Goal: Task Accomplishment & Management: Manage account settings

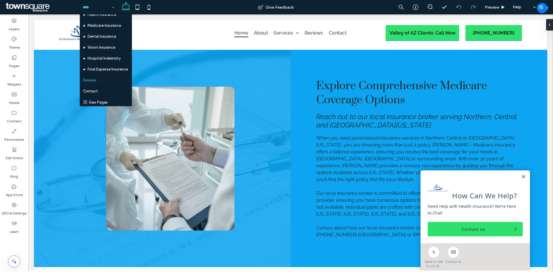
scroll to position [28, 0]
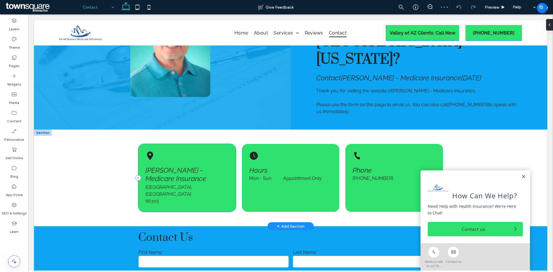
scroll to position [58, 0]
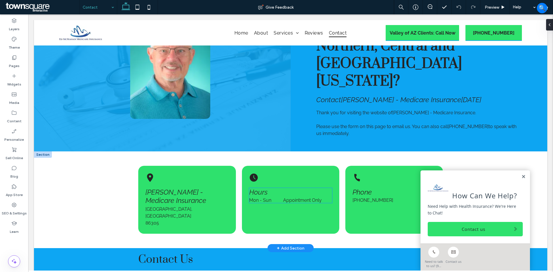
click at [278, 198] on dt "Mon - Sun" at bounding box center [265, 200] width 33 height 5
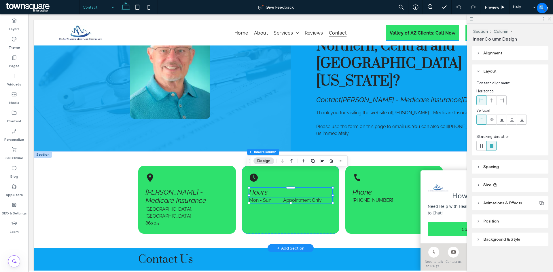
click at [288, 198] on dd "Appointment Only" at bounding box center [307, 200] width 49 height 5
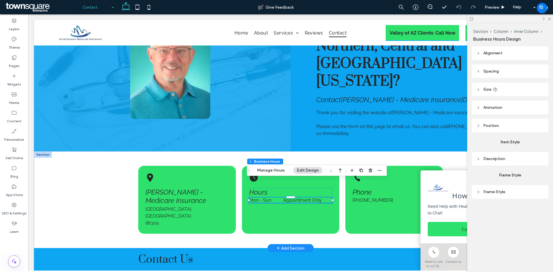
click at [289, 198] on dd "Appointment Only" at bounding box center [307, 200] width 49 height 5
click at [295, 194] on div "Hours Mon - Sun Appointment Only" at bounding box center [290, 200] width 97 height 68
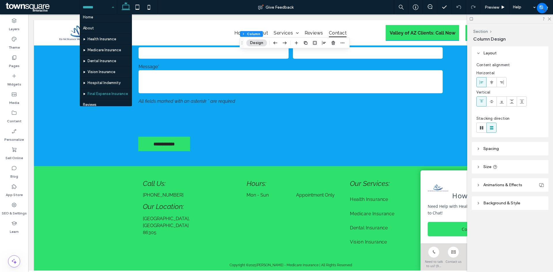
scroll to position [0, 0]
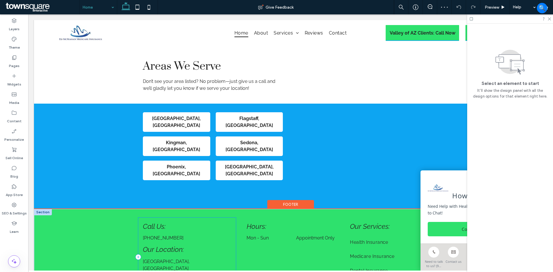
scroll to position [1008, 0]
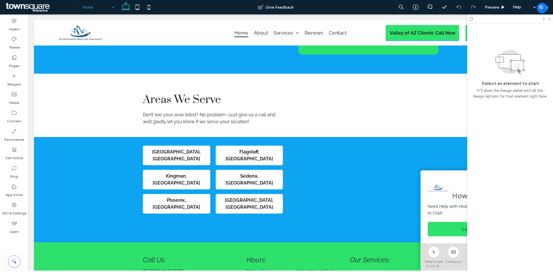
click at [548, 17] on icon at bounding box center [549, 19] width 4 height 4
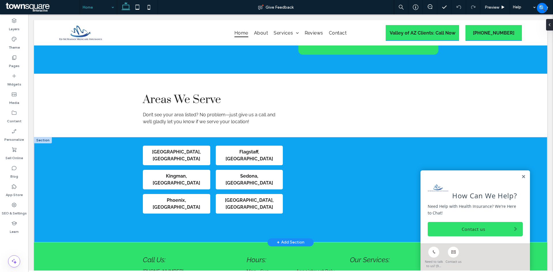
click at [521, 176] on link at bounding box center [523, 176] width 4 height 5
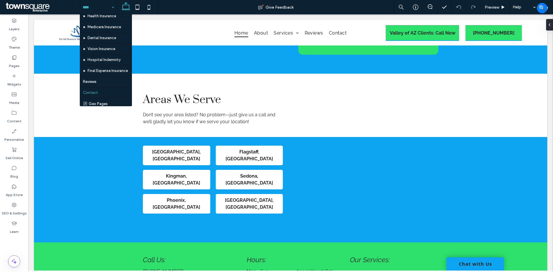
scroll to position [28, 0]
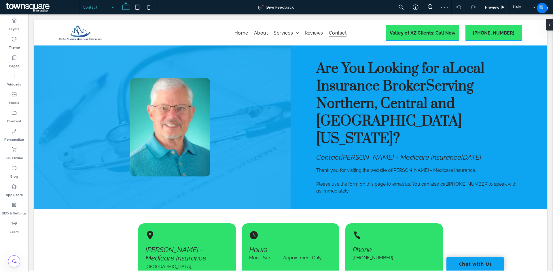
scroll to position [259, 0]
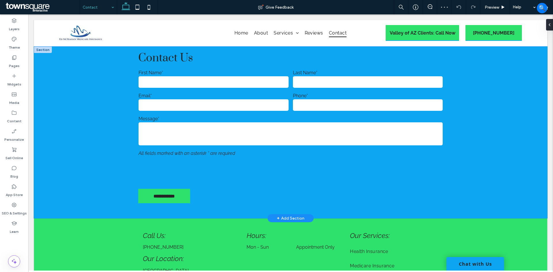
click at [118, 160] on div "**********" at bounding box center [291, 133] width 346 height 172
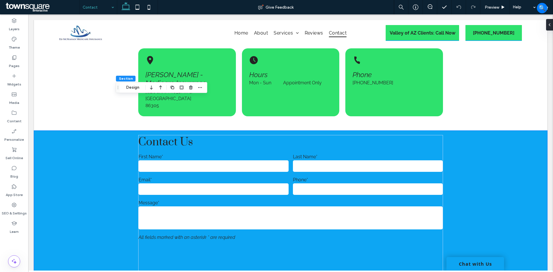
scroll to position [230, 0]
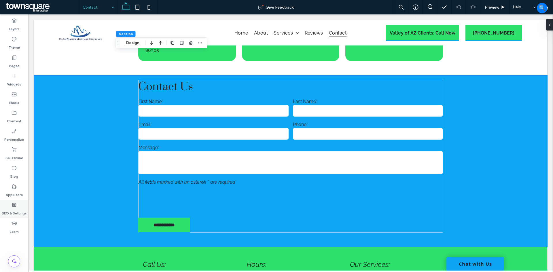
click at [22, 212] on label "SEO & Settings" at bounding box center [14, 212] width 25 height 8
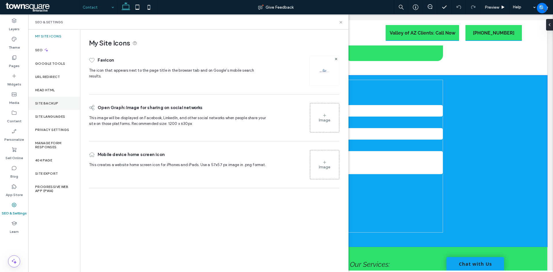
click at [57, 103] on label "Site Backup" at bounding box center [46, 103] width 23 height 4
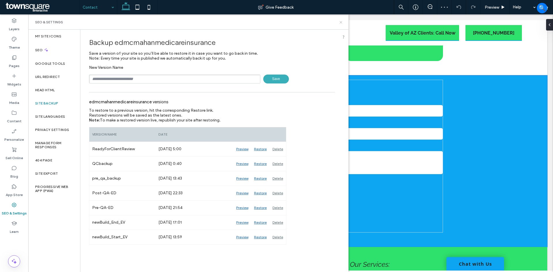
drag, startPoint x: 341, startPoint y: 22, endPoint x: 307, endPoint y: 6, distance: 36.7
click at [341, 22] on icon at bounding box center [341, 22] width 4 height 4
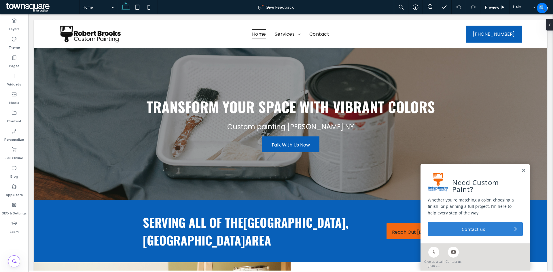
click at [446, 227] on link "Contact us" at bounding box center [475, 229] width 95 height 14
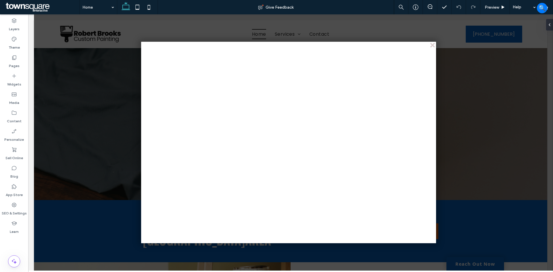
click at [192, 32] on div at bounding box center [296, 142] width 525 height 256
click at [432, 45] on div "close" at bounding box center [433, 45] width 4 height 4
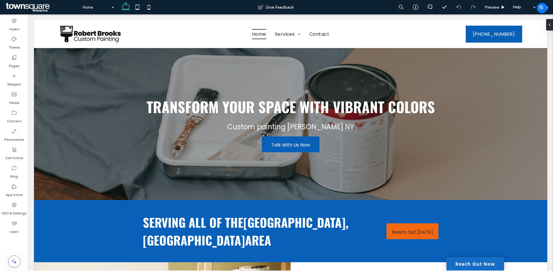
click at [460, 261] on link "Reach Out Now" at bounding box center [475, 264] width 58 height 14
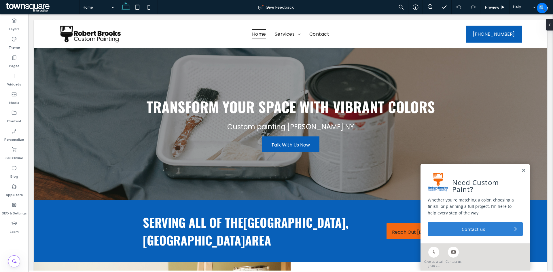
click at [458, 227] on link "Contact us" at bounding box center [475, 229] width 95 height 14
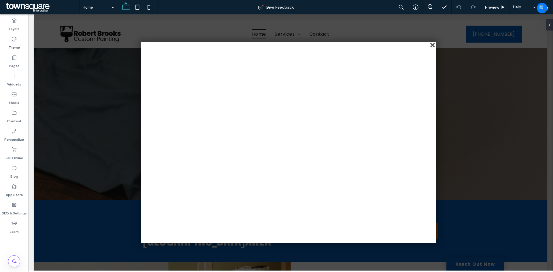
click at [433, 44] on div "close" at bounding box center [433, 45] width 4 height 4
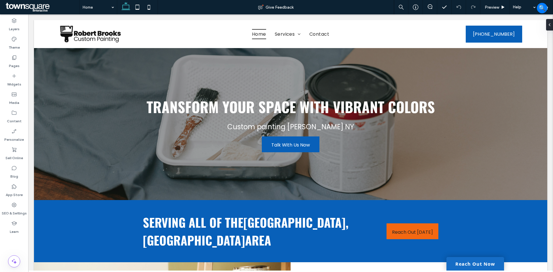
click at [466, 265] on link "Reach Out Now" at bounding box center [475, 264] width 58 height 14
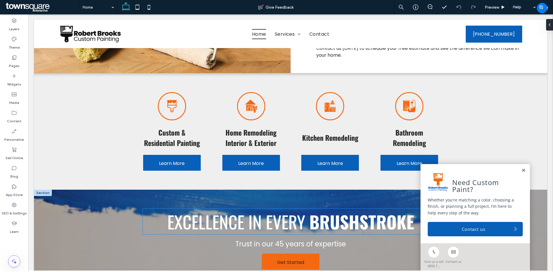
scroll to position [346, 0]
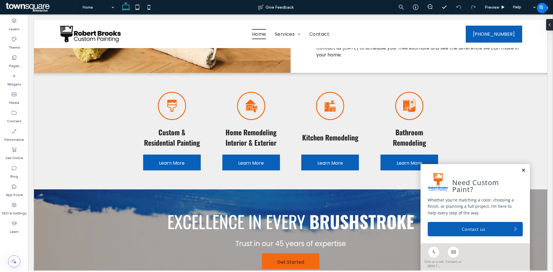
click at [521, 168] on link at bounding box center [523, 170] width 4 height 5
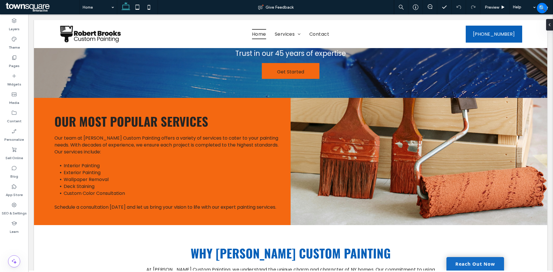
scroll to position [547, 0]
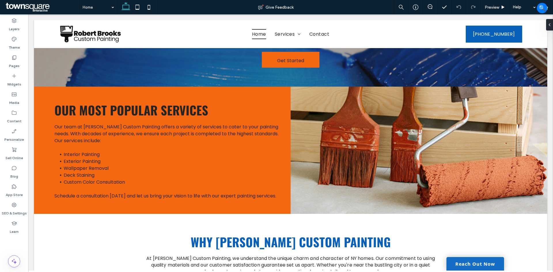
click at [481, 265] on link "Reach Out Now" at bounding box center [475, 264] width 58 height 14
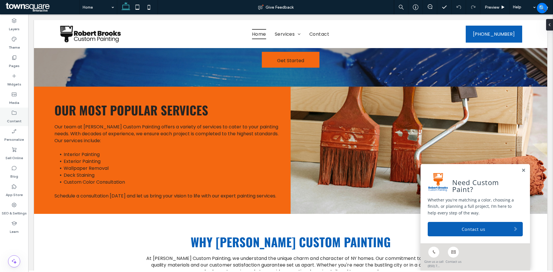
click at [18, 112] on div "Content" at bounding box center [14, 117] width 28 height 18
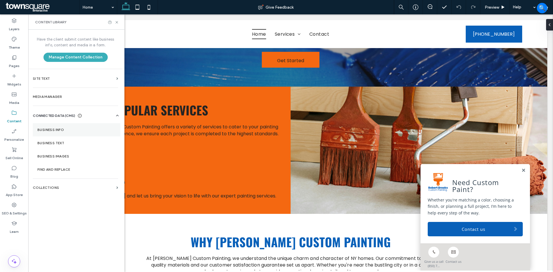
click at [64, 130] on label "Business Info" at bounding box center [76, 130] width 78 height 4
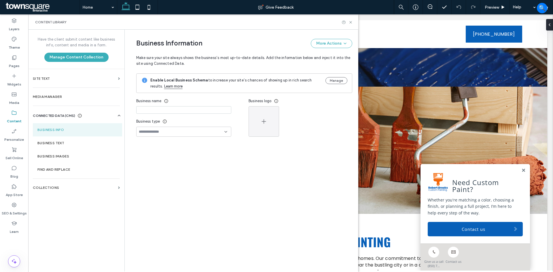
type input "**********"
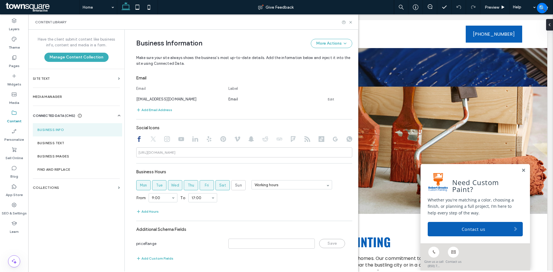
scroll to position [208, 0]
click at [152, 139] on icon at bounding box center [153, 139] width 6 height 6
click at [160, 139] on div at bounding box center [244, 139] width 216 height 7
click at [165, 139] on icon at bounding box center [167, 139] width 6 height 6
click at [70, 141] on section "Business Text" at bounding box center [77, 142] width 89 height 13
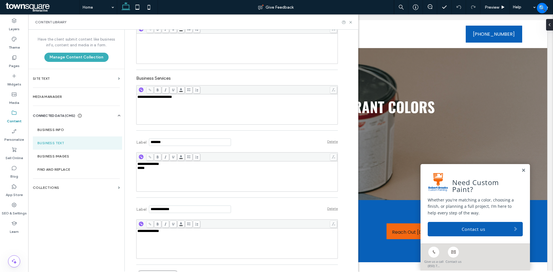
scroll to position [162, 0]
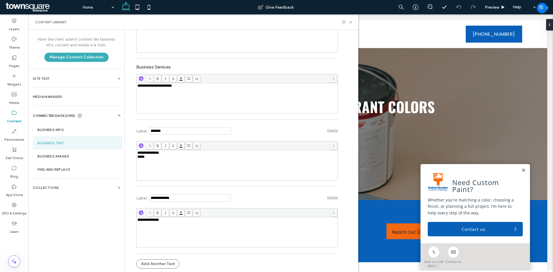
click at [202, 101] on div "**********" at bounding box center [237, 98] width 200 height 29
click at [202, 90] on div "**********" at bounding box center [237, 98] width 200 height 29
click at [351, 22] on use at bounding box center [350, 22] width 2 height 2
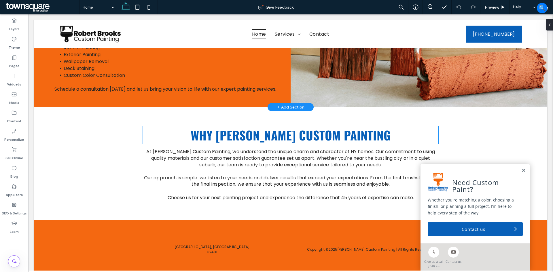
scroll to position [656, 0]
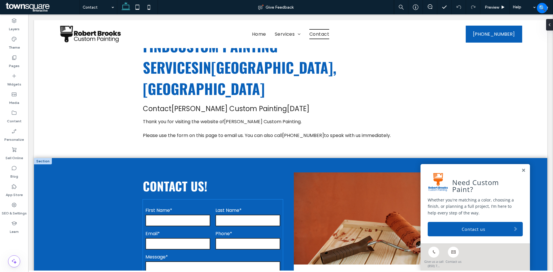
scroll to position [29, 0]
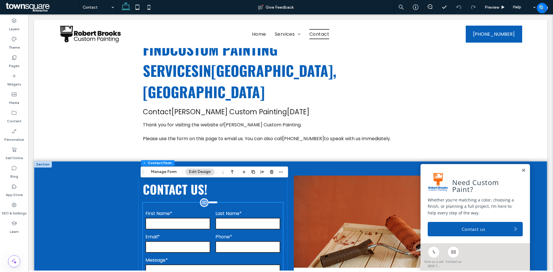
type input "*"
type input "***"
type input "*"
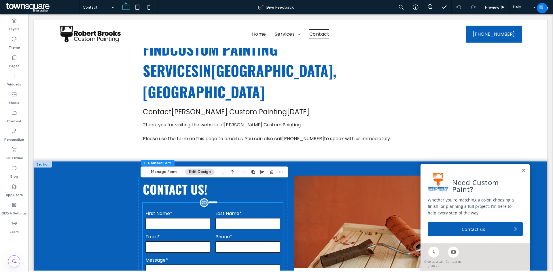
type input "***"
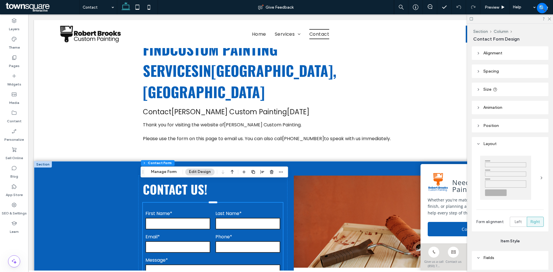
drag, startPoint x: 152, startPoint y: 171, endPoint x: 139, endPoint y: 173, distance: 13.2
click at [152, 171] on button "Manage Form" at bounding box center [163, 171] width 33 height 7
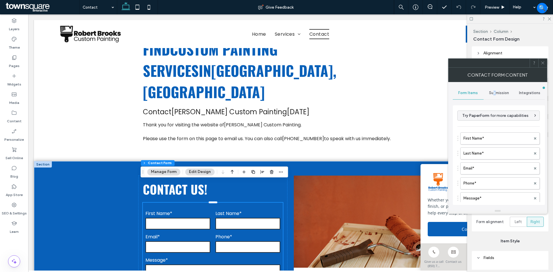
click at [494, 94] on span "Submission" at bounding box center [499, 93] width 20 height 5
click at [502, 138] on label "Actions after submission" at bounding box center [498, 138] width 77 height 12
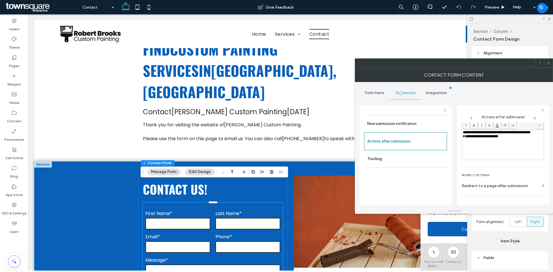
scroll to position [99, 0]
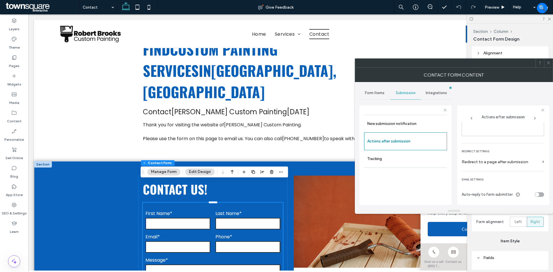
click at [549, 63] on icon at bounding box center [548, 63] width 4 height 4
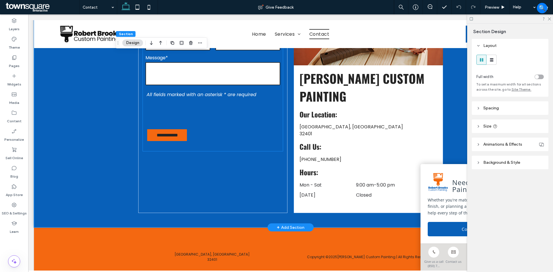
scroll to position [242, 0]
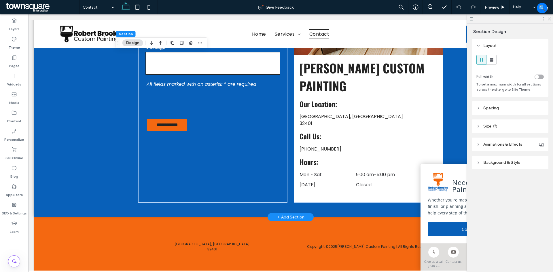
click at [156, 186] on div "**********" at bounding box center [291, 82] width 346 height 269
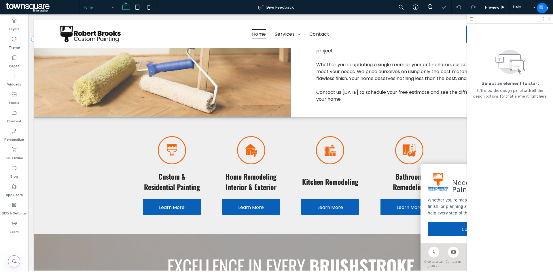
scroll to position [317, 0]
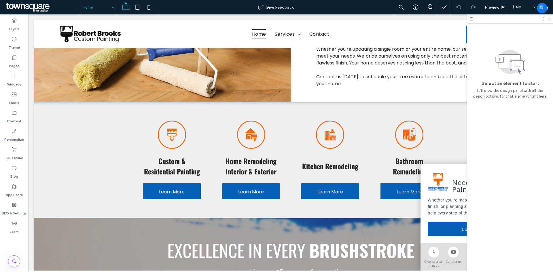
click at [99, 4] on input at bounding box center [97, 7] width 29 height 14
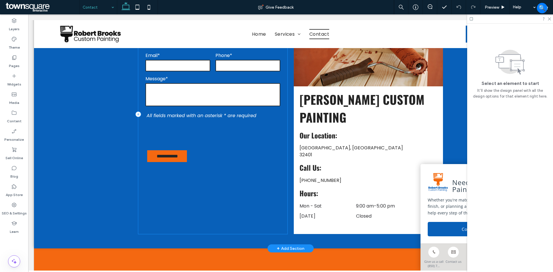
scroll to position [115, 0]
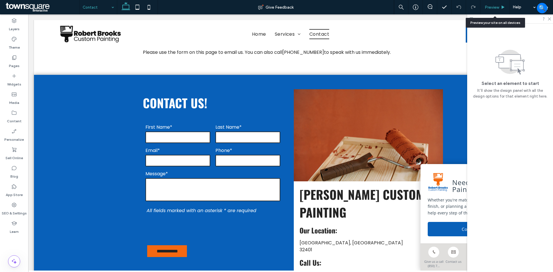
click at [490, 8] on span "Preview" at bounding box center [492, 7] width 14 height 5
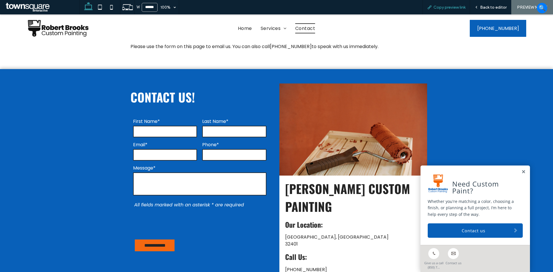
click at [442, 5] on span "Copy preview link" at bounding box center [449, 7] width 32 height 5
click at [238, 26] on span "Home" at bounding box center [245, 28] width 14 height 10
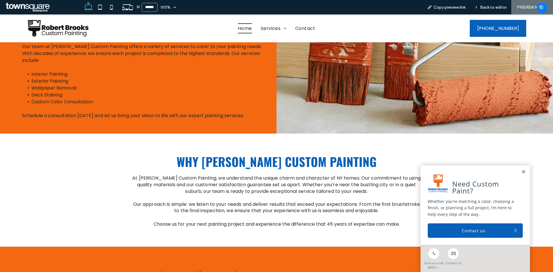
scroll to position [641, 0]
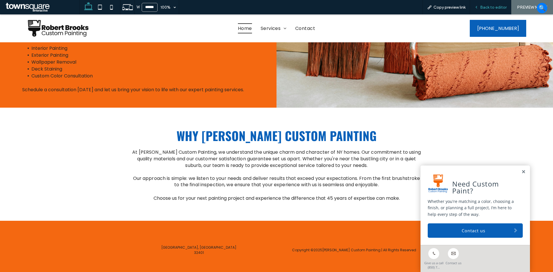
click at [496, 8] on span "Back to editor" at bounding box center [493, 7] width 26 height 5
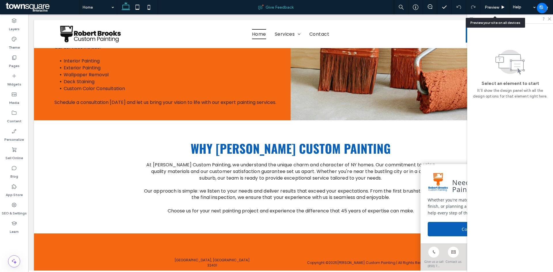
scroll to position [648, 0]
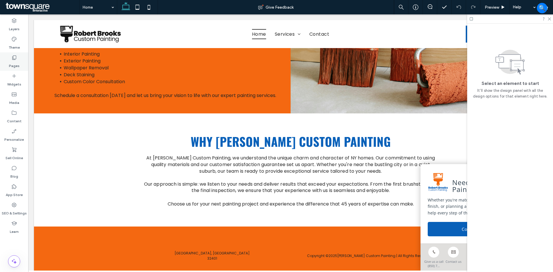
click at [13, 64] on label "Pages" at bounding box center [14, 64] width 11 height 8
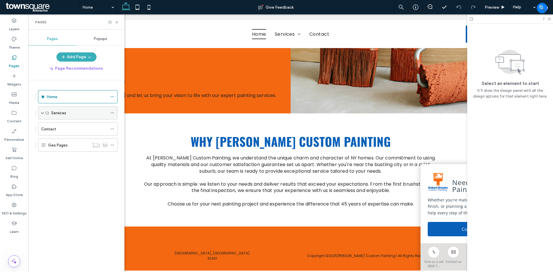
click at [112, 113] on use at bounding box center [112, 113] width 3 height 1
click at [38, 112] on div "Services" at bounding box center [77, 112] width 79 height 13
click at [40, 112] on div "Services" at bounding box center [77, 112] width 79 height 13
click at [42, 113] on span at bounding box center [42, 112] width 3 height 3
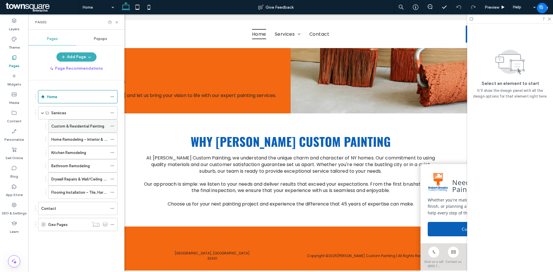
click at [113, 126] on icon at bounding box center [112, 126] width 4 height 4
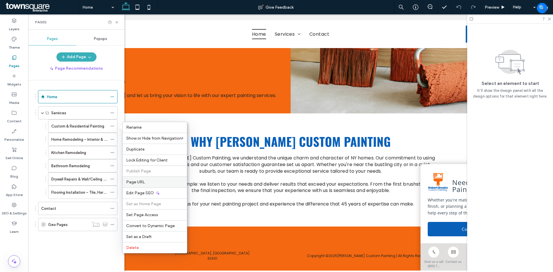
click at [137, 183] on span "Page URL" at bounding box center [135, 182] width 19 height 5
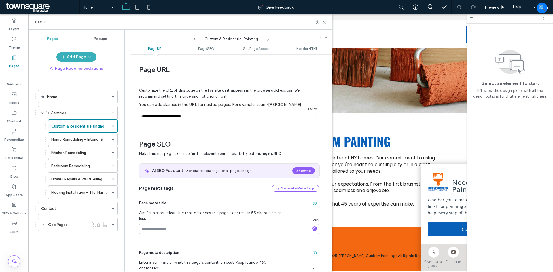
scroll to position [3, 0]
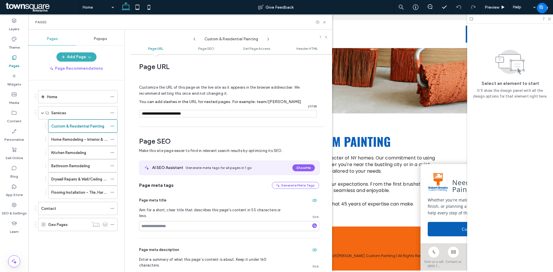
click at [268, 39] on icon at bounding box center [268, 39] width 5 height 5
click at [196, 39] on icon at bounding box center [194, 39] width 5 height 5
click at [176, 114] on input "notEmpty" at bounding box center [228, 113] width 178 height 7
type input "**********"
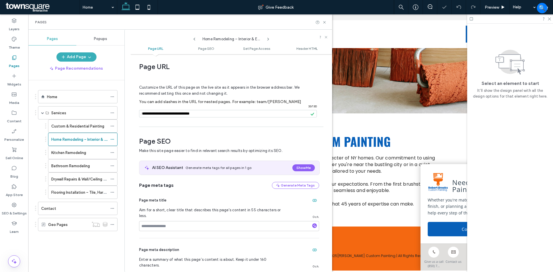
click at [298, 94] on div "Customize the URL of this page on the live site as it appears in the browser ad…" at bounding box center [229, 98] width 180 height 50
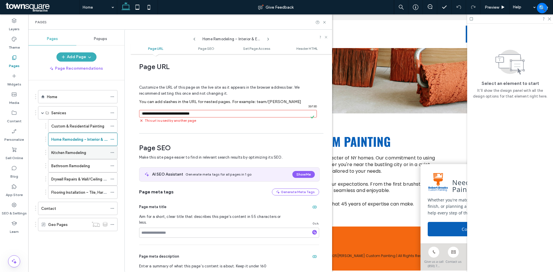
click at [86, 152] on label "Kitchen Remodeling" at bounding box center [68, 153] width 35 height 10
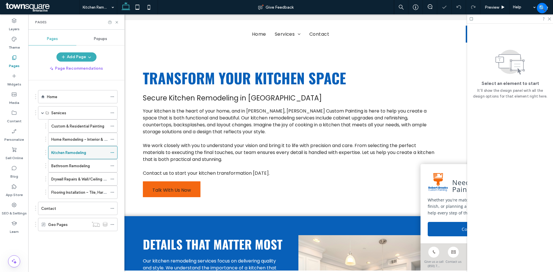
click at [112, 152] on icon at bounding box center [112, 153] width 4 height 4
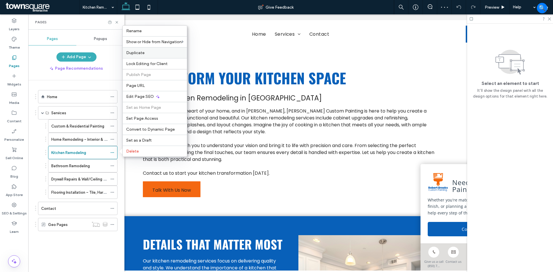
click at [145, 56] on div "Duplicate" at bounding box center [155, 52] width 64 height 11
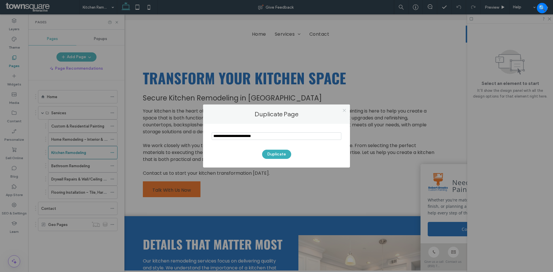
click at [344, 110] on icon at bounding box center [344, 110] width 4 height 4
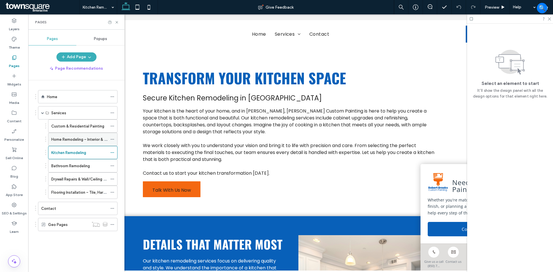
click at [113, 139] on icon at bounding box center [112, 139] width 4 height 4
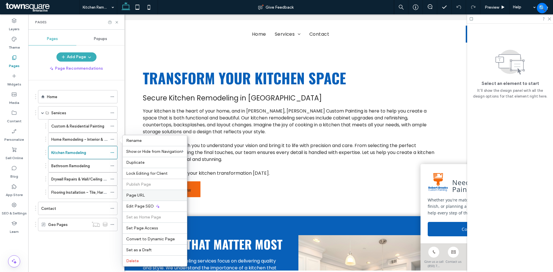
click at [147, 197] on label "Page URL" at bounding box center [154, 195] width 57 height 5
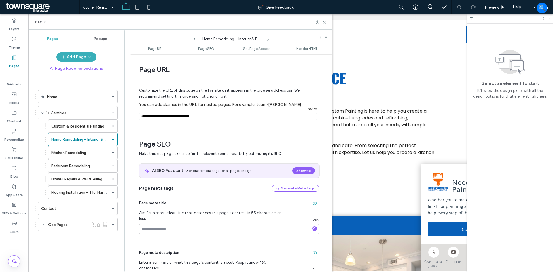
scroll to position [3, 0]
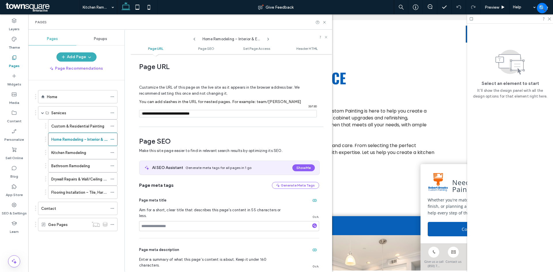
click at [194, 39] on icon at bounding box center [194, 39] width 5 height 5
click at [194, 39] on use at bounding box center [194, 39] width 2 height 3
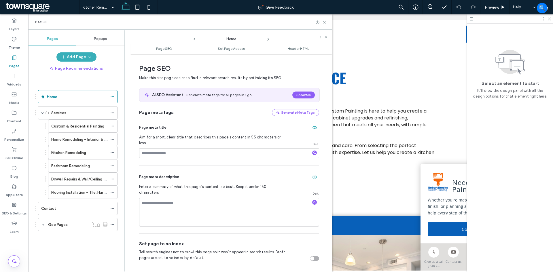
click at [194, 37] on icon at bounding box center [194, 39] width 5 height 5
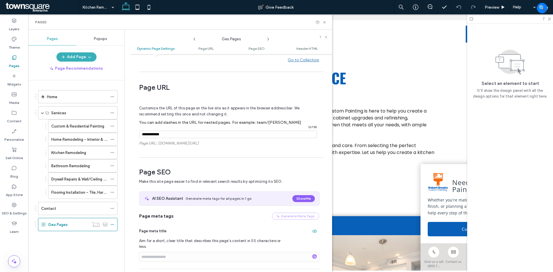
scroll to position [104, 0]
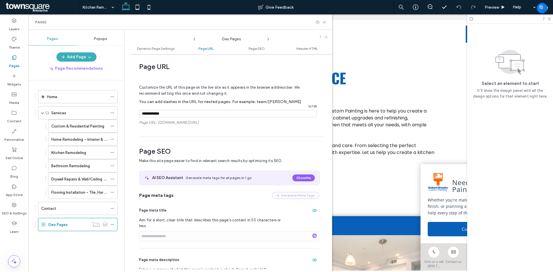
click at [195, 38] on use at bounding box center [194, 39] width 2 height 3
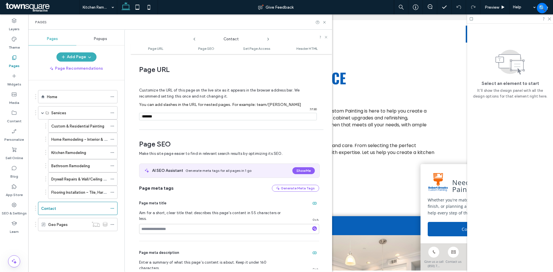
scroll to position [3, 0]
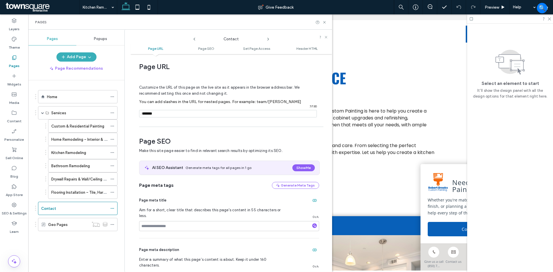
click at [195, 38] on use at bounding box center [194, 39] width 2 height 3
click at [193, 40] on icon at bounding box center [194, 39] width 5 height 5
click at [194, 38] on icon at bounding box center [194, 39] width 5 height 5
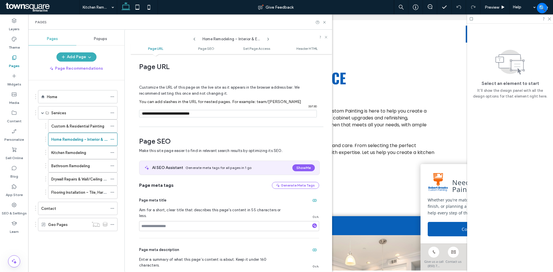
click at [191, 114] on input "notEmpty" at bounding box center [228, 113] width 178 height 7
click at [208, 117] on input "notEmpty" at bounding box center [228, 113] width 178 height 7
type input "**********"
click at [204, 122] on div "Customize the URL of this page on the live site as it appears in the browser ad…" at bounding box center [229, 98] width 180 height 50
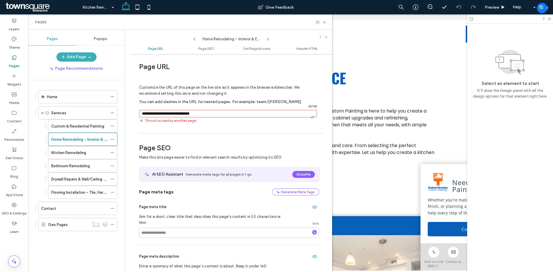
drag, startPoint x: 207, startPoint y: 113, endPoint x: 141, endPoint y: 113, distance: 65.4
click at [141, 113] on div "/ 33 / 130 This url is used by another page" at bounding box center [228, 116] width 178 height 13
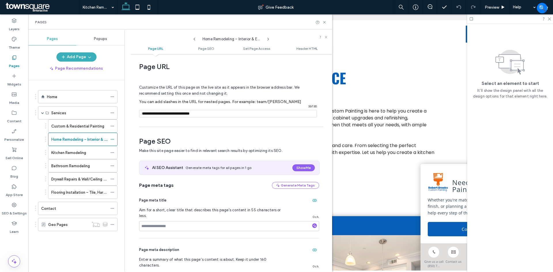
click at [194, 39] on icon at bounding box center [194, 39] width 5 height 5
click at [269, 39] on icon at bounding box center [268, 39] width 5 height 5
click at [76, 95] on div "Home" at bounding box center [77, 97] width 60 height 6
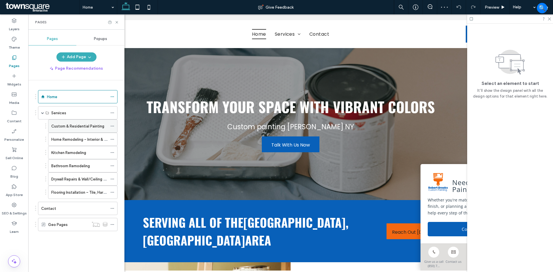
click at [112, 125] on icon at bounding box center [112, 126] width 4 height 4
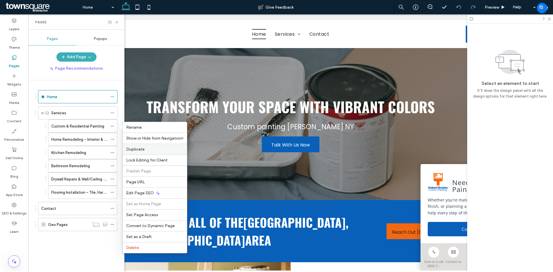
click at [145, 151] on label "Duplicate" at bounding box center [154, 149] width 57 height 5
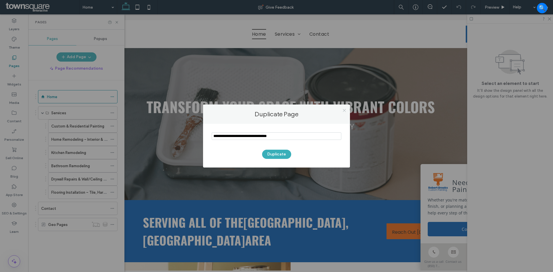
click at [343, 109] on icon at bounding box center [344, 110] width 4 height 4
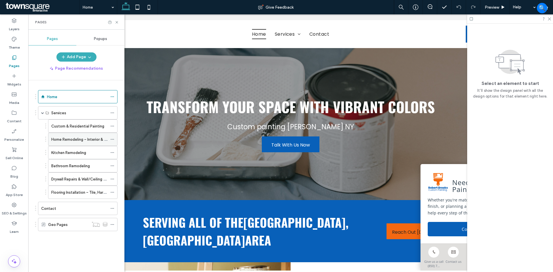
click at [113, 139] on icon at bounding box center [112, 139] width 4 height 4
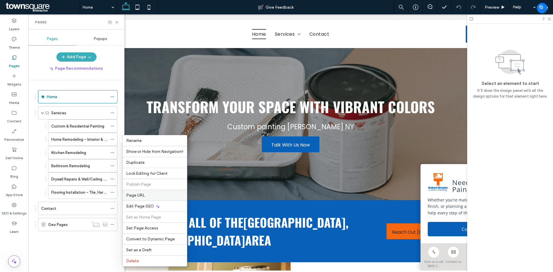
click at [142, 194] on span "Page URL" at bounding box center [135, 195] width 19 height 5
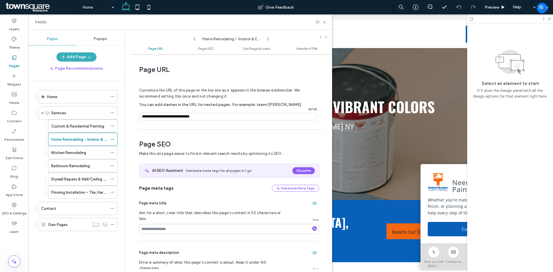
scroll to position [3, 0]
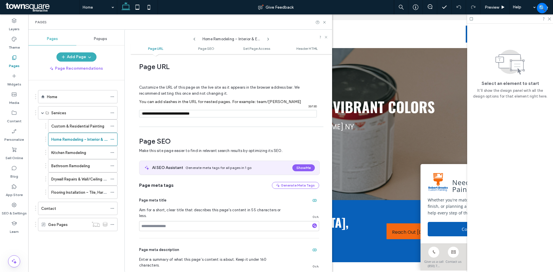
click at [267, 39] on icon at bounding box center [268, 39] width 5 height 5
click at [193, 39] on icon at bounding box center [194, 39] width 5 height 5
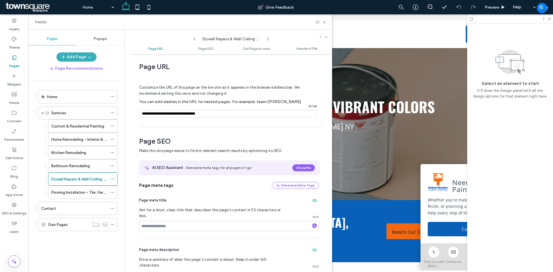
click at [193, 39] on icon at bounding box center [194, 39] width 5 height 5
click at [192, 39] on icon at bounding box center [194, 39] width 5 height 5
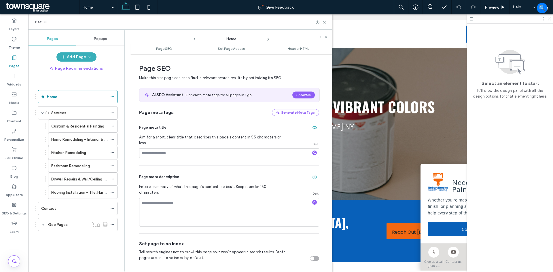
click at [192, 39] on div "Home" at bounding box center [231, 38] width 202 height 10
click at [194, 38] on icon at bounding box center [194, 39] width 5 height 5
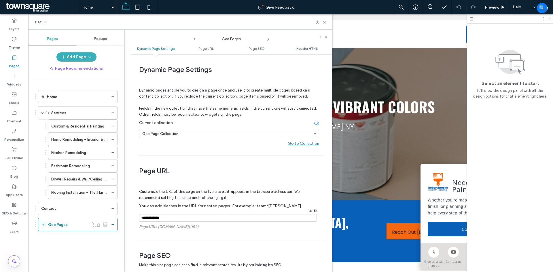
scroll to position [104, 0]
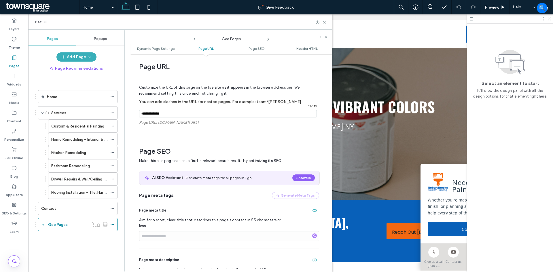
click at [194, 38] on icon at bounding box center [194, 39] width 5 height 5
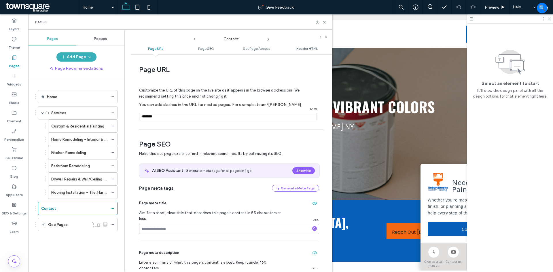
scroll to position [3, 0]
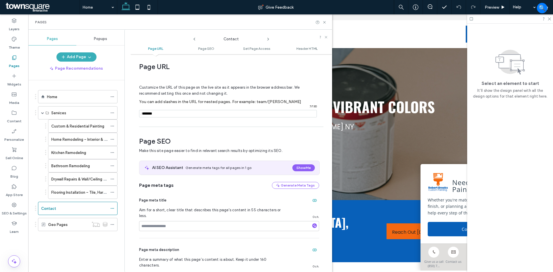
click at [194, 38] on icon at bounding box center [194, 39] width 5 height 5
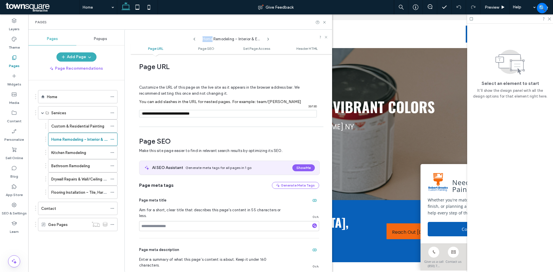
click at [193, 38] on icon at bounding box center [194, 39] width 5 height 5
click at [192, 38] on div "Custom & Residential Painting" at bounding box center [231, 38] width 202 height 10
click at [194, 38] on icon at bounding box center [194, 39] width 5 height 5
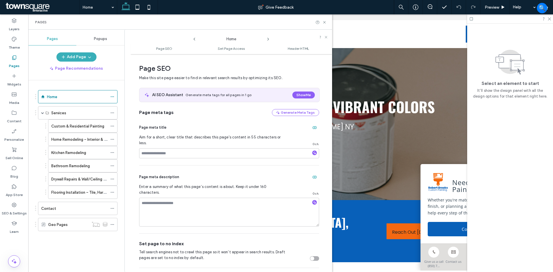
click at [268, 39] on icon at bounding box center [268, 39] width 5 height 5
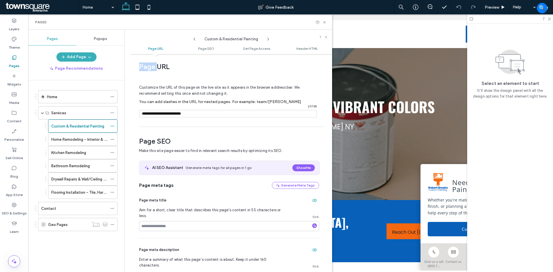
click at [268, 38] on use at bounding box center [267, 39] width 1 height 2
drag, startPoint x: 217, startPoint y: 114, endPoint x: 173, endPoint y: 116, distance: 44.4
click at [173, 116] on input "notEmpty" at bounding box center [228, 113] width 178 height 7
type input "**********"
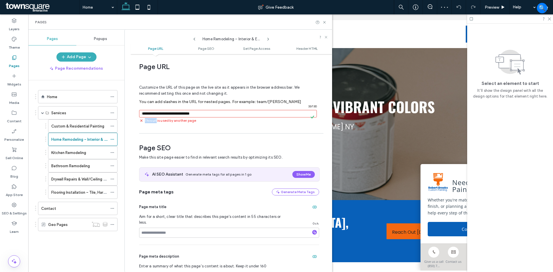
drag, startPoint x: 200, startPoint y: 122, endPoint x: 156, endPoint y: 122, distance: 43.8
click at [158, 122] on span "This url is used by another page" at bounding box center [170, 120] width 51 height 5
click at [191, 126] on div "Customize the URL of this page on the live site as it appears in the browser ad…" at bounding box center [229, 101] width 180 height 57
click at [208, 117] on input "notEmpty" at bounding box center [228, 113] width 178 height 7
click at [324, 22] on use at bounding box center [324, 22] width 2 height 2
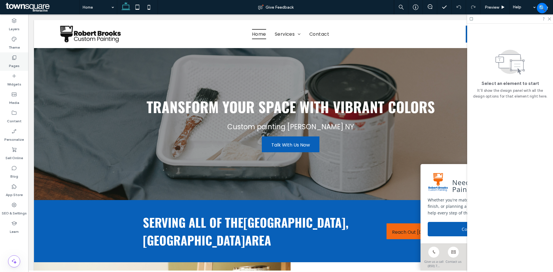
drag, startPoint x: 16, startPoint y: 68, endPoint x: 8, endPoint y: 67, distance: 8.6
click at [16, 67] on label "Pages" at bounding box center [14, 64] width 11 height 8
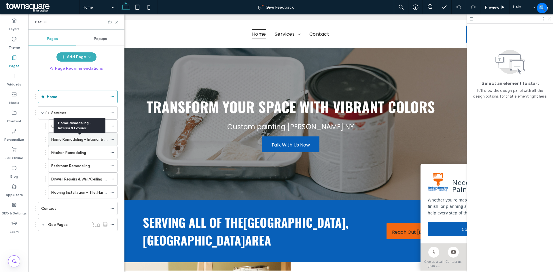
click at [101, 139] on label "Home Remodeling – Interior & Exterior" at bounding box center [84, 139] width 66 height 10
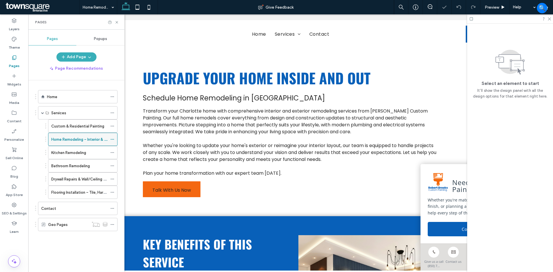
click at [112, 139] on use at bounding box center [112, 139] width 3 height 1
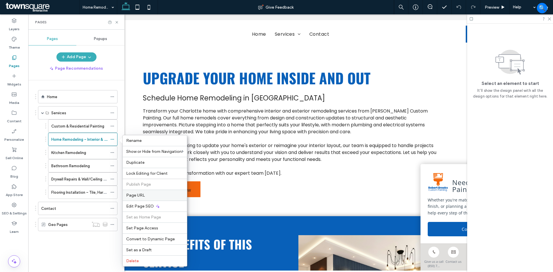
click at [143, 196] on span "Page URL" at bounding box center [135, 195] width 19 height 5
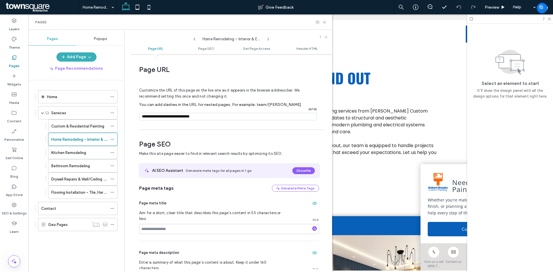
scroll to position [3, 0]
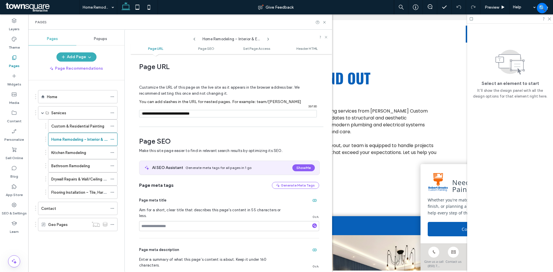
click at [205, 113] on input "notEmpty" at bounding box center [228, 113] width 178 height 7
paste input "**********"
click at [155, 112] on input "notEmpty" at bounding box center [228, 113] width 178 height 7
click at [153, 114] on input "notEmpty" at bounding box center [228, 113] width 178 height 7
click at [208, 122] on div "Customize the URL of this page on the live site as it appears in the browser ad…" at bounding box center [229, 98] width 180 height 50
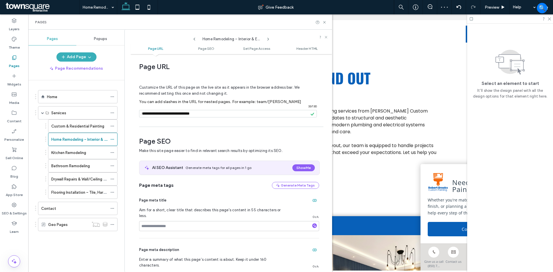
click at [177, 114] on input "notEmpty" at bounding box center [228, 113] width 178 height 7
click at [175, 114] on input "notEmpty" at bounding box center [228, 113] width 178 height 7
type input "**********"
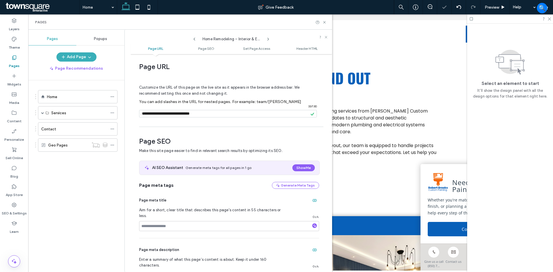
click at [215, 131] on div at bounding box center [276, 136] width 553 height 272
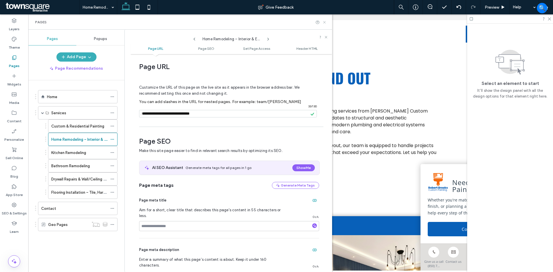
click at [325, 23] on use at bounding box center [324, 22] width 2 height 2
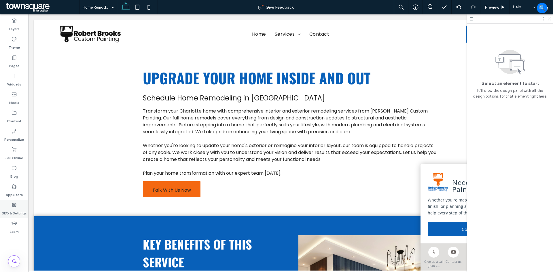
click at [13, 208] on label "SEO & Settings" at bounding box center [14, 212] width 25 height 8
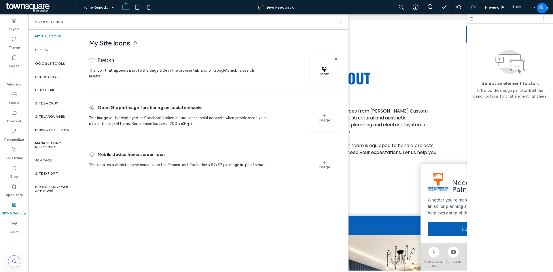
click at [340, 22] on icon at bounding box center [341, 22] width 4 height 4
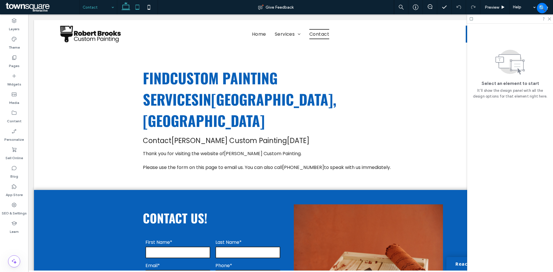
click at [139, 5] on use at bounding box center [138, 7] width 4 height 5
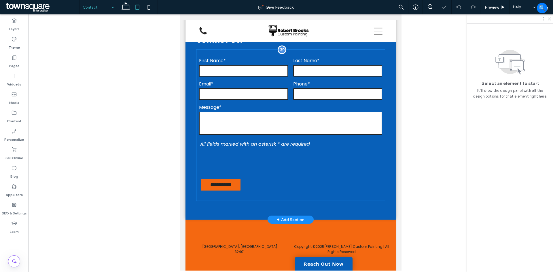
scroll to position [393, 0]
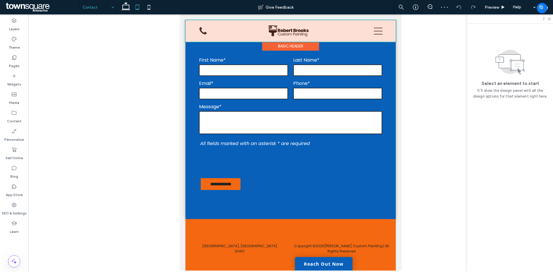
click at [373, 31] on div at bounding box center [290, 31] width 210 height 22
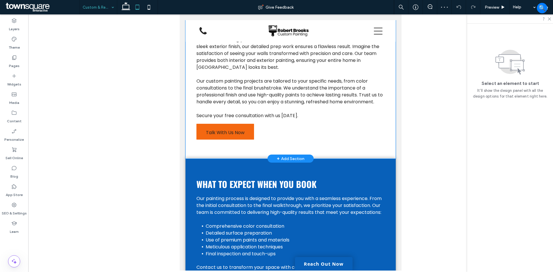
scroll to position [93, 0]
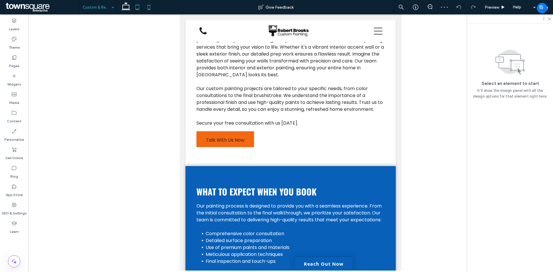
click at [148, 7] on icon at bounding box center [149, 7] width 12 height 12
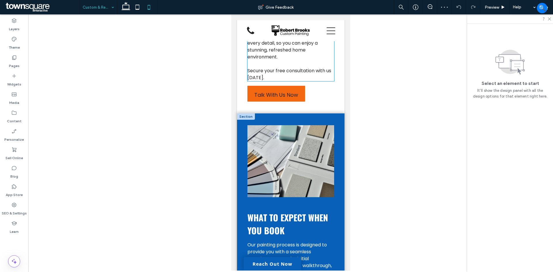
scroll to position [259, 0]
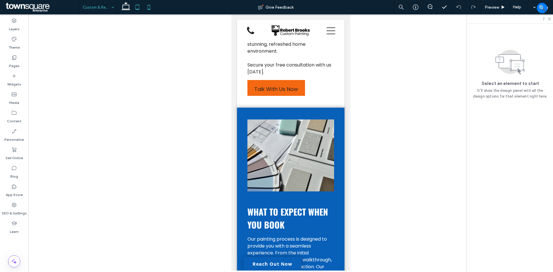
click at [136, 7] on use at bounding box center [138, 7] width 4 height 5
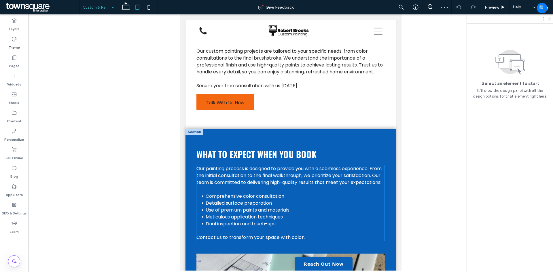
scroll to position [122, 0]
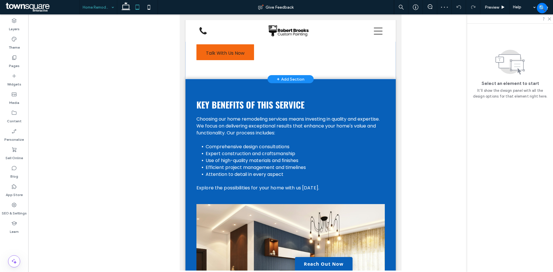
scroll to position [57, 0]
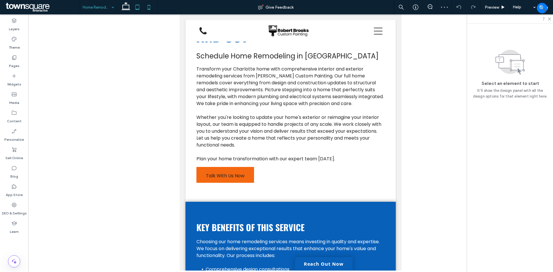
click at [149, 4] on icon at bounding box center [149, 7] width 12 height 12
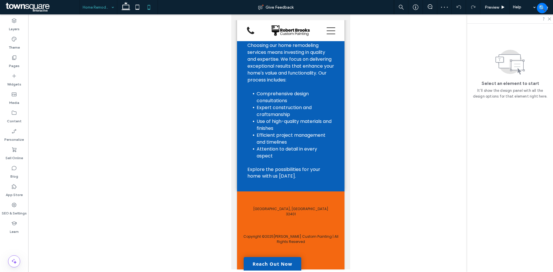
scroll to position [463, 0]
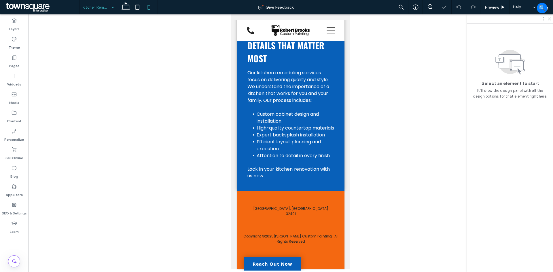
scroll to position [435, 0]
click at [135, 5] on icon at bounding box center [138, 7] width 12 height 12
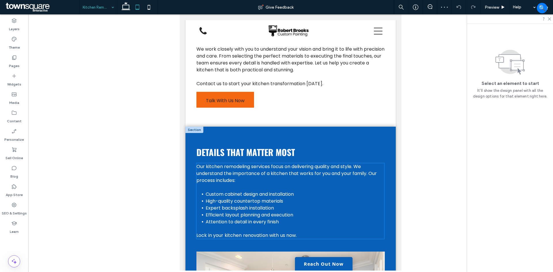
scroll to position [101, 0]
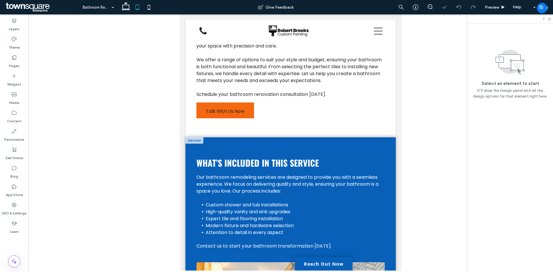
scroll to position [115, 0]
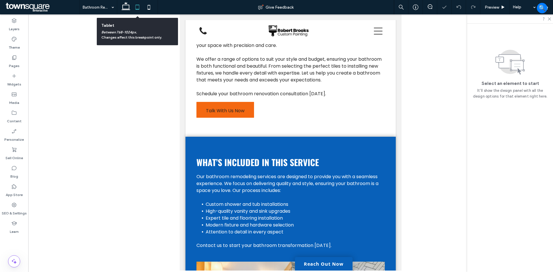
click at [137, 5] on use at bounding box center [138, 7] width 4 height 5
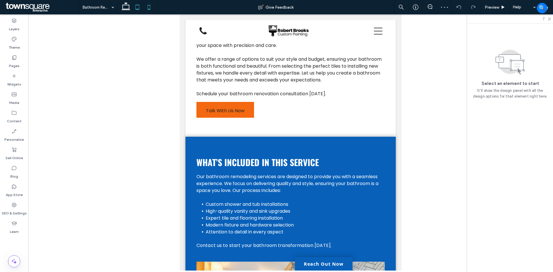
click at [150, 9] on use at bounding box center [149, 7] width 3 height 5
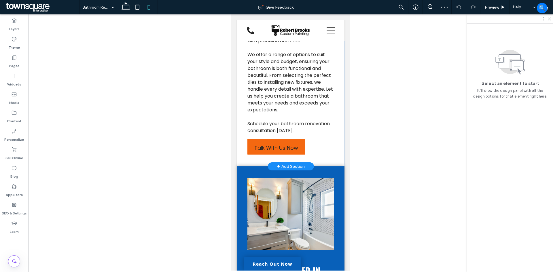
scroll to position [171, 0]
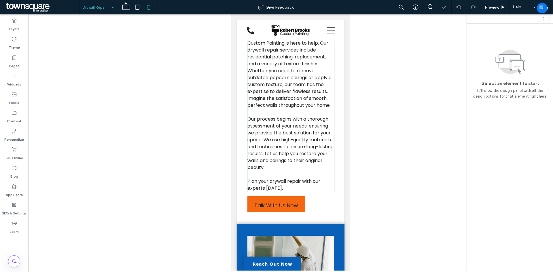
scroll to position [259, 0]
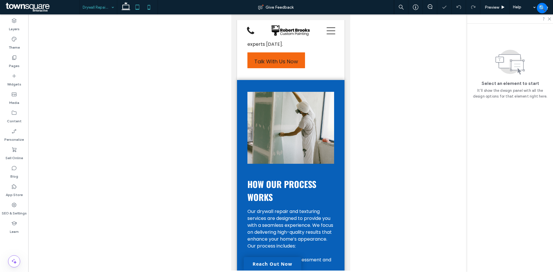
click at [136, 7] on icon at bounding box center [138, 7] width 12 height 12
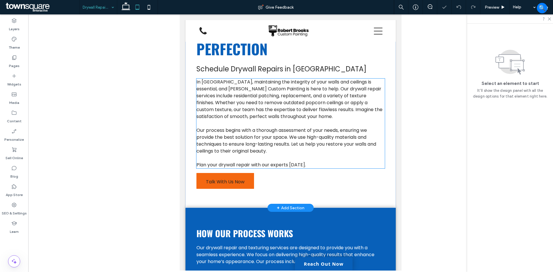
scroll to position [43, 0]
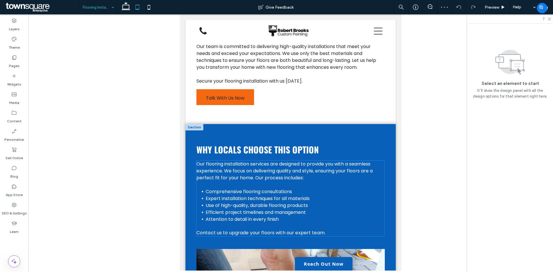
scroll to position [173, 0]
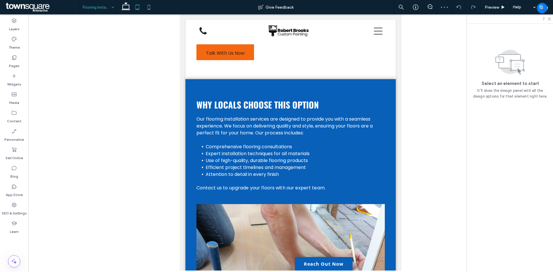
click at [147, 5] on icon at bounding box center [149, 7] width 12 height 12
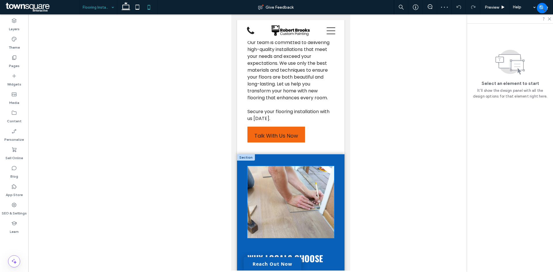
scroll to position [165, 0]
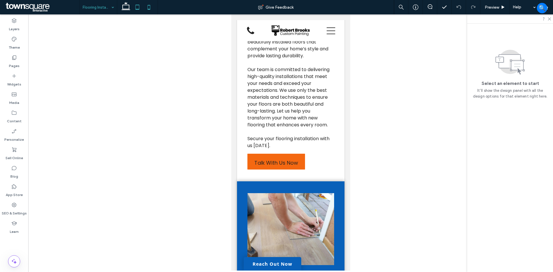
click at [134, 9] on icon at bounding box center [138, 7] width 12 height 12
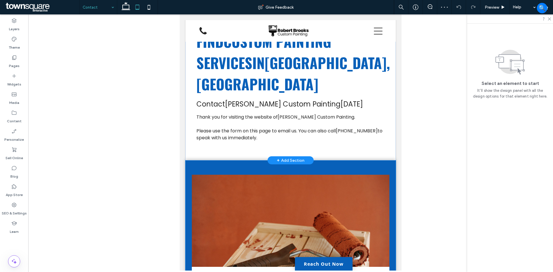
scroll to position [58, 0]
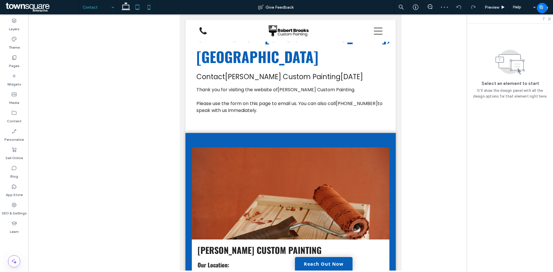
click at [147, 6] on icon at bounding box center [149, 7] width 12 height 12
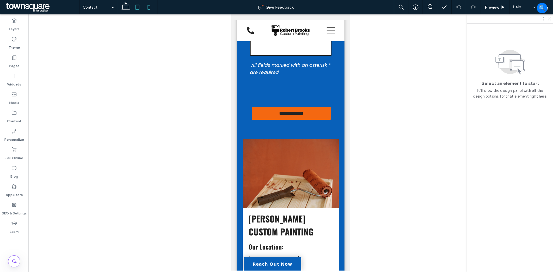
click at [137, 5] on icon at bounding box center [138, 7] width 12 height 12
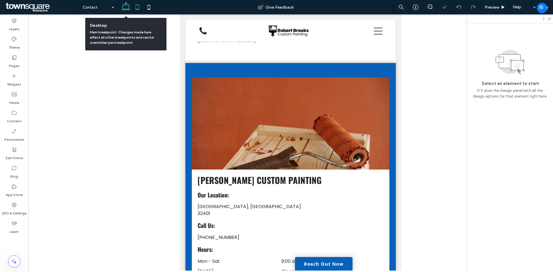
click at [128, 7] on icon at bounding box center [126, 7] width 12 height 12
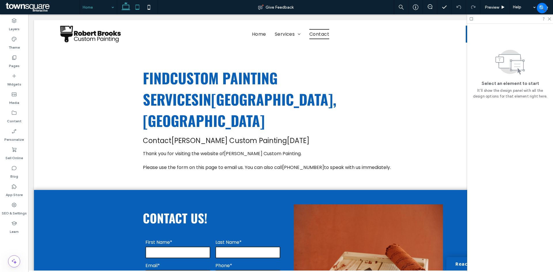
click at [138, 5] on use at bounding box center [138, 7] width 4 height 5
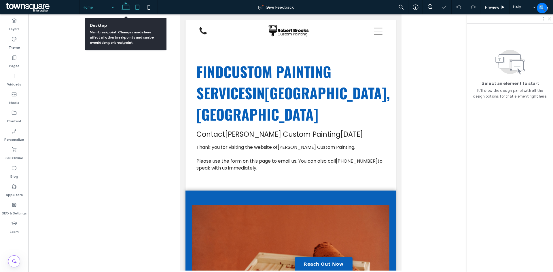
click at [124, 7] on icon at bounding box center [126, 7] width 12 height 12
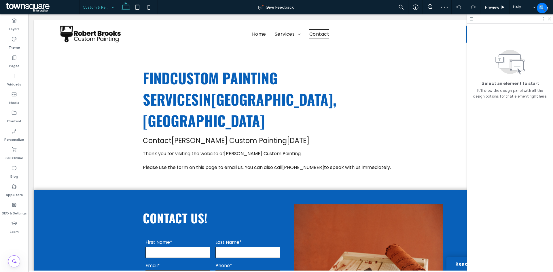
click at [106, 8] on input at bounding box center [97, 7] width 29 height 14
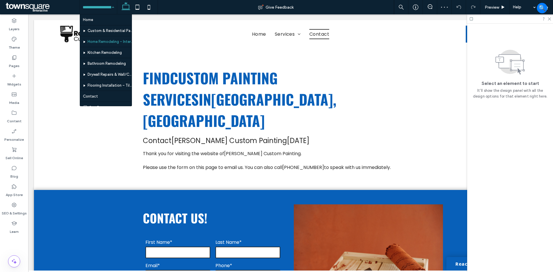
click at [102, 4] on input at bounding box center [97, 7] width 29 height 14
click at [108, 12] on input at bounding box center [97, 7] width 29 height 14
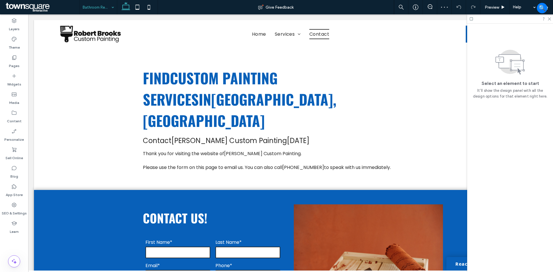
click at [104, 9] on input at bounding box center [97, 7] width 29 height 14
click at [108, 11] on input at bounding box center [97, 7] width 29 height 14
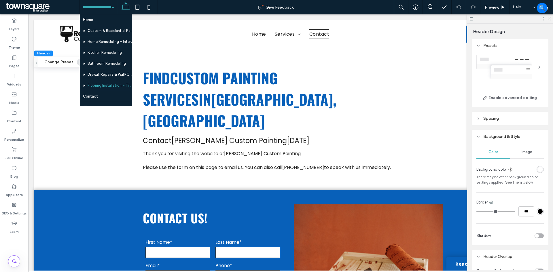
click at [106, 8] on input at bounding box center [97, 7] width 29 height 14
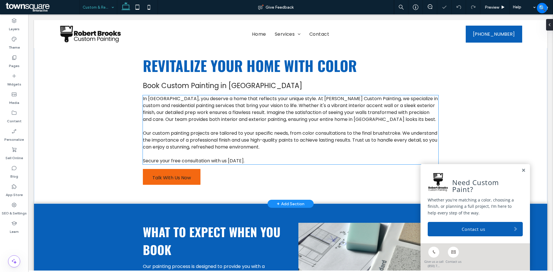
scroll to position [115, 0]
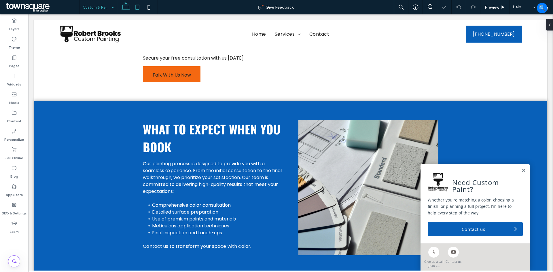
click at [140, 8] on icon at bounding box center [138, 7] width 12 height 12
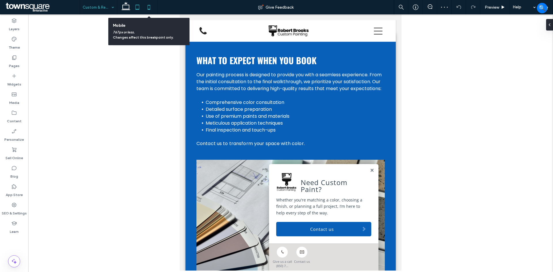
click at [148, 8] on icon at bounding box center [149, 7] width 12 height 12
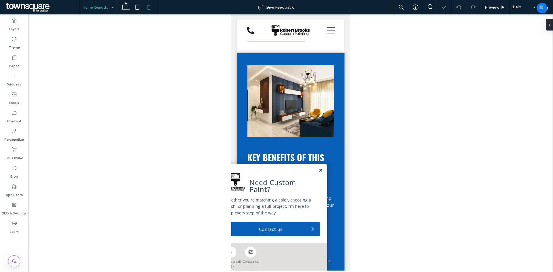
click at [318, 170] on link at bounding box center [320, 170] width 4 height 5
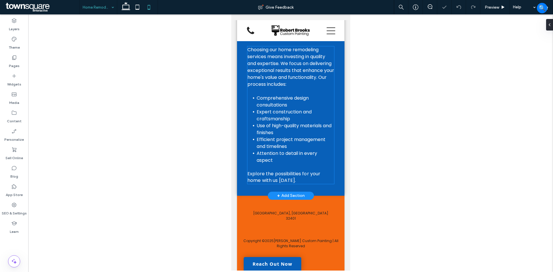
scroll to position [463, 0]
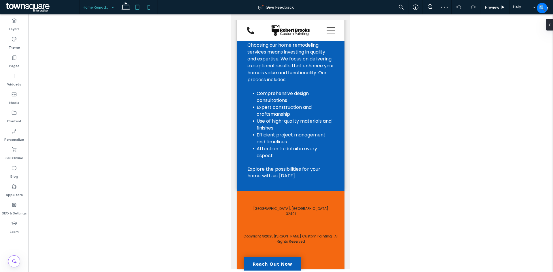
click at [136, 6] on icon at bounding box center [138, 7] width 12 height 12
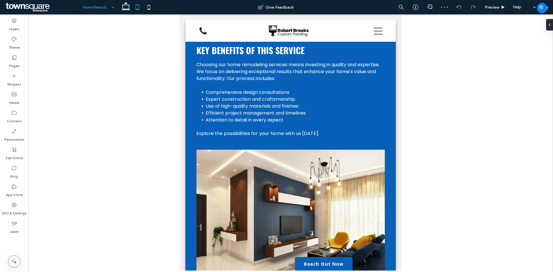
scroll to position [230, 0]
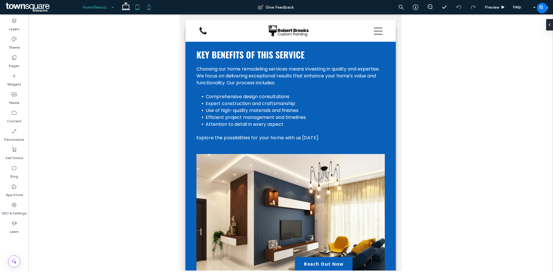
click at [152, 5] on icon at bounding box center [149, 7] width 12 height 12
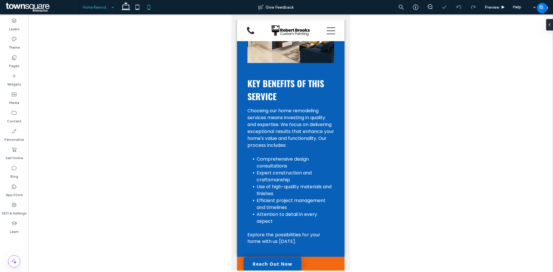
scroll to position [393, 0]
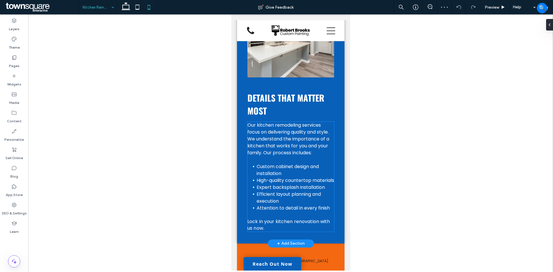
scroll to position [346, 0]
click at [137, 5] on icon at bounding box center [138, 7] width 12 height 12
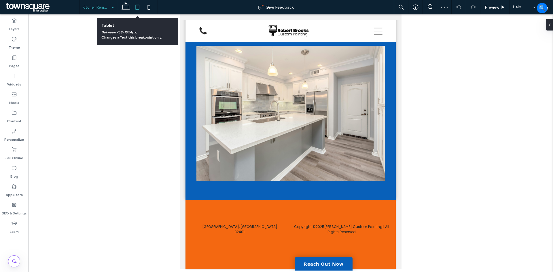
scroll to position [210, 0]
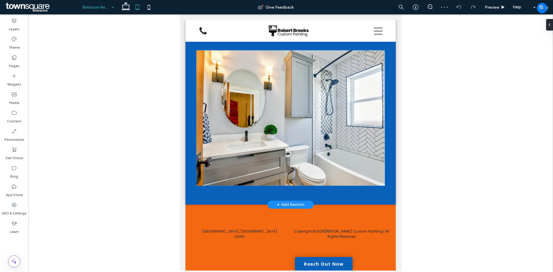
scroll to position [331, 0]
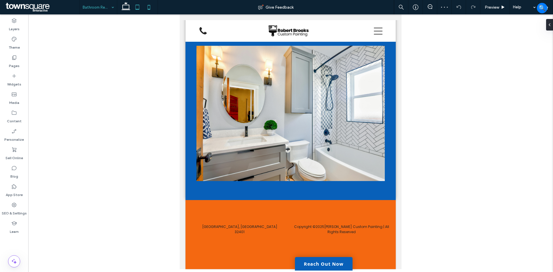
click at [148, 7] on icon at bounding box center [149, 7] width 12 height 12
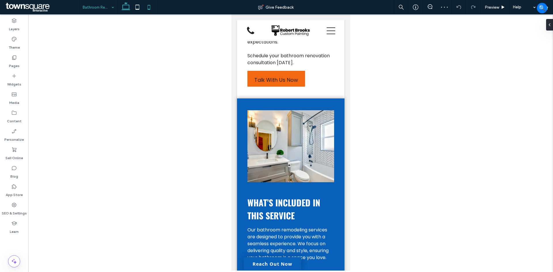
click at [128, 7] on icon at bounding box center [126, 7] width 12 height 12
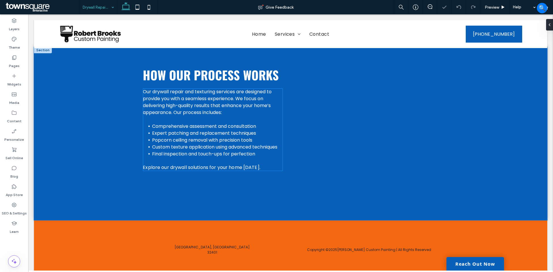
scroll to position [189, 0]
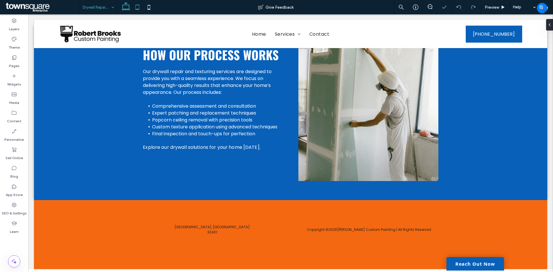
click at [136, 7] on use at bounding box center [138, 7] width 4 height 5
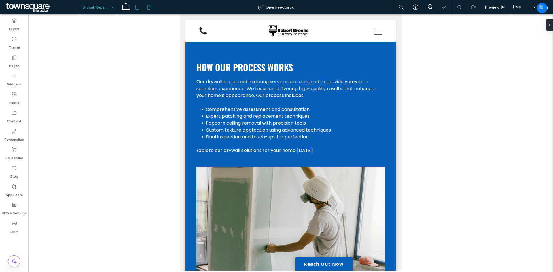
click at [145, 7] on icon at bounding box center [149, 7] width 12 height 12
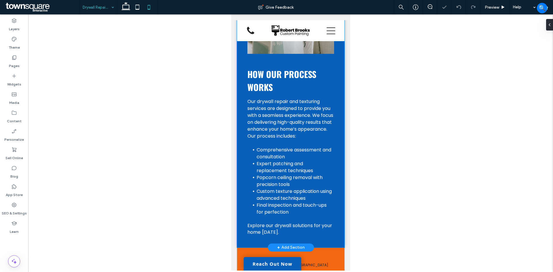
scroll to position [369, 0]
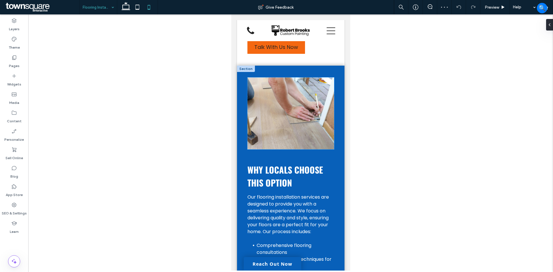
scroll to position [346, 0]
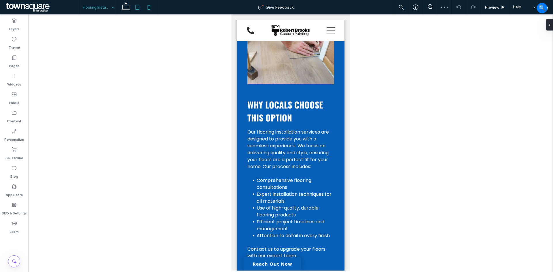
click at [139, 7] on icon at bounding box center [138, 7] width 12 height 12
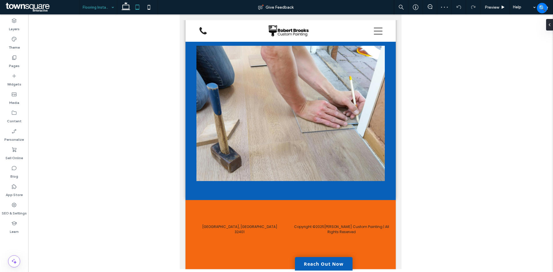
scroll to position [210, 0]
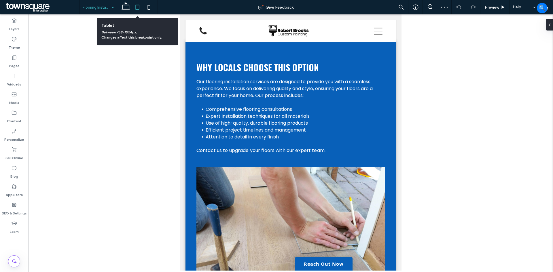
click at [132, 8] on icon at bounding box center [138, 7] width 12 height 12
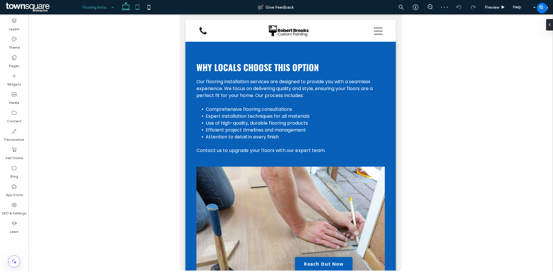
click at [126, 9] on use at bounding box center [126, 6] width 9 height 8
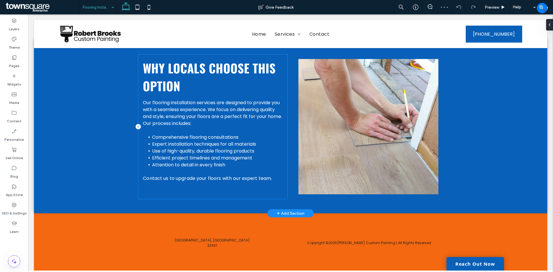
scroll to position [189, 0]
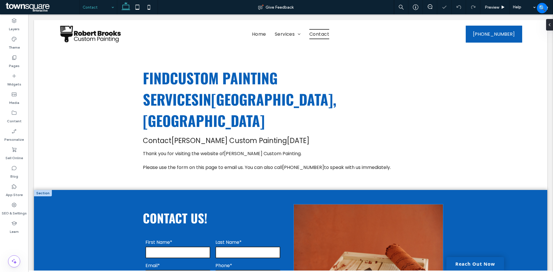
scroll to position [86, 0]
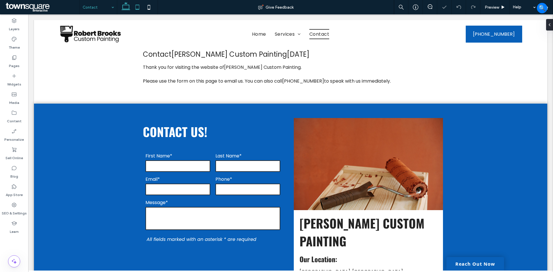
click at [139, 5] on icon at bounding box center [138, 7] width 12 height 12
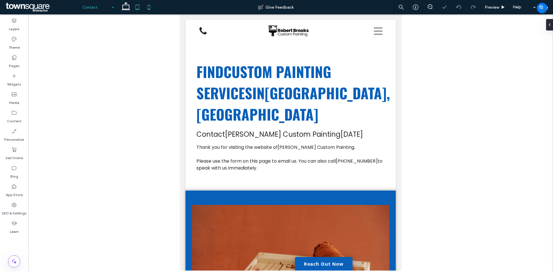
click at [148, 7] on icon at bounding box center [149, 7] width 12 height 12
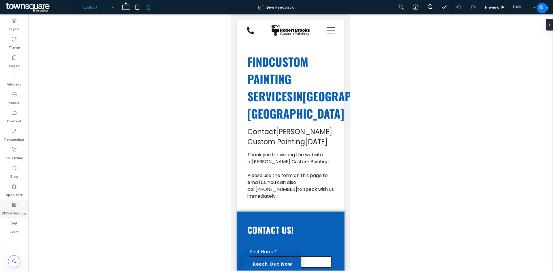
click at [19, 204] on div "SEO & Settings" at bounding box center [14, 209] width 28 height 18
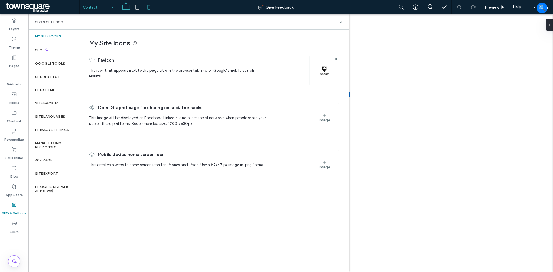
click at [126, 6] on icon at bounding box center [126, 7] width 12 height 12
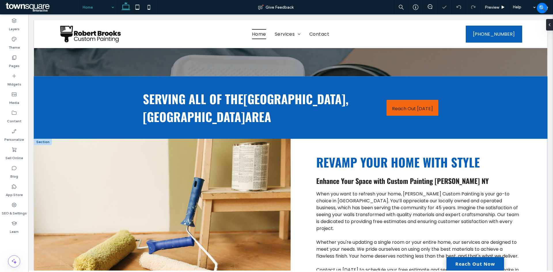
scroll to position [144, 0]
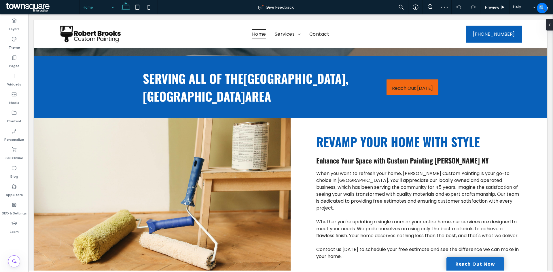
click at [476, 264] on link "Reach Out Now" at bounding box center [475, 264] width 58 height 14
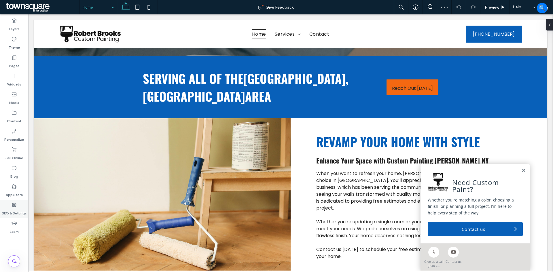
click at [23, 210] on label "SEO & Settings" at bounding box center [14, 212] width 25 height 8
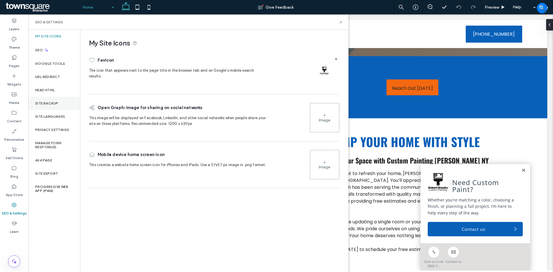
click at [51, 100] on div "Site Backup" at bounding box center [54, 103] width 52 height 13
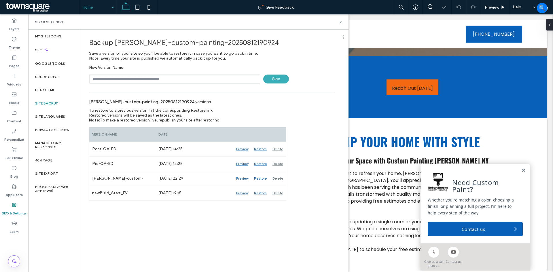
click at [174, 78] on input "text" at bounding box center [174, 79] width 171 height 9
type input "**********"
click at [279, 80] on span "Save" at bounding box center [276, 79] width 26 height 9
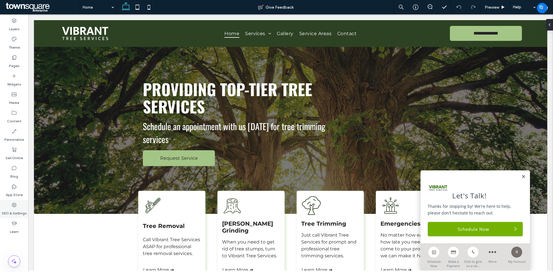
click at [22, 208] on label "SEO & Settings" at bounding box center [14, 212] width 25 height 8
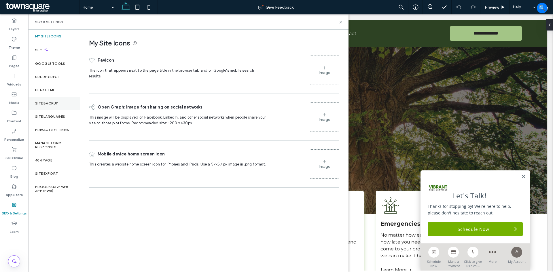
click at [54, 106] on div "Site Backup" at bounding box center [54, 103] width 52 height 13
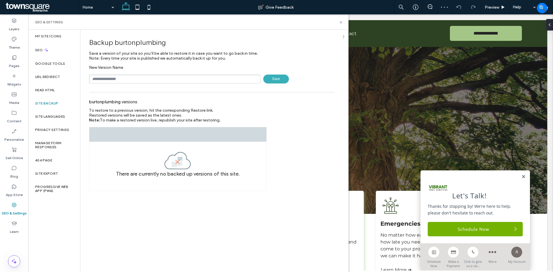
click at [134, 81] on input "text" at bounding box center [174, 79] width 171 height 9
type input "**********"
drag, startPoint x: 130, startPoint y: 78, endPoint x: 89, endPoint y: 78, distance: 41.2
click at [89, 78] on div "**********" at bounding box center [211, 110] width 263 height 161
click at [133, 79] on input "text" at bounding box center [174, 79] width 171 height 9
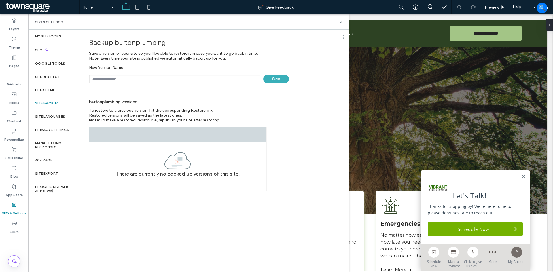
type input "**********"
click at [278, 73] on div "**********" at bounding box center [212, 74] width 246 height 18
click at [278, 77] on span "Save" at bounding box center [276, 79] width 26 height 9
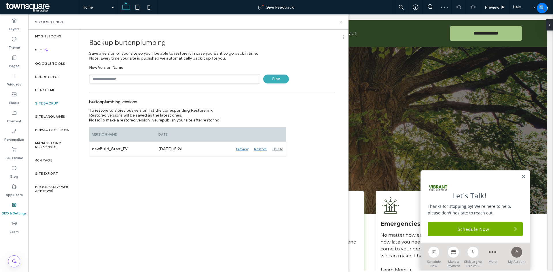
click at [341, 21] on icon at bounding box center [341, 22] width 4 height 4
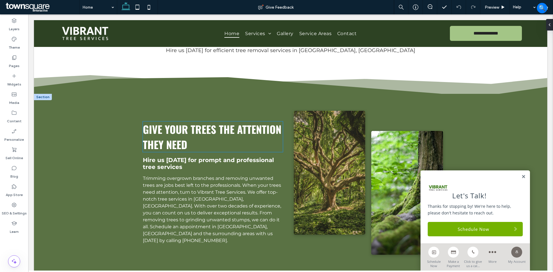
scroll to position [346, 0]
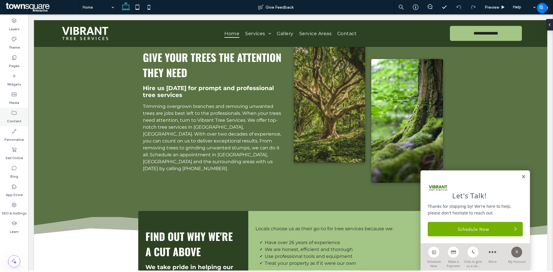
click at [12, 115] on icon at bounding box center [14, 113] width 6 height 6
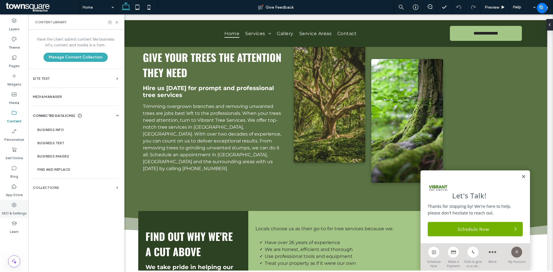
click at [12, 207] on icon at bounding box center [14, 205] width 6 height 6
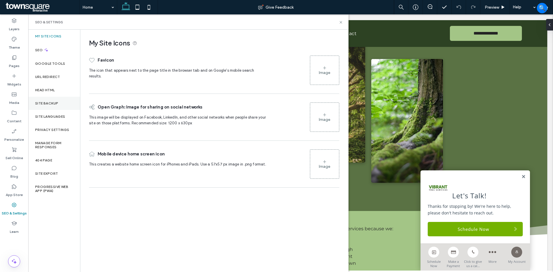
click at [57, 103] on label "Site Backup" at bounding box center [46, 103] width 23 height 4
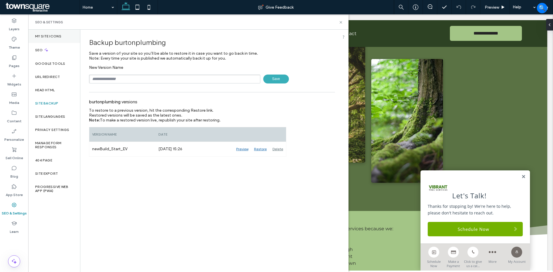
click at [59, 37] on label "My Site Icons" at bounding box center [48, 36] width 26 height 4
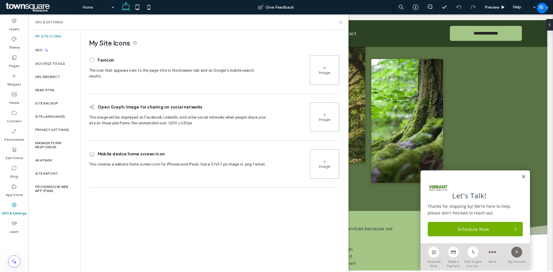
click at [327, 80] on div "Image" at bounding box center [324, 70] width 29 height 28
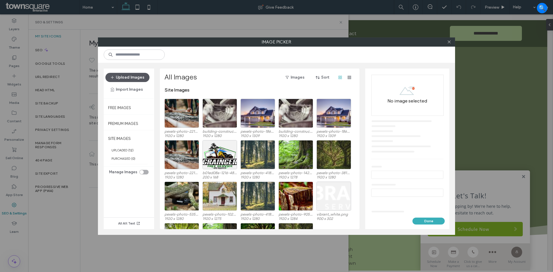
click at [132, 79] on button "Upload Images" at bounding box center [127, 77] width 44 height 9
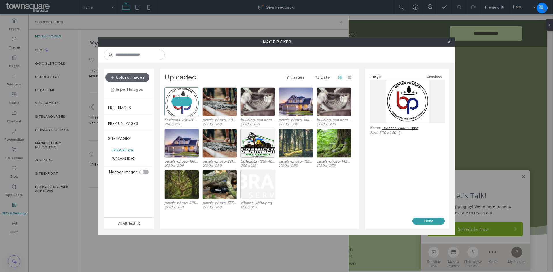
click at [431, 219] on button "Done" at bounding box center [428, 221] width 32 height 7
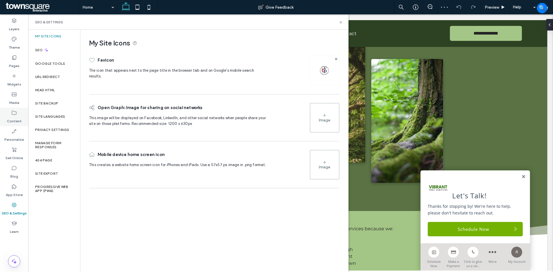
click at [13, 115] on use at bounding box center [14, 113] width 5 height 4
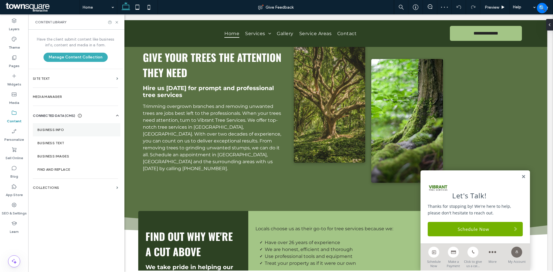
click at [50, 129] on label "Business Info" at bounding box center [76, 130] width 78 height 4
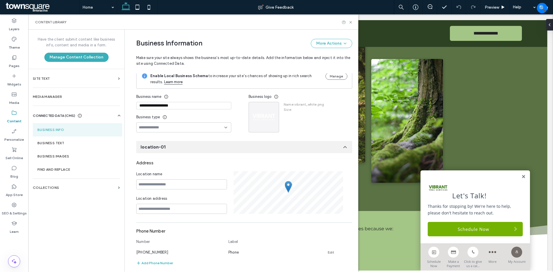
scroll to position [0, 0]
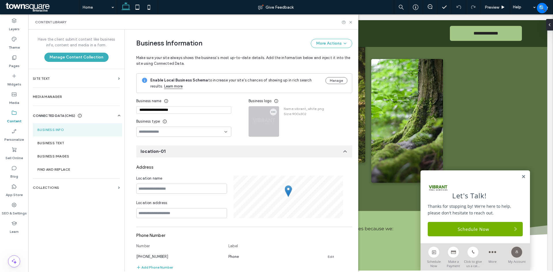
click at [261, 118] on div at bounding box center [264, 122] width 30 height 30
click at [271, 113] on icon "button" at bounding box center [273, 112] width 5 height 5
click at [288, 126] on span "Replace Image" at bounding box center [292, 126] width 26 height 6
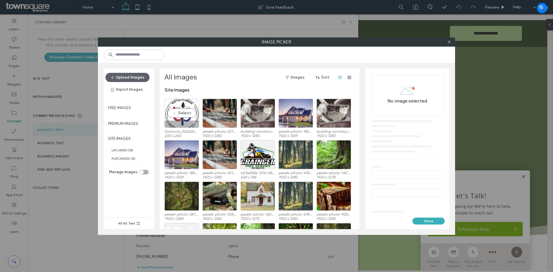
click at [179, 112] on div "Select" at bounding box center [181, 113] width 35 height 29
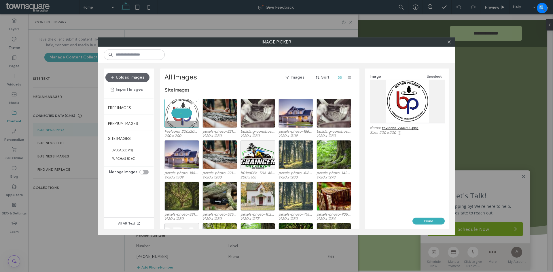
click at [184, 111] on div at bounding box center [181, 113] width 35 height 29
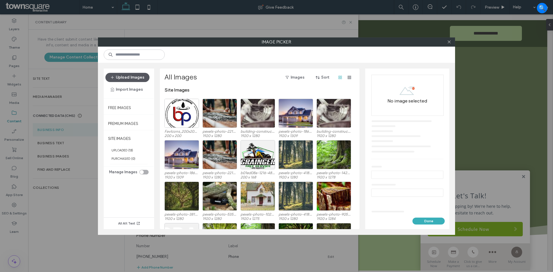
click at [128, 82] on button "Upload Images" at bounding box center [127, 77] width 44 height 9
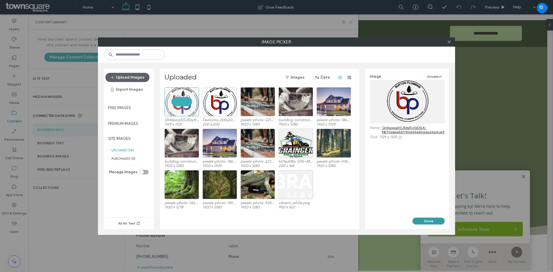
click at [427, 221] on button "Done" at bounding box center [428, 221] width 32 height 7
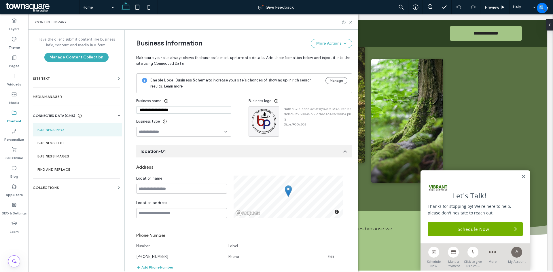
click at [171, 108] on input "**********" at bounding box center [183, 109] width 95 height 7
paste input
type input "**********"
click at [271, 111] on icon "button" at bounding box center [273, 112] width 5 height 5
click at [281, 126] on span "Replace Image" at bounding box center [292, 126] width 26 height 6
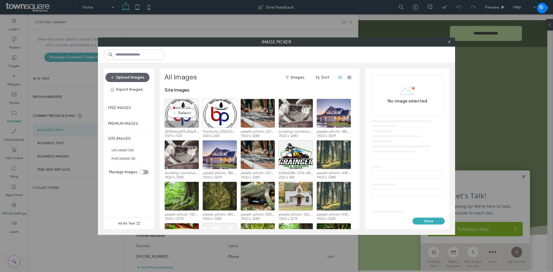
click at [179, 113] on div "Select" at bounding box center [181, 113] width 35 height 29
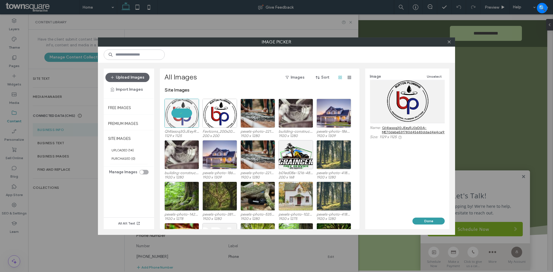
drag, startPoint x: 426, startPoint y: 219, endPoint x: 396, endPoint y: 204, distance: 33.9
click at [426, 219] on button "Done" at bounding box center [428, 221] width 32 height 7
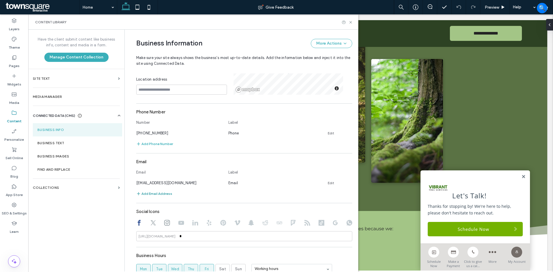
scroll to position [122, 0]
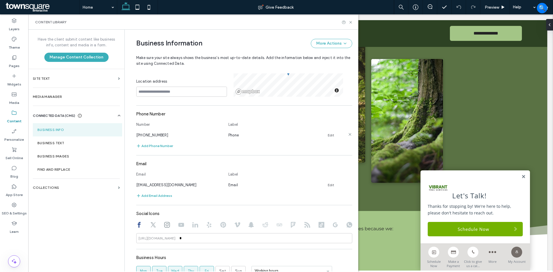
click at [328, 133] on link "Edit" at bounding box center [331, 135] width 6 height 5
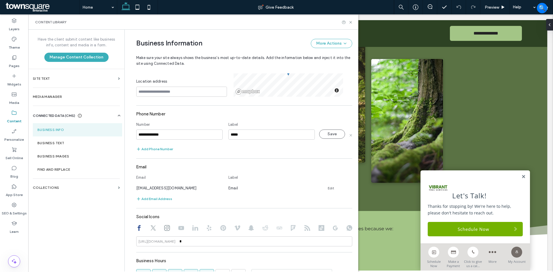
click at [158, 138] on input "**********" at bounding box center [179, 135] width 86 height 10
type input "**********"
click at [324, 137] on button "Save" at bounding box center [332, 134] width 26 height 9
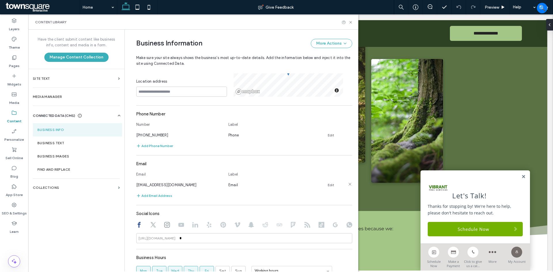
click at [328, 184] on link "Edit" at bounding box center [331, 185] width 6 height 5
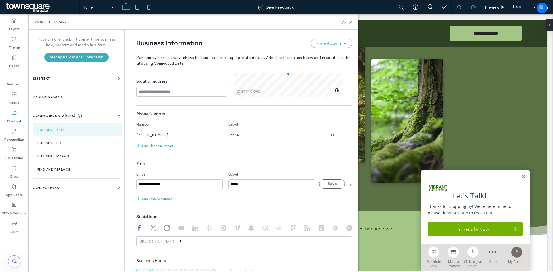
click at [174, 185] on input "**********" at bounding box center [179, 184] width 86 height 10
type input "**********"
click at [329, 182] on button "Save" at bounding box center [332, 183] width 26 height 9
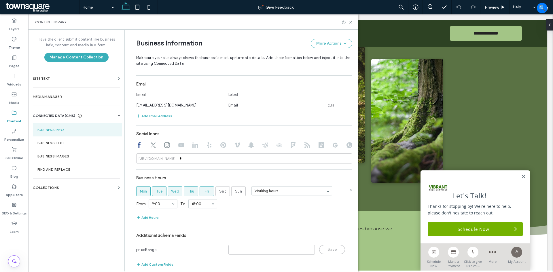
scroll to position [208, 0]
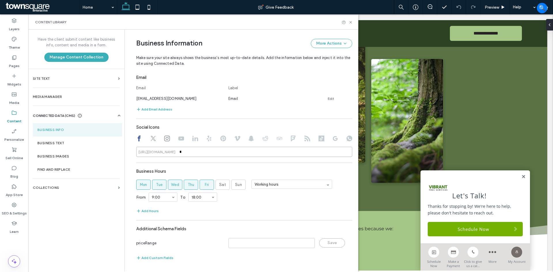
click at [189, 153] on input "*" at bounding box center [244, 152] width 216 height 10
click at [150, 137] on icon at bounding box center [153, 139] width 6 height 6
type input "*"
click at [197, 151] on input "*" at bounding box center [244, 152] width 216 height 10
click at [164, 139] on icon at bounding box center [167, 139] width 6 height 6
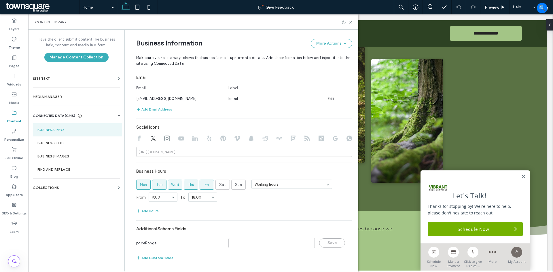
type input "*"
click at [206, 154] on input "*" at bounding box center [244, 152] width 216 height 10
click at [235, 184] on span "Sun" at bounding box center [238, 185] width 7 height 6
click at [86, 143] on label "Business Text" at bounding box center [77, 143] width 80 height 4
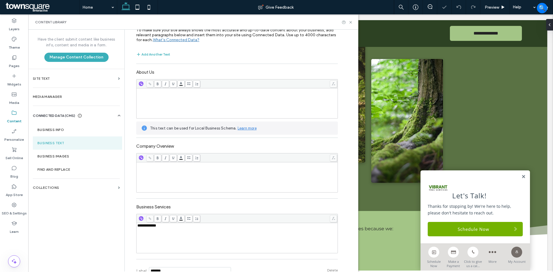
scroll to position [58, 0]
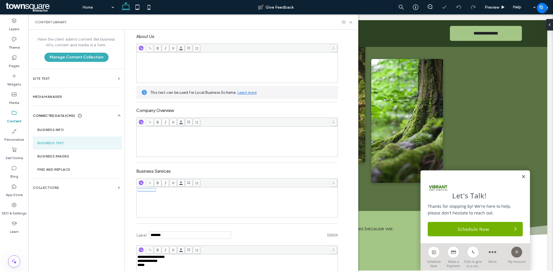
drag, startPoint x: 175, startPoint y: 202, endPoint x: 129, endPoint y: 195, distance: 47.2
click at [129, 195] on div "**********" at bounding box center [233, 174] width 210 height 404
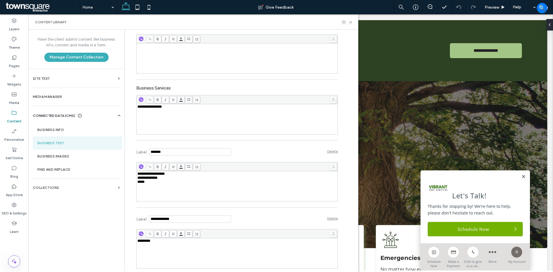
scroll to position [144, 0]
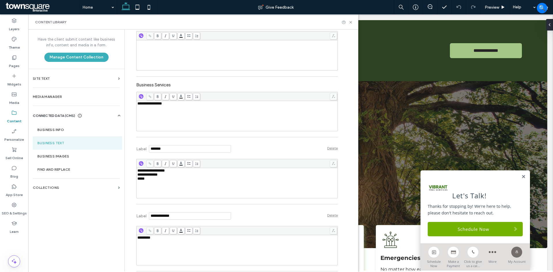
click at [167, 191] on div "**********" at bounding box center [237, 183] width 200 height 29
click at [159, 189] on div "**********" at bounding box center [237, 183] width 200 height 29
drag, startPoint x: 151, startPoint y: 170, endPoint x: 130, endPoint y: 169, distance: 20.2
click at [130, 169] on div "**********" at bounding box center [233, 88] width 210 height 404
drag, startPoint x: 140, startPoint y: 172, endPoint x: 140, endPoint y: 184, distance: 12.1
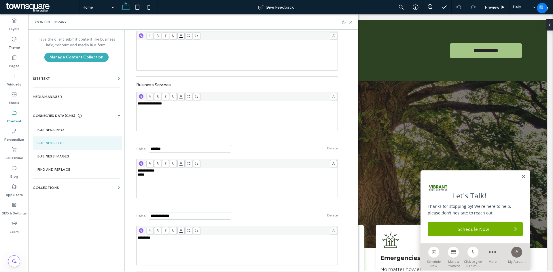
click at [141, 187] on div "**********" at bounding box center [237, 183] width 200 height 29
click at [137, 170] on span "**********" at bounding box center [145, 171] width 17 height 4
click at [172, 247] on div "*********" at bounding box center [237, 250] width 200 height 29
click at [170, 247] on div "**********" at bounding box center [237, 250] width 200 height 29
drag, startPoint x: 172, startPoint y: 245, endPoint x: 185, endPoint y: 239, distance: 14.7
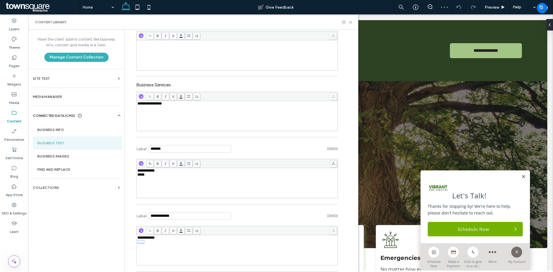
click at [185, 239] on div "**********" at bounding box center [237, 250] width 200 height 29
click at [194, 189] on div "**********" at bounding box center [237, 183] width 200 height 29
click at [136, 201] on div "**********" at bounding box center [237, 178] width 202 height 45
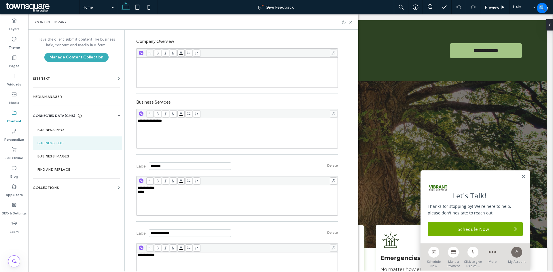
scroll to position [162, 0]
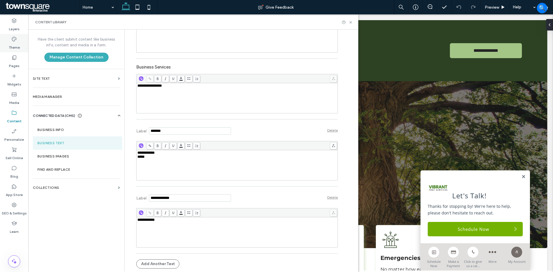
click at [14, 39] on icon at bounding box center [14, 39] width 6 height 6
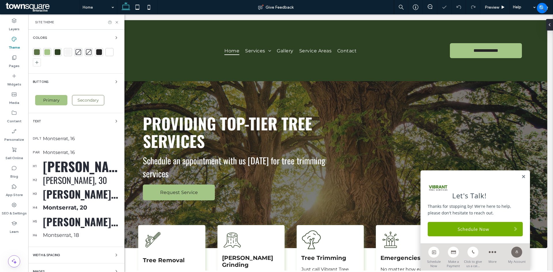
scroll to position [0, 0]
drag, startPoint x: 37, startPoint y: 51, endPoint x: 36, endPoint y: 45, distance: 5.5
click at [37, 51] on div at bounding box center [37, 52] width 6 height 6
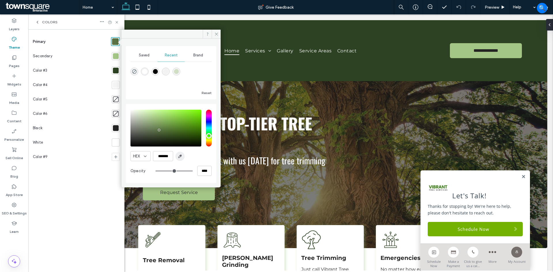
click at [181, 155] on use "button" at bounding box center [180, 156] width 3 height 3
type input "*******"
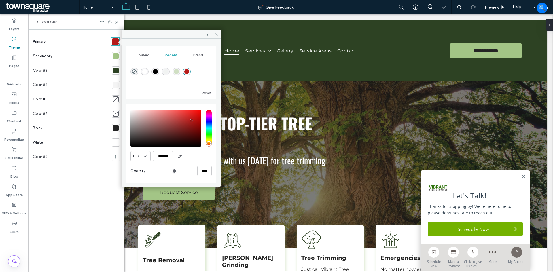
click at [116, 57] on div at bounding box center [116, 56] width 6 height 6
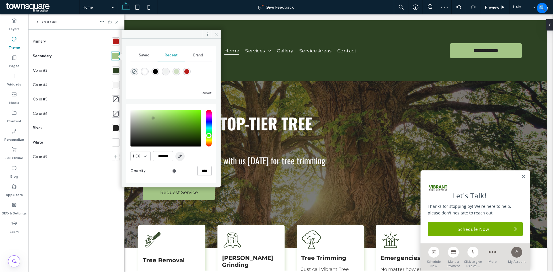
click at [180, 157] on use "button" at bounding box center [180, 156] width 3 height 3
type input "*******"
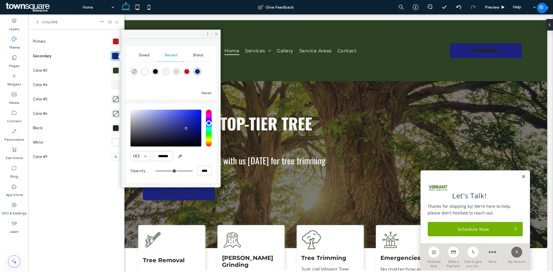
click at [117, 71] on div at bounding box center [116, 71] width 6 height 6
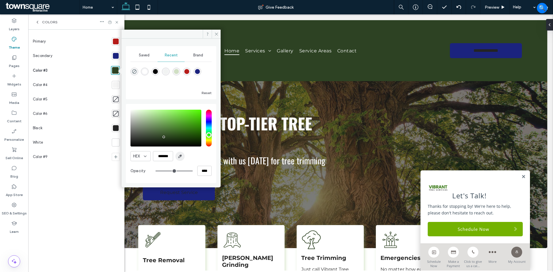
click at [178, 158] on icon "button" at bounding box center [180, 156] width 5 height 5
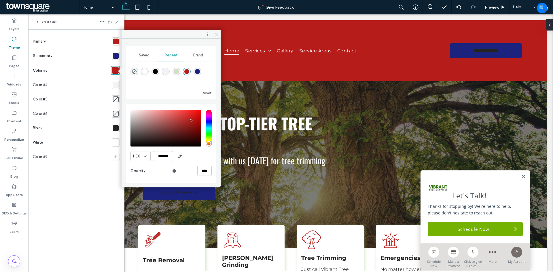
click at [145, 72] on div "rgba(255, 255, 255, 1)" at bounding box center [144, 71] width 5 height 5
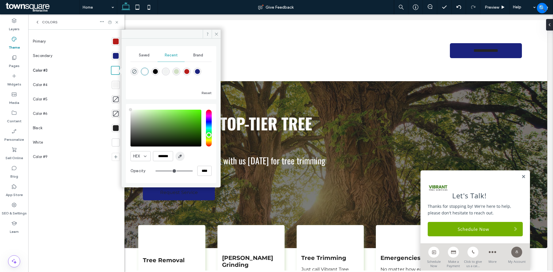
click at [179, 155] on icon "button" at bounding box center [180, 156] width 5 height 5
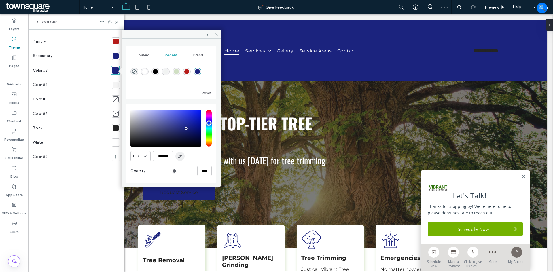
click at [181, 155] on use "button" at bounding box center [180, 156] width 3 height 3
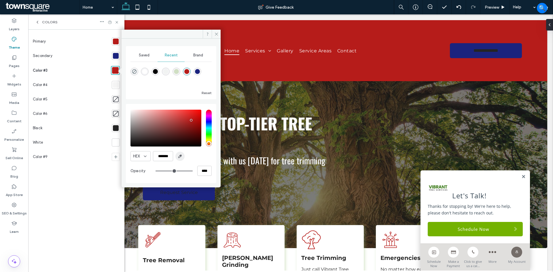
click at [179, 154] on icon "button" at bounding box center [180, 156] width 5 height 5
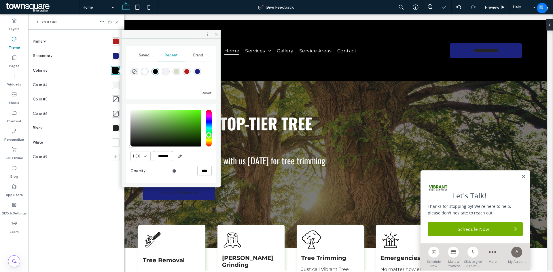
click at [158, 155] on input "*******" at bounding box center [163, 156] width 20 height 10
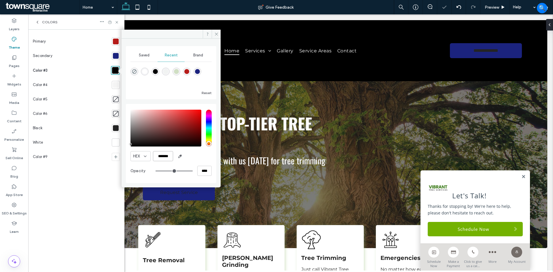
type input "*******"
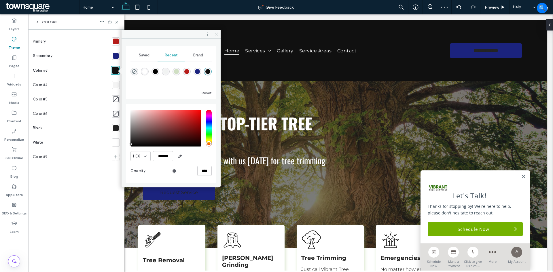
click at [218, 31] on span at bounding box center [216, 34] width 9 height 9
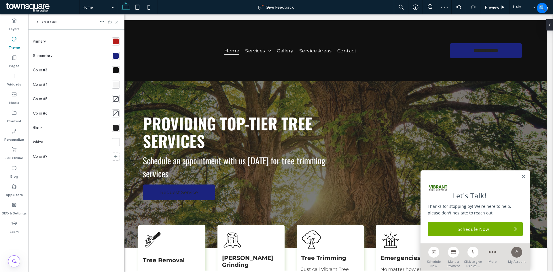
click at [116, 22] on icon at bounding box center [117, 22] width 4 height 4
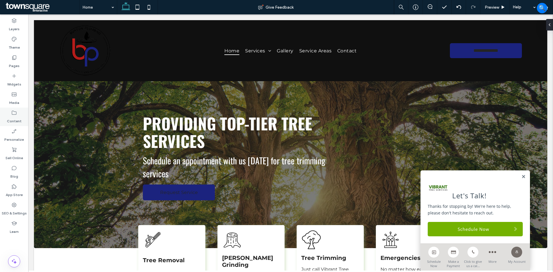
click at [14, 120] on label "Content" at bounding box center [14, 120] width 15 height 8
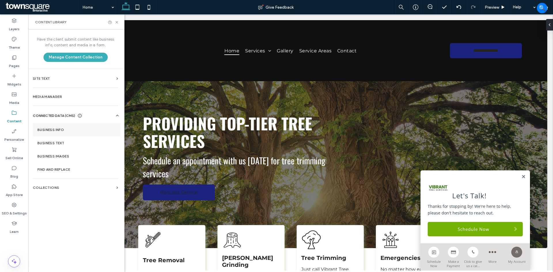
click at [64, 136] on section "Business Info" at bounding box center [77, 129] width 88 height 13
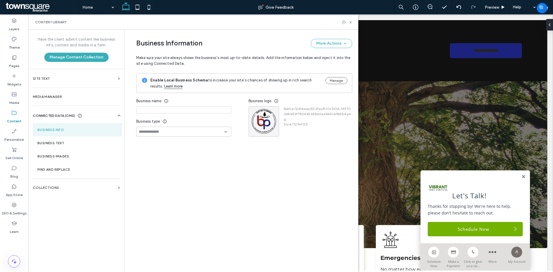
type input "**********"
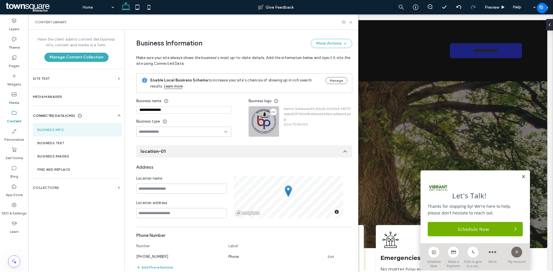
click at [271, 111] on icon "button" at bounding box center [273, 112] width 5 height 5
click at [280, 126] on span "Replace Image" at bounding box center [292, 126] width 26 height 6
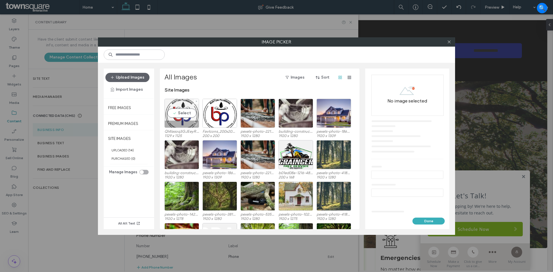
drag, startPoint x: 185, startPoint y: 109, endPoint x: 183, endPoint y: 111, distance: 3.7
click at [185, 109] on div "Select" at bounding box center [181, 113] width 35 height 29
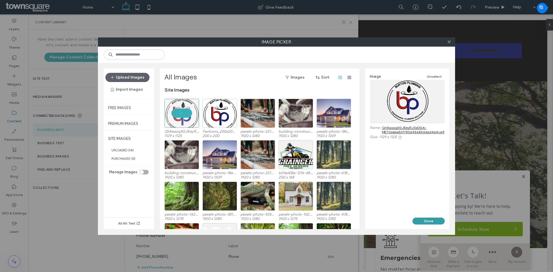
click at [424, 221] on button "Done" at bounding box center [428, 221] width 32 height 7
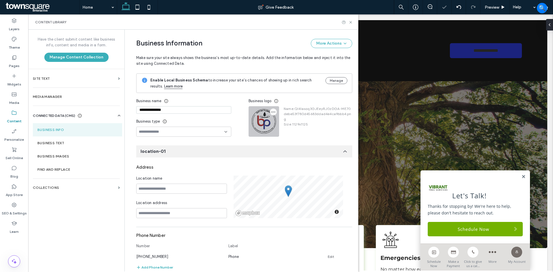
click at [272, 111] on icon "button" at bounding box center [273, 112] width 5 height 5
click at [274, 124] on icon at bounding box center [274, 126] width 5 height 5
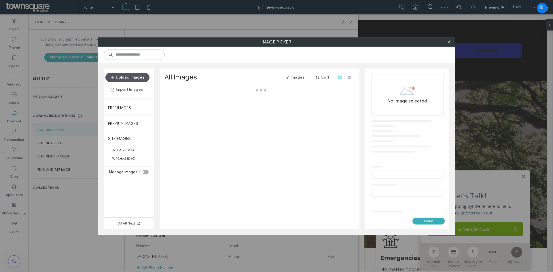
click at [122, 79] on button "Upload Images" at bounding box center [127, 77] width 44 height 9
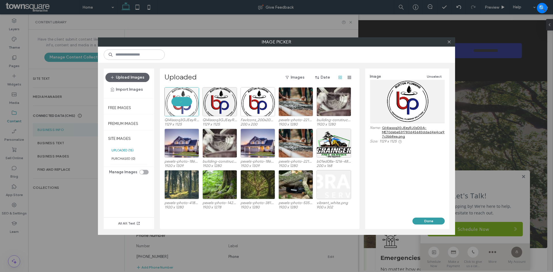
click at [426, 221] on button "Done" at bounding box center [428, 221] width 32 height 7
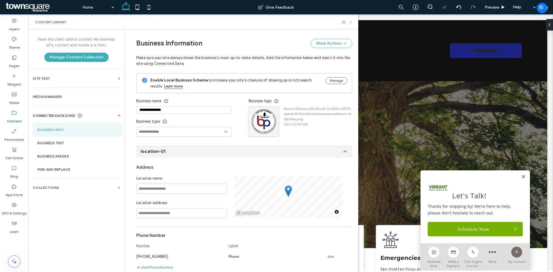
click at [350, 23] on icon at bounding box center [350, 22] width 4 height 4
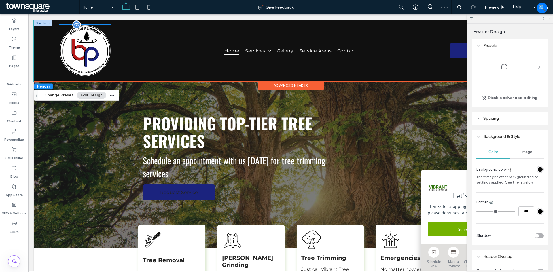
click at [90, 51] on img at bounding box center [85, 51] width 52 height 52
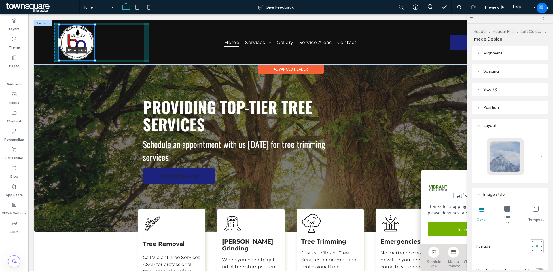
drag, startPoint x: 111, startPoint y: 77, endPoint x: 96, endPoint y: 60, distance: 23.7
click at [96, 60] on div "**********" at bounding box center [290, 42] width 513 height 45
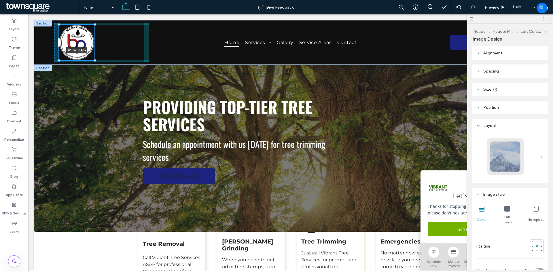
type input "***"
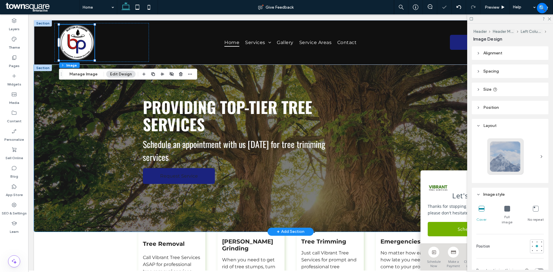
click at [100, 126] on div "Providing Top-Tier Tree Services Schedule an appointment with us today for tree…" at bounding box center [290, 148] width 513 height 167
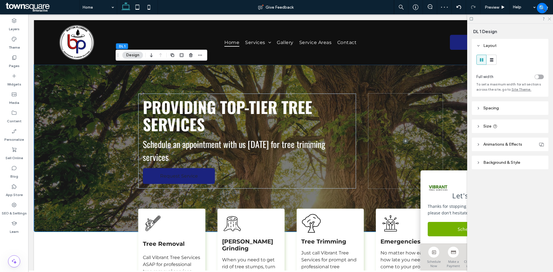
click at [549, 19] on use at bounding box center [549, 19] width 3 height 3
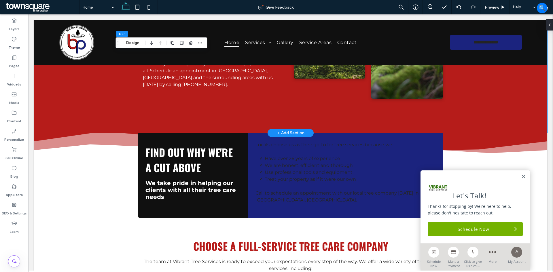
scroll to position [432, 0]
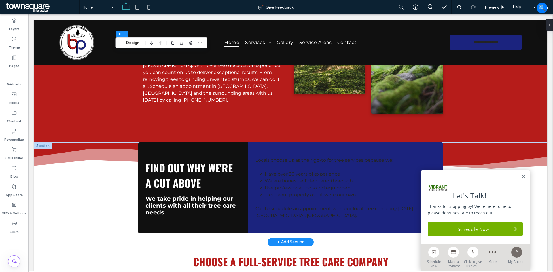
click at [283, 178] on span "We are honest, efficient and thorough" at bounding box center [309, 180] width 88 height 5
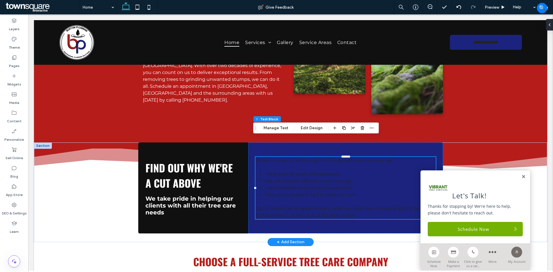
click at [283, 178] on span "We are honest, efficient and thorough" at bounding box center [309, 180] width 88 height 5
click at [282, 171] on span "Have over 26 years of experience" at bounding box center [302, 173] width 75 height 5
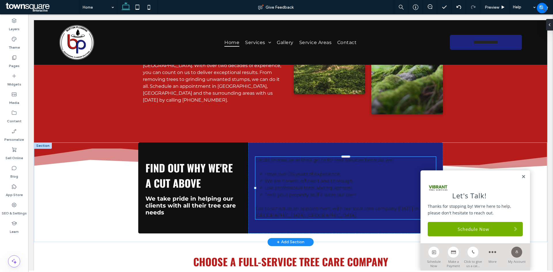
click at [285, 185] on span "Use professional tools and equipment" at bounding box center [309, 187] width 88 height 5
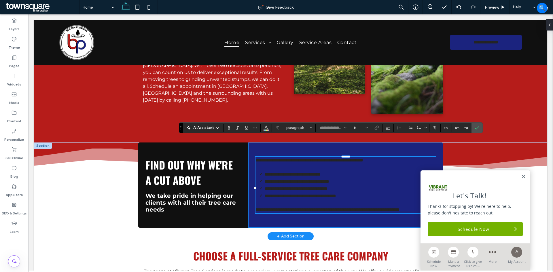
type input "**********"
type input "**"
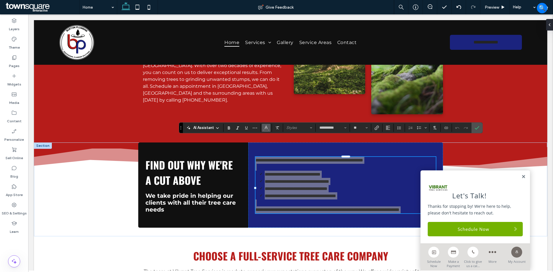
click at [267, 129] on icon "Color" at bounding box center [266, 127] width 5 height 5
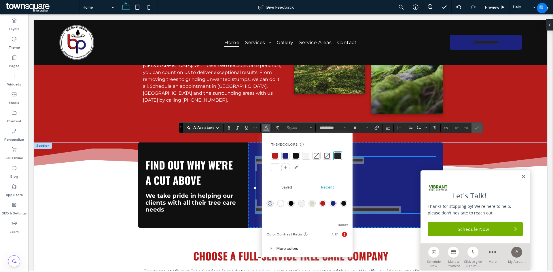
click at [275, 167] on div at bounding box center [275, 167] width 6 height 6
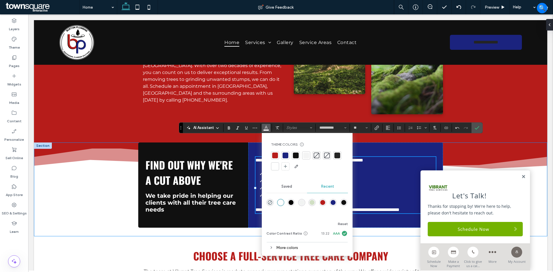
click at [124, 183] on div "**********" at bounding box center [291, 190] width 346 height 94
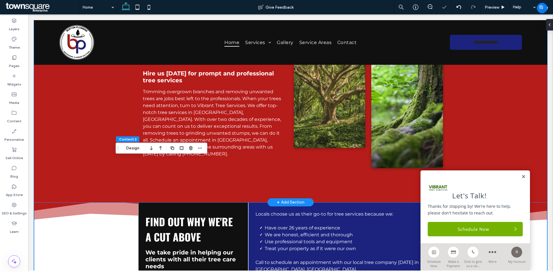
scroll to position [346, 0]
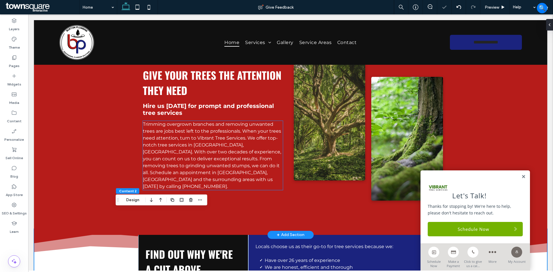
click at [217, 145] on span "Trimming overgrown branches and removing unwanted trees are jobs best left to t…" at bounding box center [212, 156] width 138 height 68
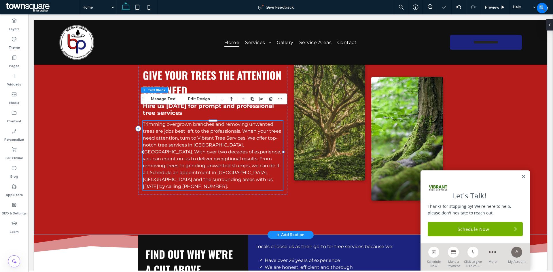
click at [217, 145] on div "Trimming overgrown branches and removing unwanted trees are jobs best left to t…" at bounding box center [213, 155] width 140 height 69
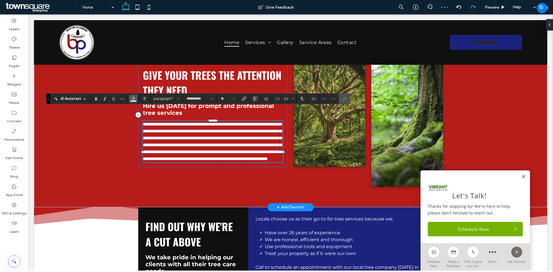
click at [132, 98] on icon "Color" at bounding box center [133, 98] width 5 height 5
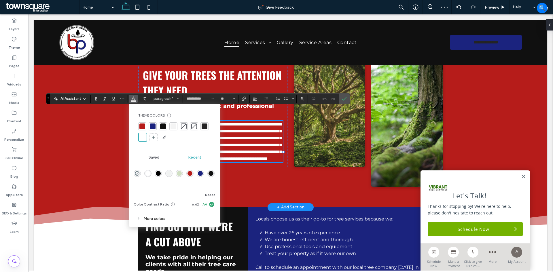
click at [86, 166] on div "**********" at bounding box center [290, 124] width 513 height 168
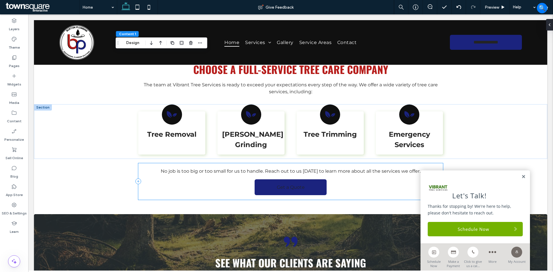
scroll to position [633, 0]
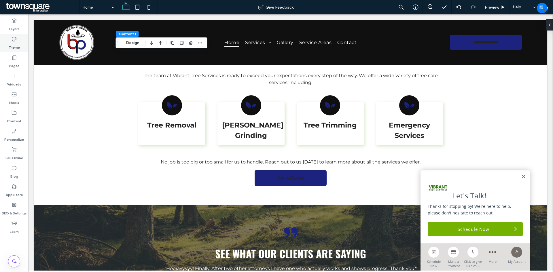
click at [20, 42] on label "Theme" at bounding box center [14, 46] width 11 height 8
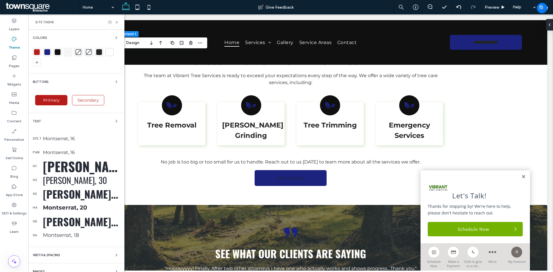
click at [58, 94] on div "Primary" at bounding box center [51, 100] width 37 height 16
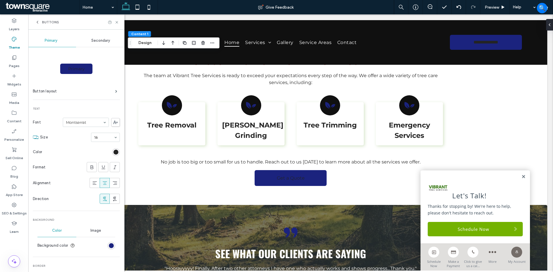
click at [113, 151] on div "rgb(36, 36, 36)" at bounding box center [115, 152] width 5 height 5
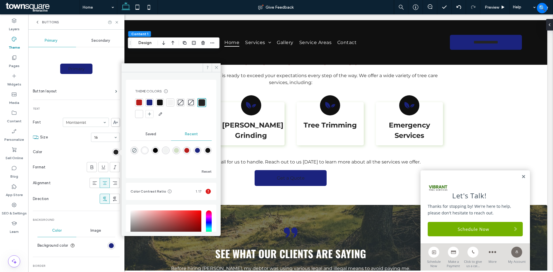
click at [142, 113] on div at bounding box center [139, 114] width 6 height 6
drag, startPoint x: 118, startPoint y: 23, endPoint x: 129, endPoint y: 75, distance: 53.3
click at [118, 23] on icon at bounding box center [117, 22] width 4 height 4
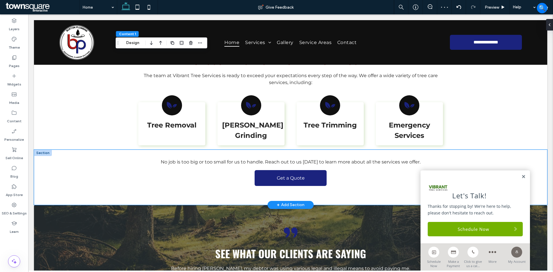
click at [107, 162] on div "No job is too big or too small for us to handle. Reach out to us today to learn…" at bounding box center [290, 177] width 513 height 55
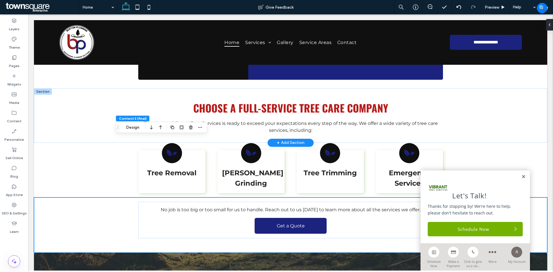
scroll to position [547, 0]
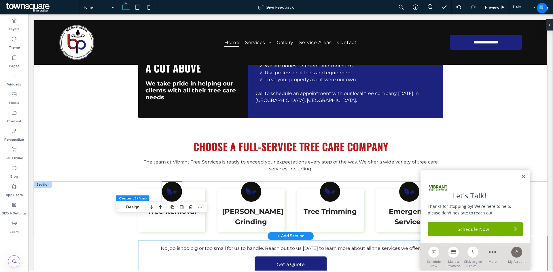
click at [173, 187] on icon at bounding box center [172, 192] width 10 height 10
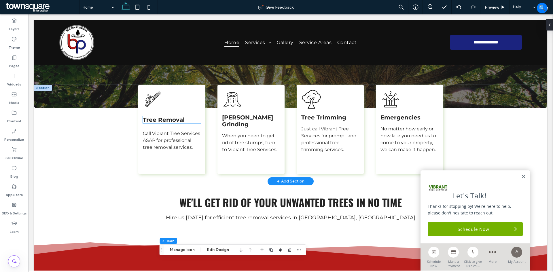
scroll to position [144, 0]
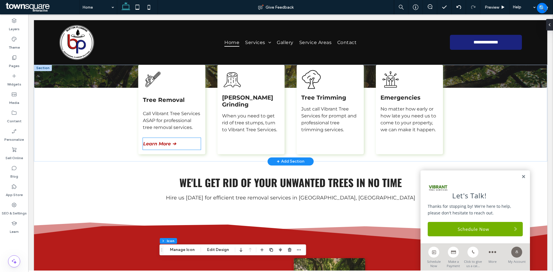
click at [174, 141] on span "Learn More ➔" at bounding box center [159, 143] width 33 height 5
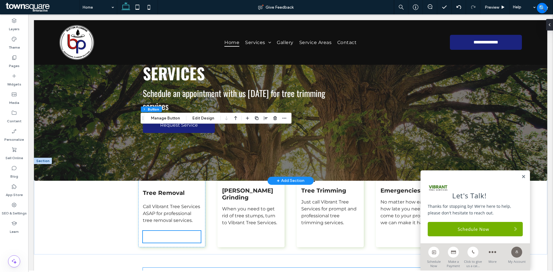
scroll to position [29, 0]
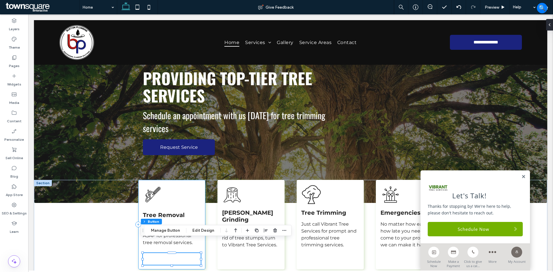
click at [200, 181] on div "Tree Removal Call Vibrant Tree Services ASAP for professional tree removal serv…" at bounding box center [171, 225] width 67 height 90
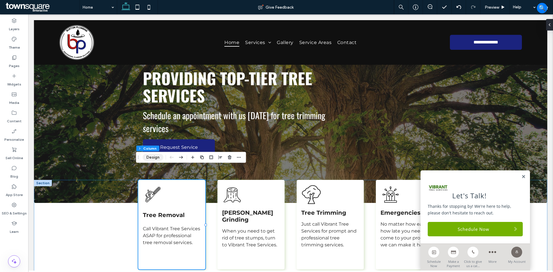
click at [152, 159] on button "Design" at bounding box center [153, 157] width 21 height 7
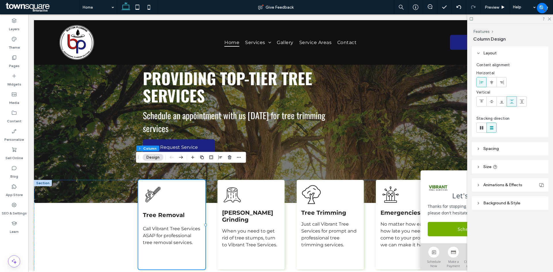
click at [502, 203] on span "Background & Style" at bounding box center [501, 203] width 37 height 5
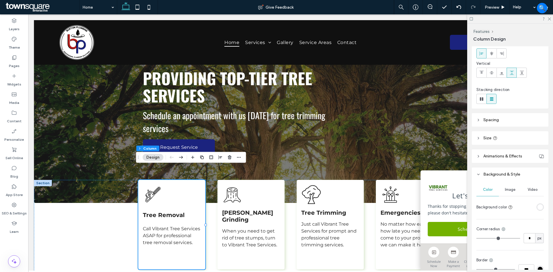
click at [538, 209] on div "rgba(255, 255, 255, 1)" at bounding box center [540, 207] width 5 height 5
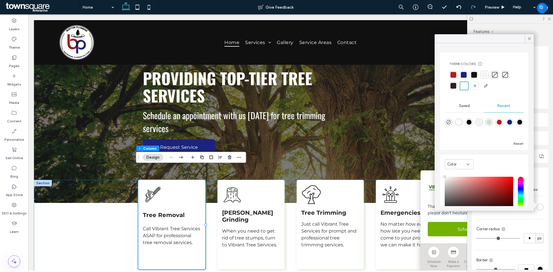
click at [465, 75] on div at bounding box center [464, 75] width 6 height 6
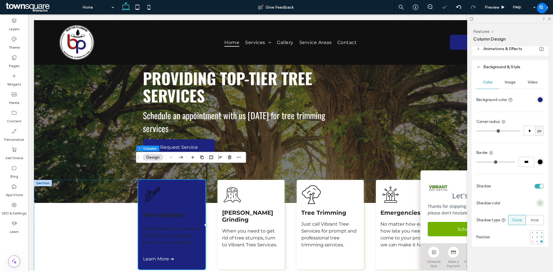
scroll to position [138, 0]
click at [538, 202] on div "rgba(163, 197, 134, 0.46)" at bounding box center [540, 203] width 5 height 5
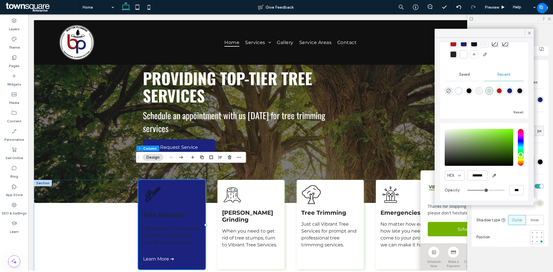
scroll to position [28, 0]
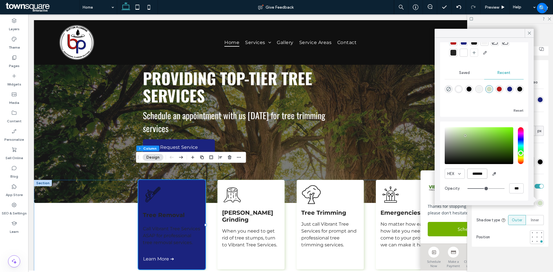
drag, startPoint x: 472, startPoint y: 174, endPoint x: 507, endPoint y: 175, distance: 34.8
click at [507, 175] on div "HEX *******" at bounding box center [484, 174] width 79 height 10
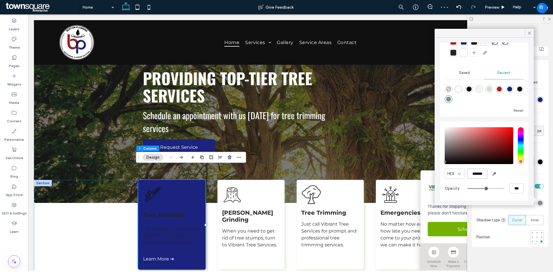
type input "*******"
drag, startPoint x: 515, startPoint y: 188, endPoint x: 499, endPoint y: 190, distance: 16.5
click at [499, 190] on div "***" at bounding box center [495, 188] width 56 height 10
type input "*"
type input "**"
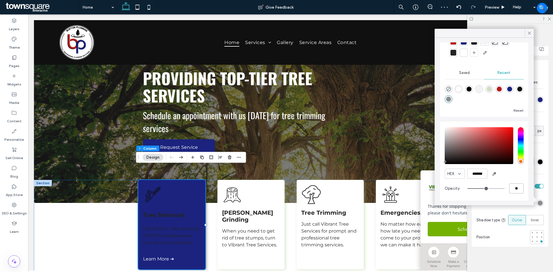
type input "**"
type input "***"
click at [106, 223] on div "Tree Removal Call Vibrant Tree Services ASAP for professional tree removal serv…" at bounding box center [290, 228] width 513 height 97
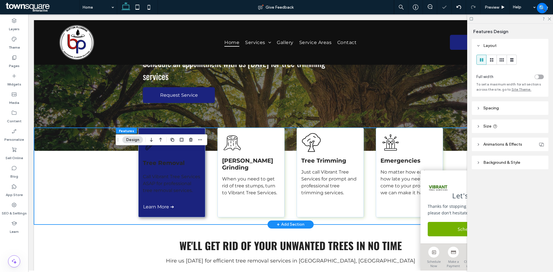
scroll to position [86, 0]
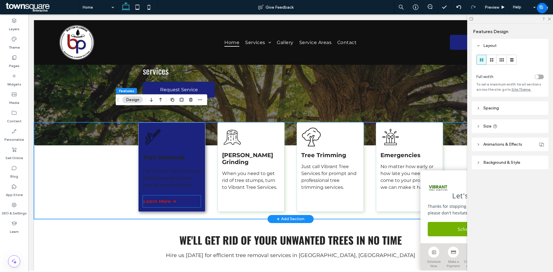
click at [161, 199] on span "Learn More ➔" at bounding box center [159, 201] width 33 height 5
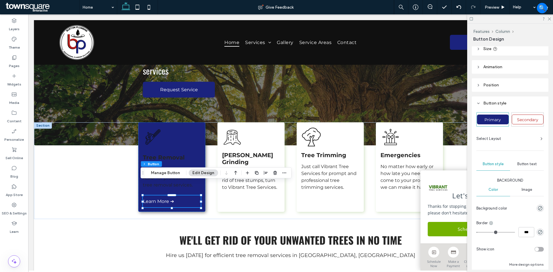
scroll to position [58, 0]
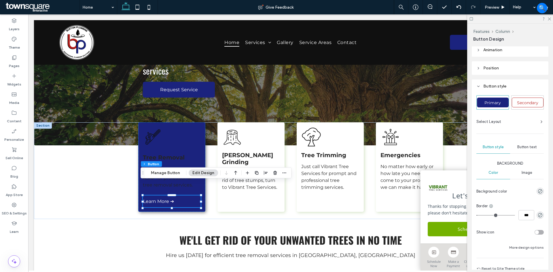
click at [526, 148] on span "Button text" at bounding box center [527, 147] width 20 height 5
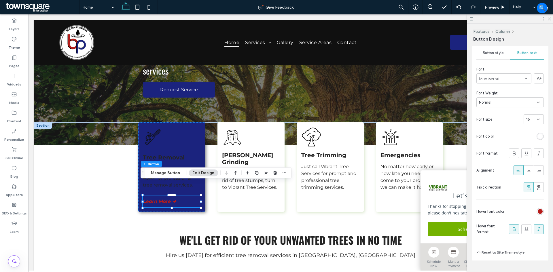
scroll to position [166, 0]
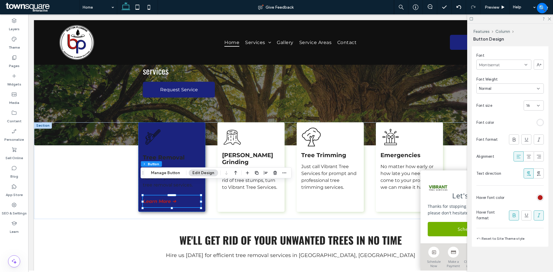
click at [538, 198] on div "rgb(182, 28, 26)" at bounding box center [540, 197] width 5 height 5
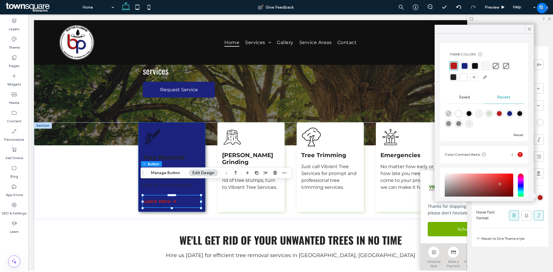
click at [459, 114] on div "rgba(255, 255, 255, 1)" at bounding box center [458, 113] width 5 height 5
type input "*******"
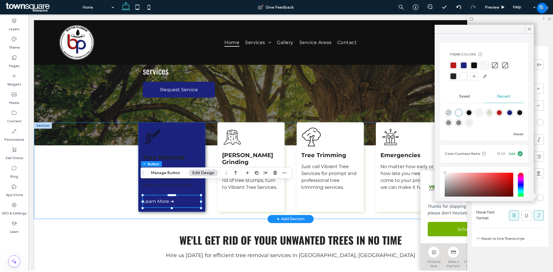
click at [106, 181] on div "Tree Removal Call Vibrant Tree Services ASAP for professional tree removal serv…" at bounding box center [290, 170] width 513 height 97
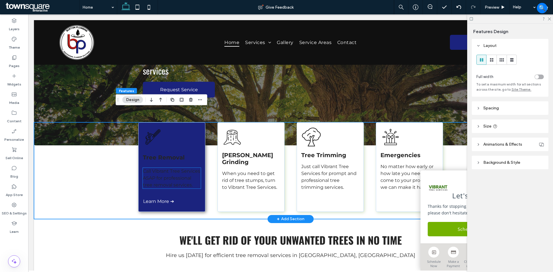
click at [178, 168] on span "Call Vibrant Tree Services ASAP for professional tree removal services." at bounding box center [171, 177] width 57 height 19
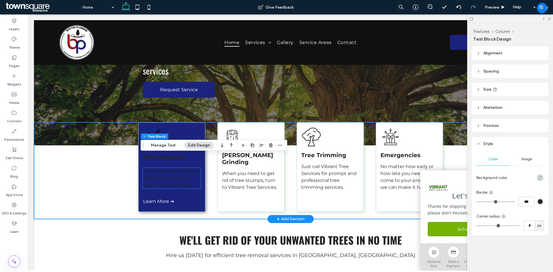
click at [178, 168] on span "Call Vibrant Tree Services ASAP for professional tree removal services." at bounding box center [171, 177] width 57 height 19
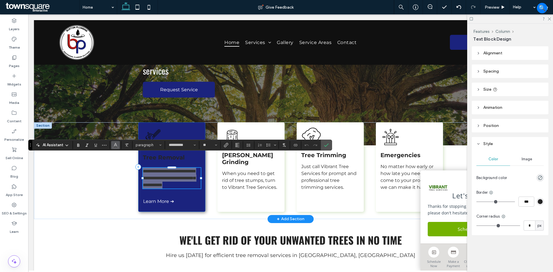
click at [112, 144] on button "Color" at bounding box center [115, 145] width 9 height 8
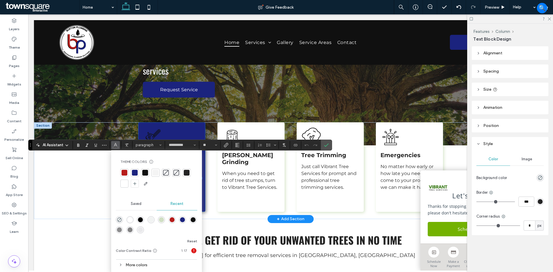
click at [123, 184] on div at bounding box center [125, 184] width 6 height 6
click at [74, 170] on div "**********" at bounding box center [290, 170] width 513 height 97
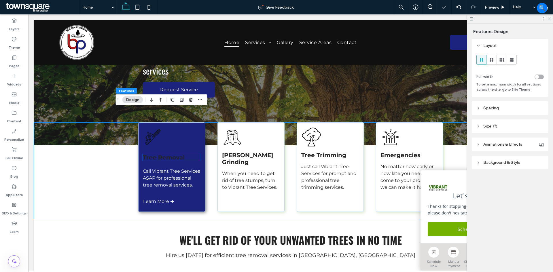
click at [145, 154] on span "Tree Removal" at bounding box center [164, 157] width 42 height 7
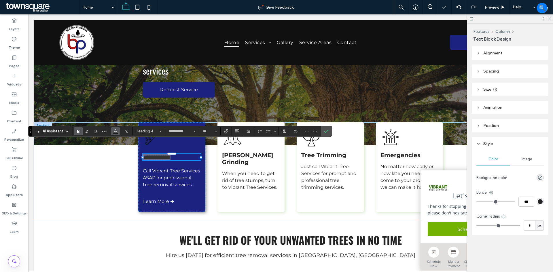
click at [116, 131] on use "Color" at bounding box center [115, 130] width 3 height 3
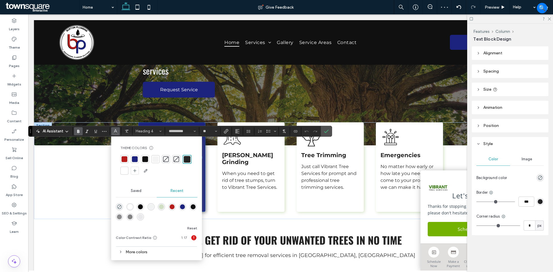
click at [126, 171] on div at bounding box center [125, 171] width 6 height 6
click at [91, 180] on div "**********" at bounding box center [290, 170] width 513 height 97
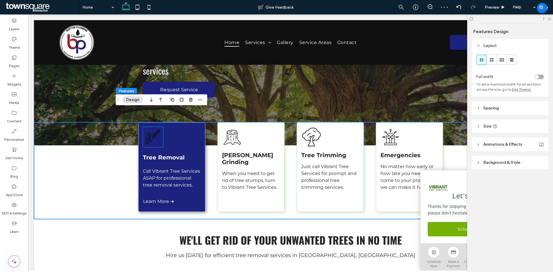
click at [143, 127] on icon at bounding box center [153, 137] width 20 height 20
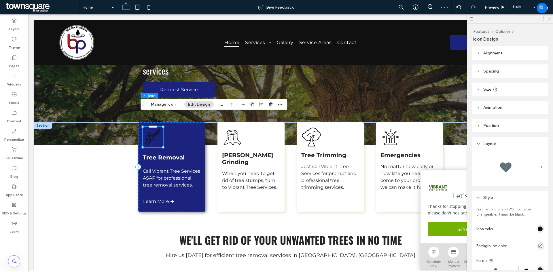
click at [143, 127] on icon at bounding box center [153, 137] width 20 height 20
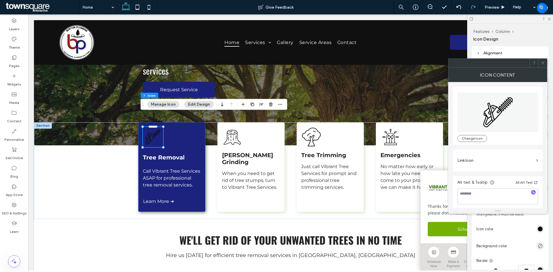
click at [544, 63] on icon at bounding box center [542, 63] width 4 height 4
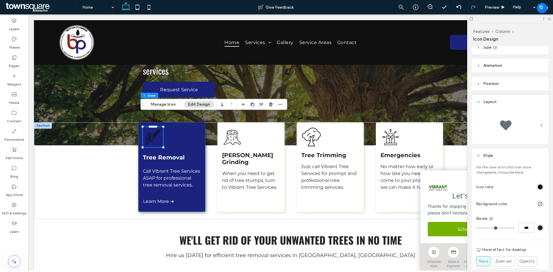
scroll to position [58, 0]
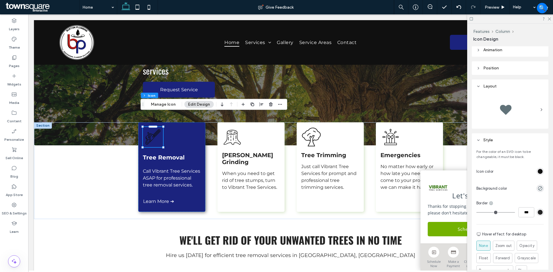
click at [539, 172] on div "rgb(16, 16, 16)" at bounding box center [540, 171] width 5 height 5
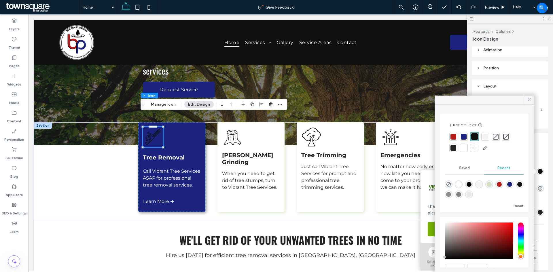
click at [462, 147] on div at bounding box center [464, 148] width 6 height 6
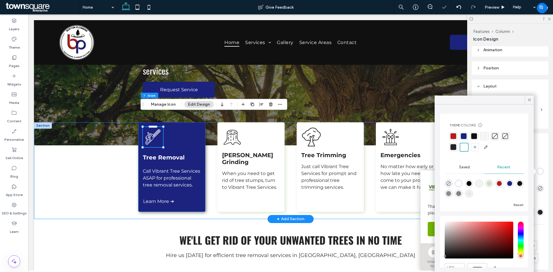
click at [96, 174] on div "Tree Removal Call Vibrant Tree Services ASAP for professional tree removal serv…" at bounding box center [290, 170] width 513 height 97
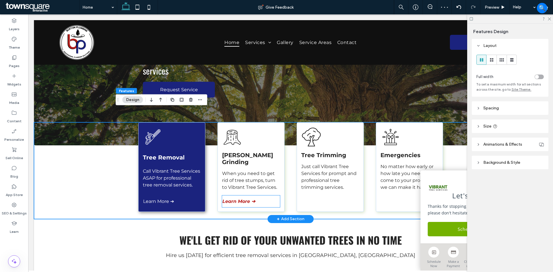
click at [256, 196] on link "Learn More ➔" at bounding box center [251, 202] width 58 height 12
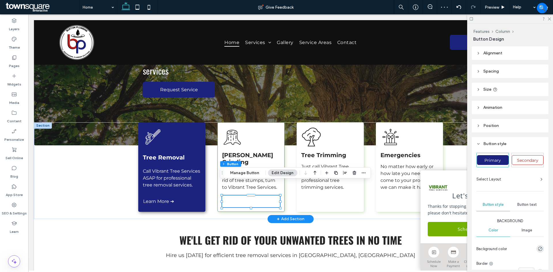
click at [280, 195] on div "Stump Grinding When you need to get rid of tree stumps, turn to Vibrant Tree Se…" at bounding box center [250, 167] width 67 height 90
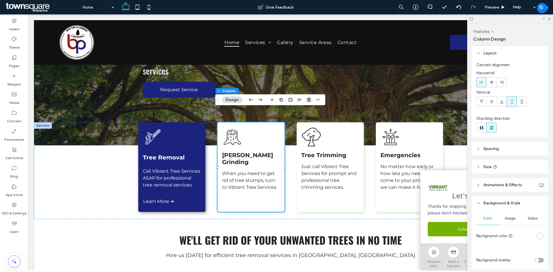
click at [305, 99] on span "button" at bounding box center [308, 99] width 7 height 7
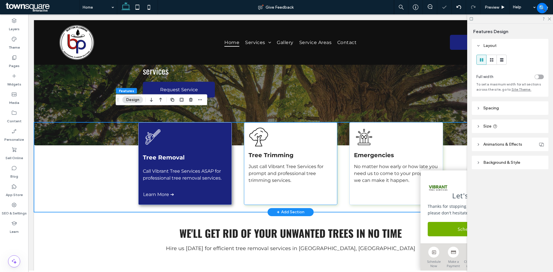
click at [328, 187] on div "Tree Trimming Just call Vibrant Tree Services for prompt and professional tree …" at bounding box center [290, 163] width 93 height 83
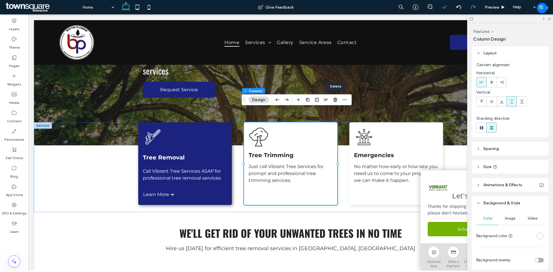
drag, startPoint x: 335, startPoint y: 102, endPoint x: 327, endPoint y: 142, distance: 40.7
click at [335, 102] on icon "button" at bounding box center [335, 100] width 5 height 5
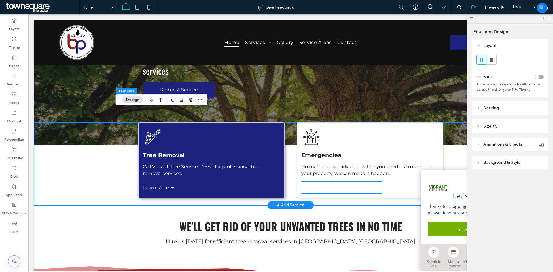
click at [358, 182] on div "Emergencies No matter how early or how late you need us to come to your propert…" at bounding box center [370, 160] width 146 height 76
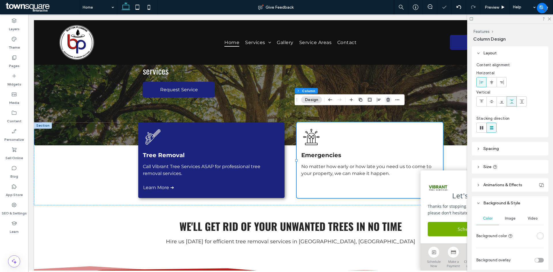
click at [389, 100] on icon "button" at bounding box center [388, 100] width 5 height 5
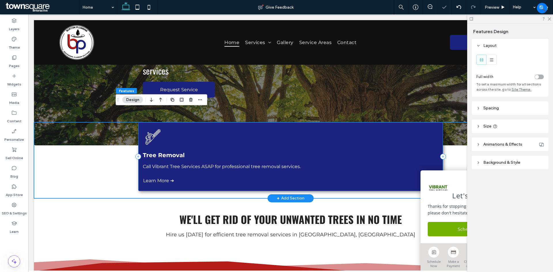
click at [315, 176] on div "Tree Removal Call Vibrant Tree Services ASAP for professional tree removal serv…" at bounding box center [290, 156] width 304 height 69
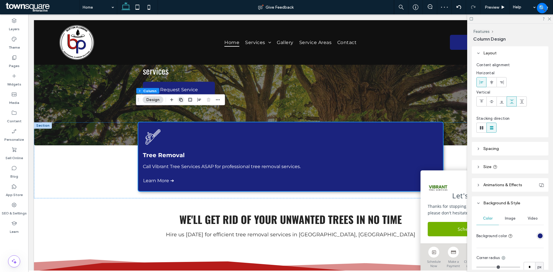
click at [184, 100] on span "button" at bounding box center [180, 99] width 7 height 7
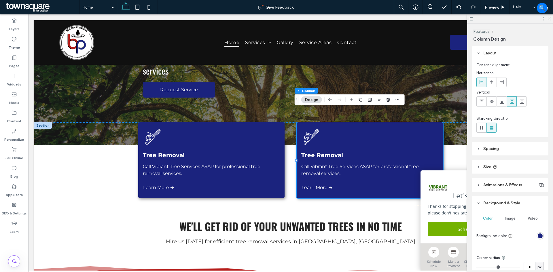
click at [359, 98] on icon "button" at bounding box center [360, 100] width 5 height 5
type input "**"
type input "*****"
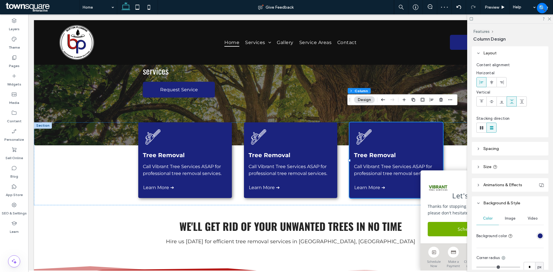
drag, startPoint x: 413, startPoint y: 99, endPoint x: 408, endPoint y: 103, distance: 5.6
click at [413, 99] on icon "button" at bounding box center [413, 100] width 5 height 5
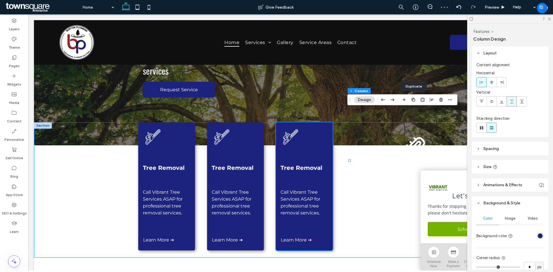
type input "**"
type input "***"
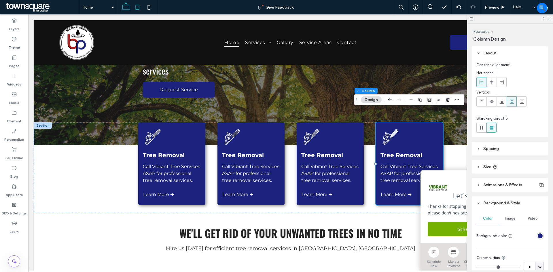
click at [142, 8] on icon at bounding box center [138, 7] width 12 height 12
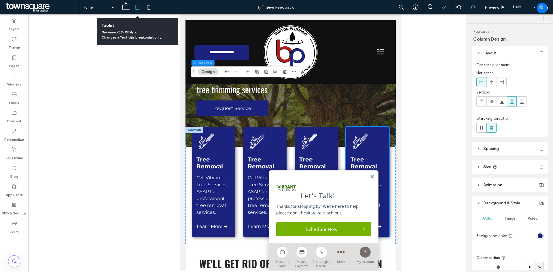
scroll to position [132, 0]
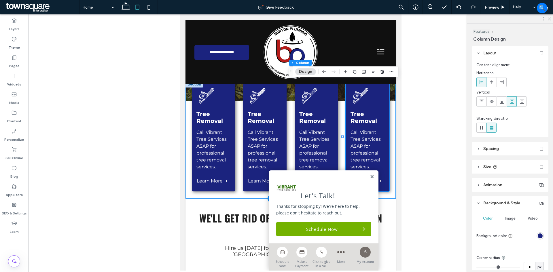
click at [389, 106] on div "Tree Removal Call Vibrant Tree Services ASAP for professional tree removal serv…" at bounding box center [290, 139] width 210 height 117
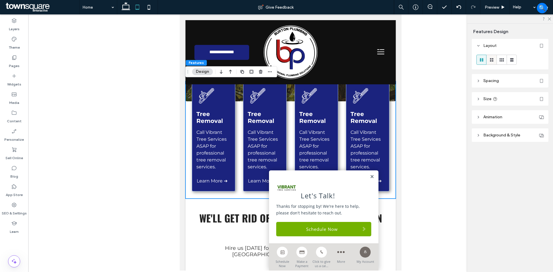
click at [489, 58] on icon at bounding box center [492, 60] width 6 height 6
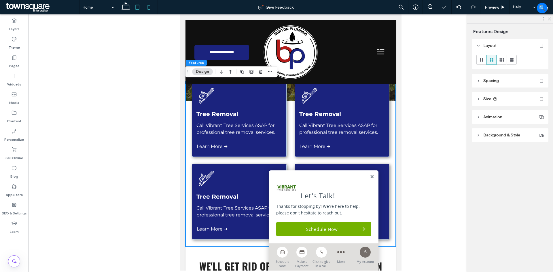
click at [147, 6] on icon at bounding box center [149, 7] width 12 height 12
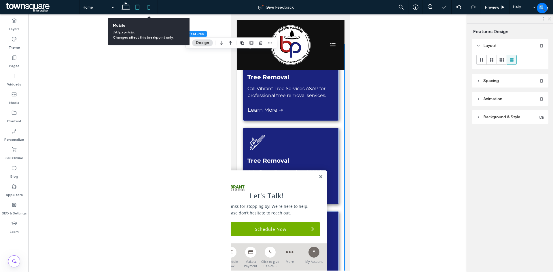
scroll to position [333, 0]
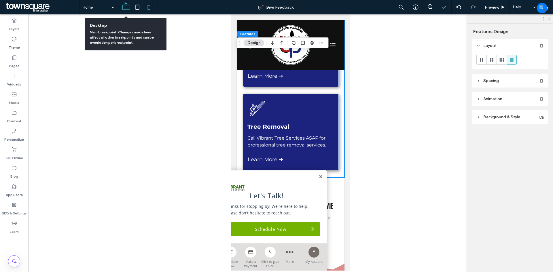
click at [125, 6] on icon at bounding box center [126, 7] width 12 height 12
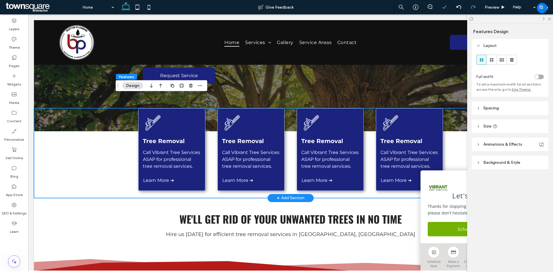
drag, startPoint x: 115, startPoint y: 168, endPoint x: 108, endPoint y: 167, distance: 7.6
click at [115, 168] on div "Tree Removal Call Vibrant Tree Services ASAP for professional tree removal serv…" at bounding box center [290, 153] width 513 height 90
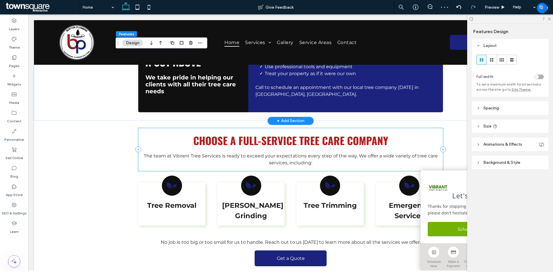
scroll to position [590, 0]
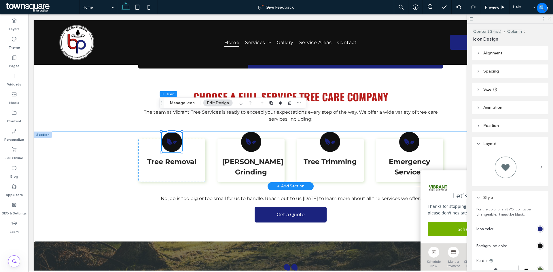
click at [108, 141] on div "Tree Removal Stump Grinding Tree Trimming Emergency Services" at bounding box center [290, 159] width 513 height 55
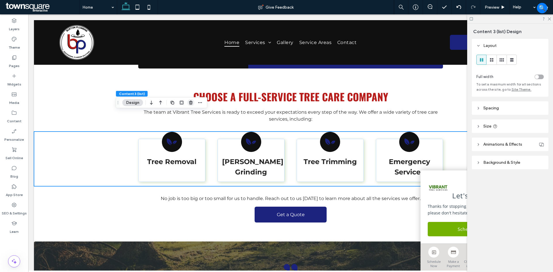
click at [191, 104] on use "button" at bounding box center [190, 103] width 3 height 4
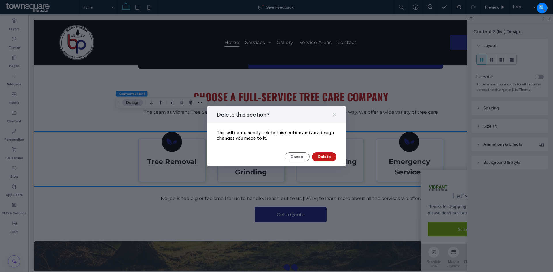
click at [320, 153] on button "Delete" at bounding box center [324, 156] width 24 height 9
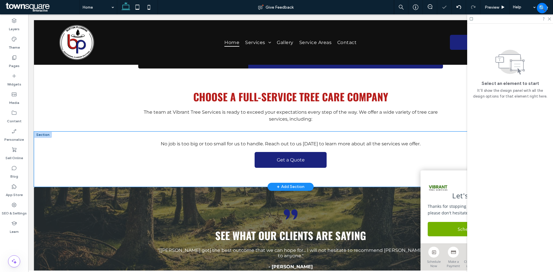
click at [158, 164] on div "No job is too big or too small for us to handle. Reach out to us today to learn…" at bounding box center [291, 159] width 346 height 55
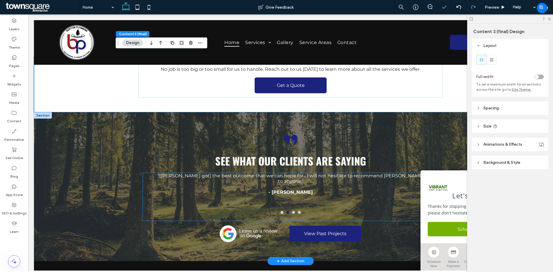
scroll to position [684, 0]
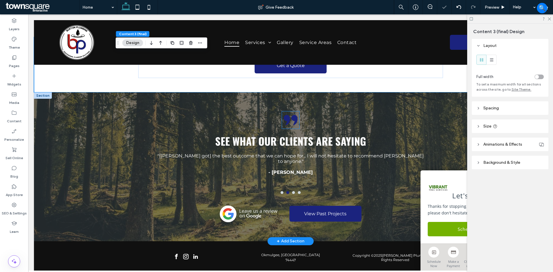
click at [295, 115] on icon at bounding box center [294, 120] width 6 height 10
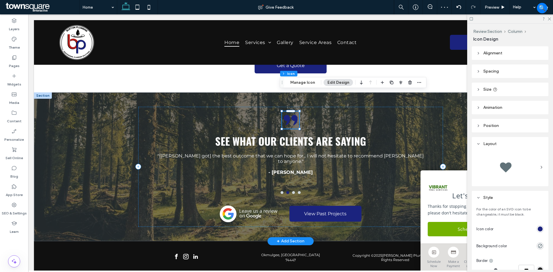
click at [295, 115] on icon at bounding box center [294, 120] width 6 height 10
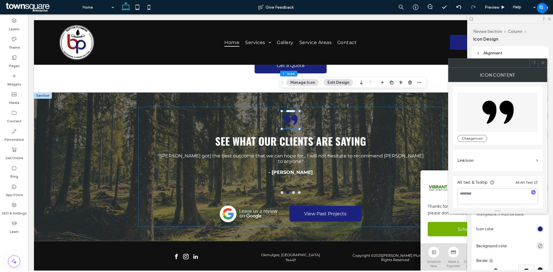
scroll to position [1, 0]
click at [542, 62] on icon at bounding box center [542, 63] width 4 height 4
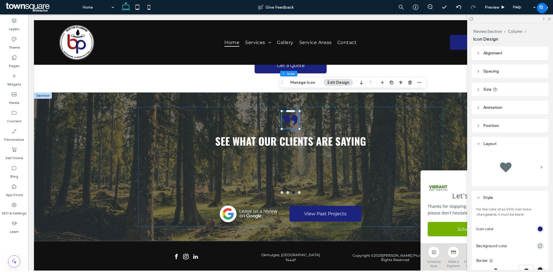
click at [538, 230] on div "rgb(27, 35, 126)" at bounding box center [540, 229] width 5 height 5
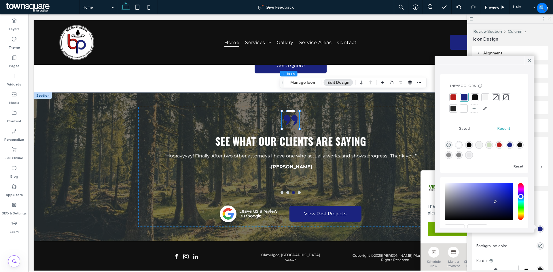
click at [461, 109] on div at bounding box center [464, 109] width 6 height 6
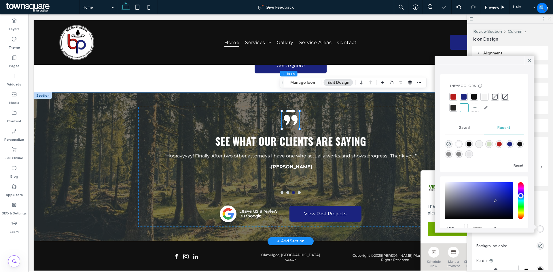
click at [121, 136] on div "See what our clients are saying "Hoorayyyyy! Finally. After two other attorneys…" at bounding box center [291, 166] width 346 height 149
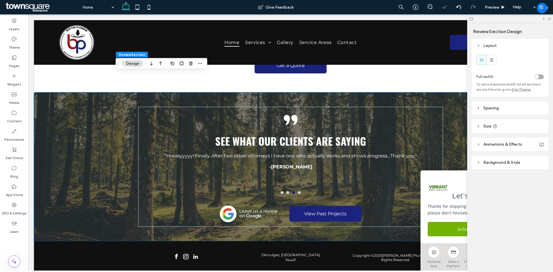
click at [496, 157] on header "Background & Style" at bounding box center [510, 163] width 77 height 14
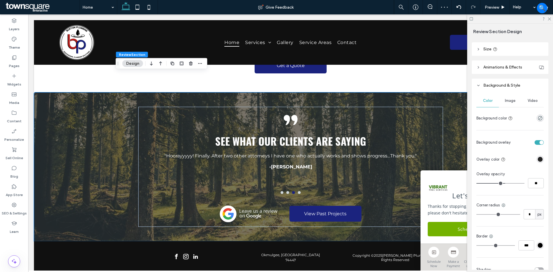
scroll to position [86, 0]
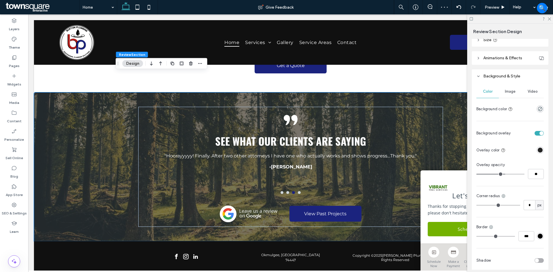
click at [538, 149] on div "rgba(36, 36, 36, 1)" at bounding box center [540, 150] width 5 height 5
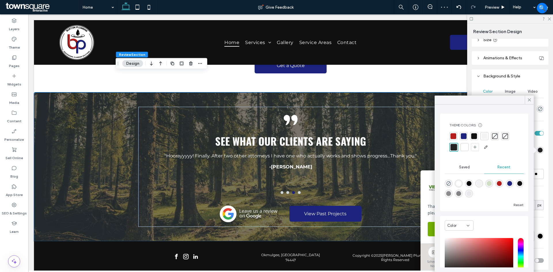
click at [464, 135] on div at bounding box center [464, 136] width 6 height 6
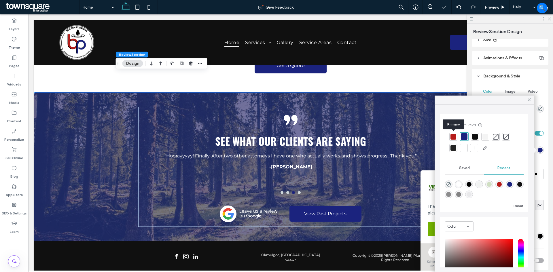
click at [452, 136] on div at bounding box center [453, 137] width 6 height 6
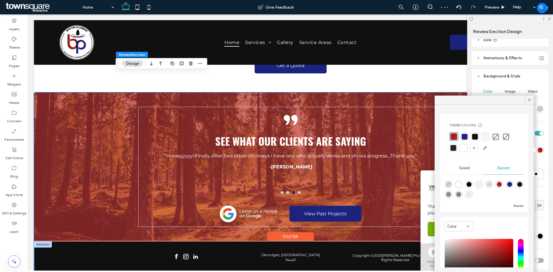
click at [119, 241] on div "Copyright © 2025 Burton Plumbing | All Rights Reserved Okmulgee, OK 74447" at bounding box center [291, 262] width 346 height 43
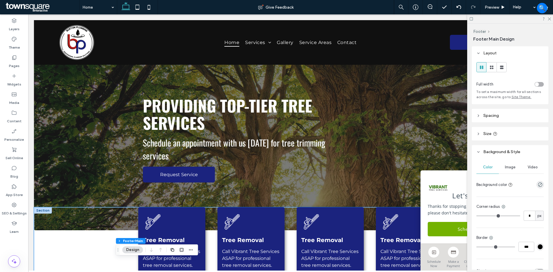
scroll to position [0, 0]
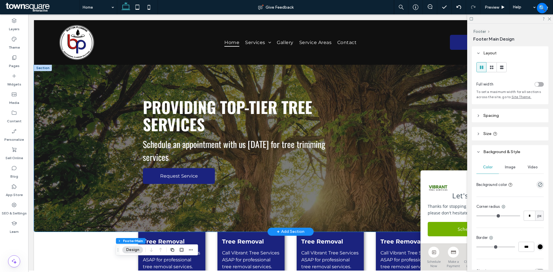
click at [83, 111] on div "Providing Top-Tier Tree Services Schedule an appointment with us today for tree…" at bounding box center [290, 148] width 513 height 167
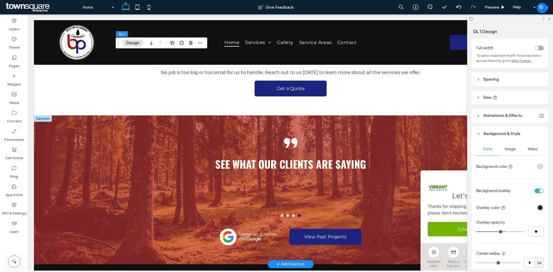
scroll to position [684, 0]
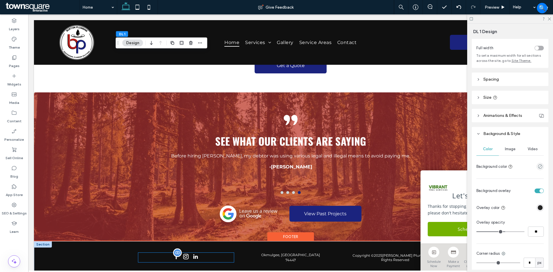
click at [196, 253] on span "linkedin" at bounding box center [195, 257] width 8 height 8
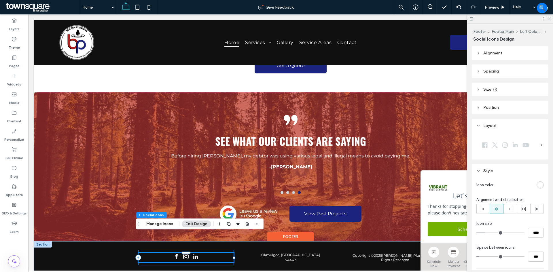
click at [225, 250] on div at bounding box center [185, 258] width 95 height 16
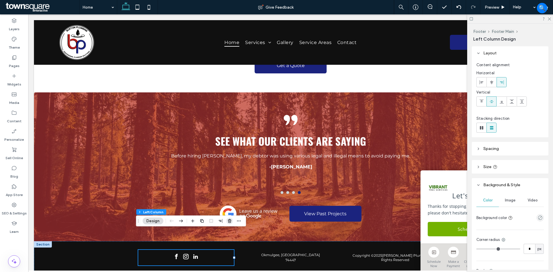
drag, startPoint x: 229, startPoint y: 221, endPoint x: 206, endPoint y: 208, distance: 25.9
click at [229, 221] on icon "button" at bounding box center [229, 221] width 5 height 5
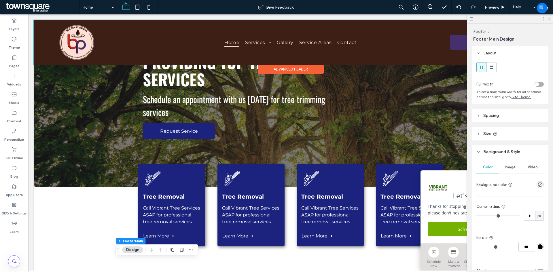
scroll to position [29, 0]
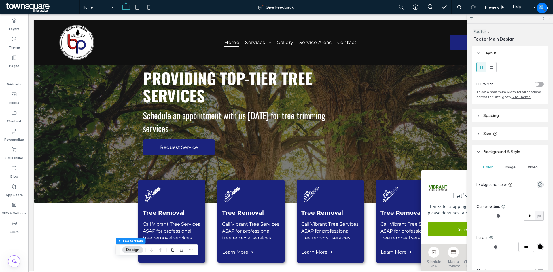
click at [548, 19] on icon at bounding box center [549, 19] width 4 height 4
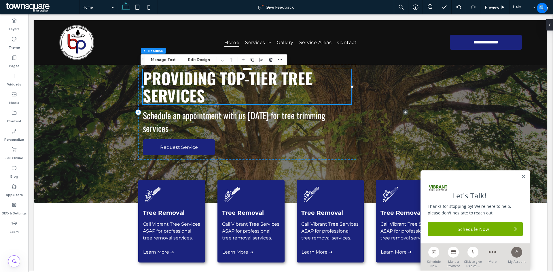
click at [189, 90] on span "Providing Top-Tier Tree Services" at bounding box center [227, 86] width 169 height 41
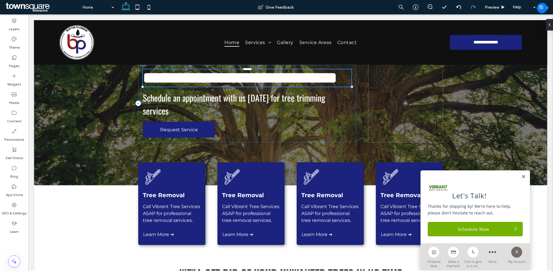
type input "******"
type input "**"
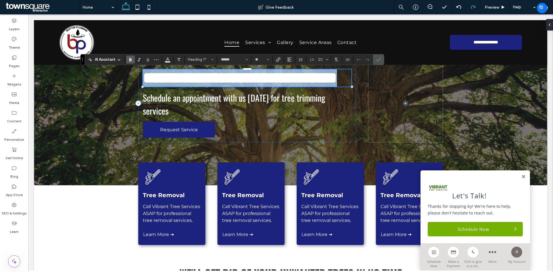
paste div
type input "**"
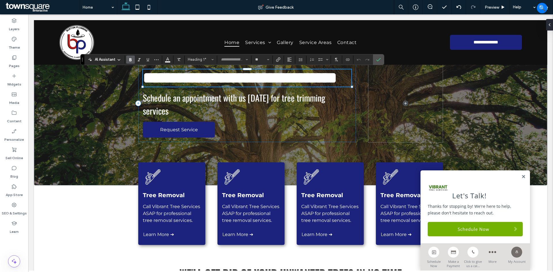
scroll to position [3, 0]
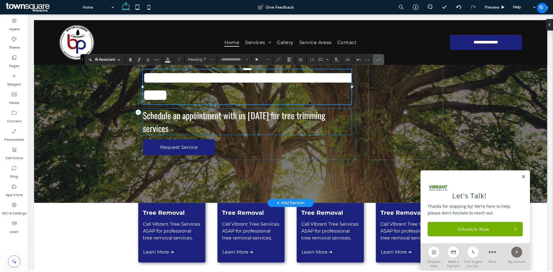
click at [262, 116] on span "Schedule an appointment with us today for tree trimming services" at bounding box center [234, 122] width 182 height 26
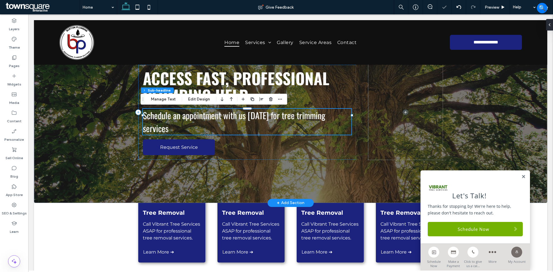
click at [262, 116] on div "Schedule an appointment with us today for tree trimming services" at bounding box center [247, 122] width 208 height 26
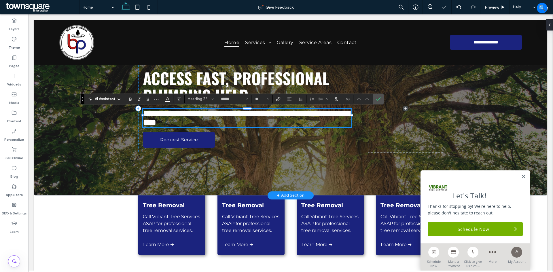
paste div
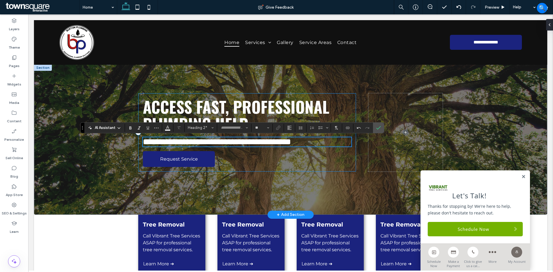
scroll to position [0, 0]
click at [196, 111] on span "Access Fast, Professional Plumbing Help" at bounding box center [236, 115] width 186 height 41
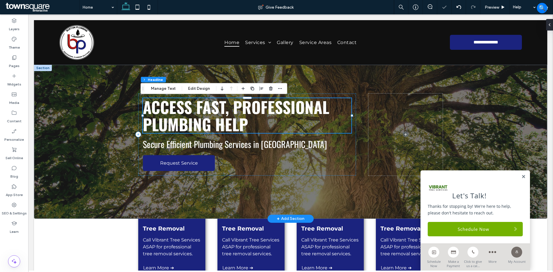
click at [196, 111] on span "Access Fast, Professional Plumbing Help" at bounding box center [236, 115] width 186 height 41
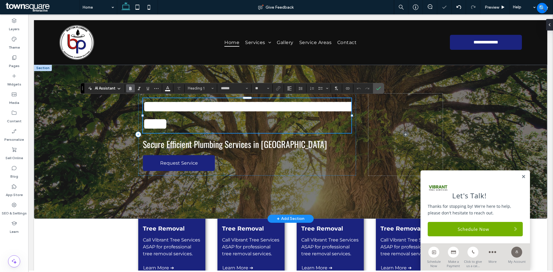
type input "**********"
type input "**"
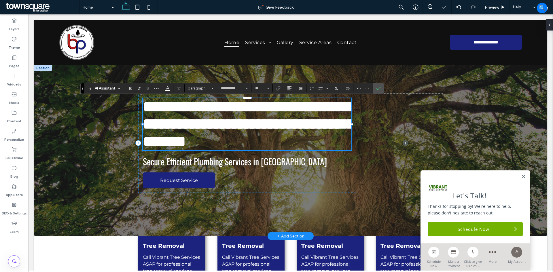
scroll to position [3, 0]
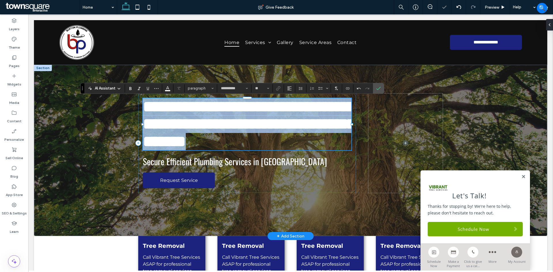
type input "******"
type input "**"
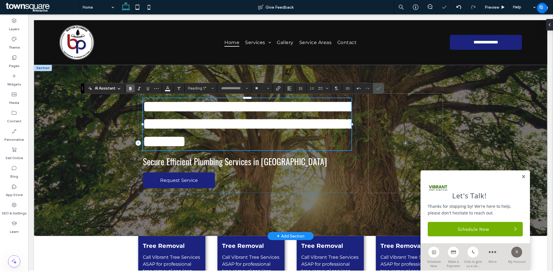
scroll to position [3, 0]
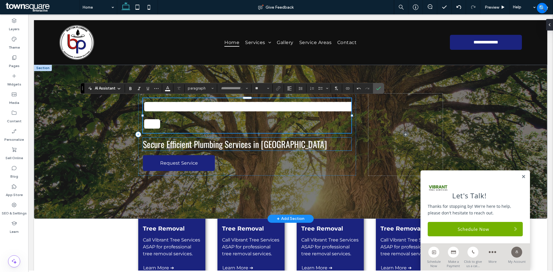
click at [187, 144] on span "Secure Efficient Plumbing Services in [GEOGRAPHIC_DATA]" at bounding box center [235, 144] width 184 height 13
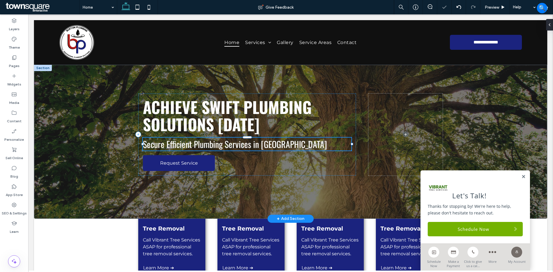
click at [187, 144] on span "Secure Efficient Plumbing Services in [GEOGRAPHIC_DATA]" at bounding box center [235, 144] width 184 height 13
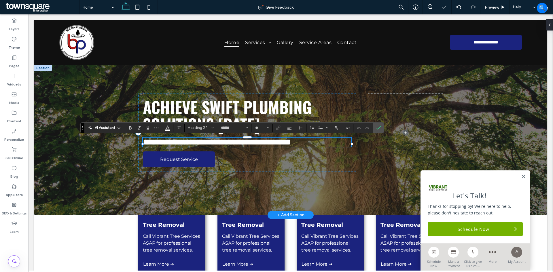
type input "**********"
type input "**"
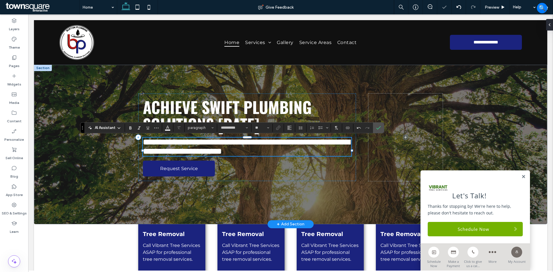
type input "******"
type input "**"
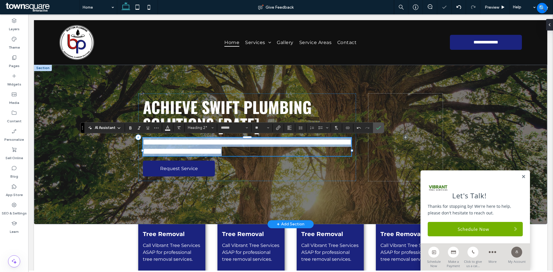
type input "**"
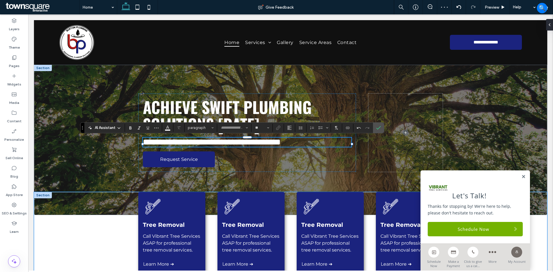
click at [81, 246] on div "Tree Removal Call Vibrant Tree Services ASAP for professional tree removal serv…" at bounding box center [290, 237] width 513 height 90
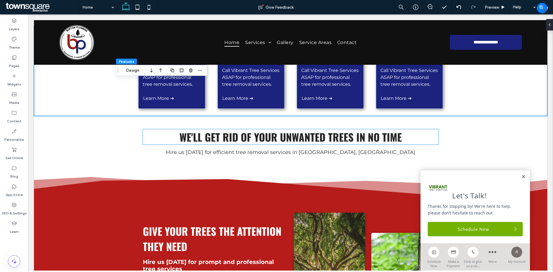
scroll to position [173, 0]
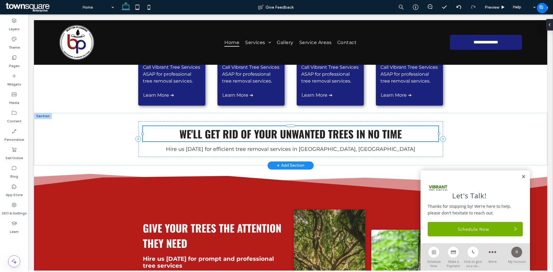
click at [265, 134] on span "We'll Get Rid of Your Unwanted Trees in No Time" at bounding box center [290, 133] width 222 height 15
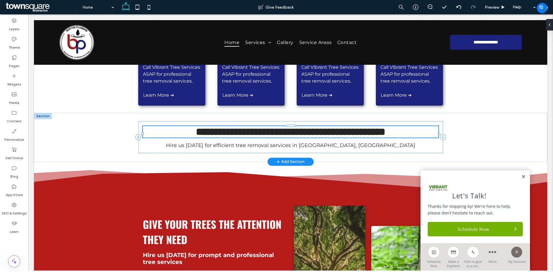
type input "******"
type input "**"
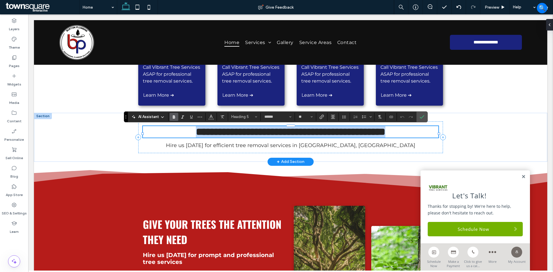
paste div
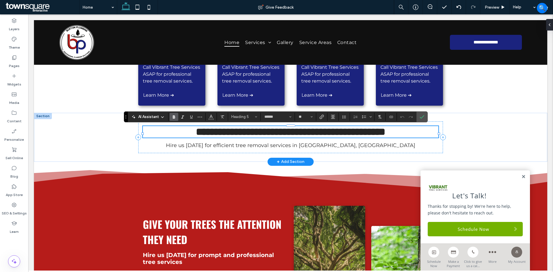
type input "**"
click at [88, 142] on div "**********" at bounding box center [290, 137] width 513 height 49
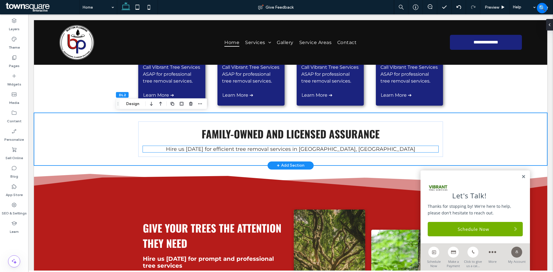
click at [235, 149] on span "Hire us today for efficient tree removal services in Charlotte, NC" at bounding box center [290, 149] width 249 height 6
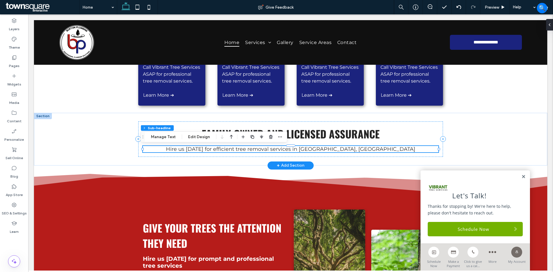
click at [235, 149] on span "Hire us today for efficient tree removal services in Charlotte, NC" at bounding box center [290, 149] width 249 height 6
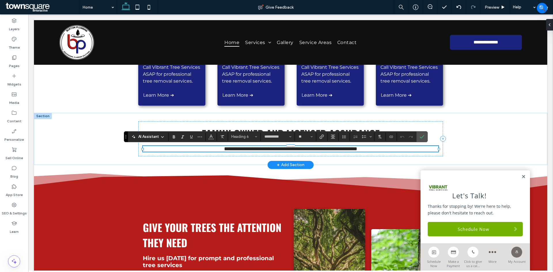
paste div
type input "**"
click at [80, 140] on div "**********" at bounding box center [290, 139] width 513 height 52
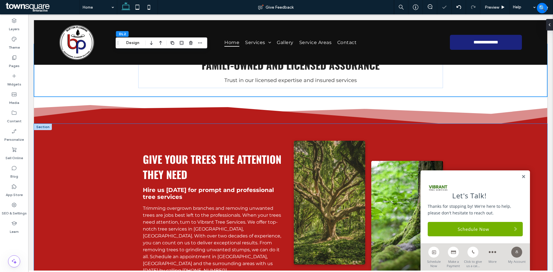
scroll to position [288, 0]
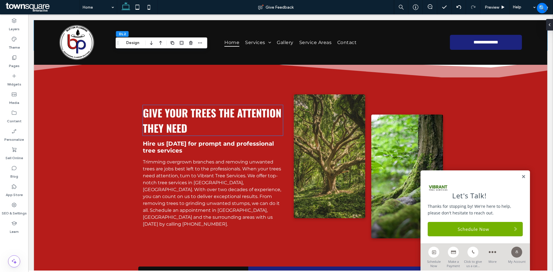
click at [177, 125] on span "Give Your Trees the ATTENTION THEY NEED" at bounding box center [212, 120] width 138 height 31
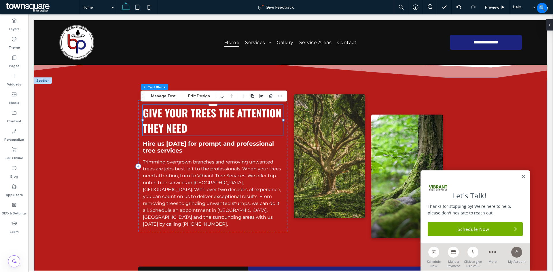
click at [175, 125] on span "Give Your Trees the ATTENTION THEY NEED" at bounding box center [212, 120] width 138 height 31
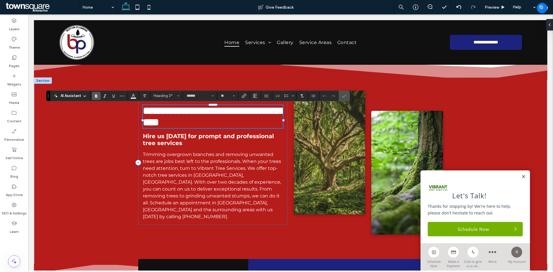
click at [175, 125] on span "**********" at bounding box center [213, 117] width 141 height 22
paste div
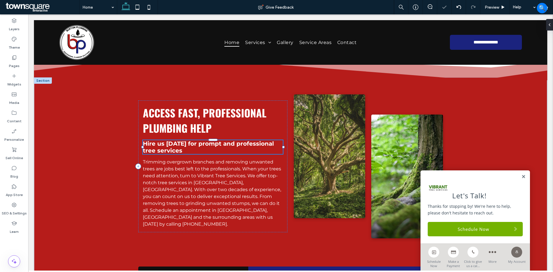
click at [208, 151] on h4 "Hire us today for prompt and professional tree services" at bounding box center [213, 147] width 140 height 14
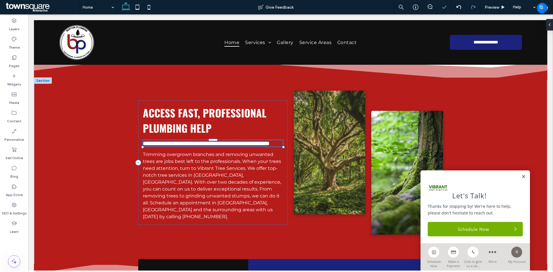
type input "**********"
type input "**"
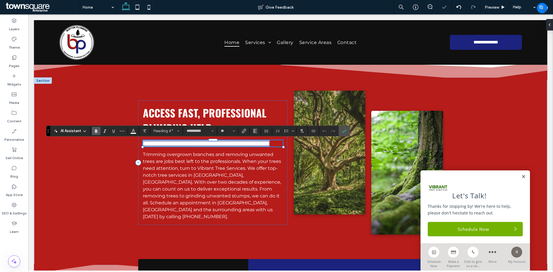
paste div
type input "**"
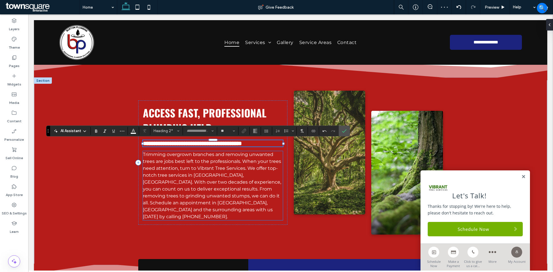
click at [191, 183] on span "Trimming overgrown branches and removing unwanted trees are jobs best left to t…" at bounding box center [212, 186] width 138 height 68
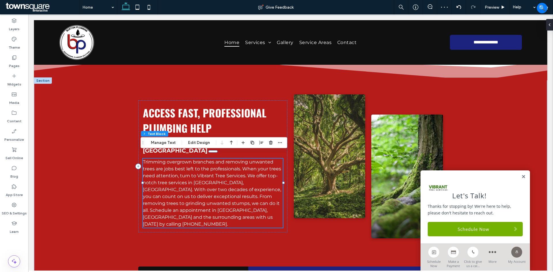
click at [191, 183] on span "Trimming overgrown branches and removing unwanted trees are jobs best left to t…" at bounding box center [212, 193] width 138 height 68
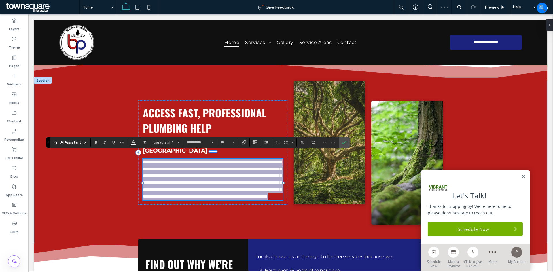
paste div
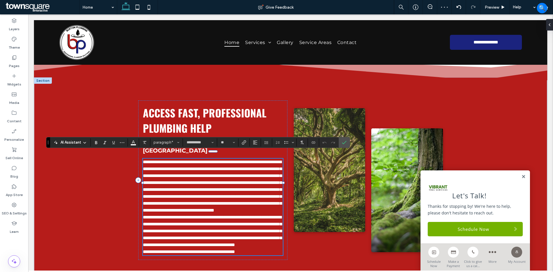
type input "**"
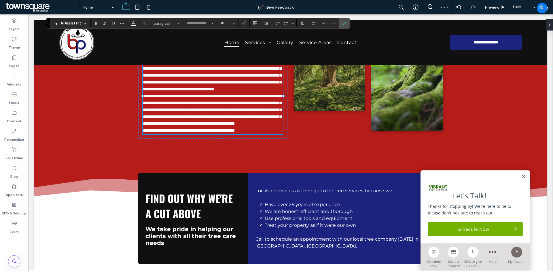
type input "**********"
type input "**"
click at [209, 93] on p "**********" at bounding box center [213, 64] width 140 height 55
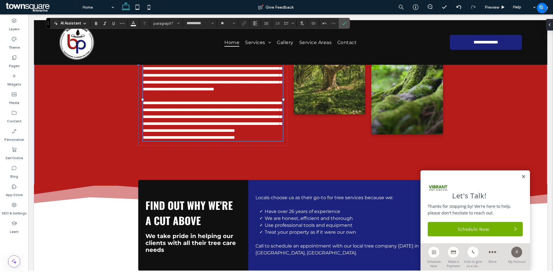
click at [226, 134] on p "**********" at bounding box center [213, 117] width 140 height 35
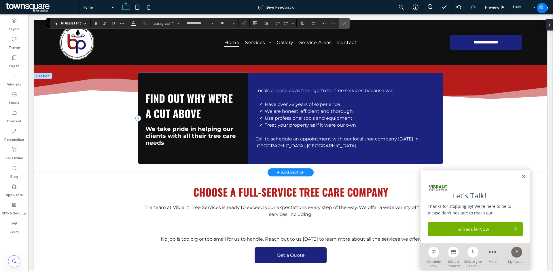
scroll to position [524, 0]
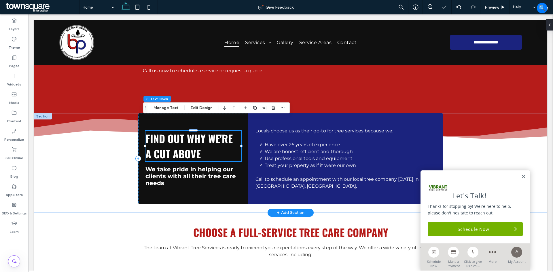
click at [177, 143] on span "FIND OUT WHY WE'RE A CUT ABOVE" at bounding box center [188, 146] width 87 height 31
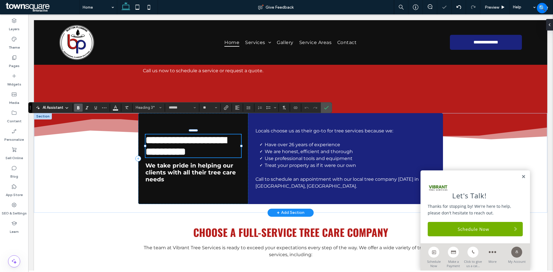
paste div
type input "**"
click at [178, 168] on h4 "We take pride in helping our clients with all their tree care needs" at bounding box center [193, 172] width 96 height 21
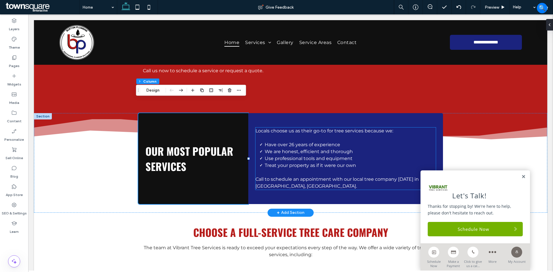
click at [295, 156] on span "Use professional tools and equipment" at bounding box center [309, 158] width 88 height 5
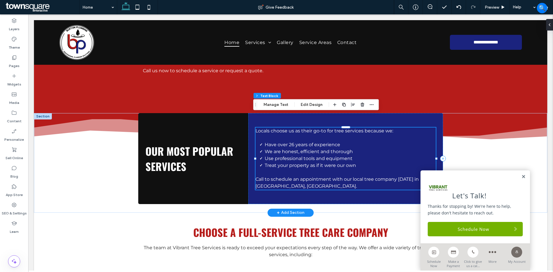
click at [295, 156] on span "Use professional tools and equipment" at bounding box center [309, 158] width 88 height 5
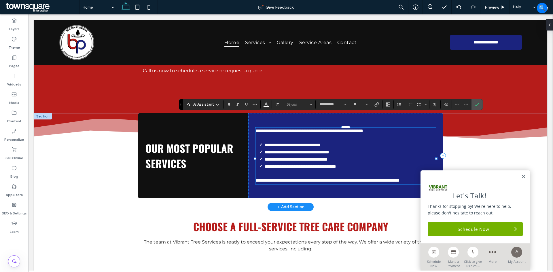
paste div
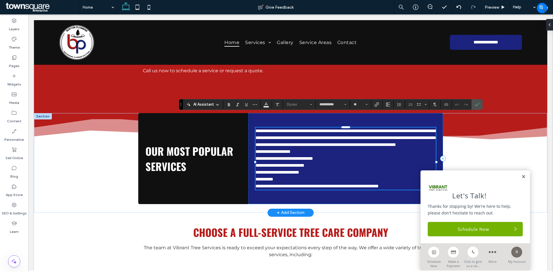
type input "**"
type input "**********"
type input "**"
click at [411, 137] on p "**********" at bounding box center [345, 138] width 180 height 21
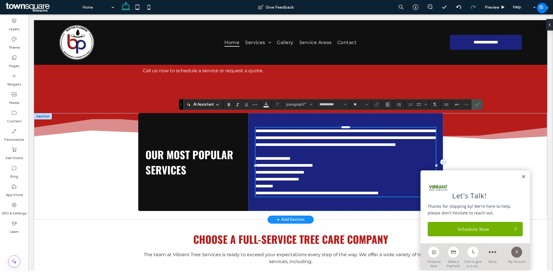
click at [302, 183] on p "**********" at bounding box center [345, 186] width 180 height 7
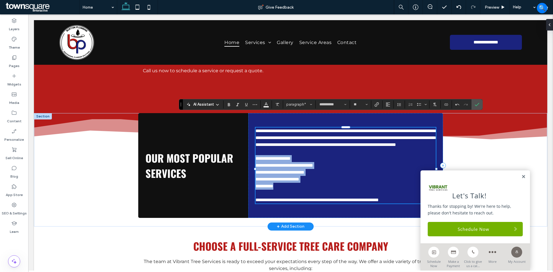
drag, startPoint x: 301, startPoint y: 180, endPoint x: 254, endPoint y: 153, distance: 53.9
click at [255, 153] on div "**********" at bounding box center [345, 166] width 180 height 76
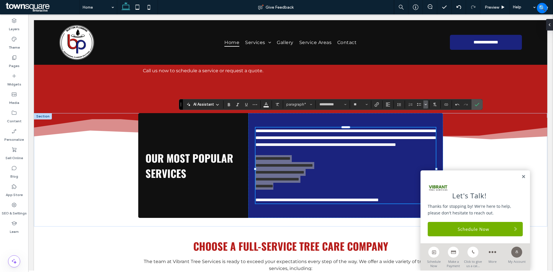
click at [426, 104] on use "Bulleted list menu" at bounding box center [426, 104] width 2 height 1
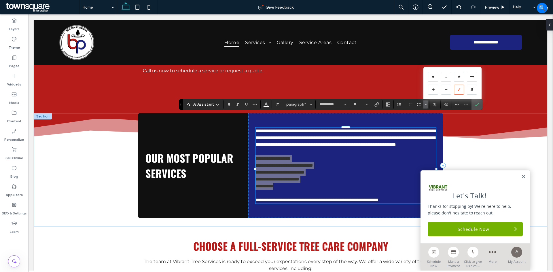
click at [457, 88] on div "✓" at bounding box center [459, 90] width 10 height 10
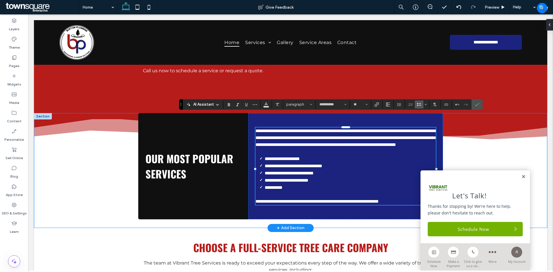
click at [107, 157] on div "**********" at bounding box center [290, 170] width 513 height 115
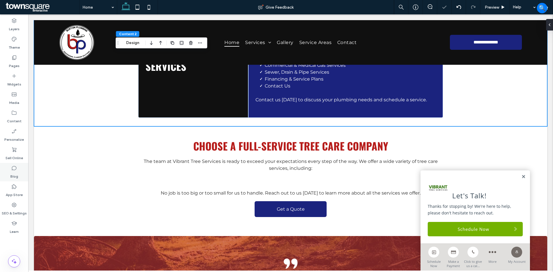
scroll to position [639, 0]
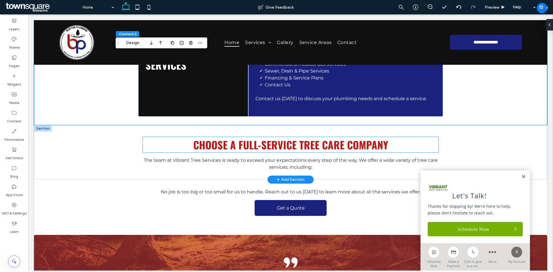
click at [225, 137] on span "Choose a full-service TREE CARE COMPANY" at bounding box center [290, 144] width 195 height 15
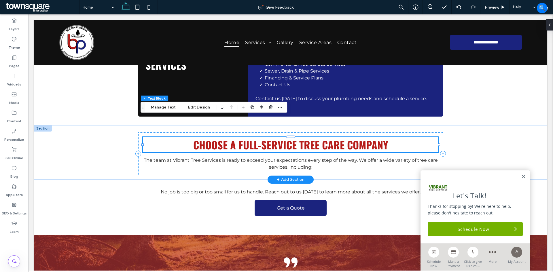
click at [225, 137] on div "Choose a full-service TREE CARE COMPANY" at bounding box center [290, 144] width 295 height 15
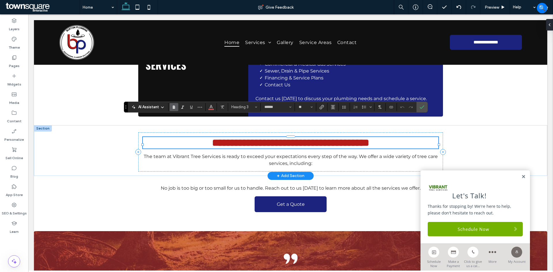
paste div
type input "**"
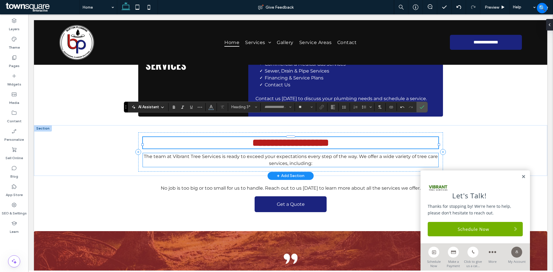
click at [229, 154] on span "The team at Vibrant Tree Services is ready to exceed your expectations every st…" at bounding box center [291, 160] width 294 height 12
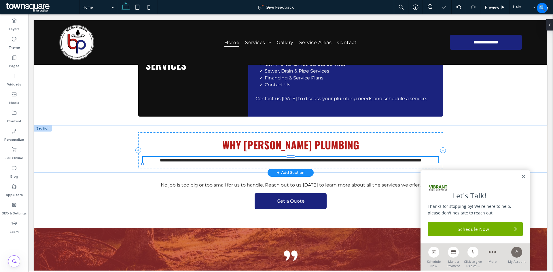
type input "**********"
type input "**"
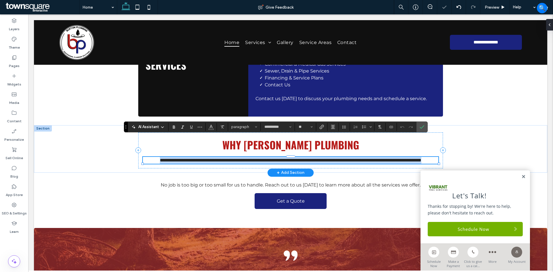
paste div
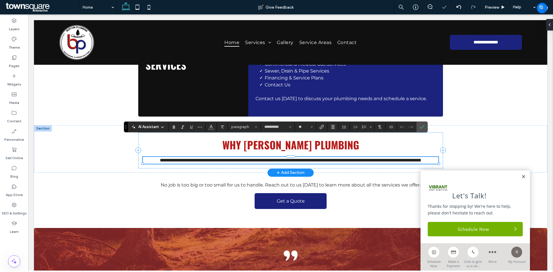
type input "**"
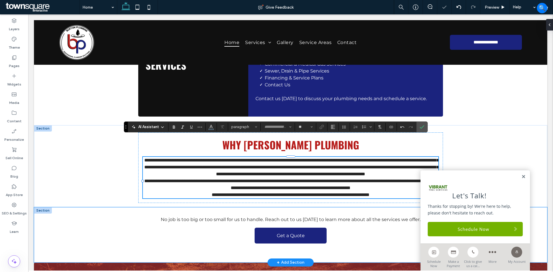
click at [108, 207] on div "No job is too big or too small for us to handle. Reach out to us today to learn…" at bounding box center [290, 234] width 513 height 55
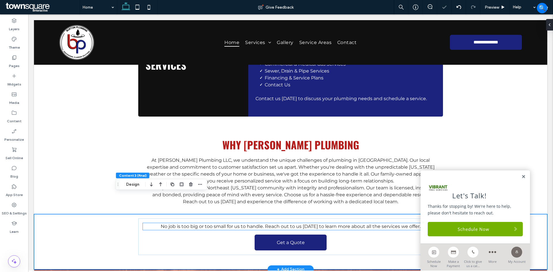
click at [186, 224] on span "No job is too big or too small for us to handle. Reach out to us today to learn…" at bounding box center [291, 226] width 260 height 5
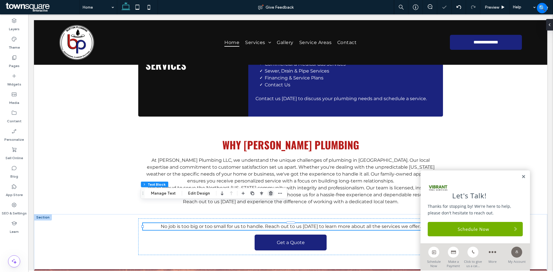
click at [270, 194] on use "button" at bounding box center [270, 193] width 3 height 4
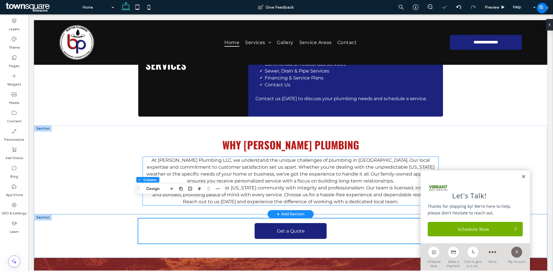
click at [269, 161] on span "At Burton Plumbing LLC, we understand the unique challenges of plumbing in Tuls…" at bounding box center [290, 170] width 289 height 26
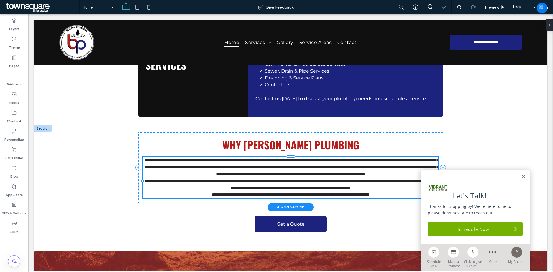
type input "**********"
type input "**"
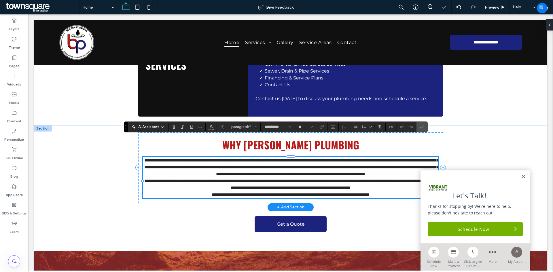
click at [355, 158] on span "**********" at bounding box center [291, 167] width 294 height 18
click at [359, 160] on p "**********" at bounding box center [290, 167] width 295 height 21
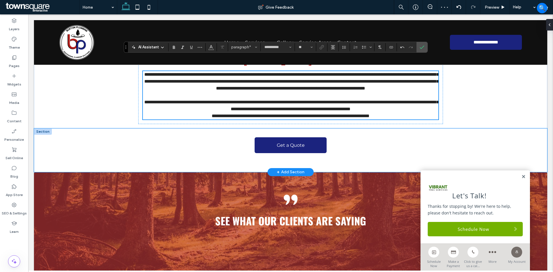
scroll to position [726, 0]
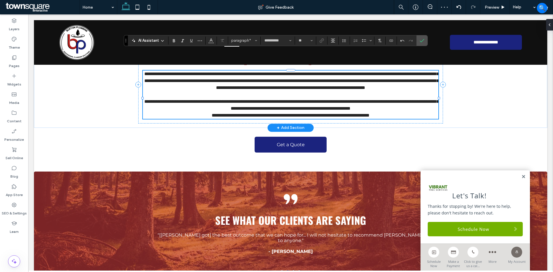
click at [425, 98] on p "**********" at bounding box center [290, 105] width 295 height 14
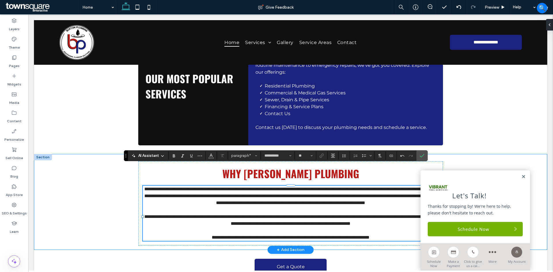
click at [86, 197] on div "**********" at bounding box center [290, 202] width 513 height 96
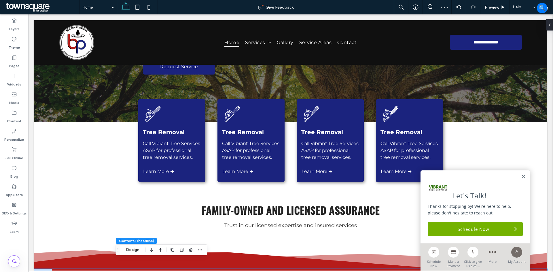
scroll to position [92, 0]
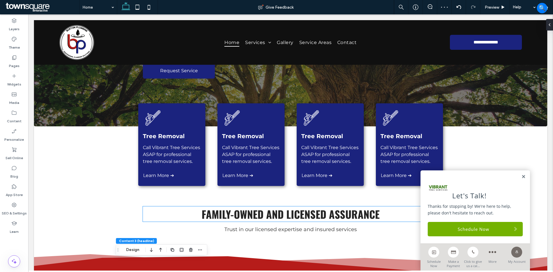
click at [243, 215] on span "Family-Owned and Licensed Assurance" at bounding box center [291, 213] width 178 height 15
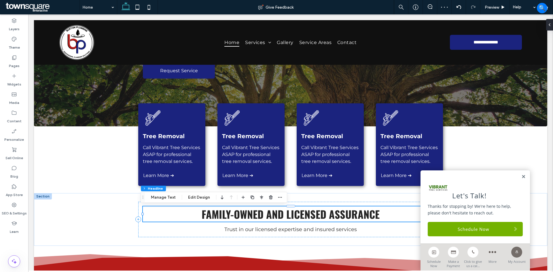
click at [243, 215] on span "Family-Owned and Licensed Assurance" at bounding box center [291, 213] width 178 height 15
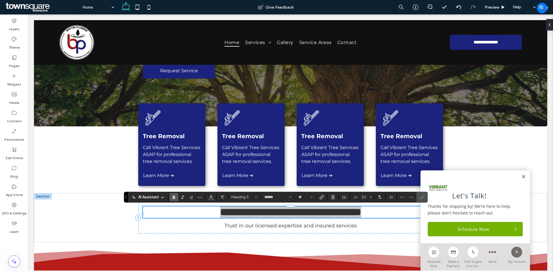
click at [214, 192] on div "AI Assistant Heading 5 ****** **" at bounding box center [276, 197] width 304 height 11
click at [209, 197] on icon "Color" at bounding box center [211, 196] width 5 height 5
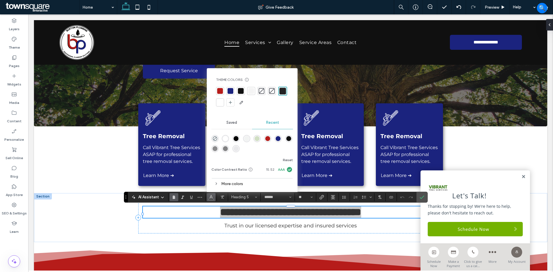
click at [219, 90] on div at bounding box center [220, 91] width 6 height 6
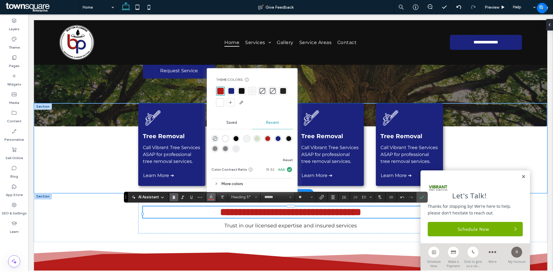
click at [92, 172] on div "Tree Removal Call Vibrant Tree Services ASAP for professional tree removal serv…" at bounding box center [290, 148] width 513 height 90
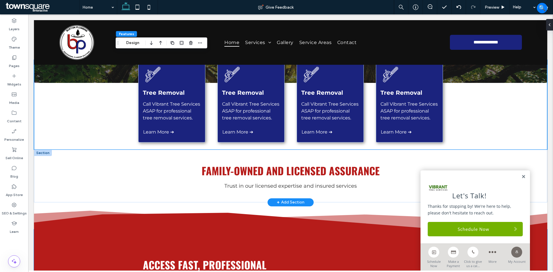
scroll to position [121, 0]
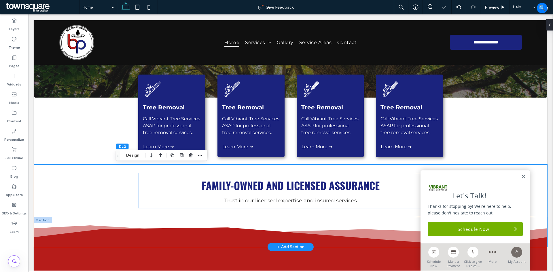
click at [119, 226] on icon at bounding box center [290, 232] width 513 height 29
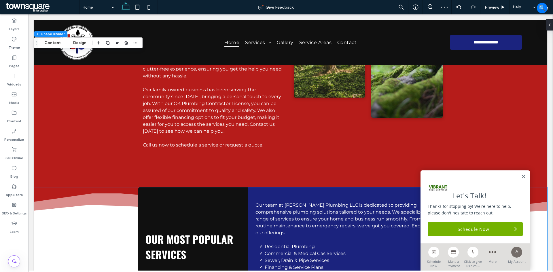
scroll to position [553, 0]
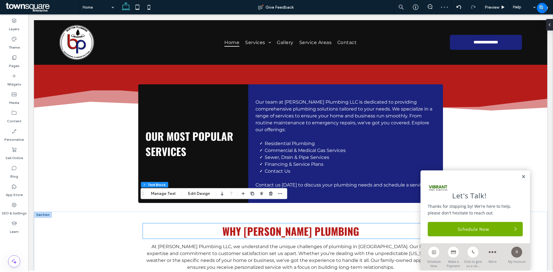
click at [266, 223] on div "Why [PERSON_NAME] Plumbing" at bounding box center [290, 230] width 295 height 15
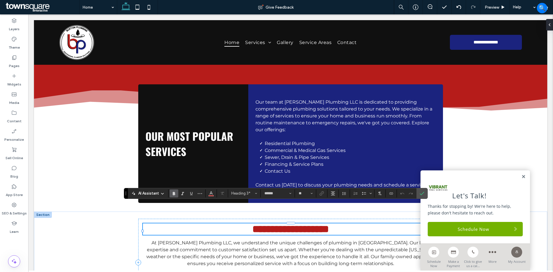
click at [253, 224] on span "**********" at bounding box center [290, 229] width 77 height 10
click at [210, 189] on span "Color" at bounding box center [211, 192] width 5 height 7
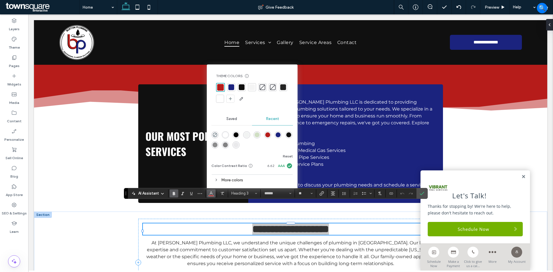
click at [232, 89] on div at bounding box center [231, 87] width 6 height 6
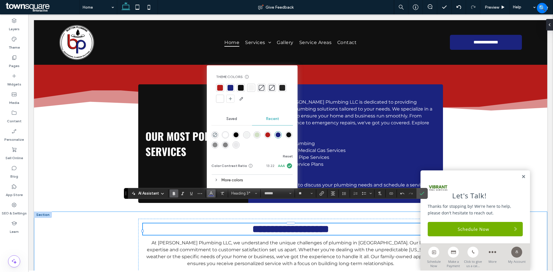
click at [80, 245] on div "**********" at bounding box center [290, 261] width 513 height 99
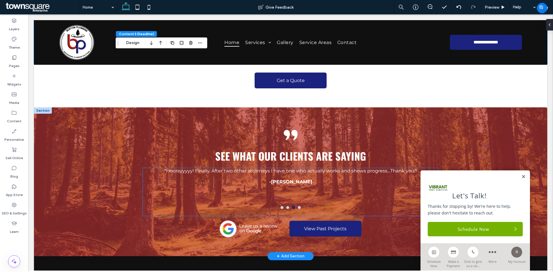
scroll to position [840, 0]
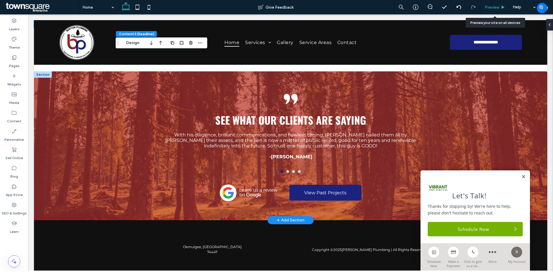
click at [490, 4] on div "Preview" at bounding box center [494, 7] width 29 height 14
click at [492, 5] on span "Preview" at bounding box center [492, 7] width 14 height 5
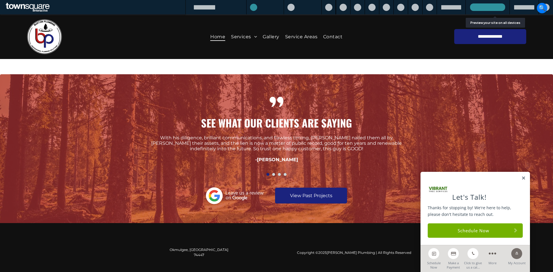
scroll to position [845, 0]
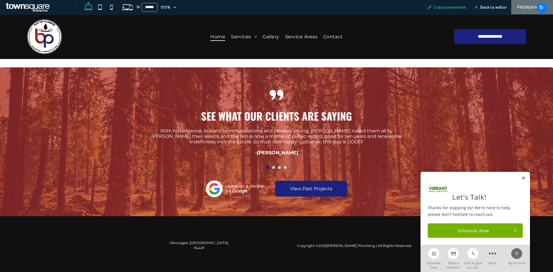
click at [449, 7] on span "Copy preview link" at bounding box center [449, 7] width 32 height 5
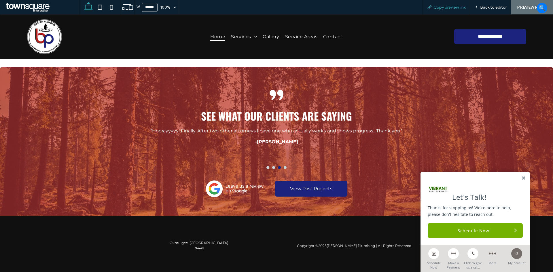
click at [446, 7] on span "Copy preview link" at bounding box center [449, 7] width 32 height 5
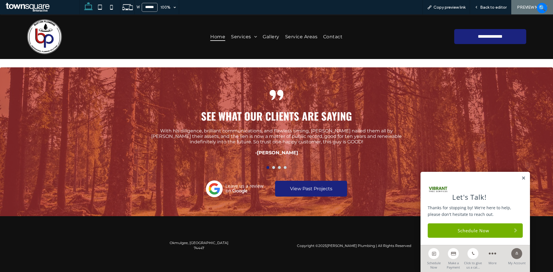
click at [84, 162] on div "See what our clients are saying With his diligence, brilliant communications, a…" at bounding box center [276, 141] width 553 height 149
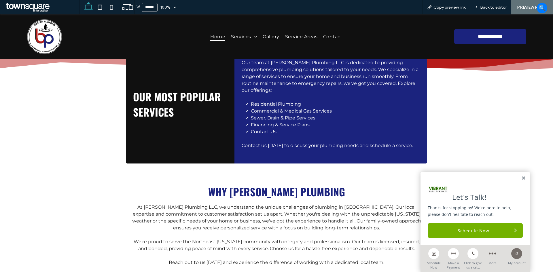
scroll to position [633, 0]
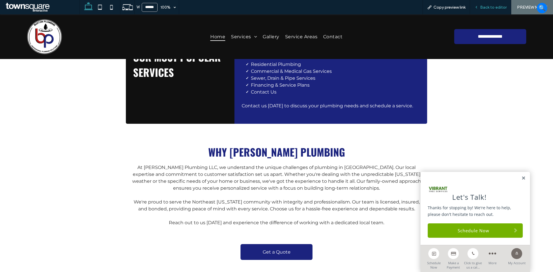
click at [491, 7] on span "Back to editor" at bounding box center [493, 7] width 26 height 5
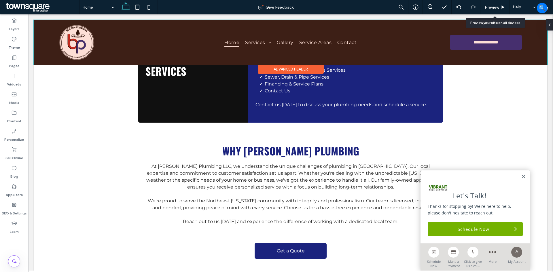
scroll to position [627, 0]
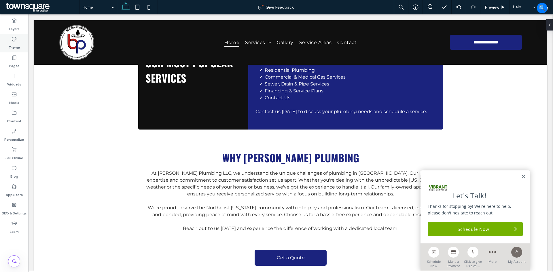
click at [18, 41] on div "Theme" at bounding box center [14, 43] width 28 height 18
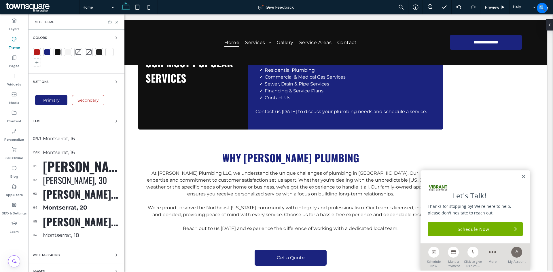
click at [57, 51] on div at bounding box center [58, 52] width 6 height 6
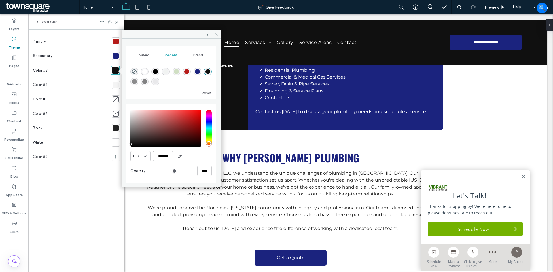
drag, startPoint x: 157, startPoint y: 157, endPoint x: 194, endPoint y: 156, distance: 36.9
click at [194, 156] on div "HEX *******" at bounding box center [170, 156] width 81 height 10
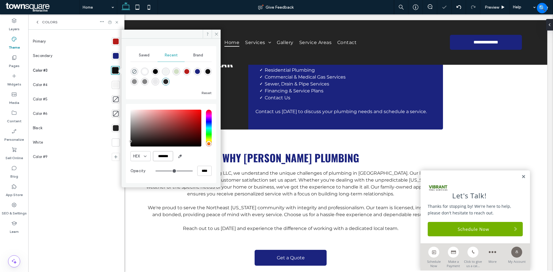
type input "*******"
drag, startPoint x: 217, startPoint y: 32, endPoint x: 188, endPoint y: 18, distance: 31.6
click at [217, 32] on icon at bounding box center [216, 34] width 4 height 4
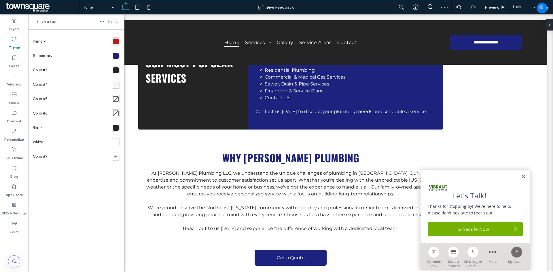
drag, startPoint x: 117, startPoint y: 23, endPoint x: 88, endPoint y: 77, distance: 61.6
click at [117, 23] on icon at bounding box center [117, 22] width 4 height 4
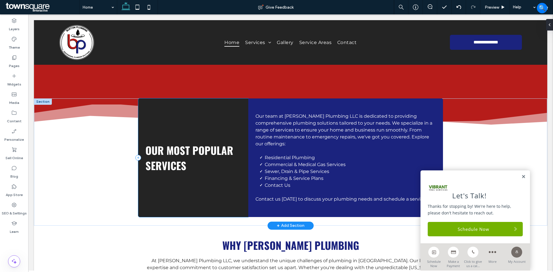
scroll to position [494, 0]
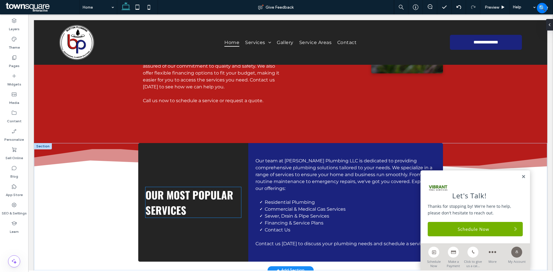
click at [165, 193] on span "Our Most Popular Services" at bounding box center [189, 202] width 88 height 31
type input "******"
type input "**"
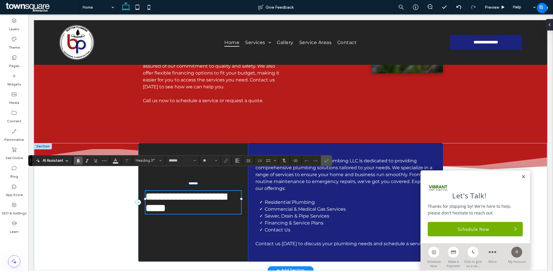
click at [164, 191] on span "**********" at bounding box center [185, 202] width 81 height 22
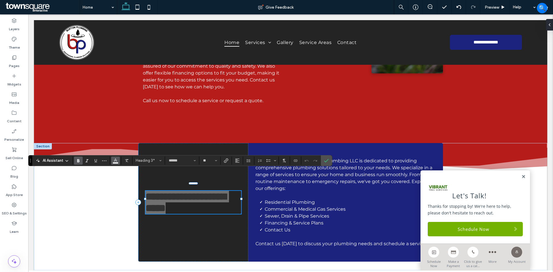
click at [116, 161] on use "Color" at bounding box center [115, 159] width 3 height 3
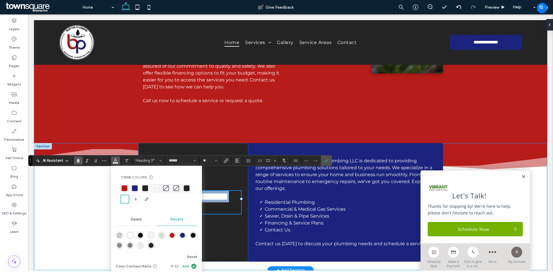
click at [86, 209] on div "**********" at bounding box center [290, 206] width 513 height 127
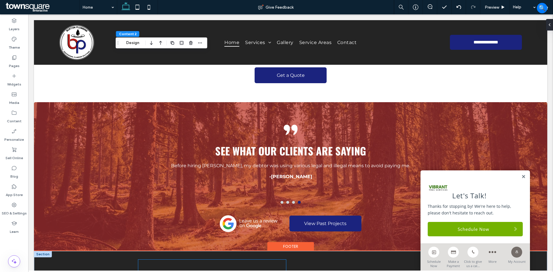
scroll to position [811, 0]
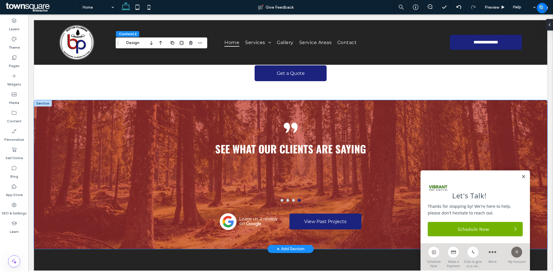
click at [87, 107] on div "See what our clients are saying "Hoorayyyyy! Finally. After two other attorneys…" at bounding box center [290, 174] width 513 height 149
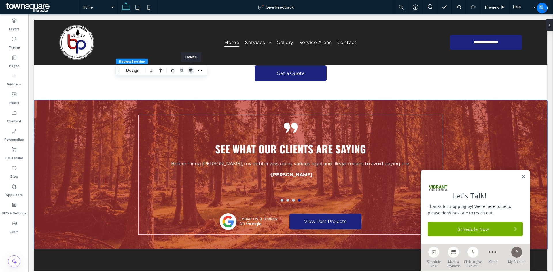
click at [189, 70] on icon "button" at bounding box center [191, 70] width 5 height 5
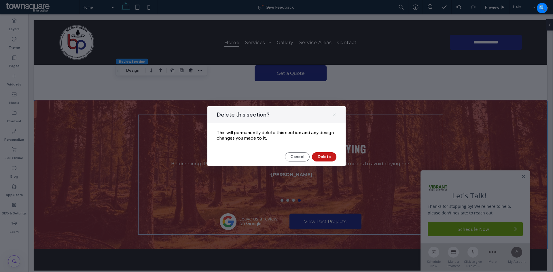
click at [330, 157] on button "Delete" at bounding box center [324, 156] width 24 height 9
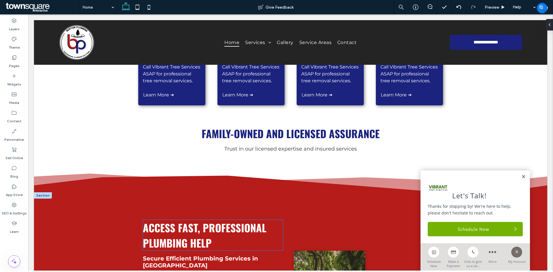
scroll to position [173, 0]
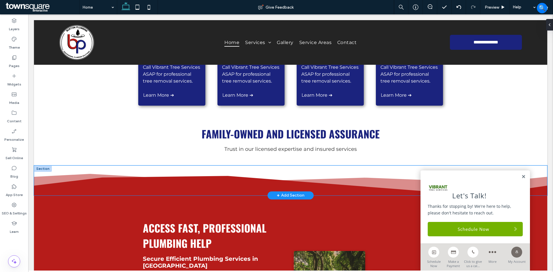
click at [119, 188] on icon at bounding box center [290, 186] width 513 height 20
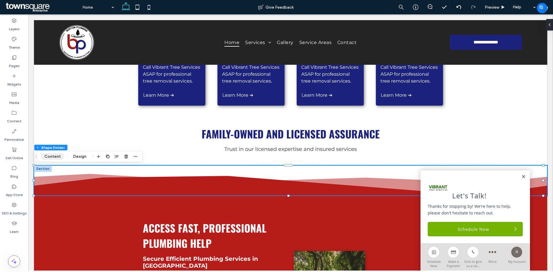
click at [51, 153] on button "Content" at bounding box center [53, 156] width 24 height 7
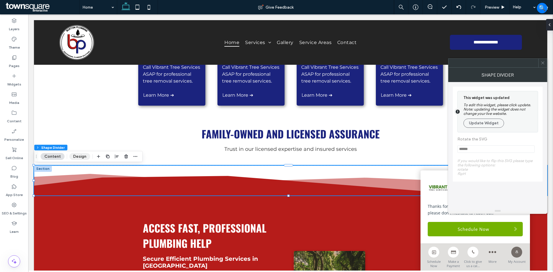
click at [73, 155] on button "Design" at bounding box center [79, 156] width 21 height 7
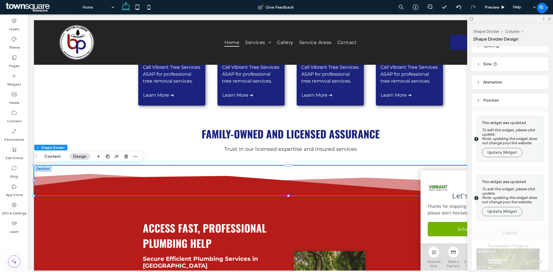
scroll to position [29, 0]
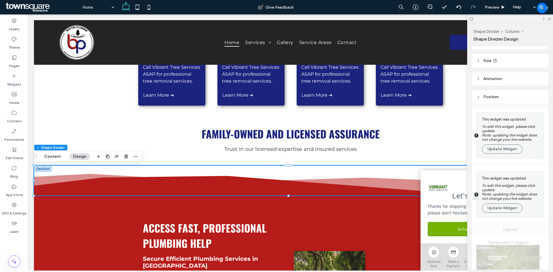
click at [504, 142] on div "This widget was updated To edit this widget, please click update. Note: updatin…" at bounding box center [511, 135] width 59 height 39
click at [508, 152] on button "Update Widget" at bounding box center [502, 149] width 41 height 9
click at [503, 208] on button "Update Widget" at bounding box center [502, 208] width 41 height 9
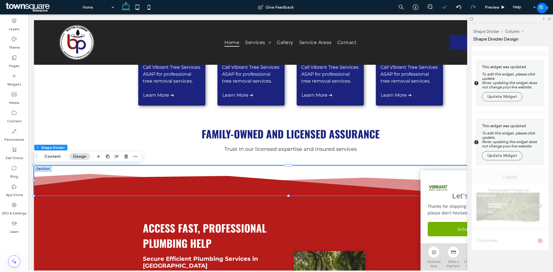
scroll to position [0, 0]
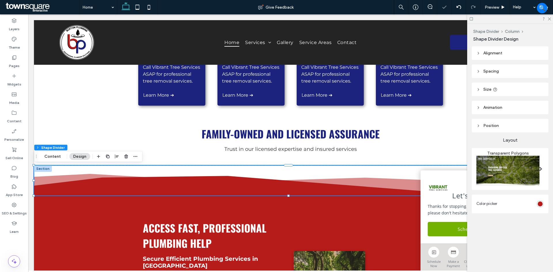
click at [523, 164] on img at bounding box center [507, 171] width 63 height 30
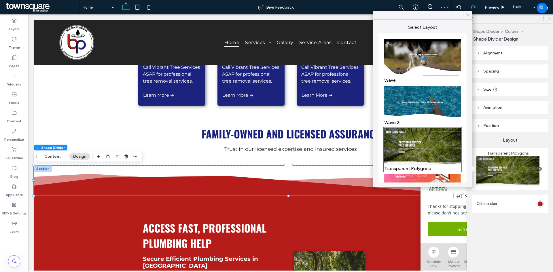
click at [468, 14] on use at bounding box center [467, 15] width 3 height 3
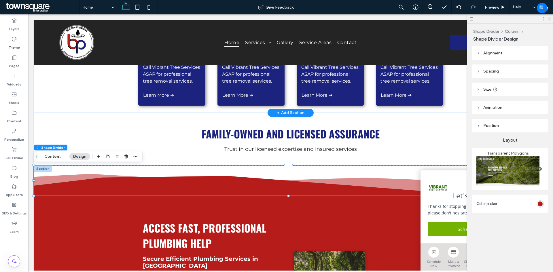
drag, startPoint x: 91, startPoint y: 103, endPoint x: 91, endPoint y: 107, distance: 4.4
click at [91, 103] on div "Tree Removal Call Vibrant Tree Services ASAP for professional tree removal serv…" at bounding box center [290, 68] width 513 height 90
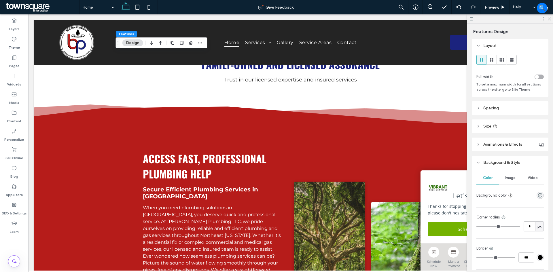
scroll to position [259, 0]
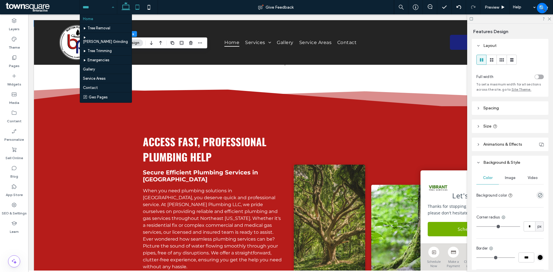
click at [141, 5] on icon at bounding box center [138, 7] width 12 height 12
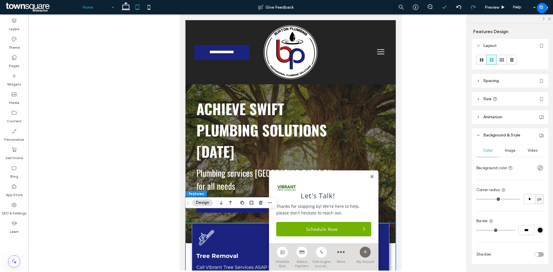
scroll to position [0, 0]
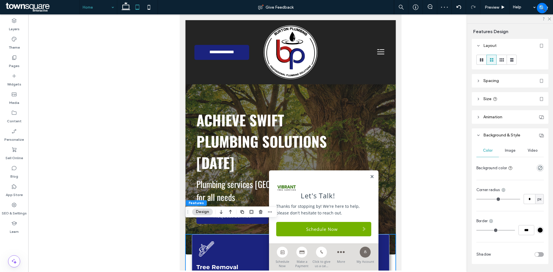
click at [370, 176] on link at bounding box center [372, 176] width 4 height 5
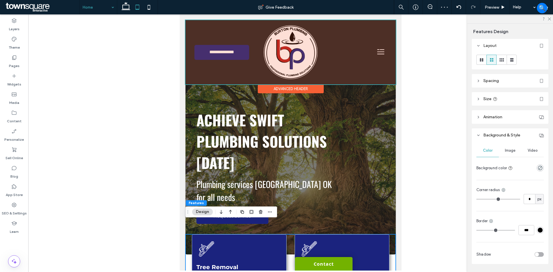
click at [280, 39] on div at bounding box center [290, 52] width 210 height 64
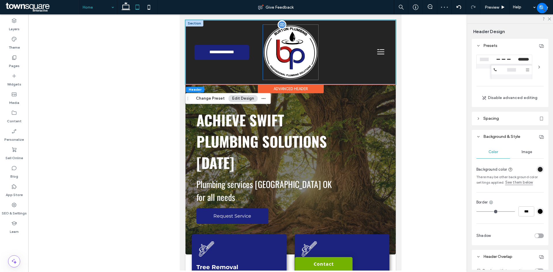
click at [293, 63] on img at bounding box center [290, 52] width 55 height 55
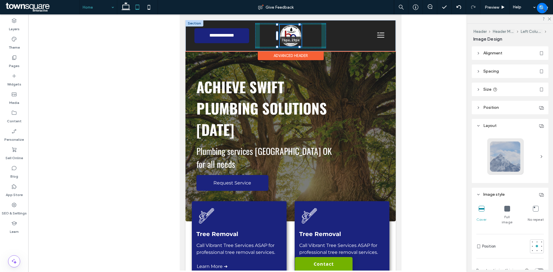
drag, startPoint x: 316, startPoint y: 79, endPoint x: 302, endPoint y: 56, distance: 26.6
click at [302, 51] on div "**********" at bounding box center [290, 35] width 210 height 31
type input "**"
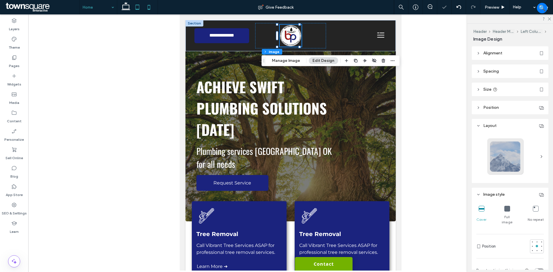
click at [151, 10] on icon at bounding box center [149, 7] width 12 height 12
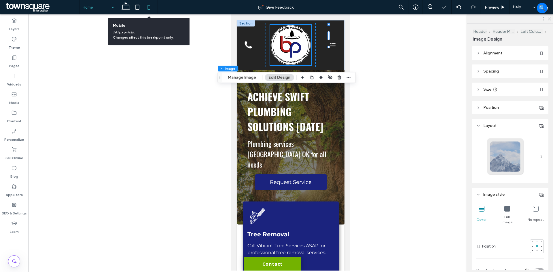
type input "***"
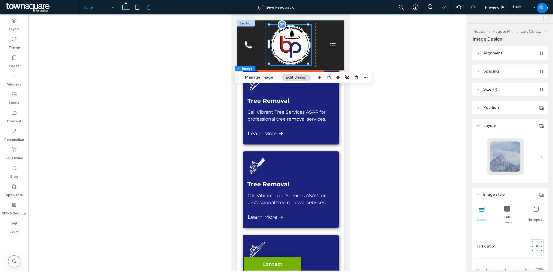
click at [282, 43] on img at bounding box center [290, 45] width 41 height 41
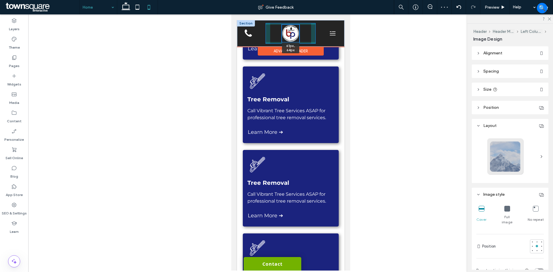
scroll to position [194, 0]
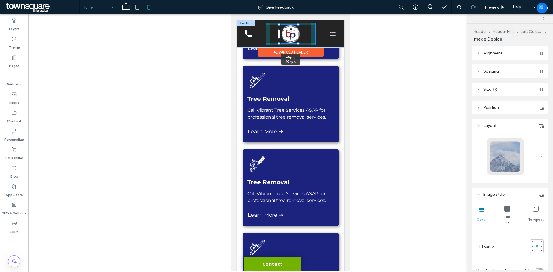
drag, startPoint x: 308, startPoint y: 62, endPoint x: 301, endPoint y: 51, distance: 13.4
click at [301, 48] on div "**********" at bounding box center [290, 34] width 107 height 28
type input "**"
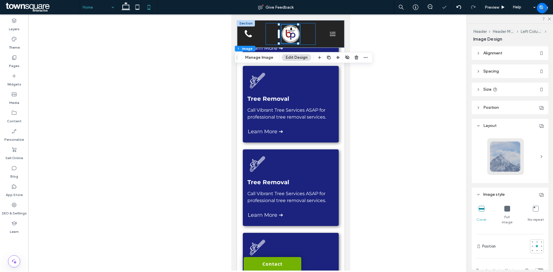
scroll to position [197, 0]
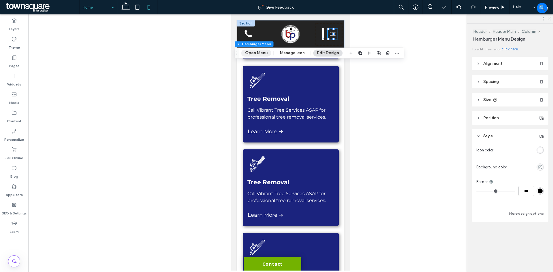
click at [255, 54] on button "Open Menu" at bounding box center [256, 53] width 30 height 7
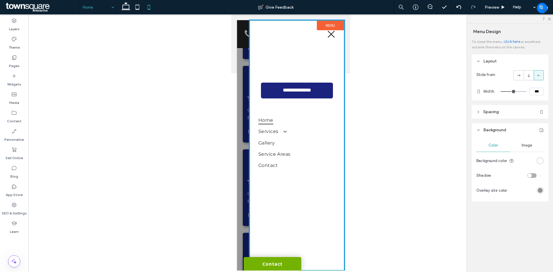
click at [333, 30] on label "Menu" at bounding box center [329, 26] width 27 height 10
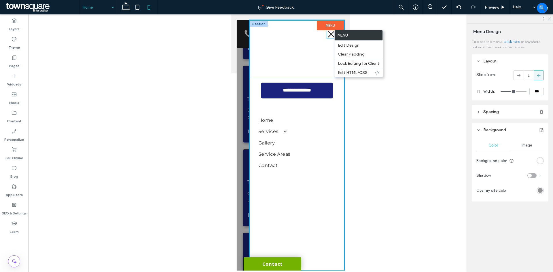
click at [333, 34] on icon at bounding box center [331, 34] width 9 height 9
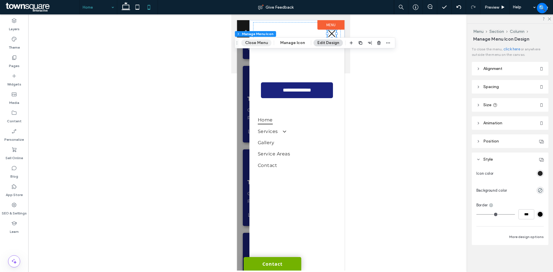
drag, startPoint x: 255, startPoint y: 43, endPoint x: 5, endPoint y: 29, distance: 250.6
click at [255, 43] on button "Close Menu" at bounding box center [256, 42] width 30 height 7
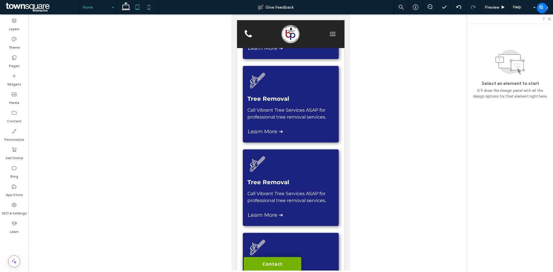
click at [141, 10] on icon at bounding box center [138, 7] width 12 height 12
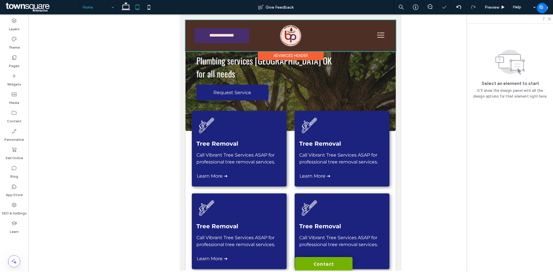
click at [376, 35] on div at bounding box center [290, 35] width 210 height 31
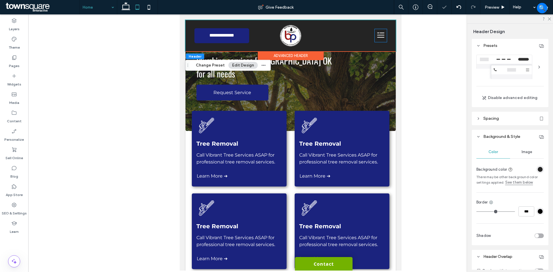
click at [377, 35] on icon at bounding box center [380, 35] width 7 height 1
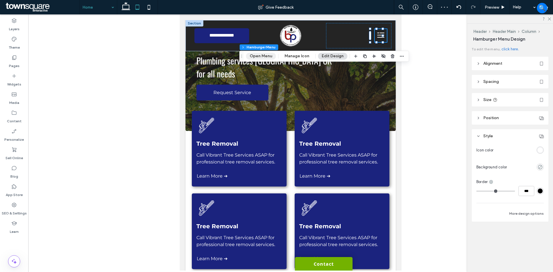
click at [253, 53] on button "Open Menu" at bounding box center [261, 56] width 30 height 7
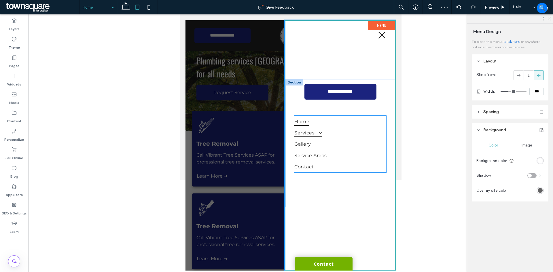
click at [321, 134] on span at bounding box center [318, 132] width 9 height 5
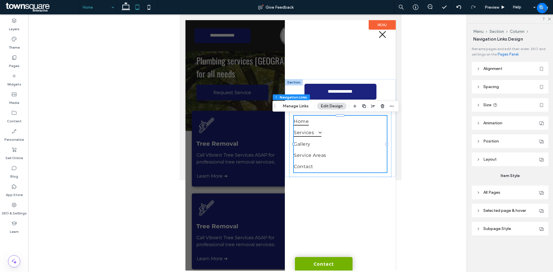
click at [320, 134] on span at bounding box center [317, 132] width 9 height 5
click at [129, 6] on icon at bounding box center [126, 7] width 12 height 12
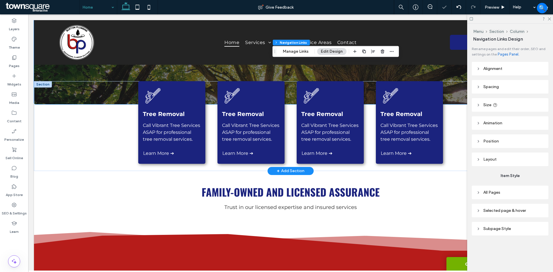
scroll to position [148, 0]
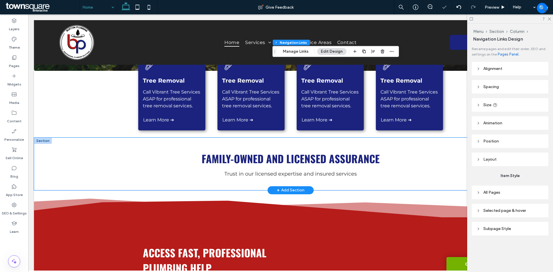
click at [81, 147] on div "Family-Owned and Licensed Assurance Trust in our licensed expertise and insured…" at bounding box center [290, 164] width 513 height 53
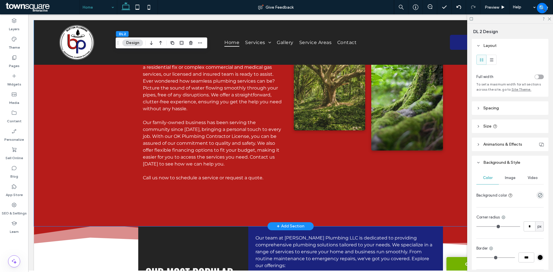
scroll to position [436, 0]
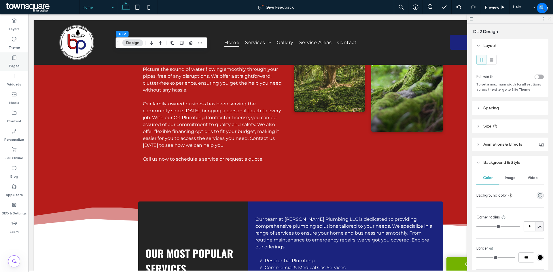
click at [17, 62] on label "Pages" at bounding box center [14, 64] width 11 height 8
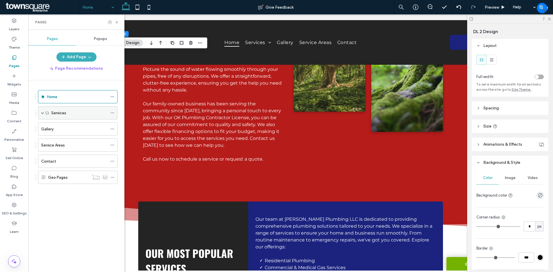
drag, startPoint x: 57, startPoint y: 113, endPoint x: 47, endPoint y: 113, distance: 10.7
click at [56, 113] on label "Services" at bounding box center [58, 113] width 15 height 10
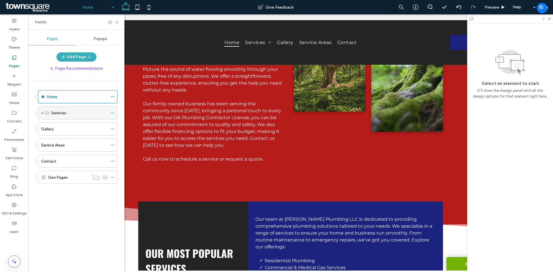
click at [43, 112] on span at bounding box center [42, 112] width 3 height 3
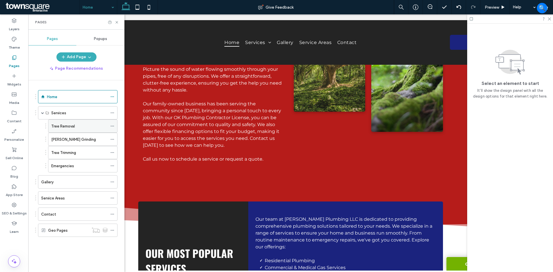
click at [111, 126] on icon at bounding box center [112, 126] width 4 height 4
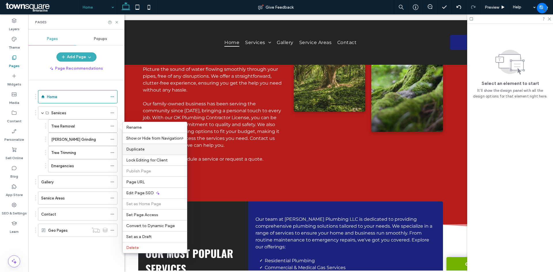
click at [149, 151] on label "Duplicate" at bounding box center [154, 149] width 57 height 5
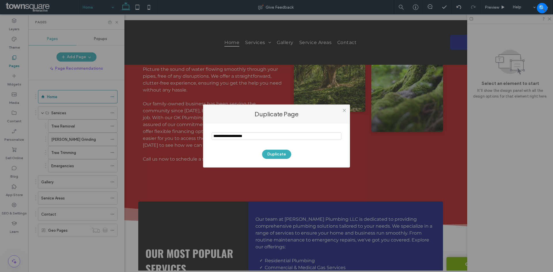
click at [222, 135] on input "notEmpty" at bounding box center [277, 135] width 130 height 7
paste input "********"
type input "********"
click at [271, 152] on button "Duplicate" at bounding box center [276, 154] width 29 height 9
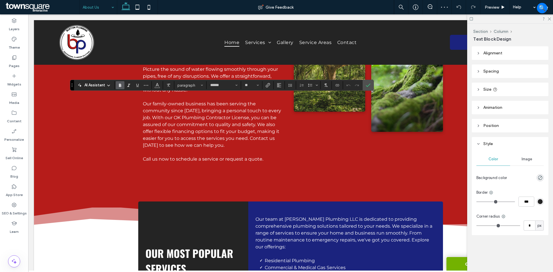
type input "*"
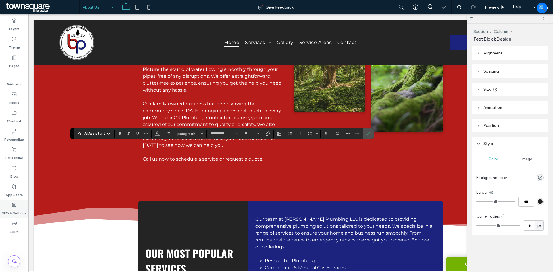
type input "**"
type input "**********"
type input "**"
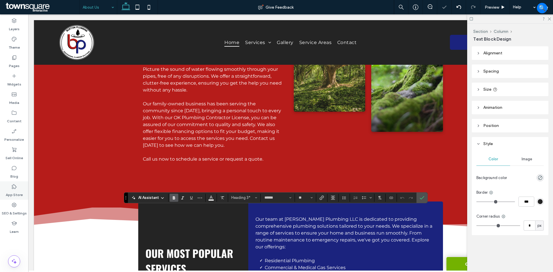
type input "**"
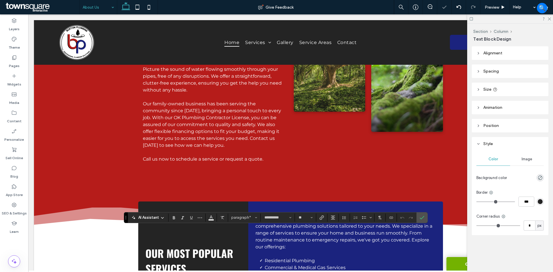
type input "**"
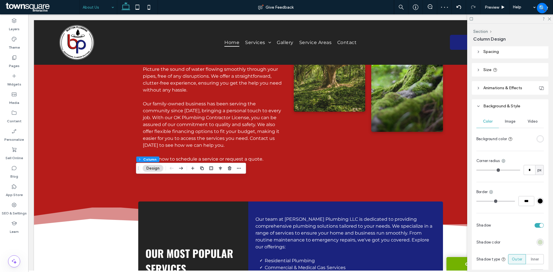
scroll to position [115, 0]
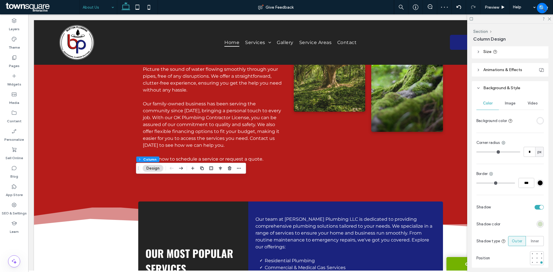
click at [538, 223] on div "rgba(163, 197, 134, 0.46)" at bounding box center [540, 224] width 5 height 5
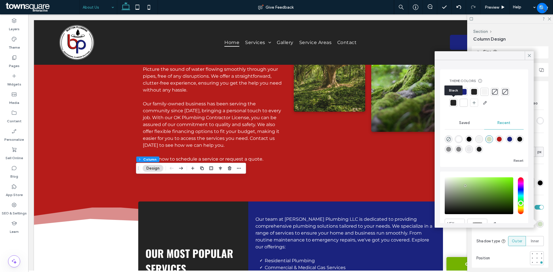
click at [455, 103] on div at bounding box center [453, 103] width 6 height 6
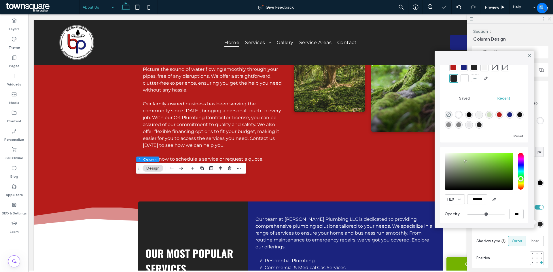
scroll to position [28, 0]
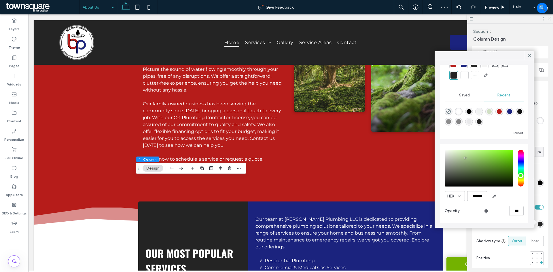
drag, startPoint x: 472, startPoint y: 197, endPoint x: 500, endPoint y: 196, distance: 27.4
click at [500, 196] on div "HEX *******" at bounding box center [484, 196] width 79 height 10
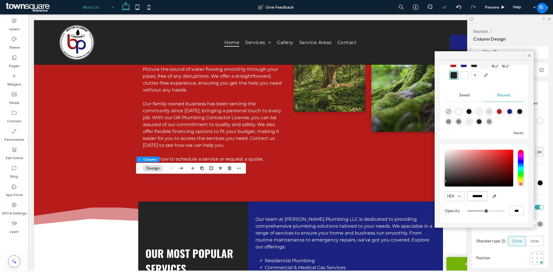
type input "*******"
drag, startPoint x: 517, startPoint y: 209, endPoint x: 491, endPoint y: 207, distance: 25.1
click at [491, 208] on div "***" at bounding box center [495, 211] width 56 height 10
type input "*"
type input "**"
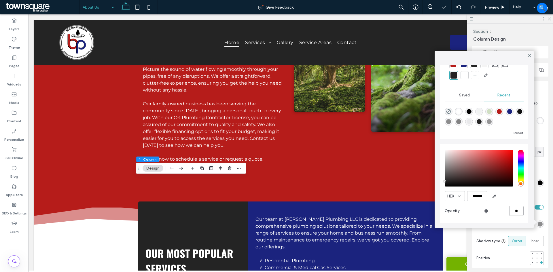
type input "**"
type input "***"
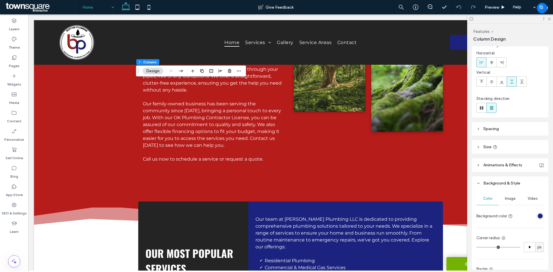
scroll to position [115, 0]
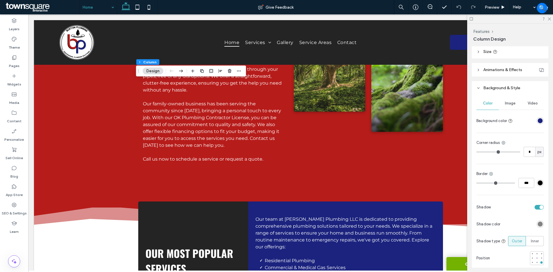
click at [538, 224] on div "rgba(16, 16, 16, 0.5)" at bounding box center [540, 224] width 5 height 5
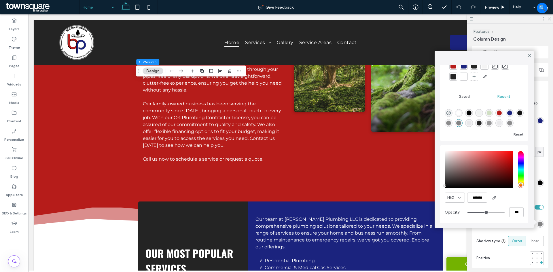
scroll to position [28, 0]
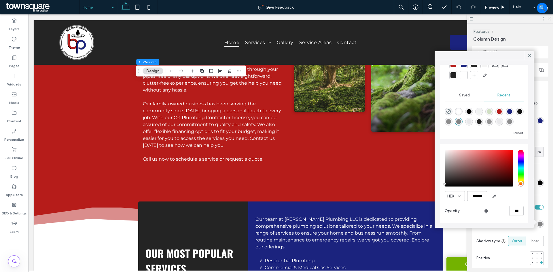
drag, startPoint x: 472, startPoint y: 196, endPoint x: 503, endPoint y: 197, distance: 30.5
click at [503, 197] on div "HEX *******" at bounding box center [484, 196] width 79 height 10
type input "*******"
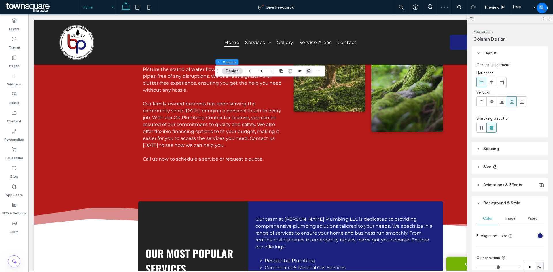
click at [307, 71] on icon "button" at bounding box center [308, 71] width 5 height 5
click at [335, 73] on use "button" at bounding box center [334, 71] width 3 height 4
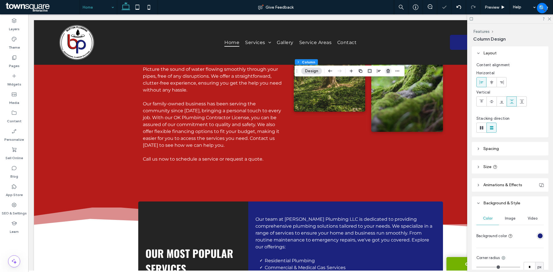
click at [390, 72] on icon "button" at bounding box center [388, 71] width 5 height 5
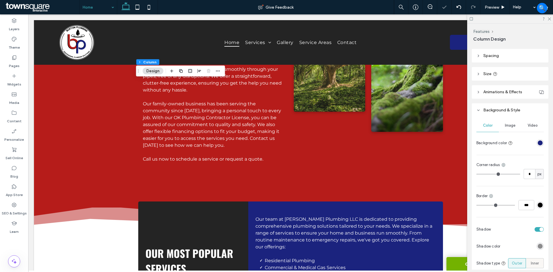
scroll to position [115, 0]
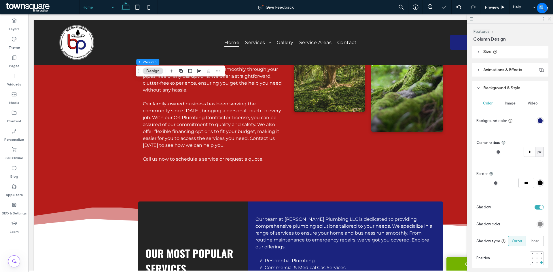
click at [538, 223] on div "rgba(36, 36, 36, 0.5)" at bounding box center [540, 224] width 5 height 5
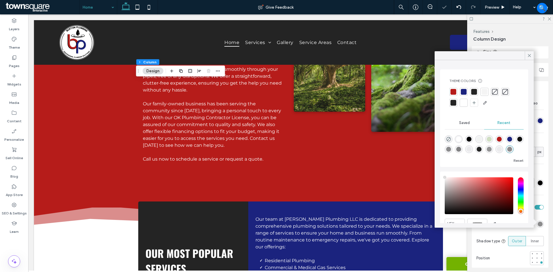
type input "***"
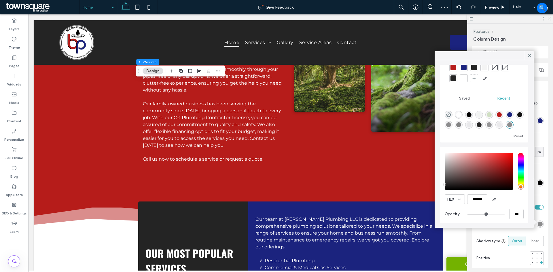
scroll to position [28, 0]
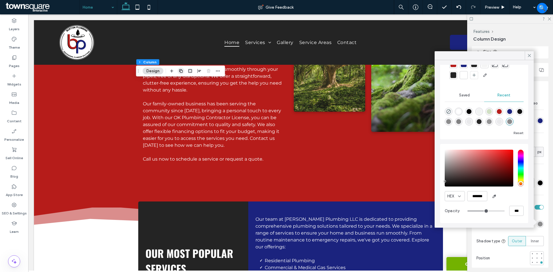
click at [183, 69] on icon "button" at bounding box center [181, 71] width 5 height 5
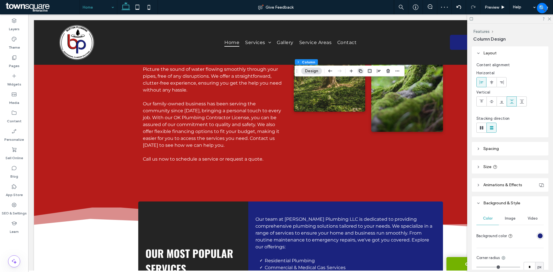
click at [363, 72] on span "button" at bounding box center [360, 71] width 7 height 7
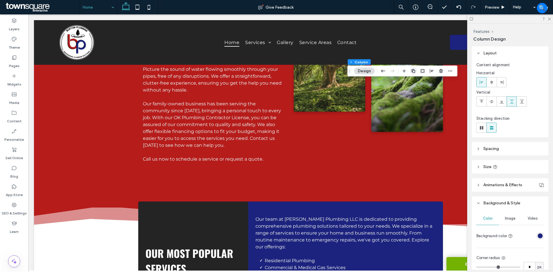
click at [414, 71] on icon "button" at bounding box center [413, 71] width 5 height 5
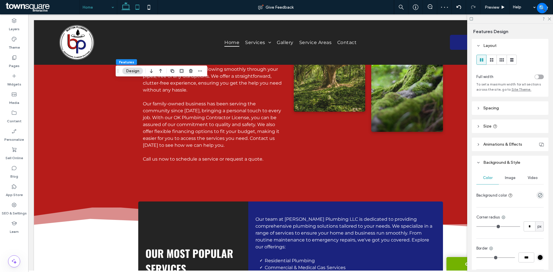
click at [140, 10] on icon at bounding box center [138, 7] width 12 height 12
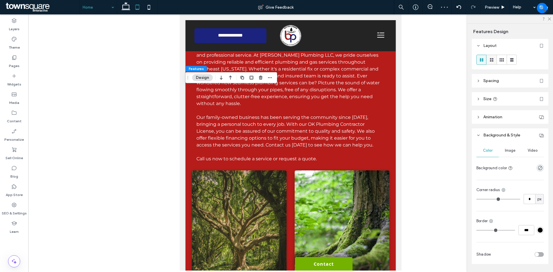
click at [494, 59] on icon at bounding box center [492, 60] width 6 height 6
click at [151, 9] on icon at bounding box center [149, 7] width 12 height 12
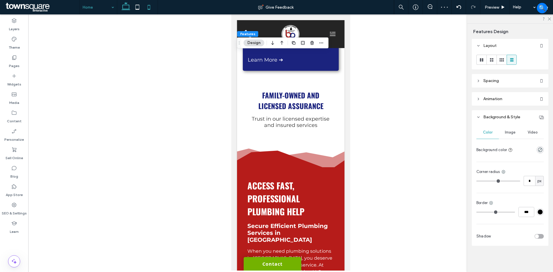
click at [122, 7] on icon at bounding box center [126, 7] width 12 height 12
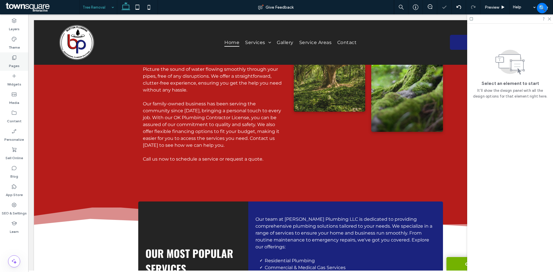
click at [14, 63] on label "Pages" at bounding box center [14, 64] width 11 height 8
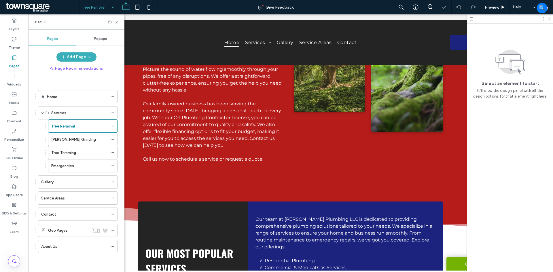
click at [60, 250] on div "About Us" at bounding box center [74, 246] width 66 height 13
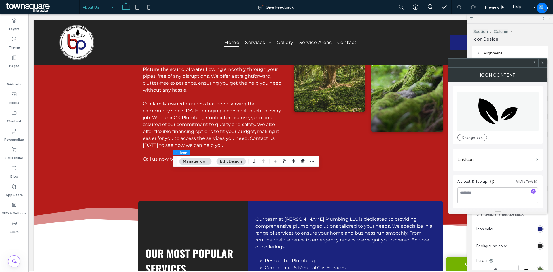
scroll to position [1, 0]
click at [543, 63] on icon at bounding box center [542, 63] width 4 height 4
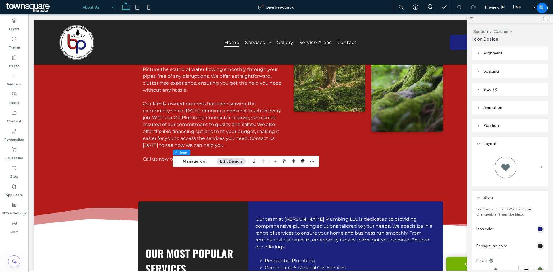
click at [538, 229] on div "rgb(27, 35, 126)" at bounding box center [540, 229] width 5 height 5
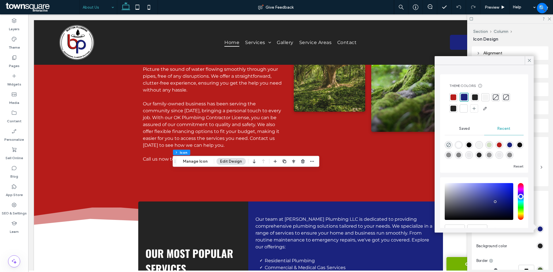
click at [463, 107] on div at bounding box center [464, 109] width 6 height 6
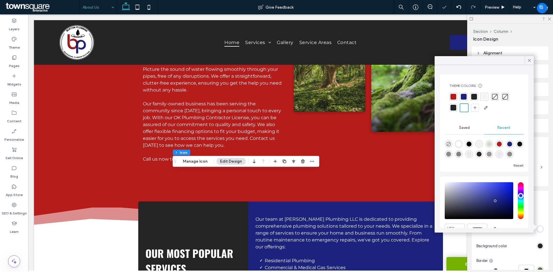
click at [538, 246] on div "rgb(36, 36, 36)" at bounding box center [540, 246] width 5 height 5
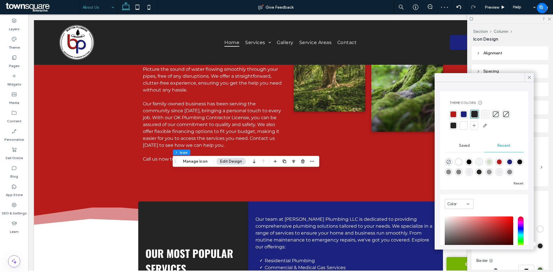
click at [464, 116] on div at bounding box center [464, 114] width 6 height 6
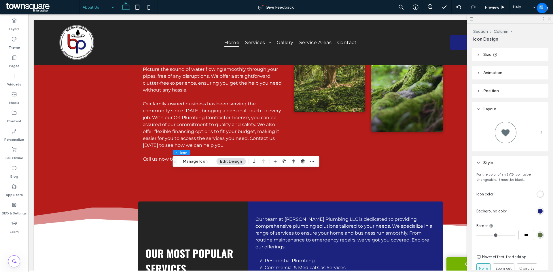
scroll to position [58, 0]
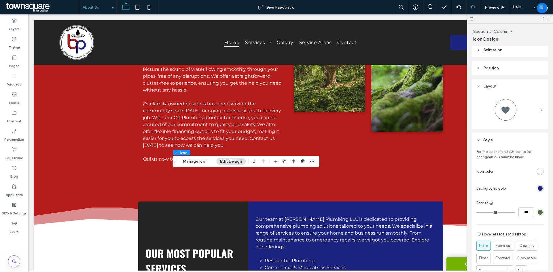
click at [538, 188] on div "rgb(27, 35, 126)" at bounding box center [540, 188] width 5 height 5
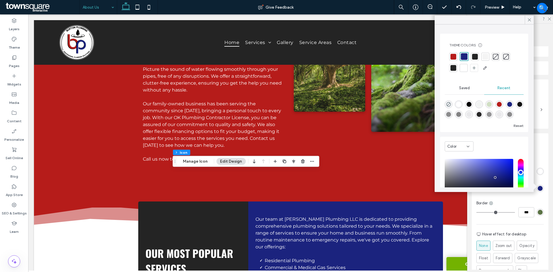
click at [477, 56] on div at bounding box center [475, 57] width 6 height 6
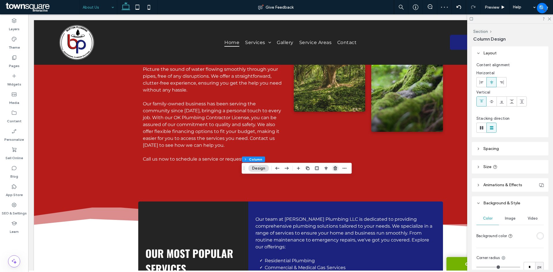
click at [337, 170] on icon "button" at bounding box center [335, 168] width 5 height 5
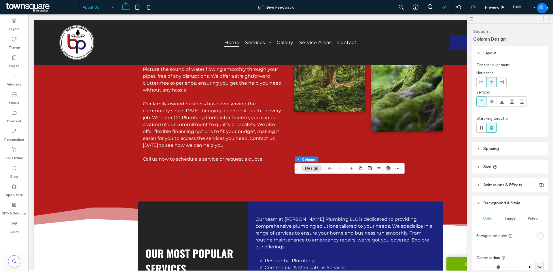
click at [386, 169] on icon "button" at bounding box center [388, 168] width 5 height 5
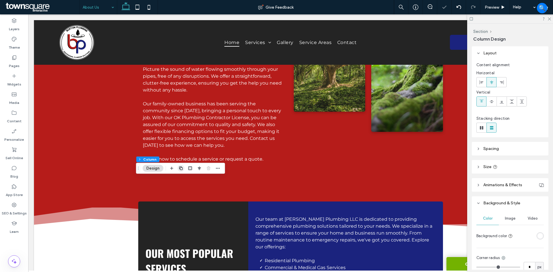
click at [181, 168] on use "button" at bounding box center [180, 167] width 3 height 3
type input "**"
type input "***"
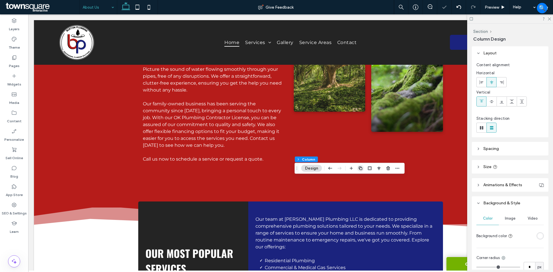
click at [357, 167] on span "button" at bounding box center [360, 168] width 7 height 7
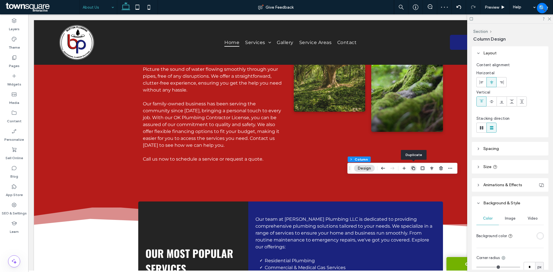
click at [413, 171] on span "button" at bounding box center [413, 168] width 7 height 7
type input "**"
type input "***"
click at [422, 172] on span "button" at bounding box center [420, 168] width 7 height 7
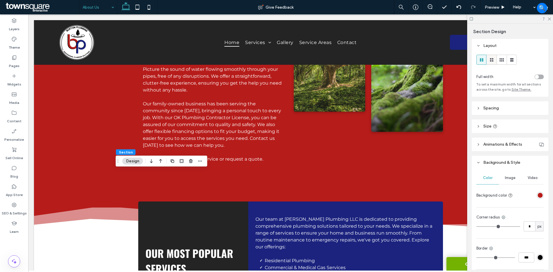
click at [490, 58] on icon at bounding box center [492, 60] width 6 height 6
click at [145, 8] on icon at bounding box center [149, 7] width 12 height 12
type input "**"
type input "****"
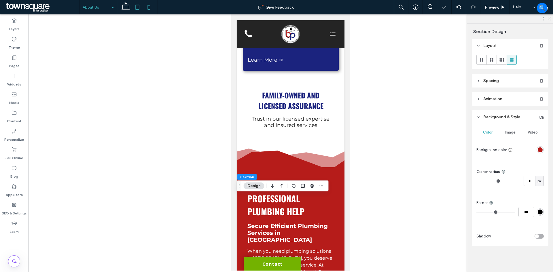
click at [140, 10] on icon at bounding box center [138, 7] width 12 height 12
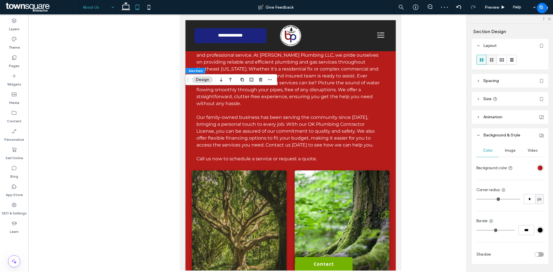
click at [494, 60] on div at bounding box center [492, 60] width 10 height 10
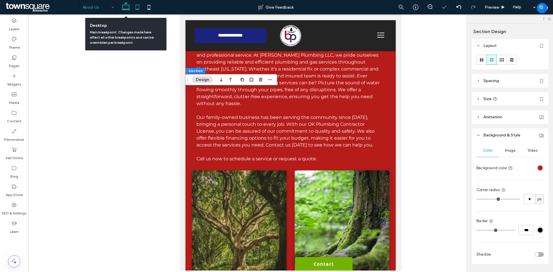
click at [127, 7] on icon at bounding box center [126, 7] width 12 height 12
type input "**"
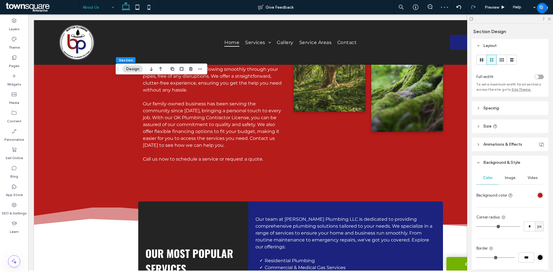
drag, startPoint x: 504, startPoint y: 125, endPoint x: 506, endPoint y: 117, distance: 7.6
click at [504, 124] on header "Size" at bounding box center [510, 126] width 77 height 14
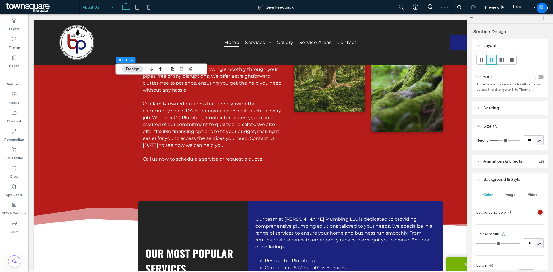
click at [507, 111] on header "Spacing" at bounding box center [510, 108] width 77 height 14
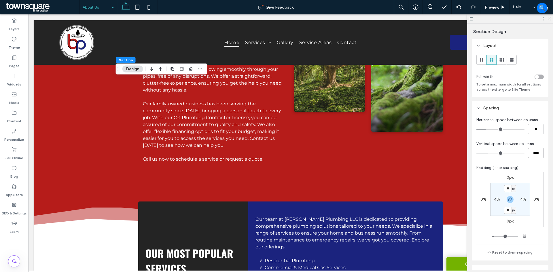
click at [538, 152] on input "****" at bounding box center [536, 153] width 16 height 10
type input "**"
type input "****"
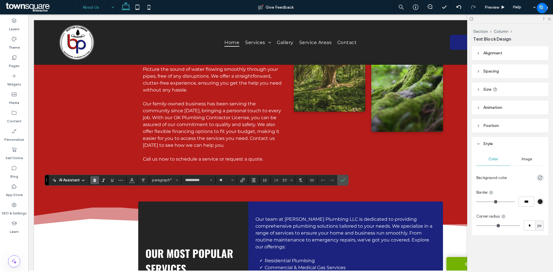
type input "**"
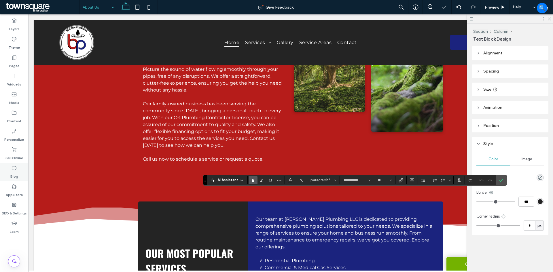
type input "**"
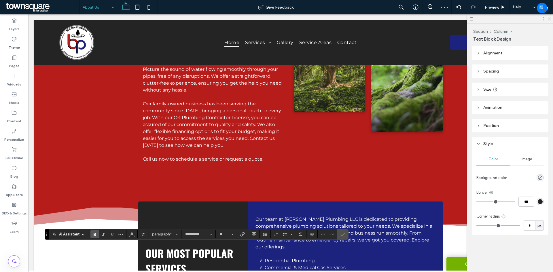
type input "**"
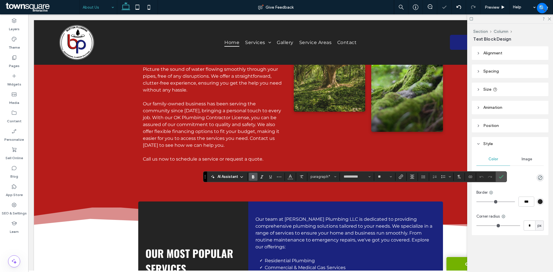
type input "**"
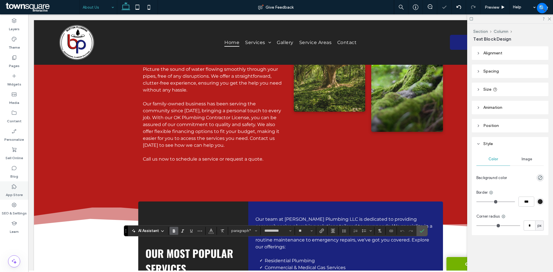
type input "**"
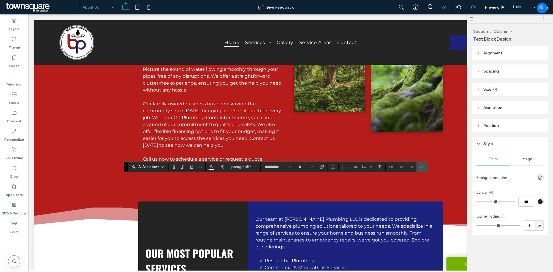
type input "**"
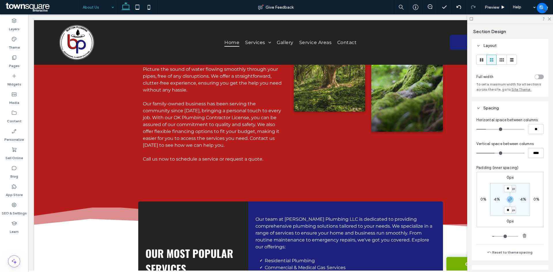
type input "***"
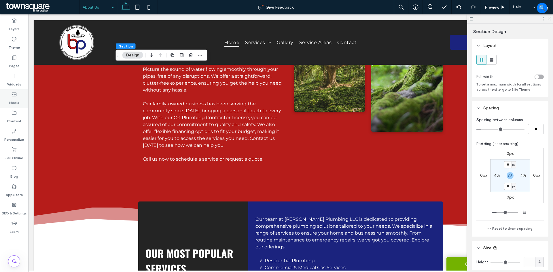
click at [15, 93] on icon at bounding box center [14, 95] width 6 height 6
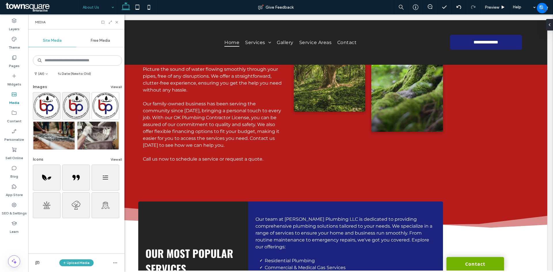
click at [99, 43] on div "Free Media" at bounding box center [100, 40] width 48 height 13
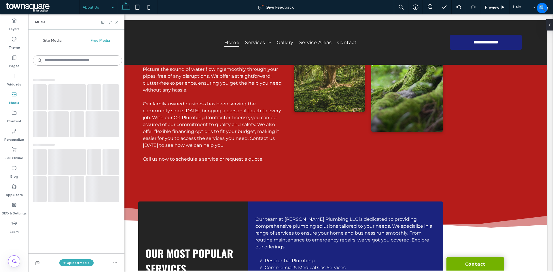
click at [91, 58] on input at bounding box center [77, 60] width 89 height 10
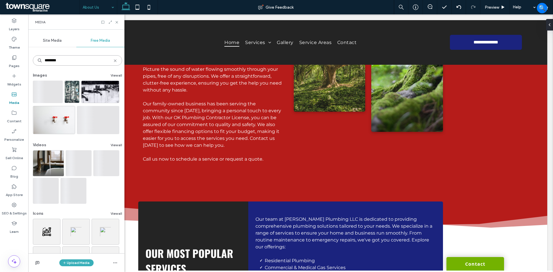
type input "********"
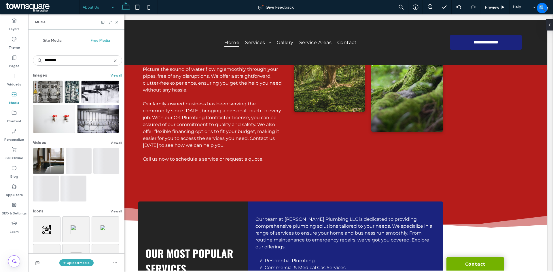
click at [114, 73] on button "View all" at bounding box center [117, 75] width 12 height 7
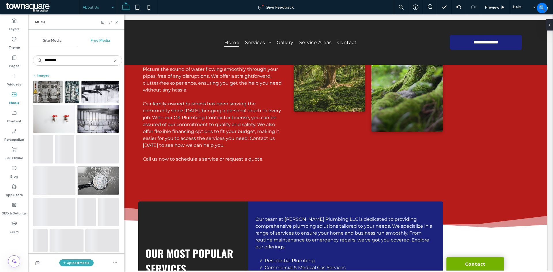
click at [38, 74] on button "Images" at bounding box center [41, 75] width 16 height 7
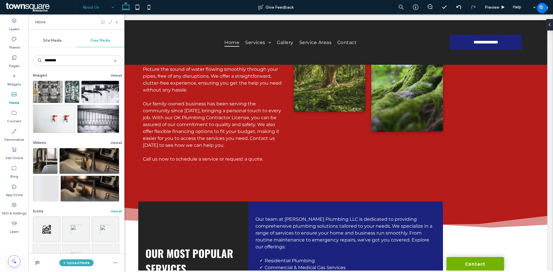
click at [112, 211] on button "View all" at bounding box center [117, 211] width 12 height 7
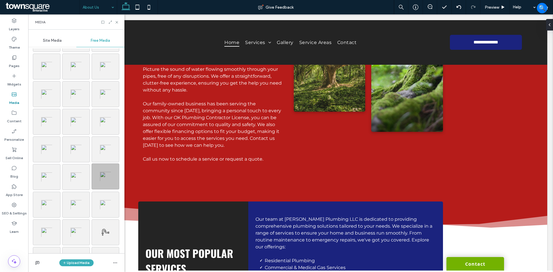
scroll to position [189, 0]
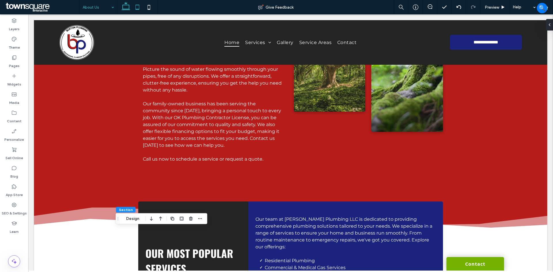
click at [139, 4] on icon at bounding box center [138, 7] width 12 height 12
type input "**"
type input "****"
type input "***"
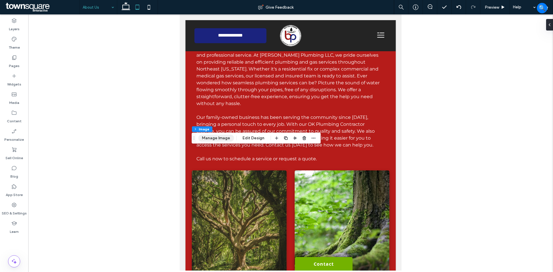
click at [225, 137] on button "Manage Image" at bounding box center [216, 138] width 36 height 7
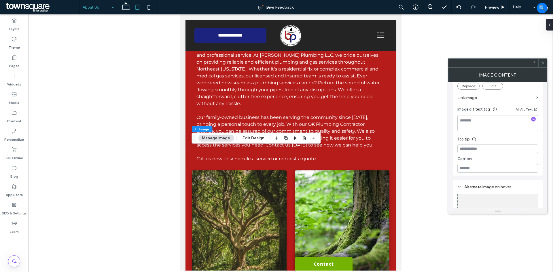
scroll to position [144, 0]
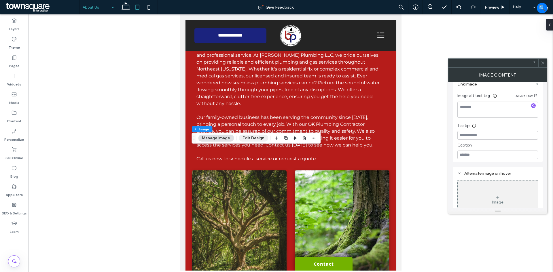
click at [258, 136] on button "Edit Design" at bounding box center [253, 138] width 29 height 7
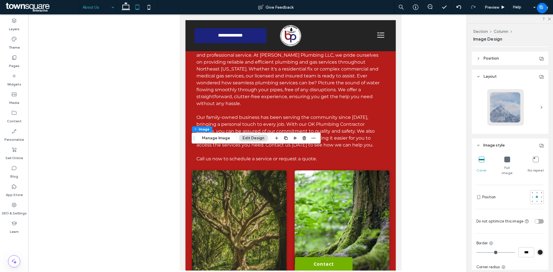
scroll to position [34, 0]
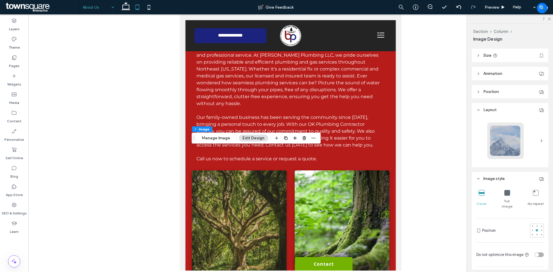
click at [503, 55] on header "Size" at bounding box center [510, 56] width 77 height 14
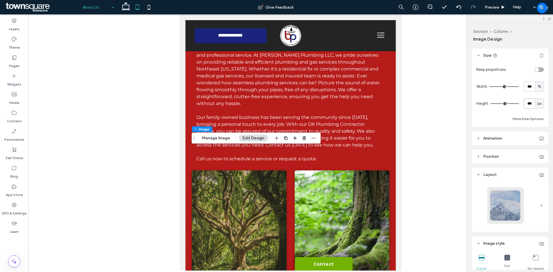
click at [527, 102] on input "***" at bounding box center [529, 103] width 12 height 10
type input "***"
click at [126, 7] on icon at bounding box center [126, 7] width 12 height 12
type input "***"
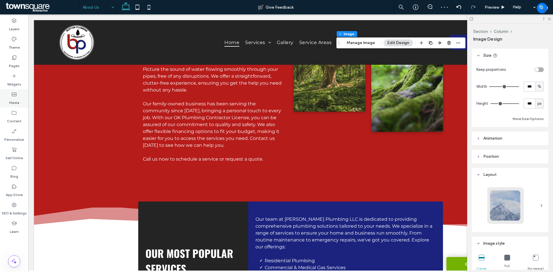
click at [20, 96] on div "Media" at bounding box center [14, 98] width 28 height 18
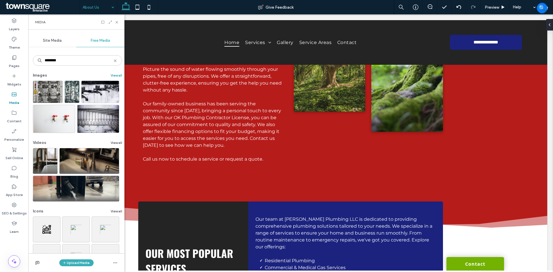
click at [112, 74] on button "View all" at bounding box center [117, 75] width 12 height 7
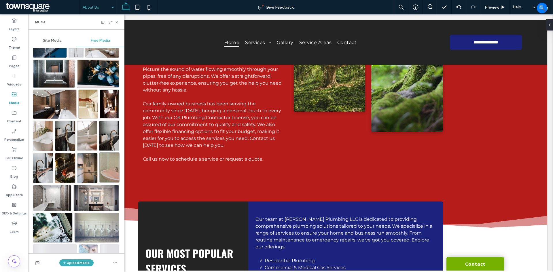
scroll to position [329, 0]
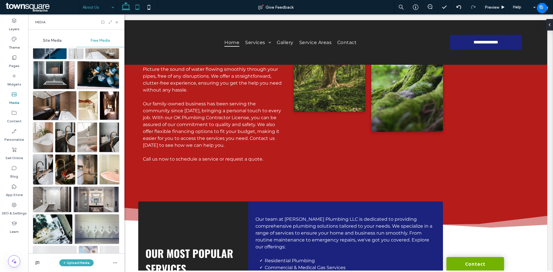
click at [140, 6] on icon at bounding box center [138, 7] width 12 height 12
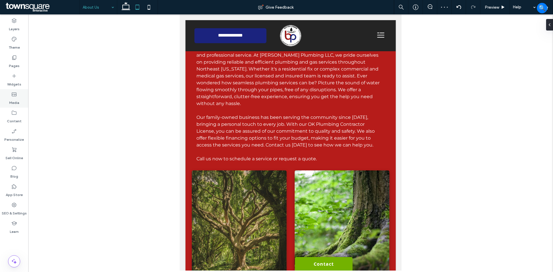
click at [15, 99] on label "Media" at bounding box center [14, 101] width 10 height 8
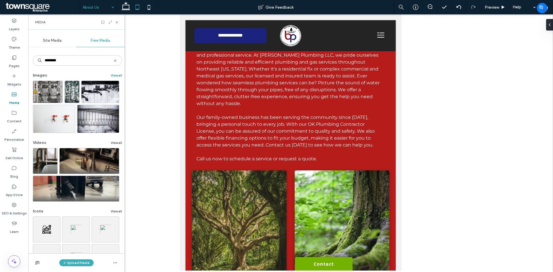
click at [115, 75] on button "View all" at bounding box center [117, 75] width 12 height 7
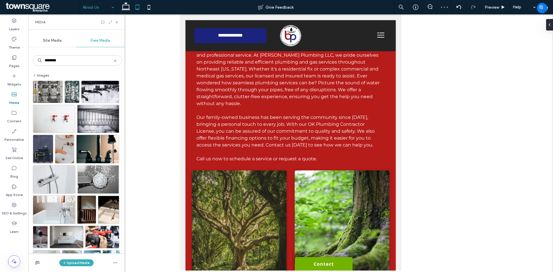
click at [151, 80] on div at bounding box center [290, 142] width 525 height 256
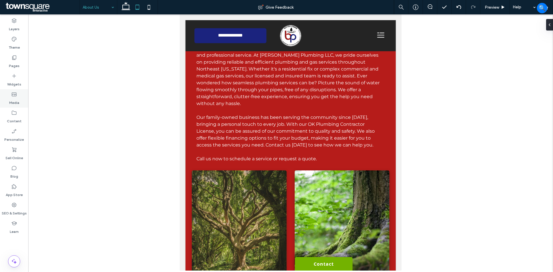
click at [20, 96] on div "Media" at bounding box center [14, 98] width 28 height 18
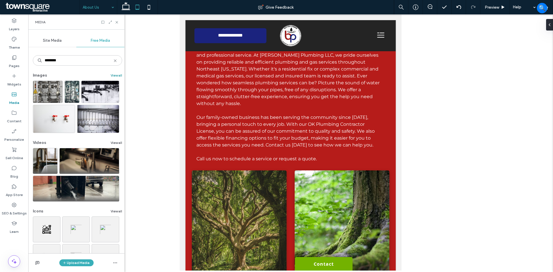
click at [112, 74] on button "View all" at bounding box center [117, 75] width 12 height 7
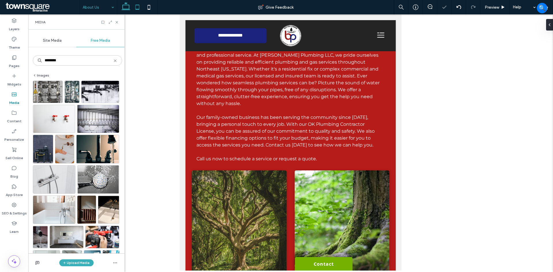
click at [128, 8] on icon at bounding box center [126, 7] width 12 height 12
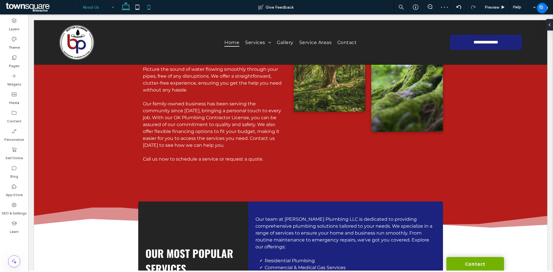
click at [149, 11] on icon at bounding box center [149, 7] width 12 height 12
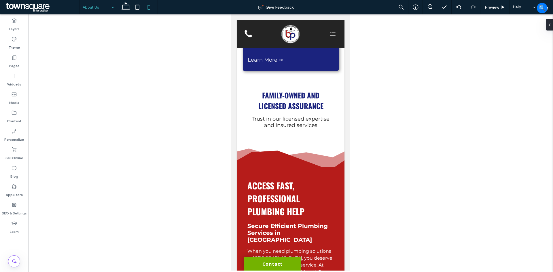
click at [382, 147] on div at bounding box center [290, 142] width 525 height 256
click at [133, 6] on icon at bounding box center [138, 7] width 12 height 12
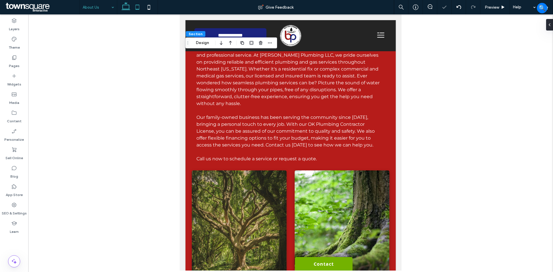
click at [128, 7] on icon at bounding box center [126, 7] width 12 height 12
type input "***"
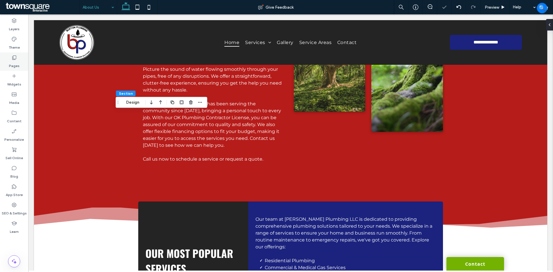
click at [13, 64] on label "Pages" at bounding box center [14, 64] width 11 height 8
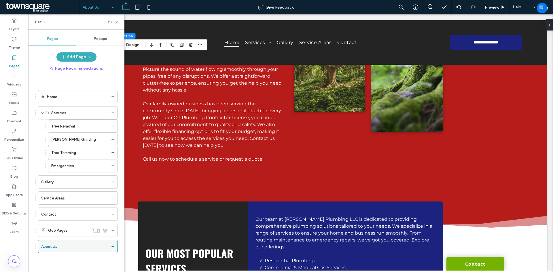
click at [110, 246] on div "About Us" at bounding box center [77, 246] width 79 height 13
click at [113, 246] on icon at bounding box center [112, 246] width 4 height 4
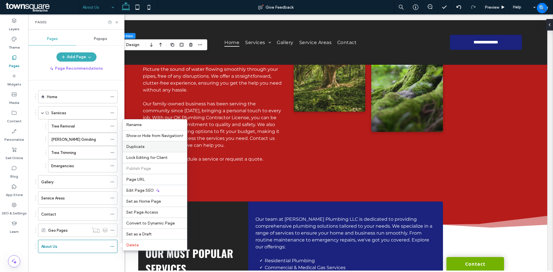
click at [146, 145] on label "Duplicate" at bounding box center [154, 146] width 57 height 5
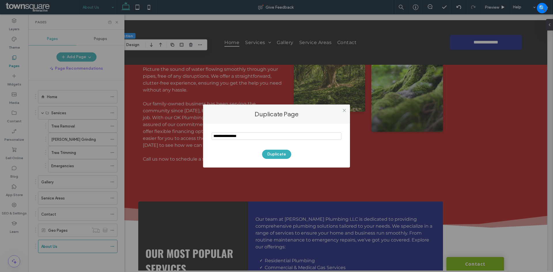
click at [265, 136] on input "notEmpty" at bounding box center [277, 135] width 130 height 7
type input "**********"
click at [274, 152] on button "Duplicate" at bounding box center [276, 154] width 29 height 9
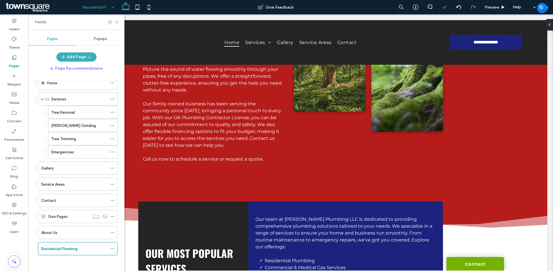
scroll to position [14, 0]
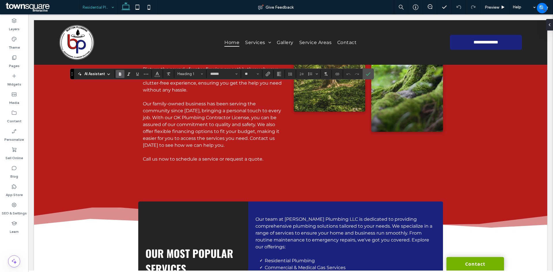
type input "**"
type input "******"
type input "**"
click at [157, 73] on use "Color" at bounding box center [156, 73] width 3 height 3
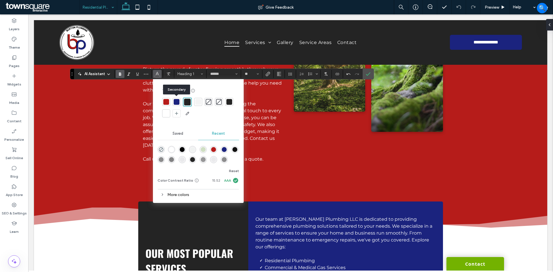
click at [175, 103] on div at bounding box center [177, 102] width 6 height 6
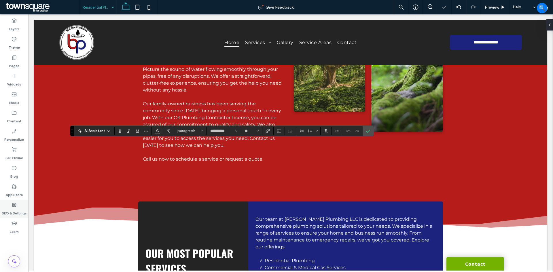
type input "**"
type input "**********"
type input "**"
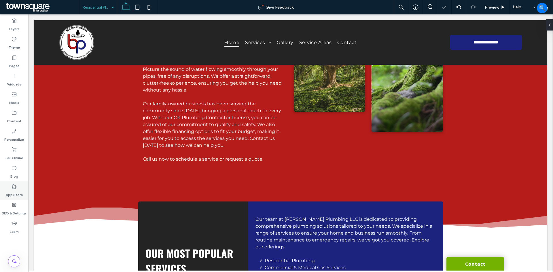
type input "******"
type input "**"
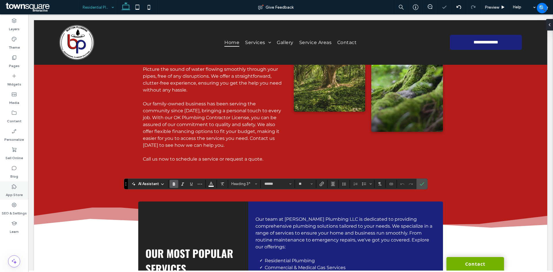
type input "**"
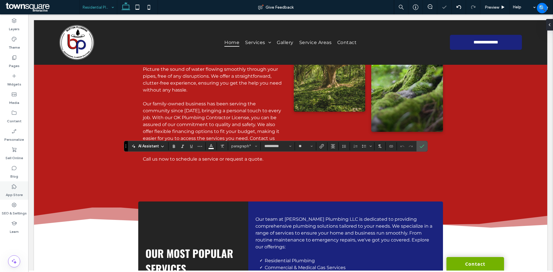
type input "**"
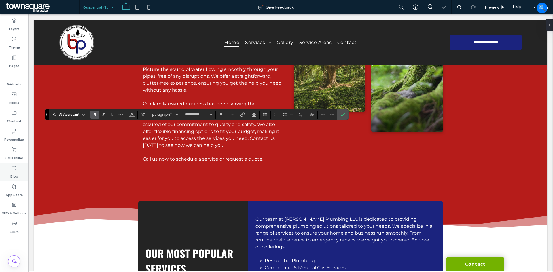
type input "**"
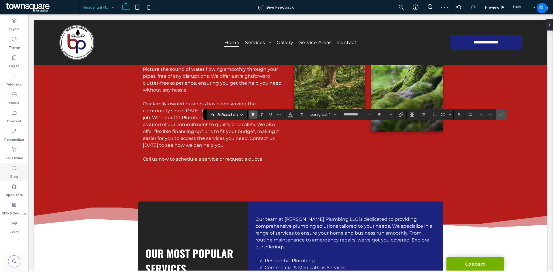
type input "**"
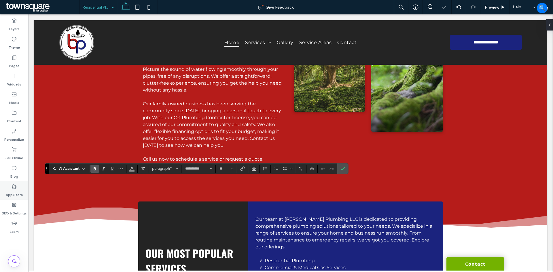
type input "**"
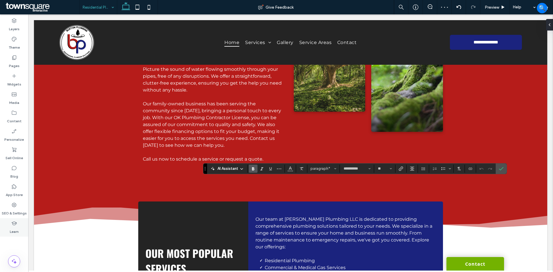
type input "**"
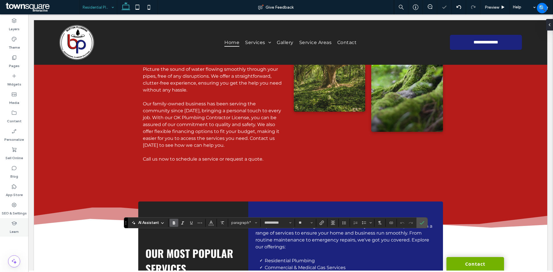
type input "**"
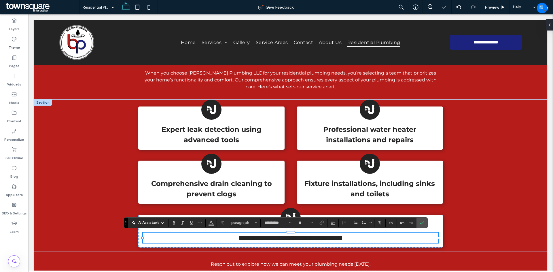
scroll to position [0, 0]
click at [254, 262] on span "Reach out to explore how we can meet your plumbing needs [DATE]." at bounding box center [291, 263] width 160 height 5
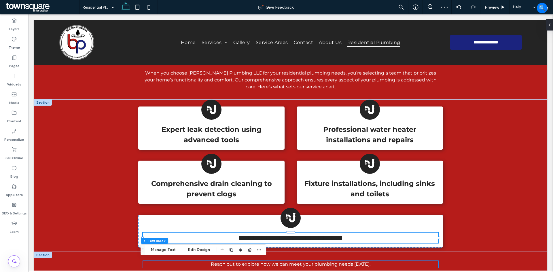
click at [254, 262] on span "Reach out to explore how we can meet your plumbing needs [DATE]." at bounding box center [291, 263] width 160 height 5
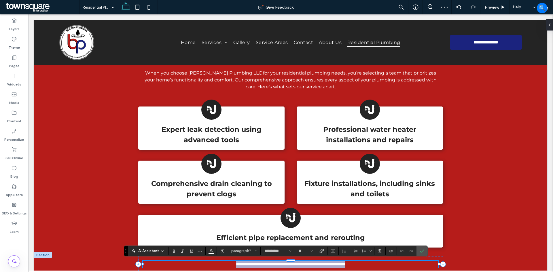
paste div
type input "**"
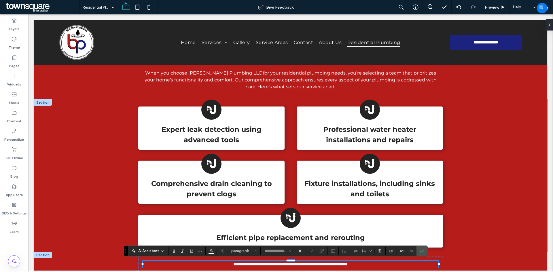
click at [86, 197] on div "Expert leak detection using advanced tools Professional water heater installati…" at bounding box center [290, 175] width 513 height 153
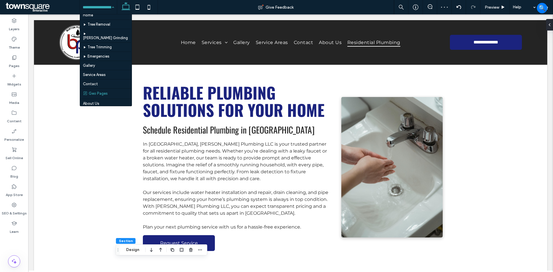
scroll to position [10, 0]
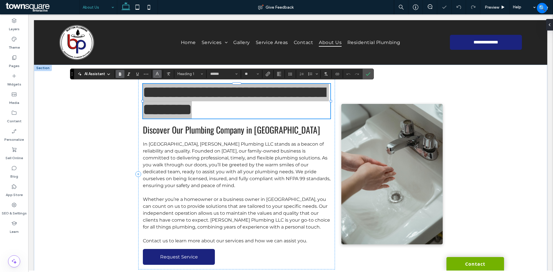
click at [157, 72] on icon "Color" at bounding box center [157, 73] width 5 height 5
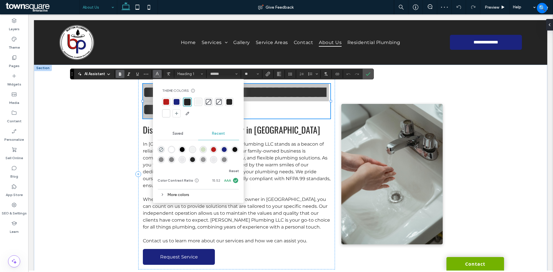
click at [179, 100] on div at bounding box center [177, 102] width 6 height 6
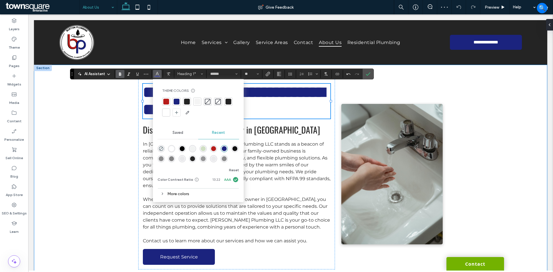
click at [101, 152] on div "**********" at bounding box center [290, 174] width 513 height 219
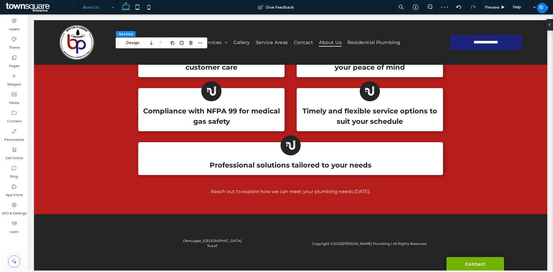
scroll to position [360, 0]
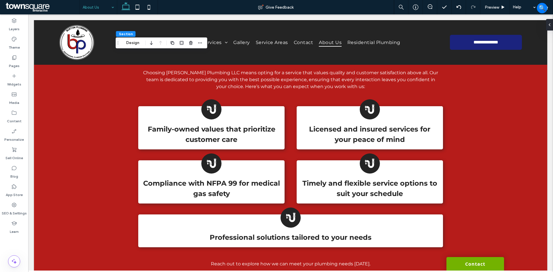
drag, startPoint x: 137, startPoint y: 10, endPoint x: 128, endPoint y: 16, distance: 10.8
click at [137, 9] on use at bounding box center [138, 7] width 4 height 5
type input "**"
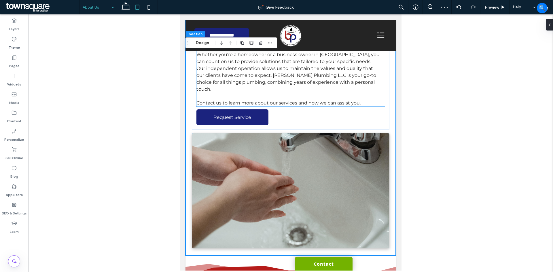
scroll to position [144, 0]
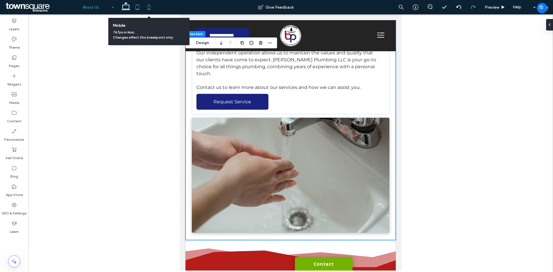
click at [148, 10] on icon at bounding box center [149, 7] width 12 height 12
type input "**"
type input "****"
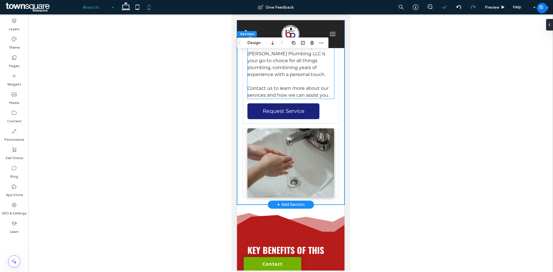
scroll to position [347, 0]
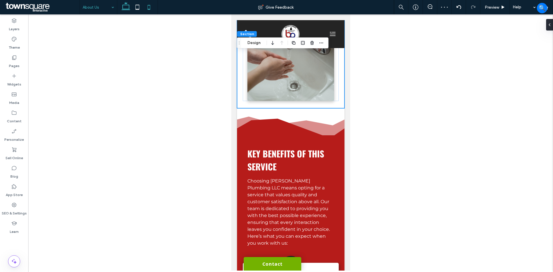
click at [122, 9] on icon at bounding box center [126, 7] width 12 height 12
type input "**"
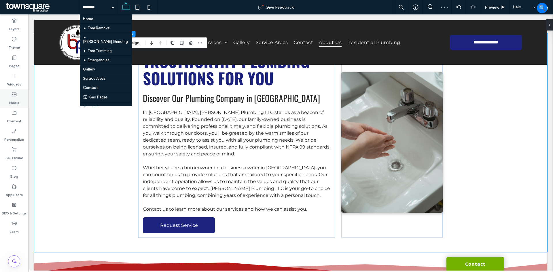
click at [12, 98] on label "Media" at bounding box center [14, 101] width 10 height 8
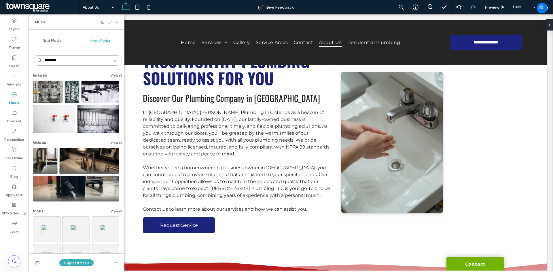
click at [79, 59] on input "********" at bounding box center [77, 60] width 89 height 10
click at [112, 75] on button "View all" at bounding box center [117, 75] width 12 height 7
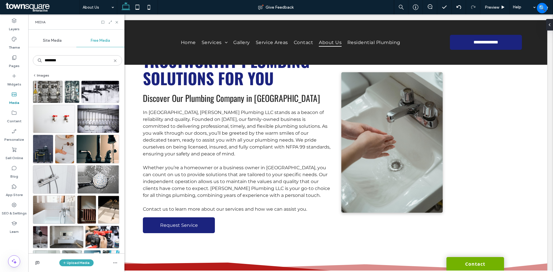
click at [124, 6] on icon at bounding box center [126, 7] width 12 height 12
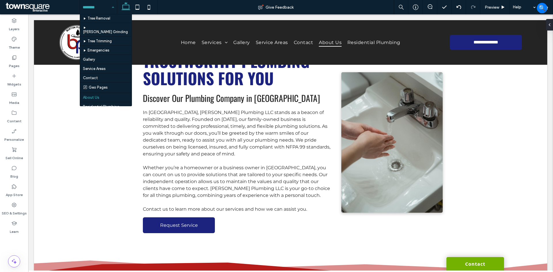
scroll to position [10, 0]
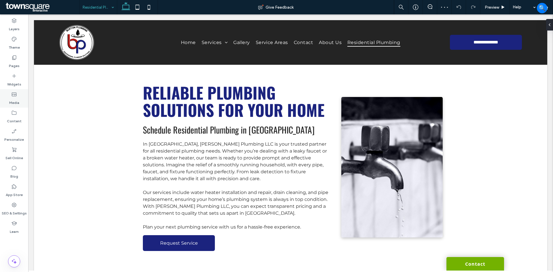
click at [11, 99] on label "Media" at bounding box center [14, 101] width 10 height 8
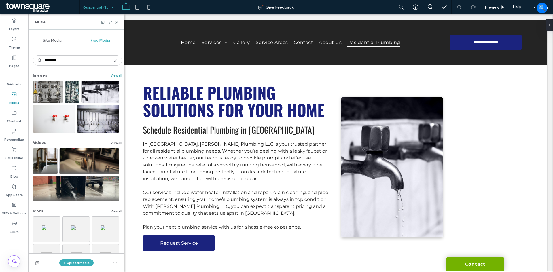
click at [116, 74] on button "View all" at bounding box center [117, 75] width 12 height 7
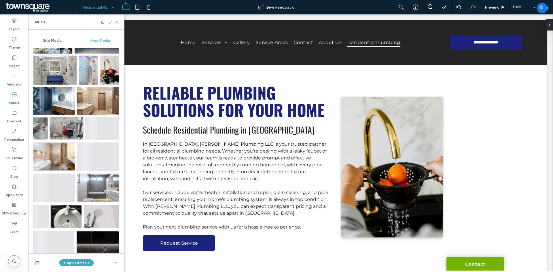
scroll to position [530, 0]
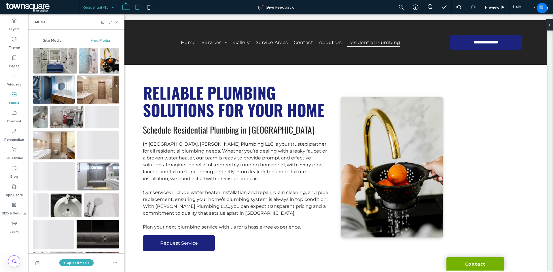
click at [137, 7] on icon at bounding box center [138, 7] width 12 height 12
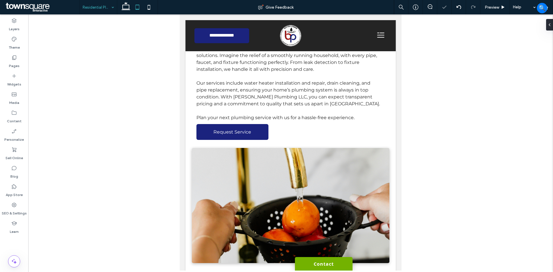
scroll to position [115, 0]
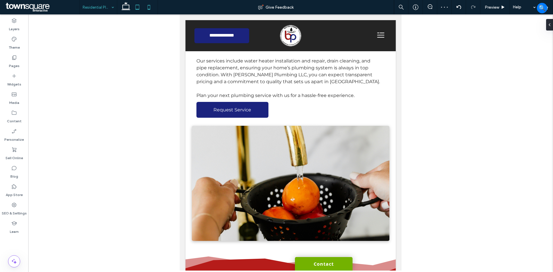
click at [150, 11] on icon at bounding box center [149, 7] width 12 height 12
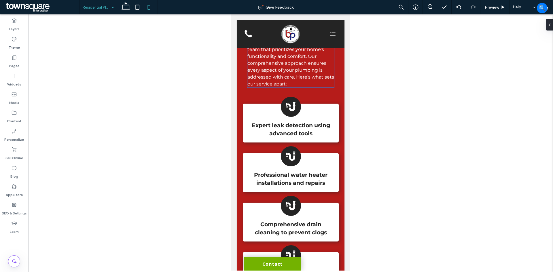
scroll to position [489, 0]
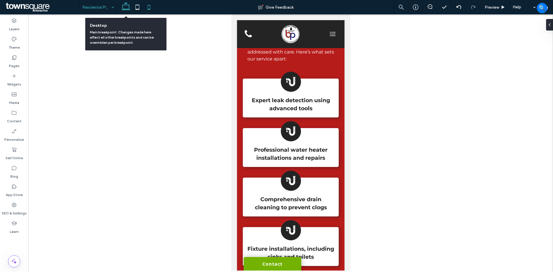
drag, startPoint x: 127, startPoint y: 6, endPoint x: 123, endPoint y: 4, distance: 4.9
click at [128, 5] on icon at bounding box center [126, 7] width 12 height 12
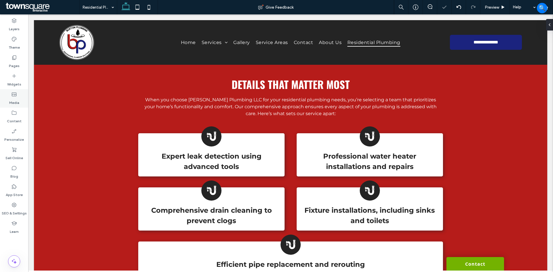
click at [14, 101] on label "Media" at bounding box center [14, 101] width 10 height 8
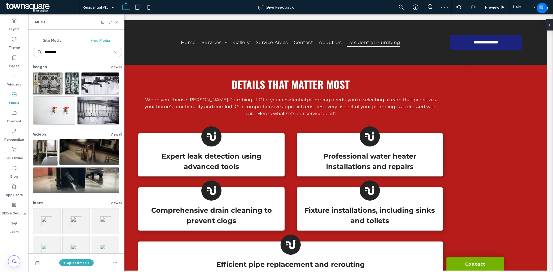
scroll to position [26, 0]
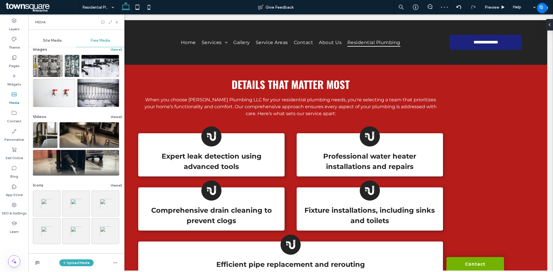
click at [115, 50] on button "View all" at bounding box center [117, 49] width 12 height 7
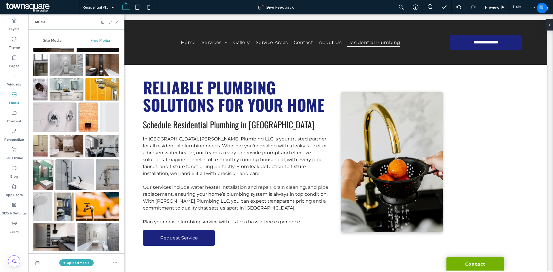
scroll to position [0, 0]
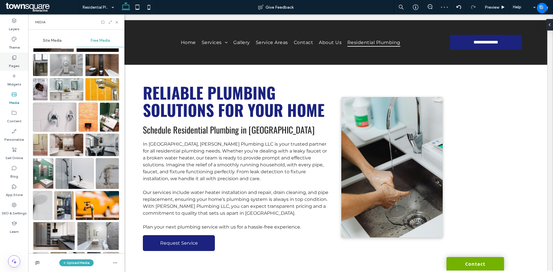
click at [15, 61] on label "Pages" at bounding box center [14, 64] width 11 height 8
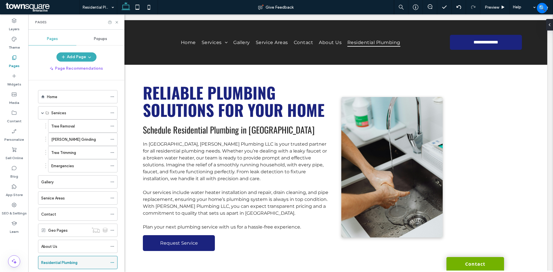
click at [114, 263] on use at bounding box center [112, 262] width 3 height 1
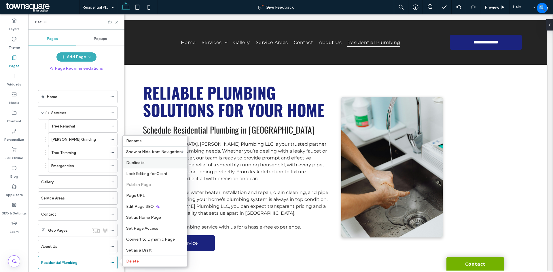
click at [144, 162] on label "Duplicate" at bounding box center [154, 162] width 57 height 5
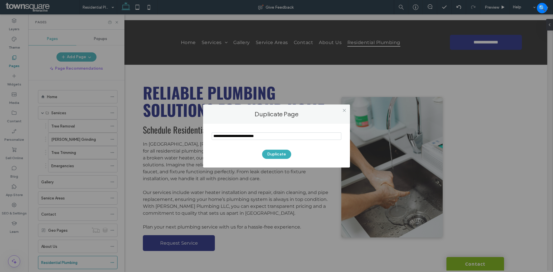
click at [290, 135] on input "notEmpty" at bounding box center [277, 135] width 130 height 7
paste input "**********"
type input "**********"
click at [282, 154] on button "Duplicate" at bounding box center [276, 154] width 29 height 9
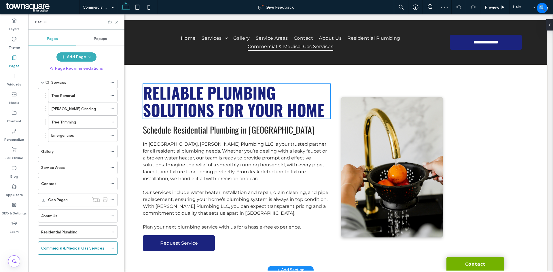
click at [238, 121] on span "Reliable Plumbing Solutions for Your Home" at bounding box center [234, 101] width 182 height 41
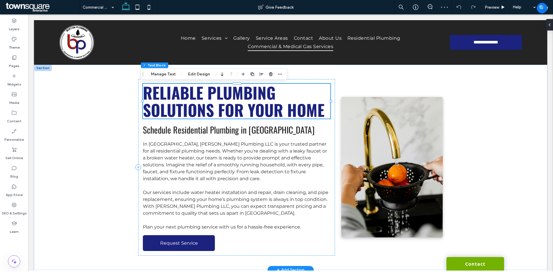
click at [238, 121] on span "Reliable Plumbing Solutions for Your Home" at bounding box center [234, 101] width 182 height 41
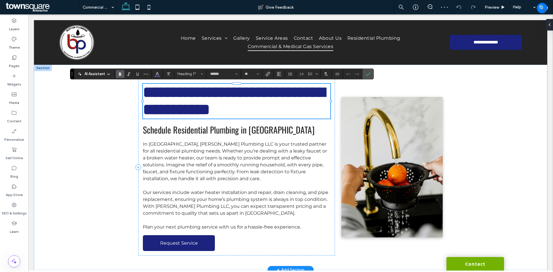
paste div
type input "**"
click at [185, 128] on span "Schedule Residential Plumbing in [GEOGRAPHIC_DATA]" at bounding box center [229, 129] width 172 height 13
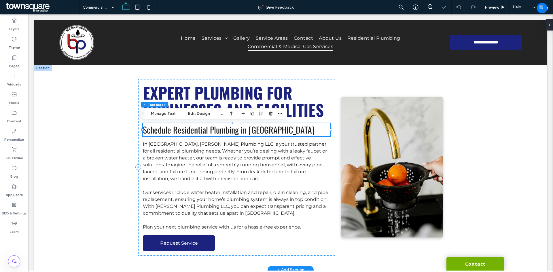
click at [185, 128] on span "Schedule Residential Plumbing in [GEOGRAPHIC_DATA]" at bounding box center [229, 129] width 172 height 13
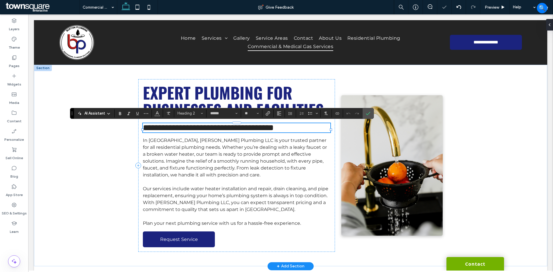
paste div
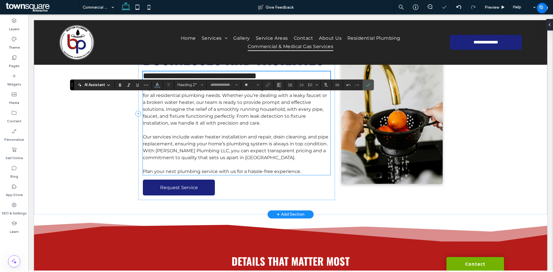
scroll to position [58, 0]
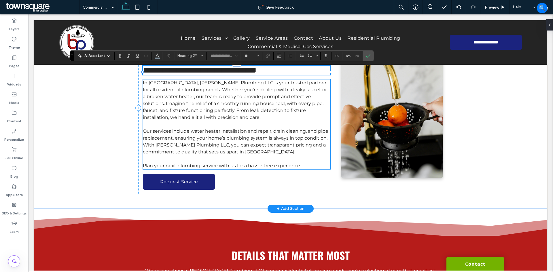
click at [234, 126] on p at bounding box center [236, 124] width 187 height 7
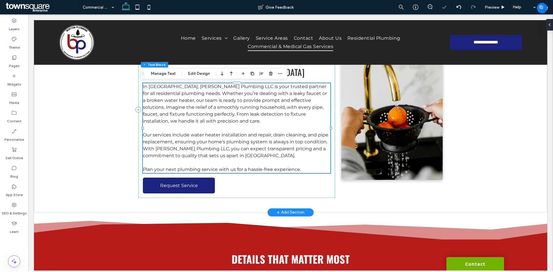
click at [234, 126] on p at bounding box center [236, 128] width 187 height 7
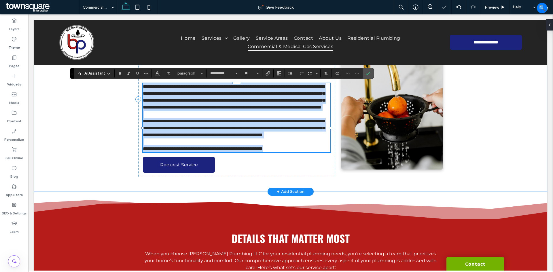
paste div
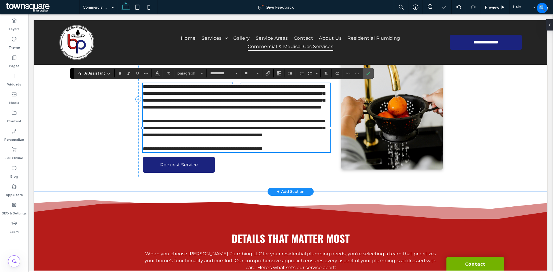
type input "**"
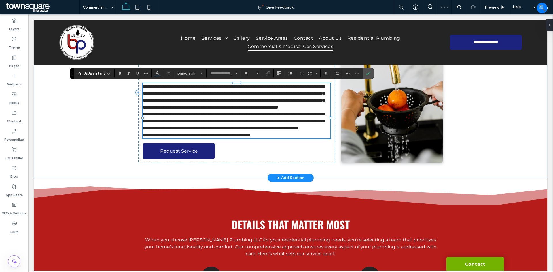
type input "**********"
type input "**"
click at [321, 111] on p "**********" at bounding box center [236, 97] width 187 height 28
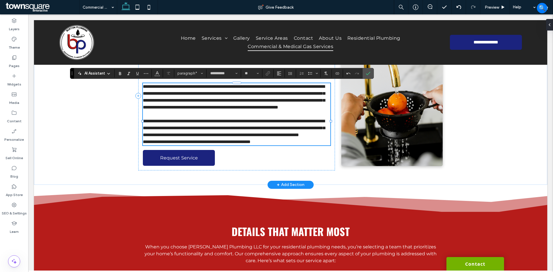
click at [293, 138] on p "**********" at bounding box center [236, 128] width 187 height 21
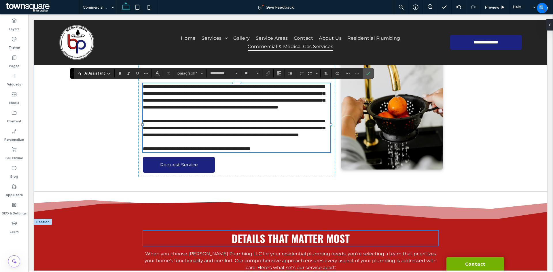
click at [269, 246] on span "Details That Matter Most" at bounding box center [290, 238] width 118 height 15
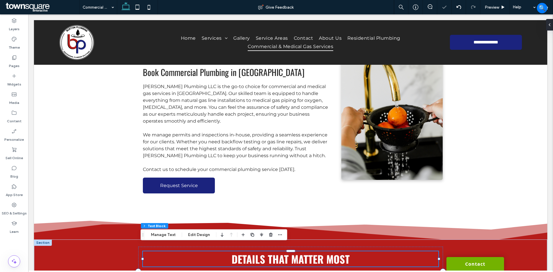
click at [269, 251] on span "Details That Matter Most" at bounding box center [290, 258] width 118 height 15
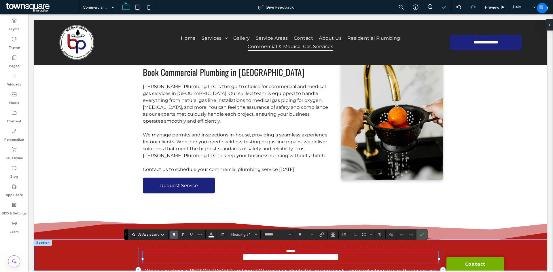
paste div
type input "**"
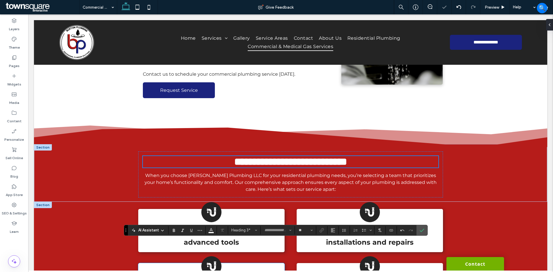
scroll to position [173, 0]
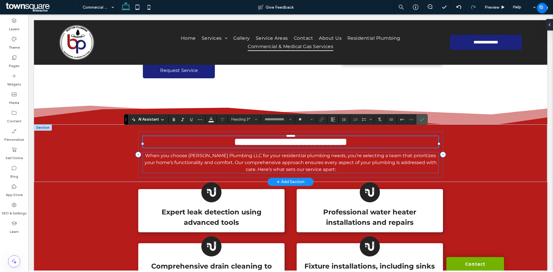
click at [246, 159] on span "When you choose Burton Plumbing LLC for your residential plumbing needs, you’re…" at bounding box center [291, 162] width 292 height 19
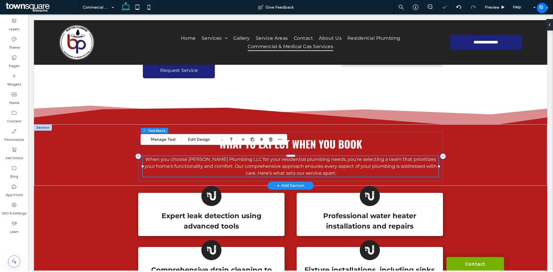
click at [246, 159] on span "When you choose Burton Plumbing LLC for your residential plumbing needs, you’re…" at bounding box center [291, 166] width 292 height 19
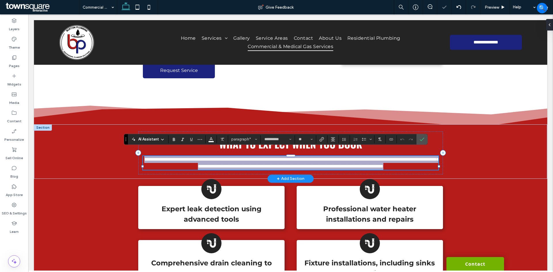
paste div
type input "**"
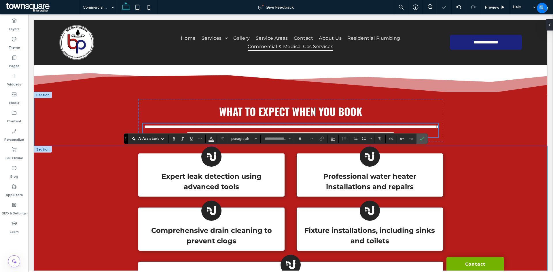
scroll to position [230, 0]
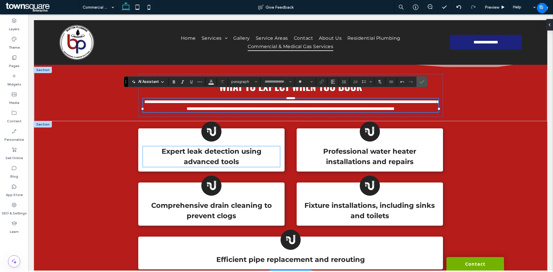
click at [204, 161] on strong "Expert leak detection using advanced tools" at bounding box center [212, 156] width 100 height 19
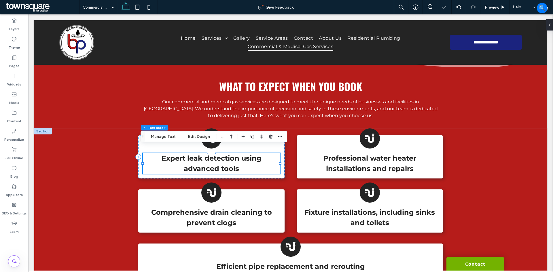
click at [204, 161] on strong "Expert leak detection using advanced tools" at bounding box center [212, 163] width 100 height 19
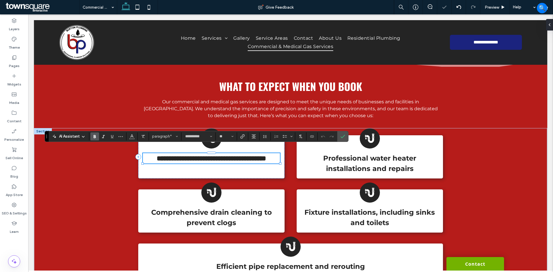
paste div
type input "**"
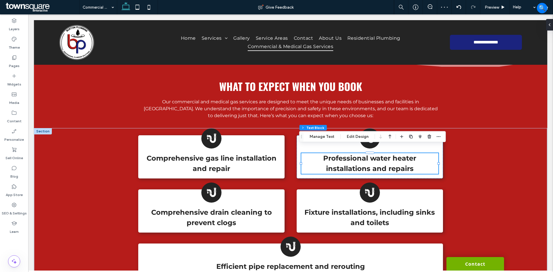
click at [344, 159] on strong "Professional water heater installations and repairs" at bounding box center [369, 163] width 93 height 19
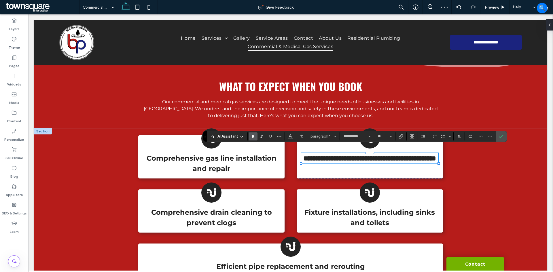
paste div
type input "**"
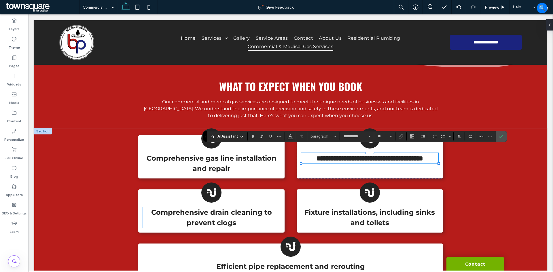
click at [239, 215] on p "Comprehensive drain cleaning to prevent clogs" at bounding box center [211, 217] width 137 height 21
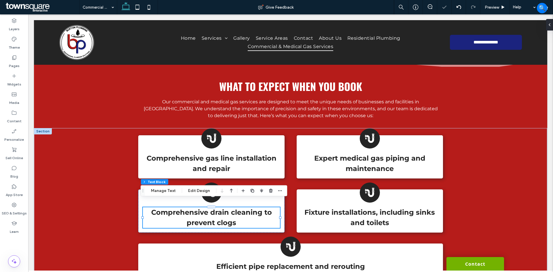
click at [239, 215] on p "Comprehensive drain cleaning to prevent clogs" at bounding box center [211, 217] width 137 height 21
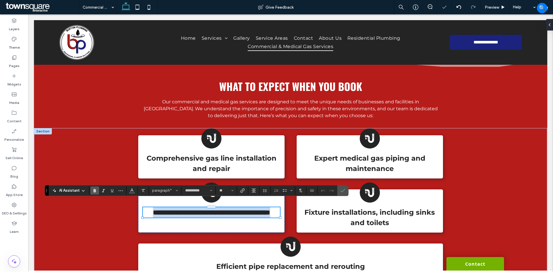
paste div
type input "**"
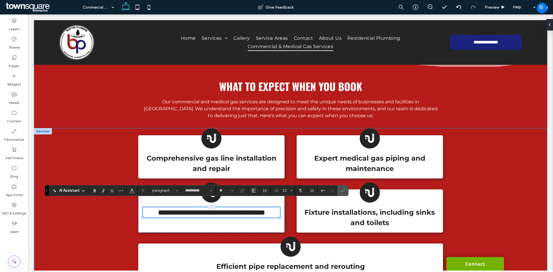
click at [293, 215] on div "**********" at bounding box center [291, 204] width 346 height 153
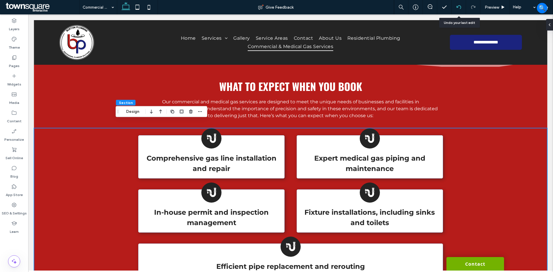
drag, startPoint x: 462, startPoint y: 7, endPoint x: 458, endPoint y: 12, distance: 7.0
click at [462, 6] on div at bounding box center [458, 7] width 14 height 5
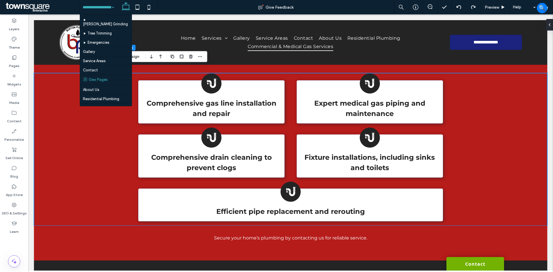
scroll to position [19, 0]
click at [211, 156] on p "Comprehensive drain cleaning to prevent clogs" at bounding box center [211, 162] width 137 height 21
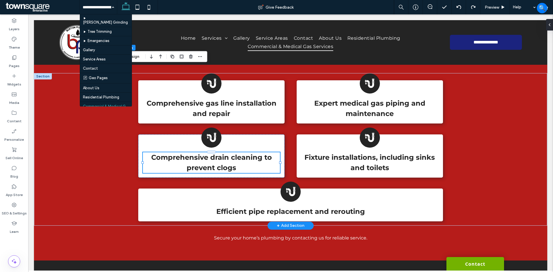
click at [211, 156] on p "Comprehensive drain cleaning to prevent clogs" at bounding box center [211, 162] width 137 height 21
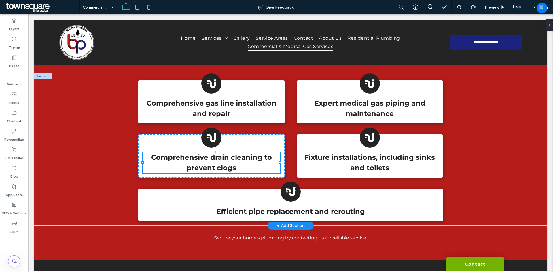
type input "**********"
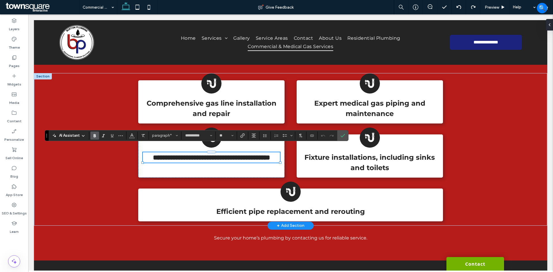
paste div
type input "**"
click at [194, 99] on strong "Comprehensive gas line installation and repair" at bounding box center [212, 108] width 130 height 19
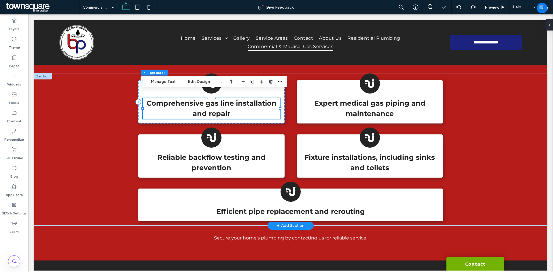
click at [194, 99] on strong "Comprehensive gas line installation and repair" at bounding box center [212, 108] width 130 height 19
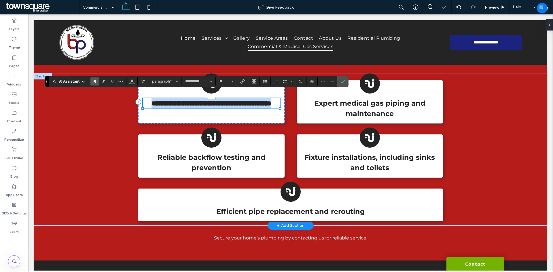
paste div
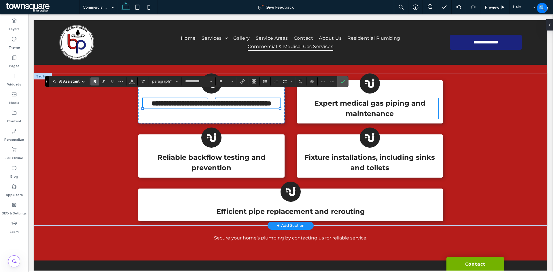
click at [337, 104] on p "Expert medical gas piping and maintenance" at bounding box center [369, 108] width 137 height 21
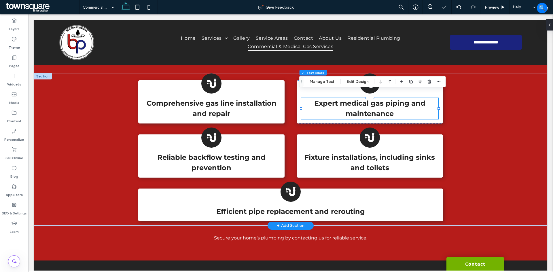
click at [337, 104] on p "Expert medical gas piping and maintenance" at bounding box center [369, 108] width 137 height 21
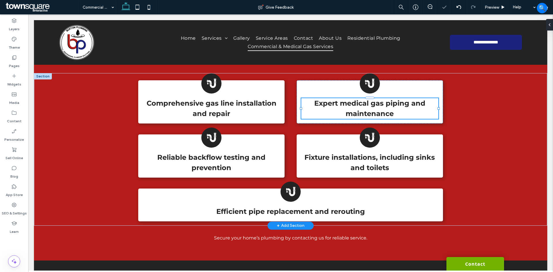
type input "**********"
type input "**"
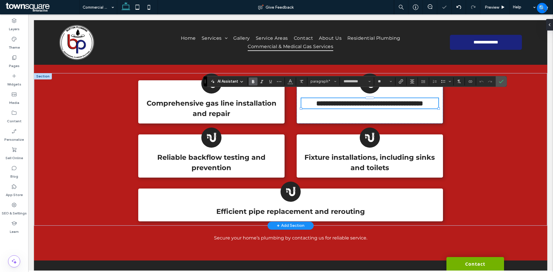
paste div
click at [170, 153] on strong "Reliable backflow testing and prevention" at bounding box center [211, 162] width 108 height 19
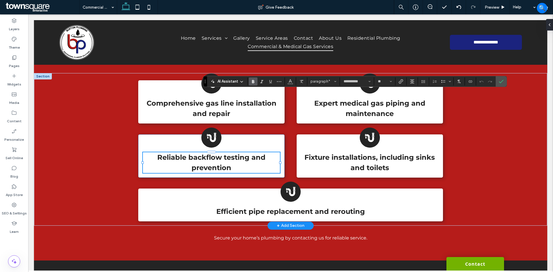
click at [170, 153] on strong "Reliable backflow testing and prevention" at bounding box center [211, 162] width 108 height 19
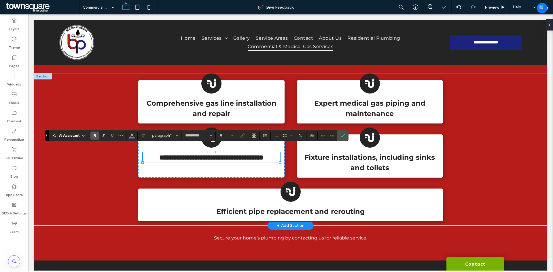
scroll to position [0, 0]
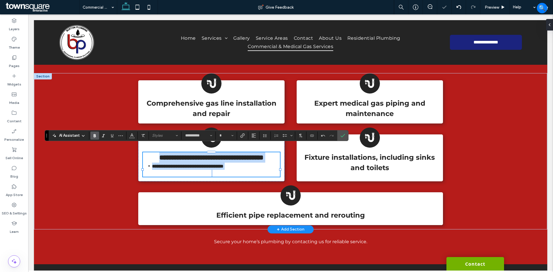
type input "**"
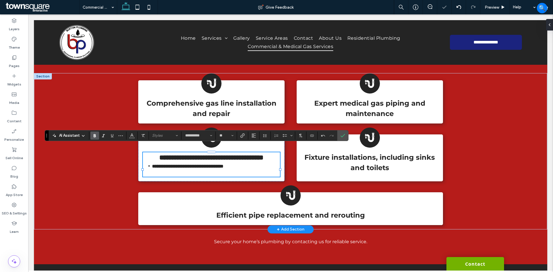
scroll to position [0, 0]
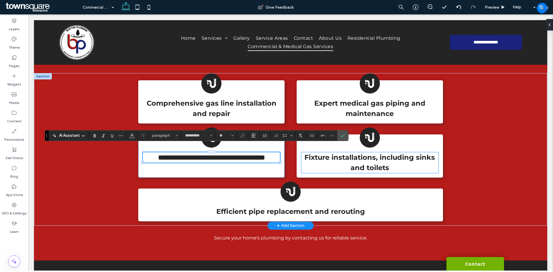
click at [384, 160] on strong "Fixture installations, including sinks and toilets" at bounding box center [369, 162] width 130 height 19
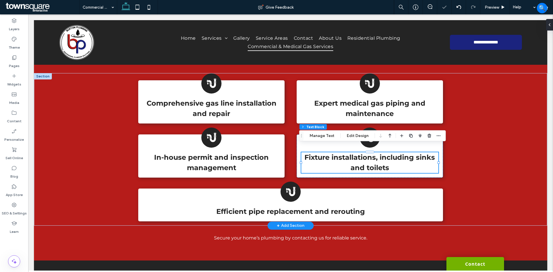
click at [384, 160] on strong "Fixture installations, including sinks and toilets" at bounding box center [369, 162] width 130 height 19
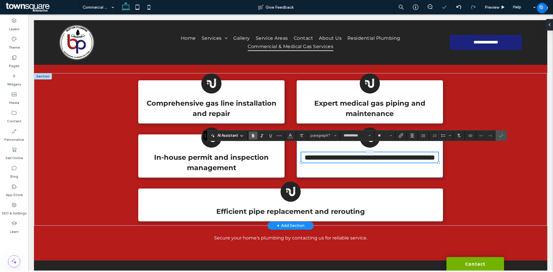
paste div
type input "**"
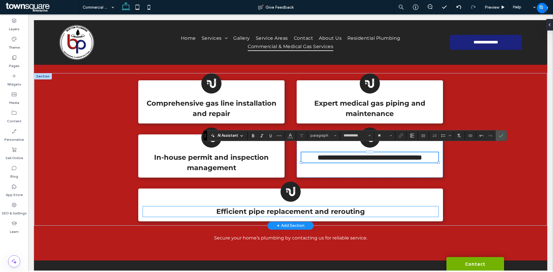
click at [236, 207] on strong "Efficient pipe replacement and rerouting" at bounding box center [290, 211] width 149 height 8
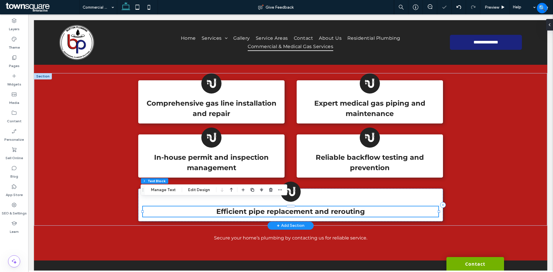
click at [236, 207] on strong "Efficient pipe replacement and rerouting" at bounding box center [290, 211] width 149 height 8
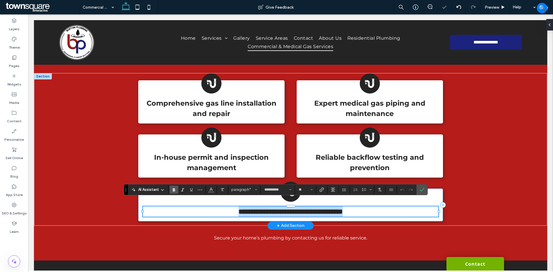
paste div
type input "**"
click at [118, 172] on div "**********" at bounding box center [291, 149] width 346 height 153
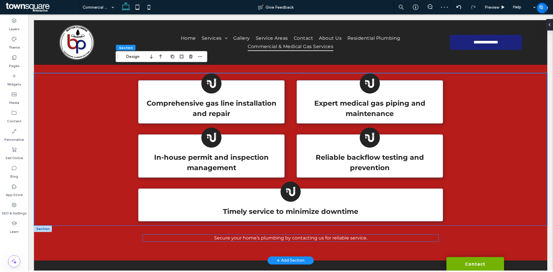
click at [259, 235] on span "Secure your home’s plumbing by contacting us for reliable service." at bounding box center [290, 237] width 153 height 5
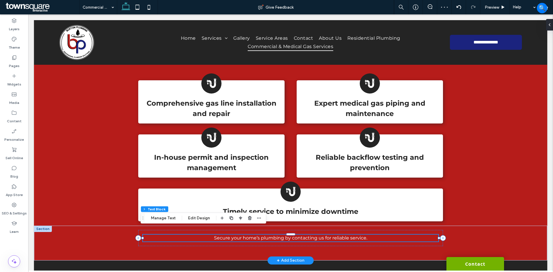
click at [259, 235] on span "Secure your home’s plumbing by contacting us for reliable service." at bounding box center [290, 237] width 153 height 5
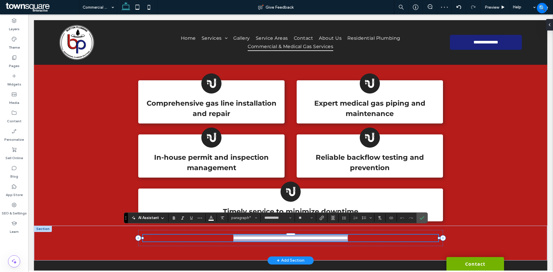
paste div
type input "**"
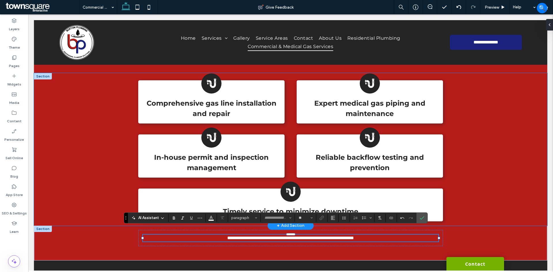
click at [88, 172] on div "Comprehensive gas line installation and repair Expert medical gas piping and ma…" at bounding box center [290, 149] width 513 height 153
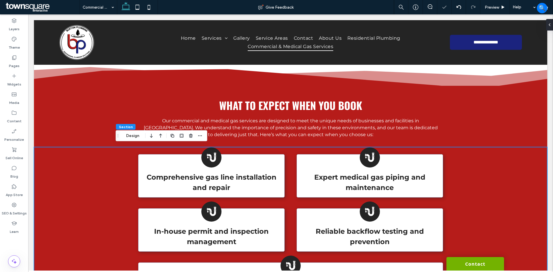
scroll to position [170, 0]
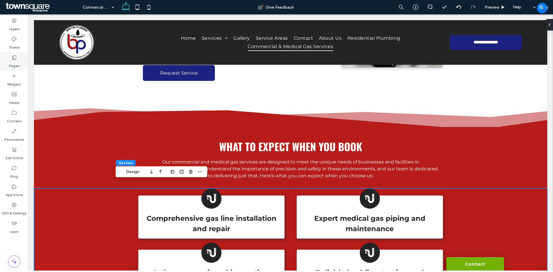
click at [16, 59] on icon at bounding box center [14, 58] width 6 height 6
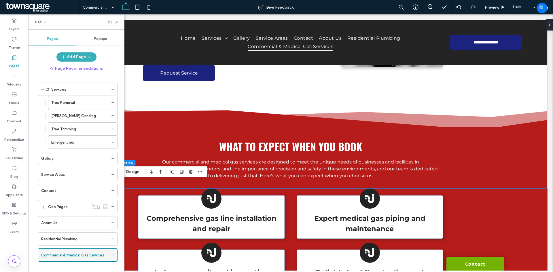
scroll to position [31, 0]
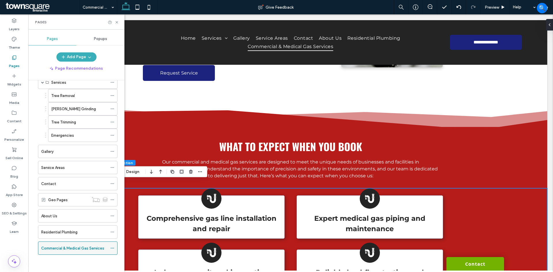
click at [111, 248] on icon at bounding box center [112, 248] width 4 height 4
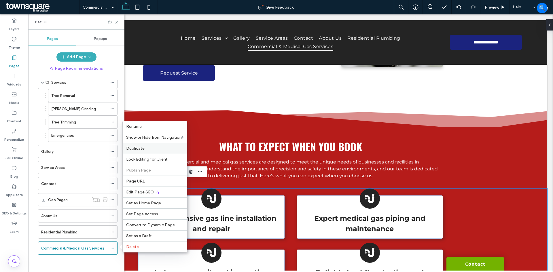
click at [140, 150] on span "Duplicate" at bounding box center [135, 148] width 18 height 5
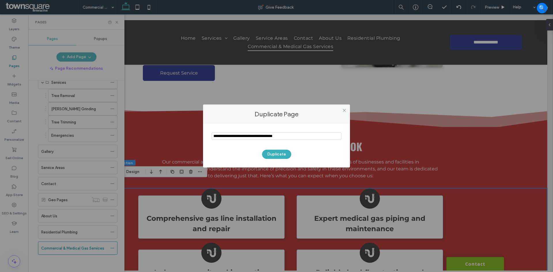
click at [282, 137] on input "notEmpty" at bounding box center [277, 135] width 130 height 7
type input "**********"
click at [284, 152] on button "Duplicate" at bounding box center [276, 154] width 29 height 9
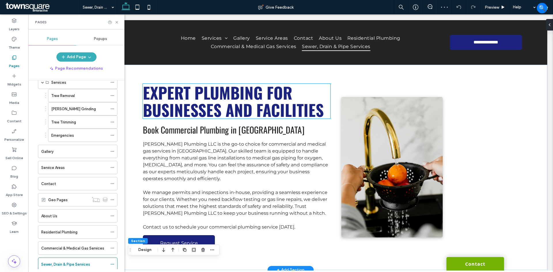
click at [244, 109] on span "Expert Plumbing for Businesses and Facilities" at bounding box center [233, 101] width 181 height 41
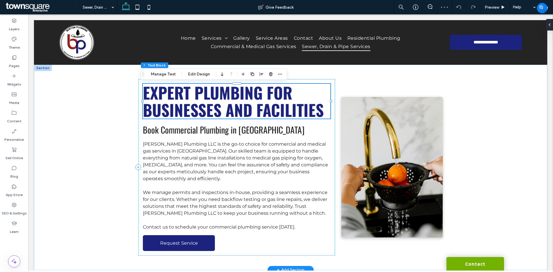
click at [244, 109] on span "Expert Plumbing for Businesses and Facilities" at bounding box center [233, 101] width 181 height 41
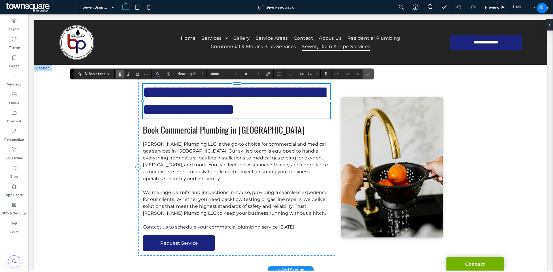
paste div
type input "**"
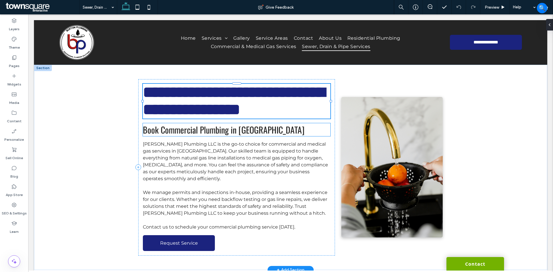
click at [204, 128] on span "Book Commercial Plumbing in Tulsa" at bounding box center [224, 129] width 162 height 13
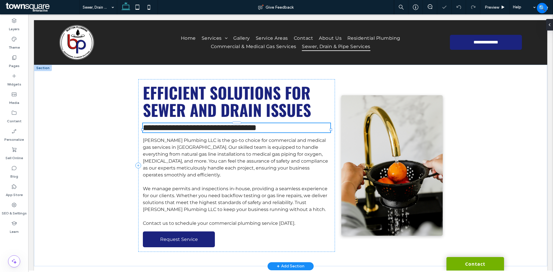
type input "******"
type input "**"
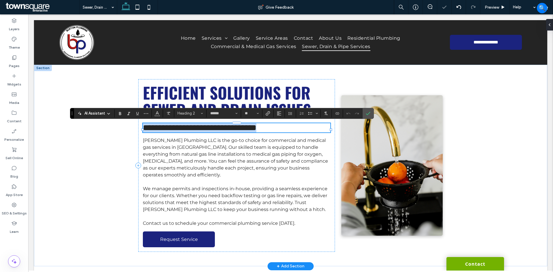
paste div
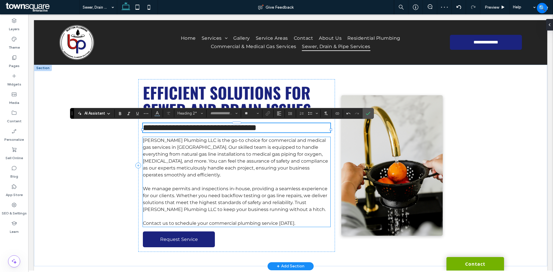
click at [167, 186] on span "We manage permits and inspections in-house, providing a seamless experience for…" at bounding box center [235, 199] width 185 height 26
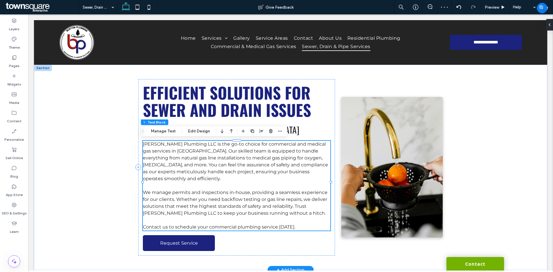
click at [167, 190] on span "We manage permits and inspections in-house, providing a seamless experience for…" at bounding box center [235, 203] width 185 height 26
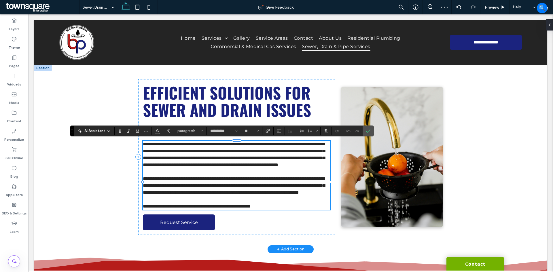
paste div
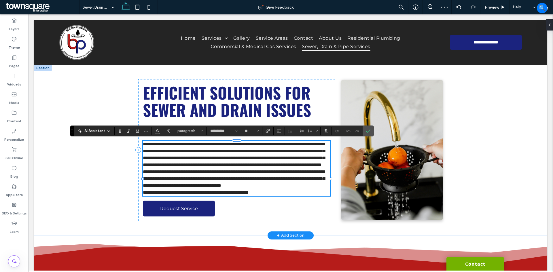
type input "**"
type input "**********"
type input "**"
click at [228, 168] on p "**********" at bounding box center [236, 155] width 187 height 28
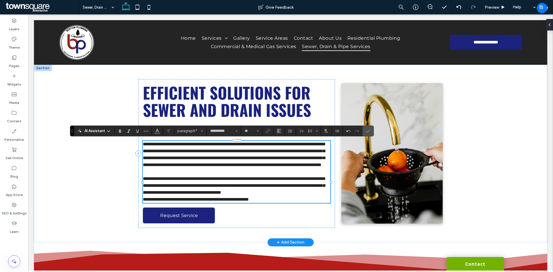
click at [215, 196] on p "**********" at bounding box center [236, 185] width 187 height 21
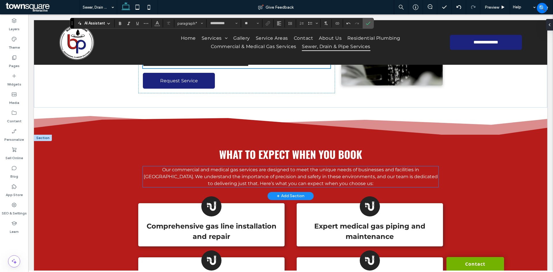
scroll to position [144, 0]
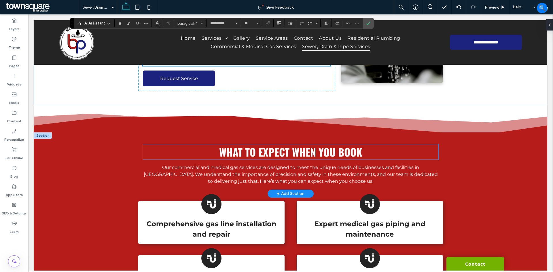
click at [250, 160] on span "What to Expect When You Book" at bounding box center [290, 151] width 143 height 15
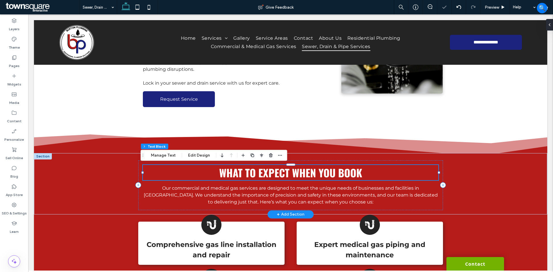
click at [250, 171] on span "What to Expect When You Book" at bounding box center [290, 172] width 143 height 15
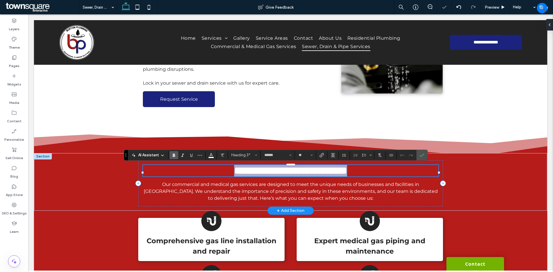
paste div
type input "**"
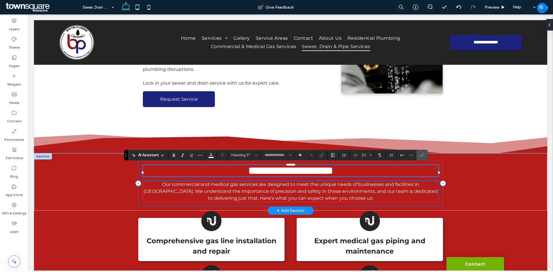
click at [280, 194] on span "Our commercial and medical gas services are designed to meet the unique needs o…" at bounding box center [291, 191] width 294 height 19
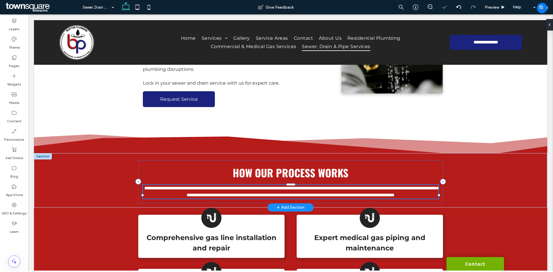
type input "**********"
type input "**"
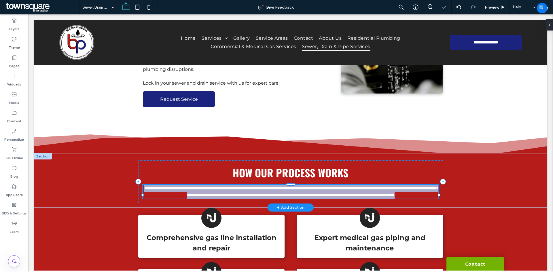
paste div
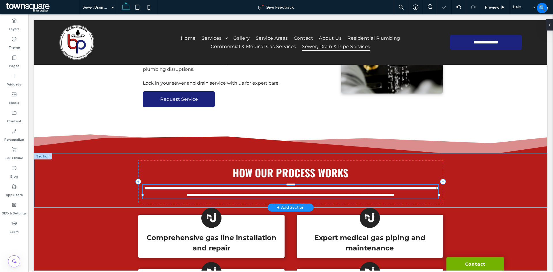
type input "**"
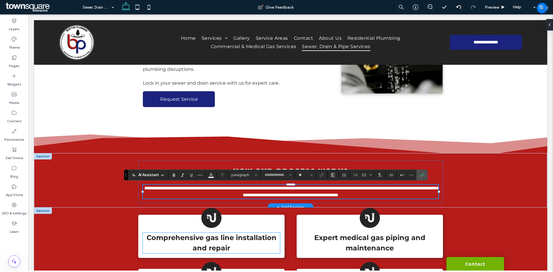
click at [204, 240] on strong "Comprehensive gas line installation and repair" at bounding box center [212, 243] width 130 height 19
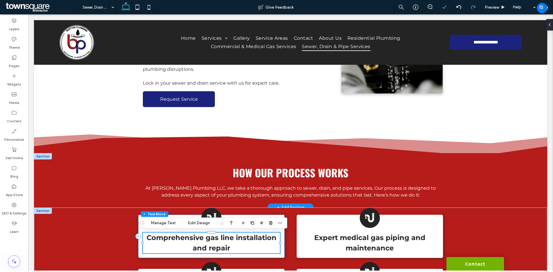
click at [204, 240] on strong "Comprehensive gas line installation and repair" at bounding box center [212, 243] width 130 height 19
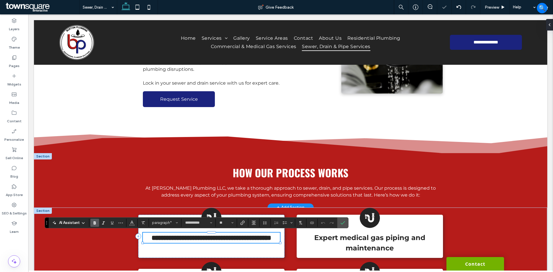
paste div
type input "**"
click at [363, 245] on strong "Expert medical gas piping and maintenance" at bounding box center [369, 243] width 111 height 19
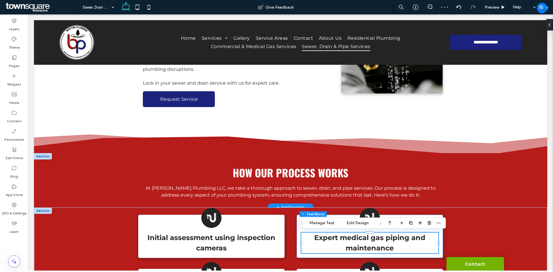
click at [363, 245] on strong "Expert medical gas piping and maintenance" at bounding box center [369, 243] width 111 height 19
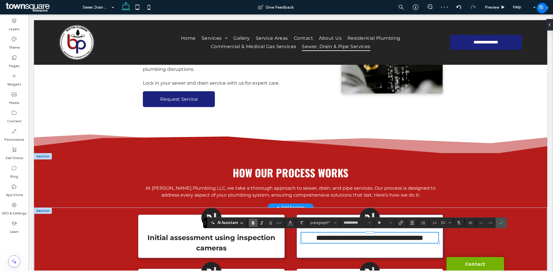
paste div
type input "**"
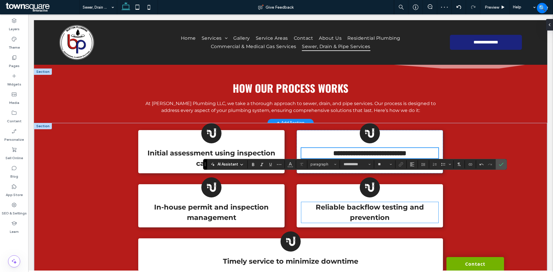
scroll to position [259, 0]
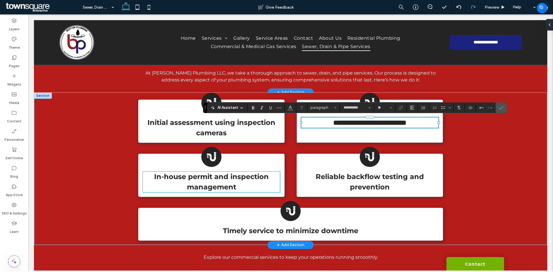
click at [205, 179] on strong "In-house permit and inspection management" at bounding box center [211, 181] width 115 height 19
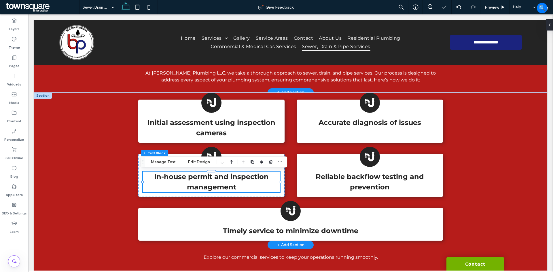
click at [205, 179] on strong "In-house permit and inspection management" at bounding box center [211, 181] width 115 height 19
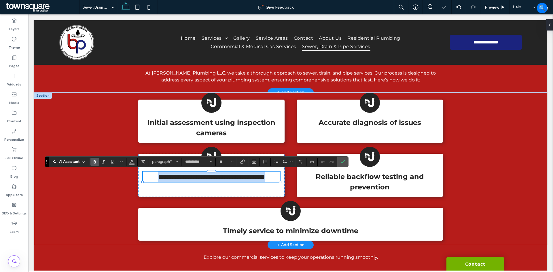
paste div
type input "**"
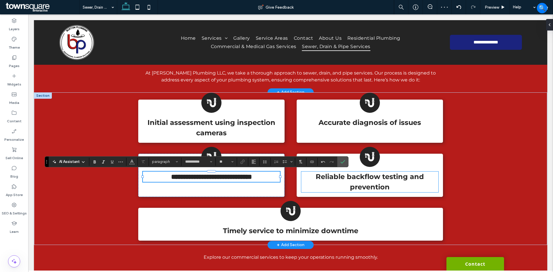
click at [372, 185] on strong "Reliable backflow testing and prevention" at bounding box center [370, 181] width 108 height 19
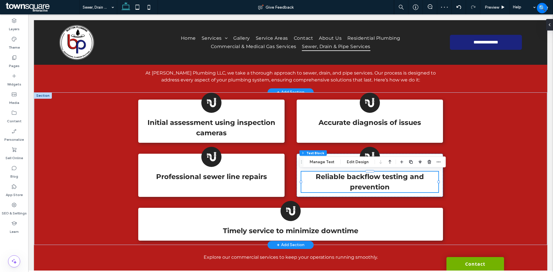
click at [372, 185] on strong "Reliable backflow testing and prevention" at bounding box center [370, 181] width 108 height 19
type input "**********"
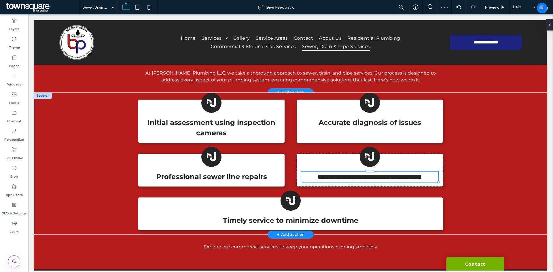
paste div
type input "**"
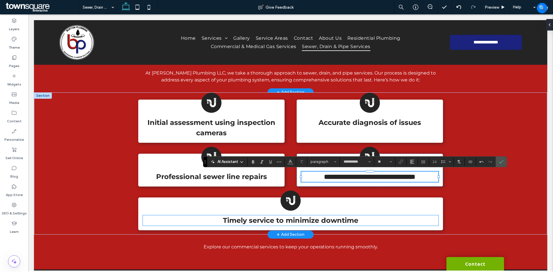
click at [257, 223] on strong "Timely service to minimize downtime" at bounding box center [290, 220] width 135 height 8
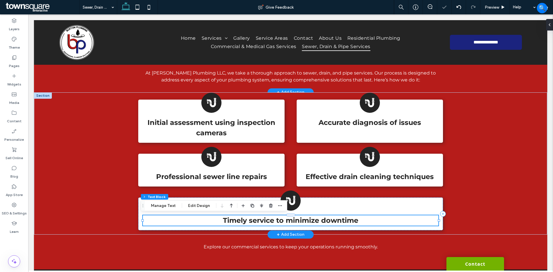
click at [257, 223] on strong "Timely service to minimize downtime" at bounding box center [290, 220] width 135 height 8
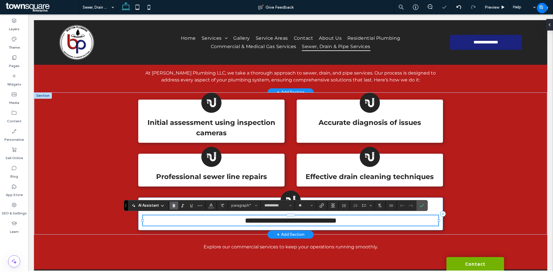
paste div
type input "**"
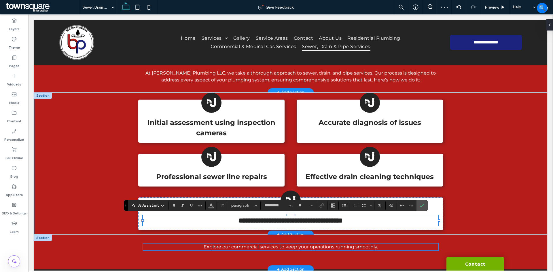
click at [227, 246] on span "Explore our commercial services to keep your operations running smoothly." at bounding box center [291, 246] width 174 height 5
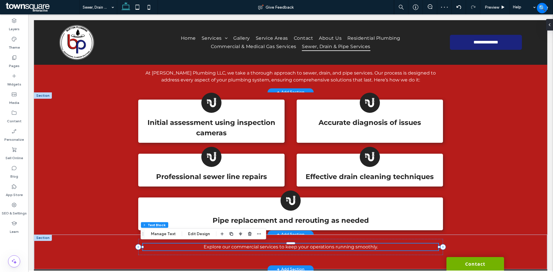
click at [227, 246] on span "Explore our commercial services to keep your operations running smoothly." at bounding box center [291, 246] width 174 height 5
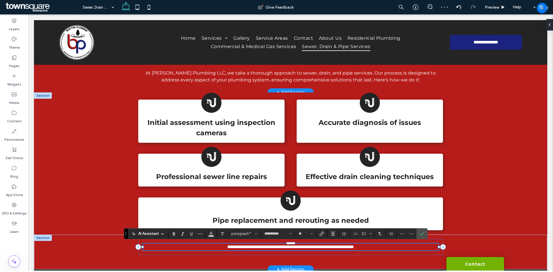
paste div
type input "**"
click at [99, 175] on div "Initial assessment using inspection cameras Accurate diagnosis of issues Profes…" at bounding box center [290, 163] width 513 height 142
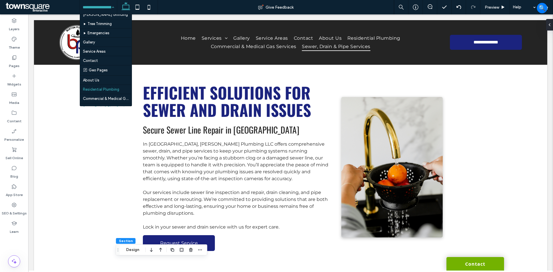
scroll to position [29, 0]
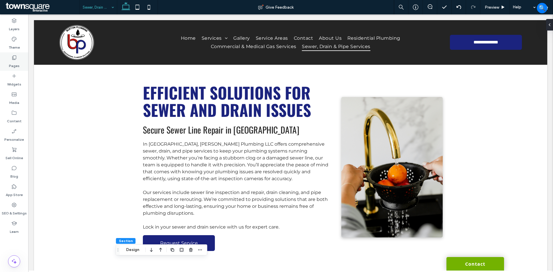
click at [10, 58] on div "Pages" at bounding box center [14, 61] width 28 height 18
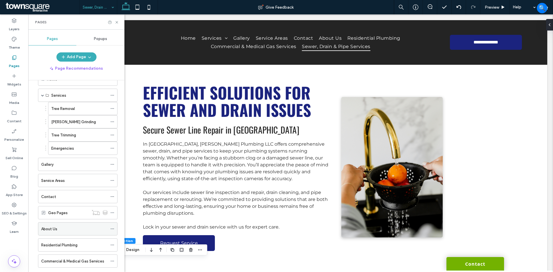
scroll to position [47, 0]
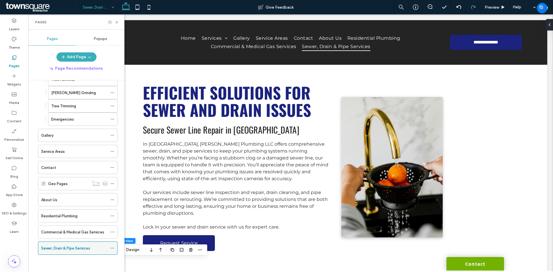
drag, startPoint x: 111, startPoint y: 248, endPoint x: 110, endPoint y: 251, distance: 3.0
click at [111, 248] on use at bounding box center [112, 248] width 3 height 1
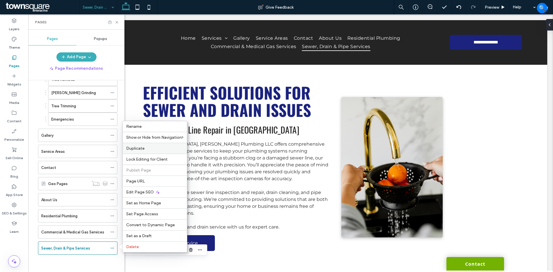
click at [145, 150] on label "Duplicate" at bounding box center [154, 148] width 57 height 5
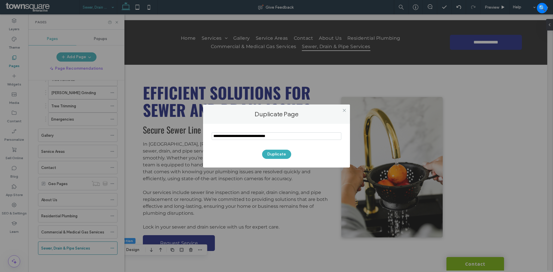
click at [227, 133] on input "notEmpty" at bounding box center [277, 135] width 130 height 7
type input "**********"
click at [282, 154] on button "Duplicate" at bounding box center [276, 154] width 29 height 9
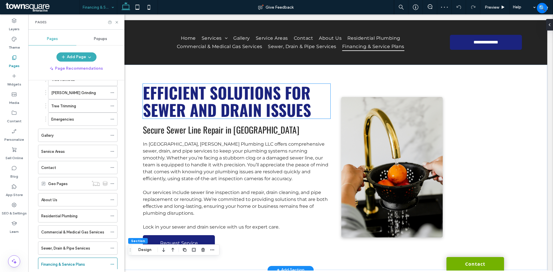
click at [225, 113] on span "Efficient Solutions for Sewer and Drain Issues" at bounding box center [227, 101] width 168 height 41
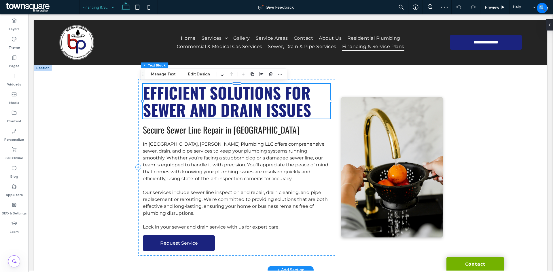
click at [225, 113] on span "Efficient Solutions for Sewer and Drain Issues" at bounding box center [227, 101] width 168 height 41
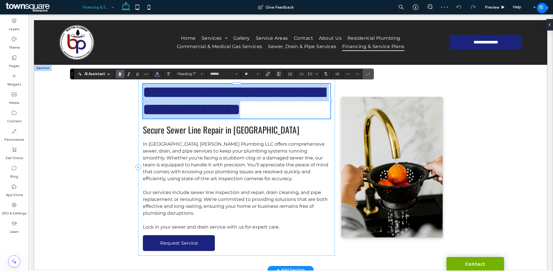
paste div
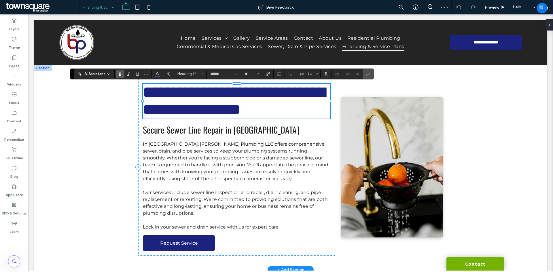
type input "**"
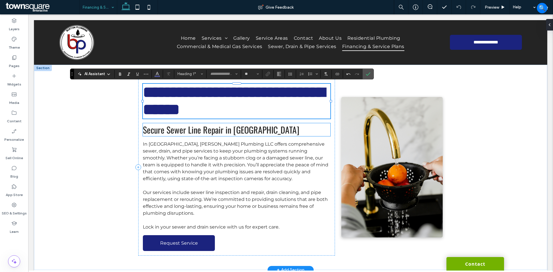
click at [157, 127] on span "Secure Sewer Line Repair in Tulsa" at bounding box center [221, 129] width 156 height 13
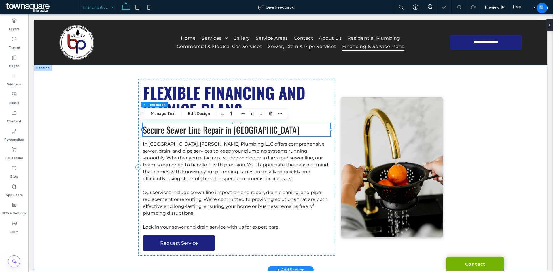
click at [157, 127] on span "Secure Sewer Line Repair in Tulsa" at bounding box center [221, 129] width 156 height 13
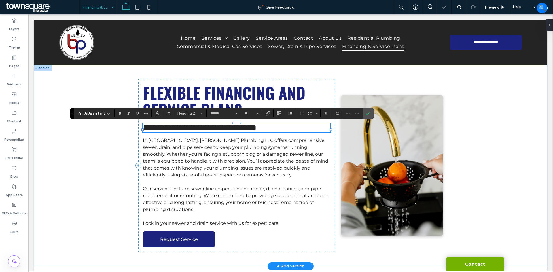
paste div
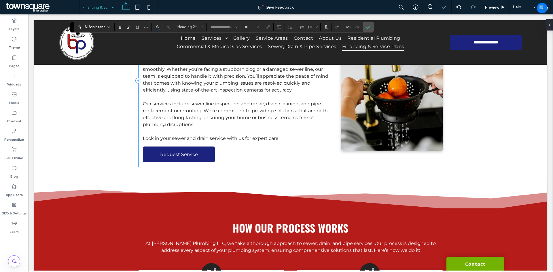
scroll to position [86, 0]
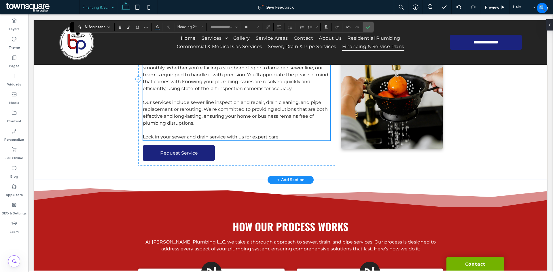
click at [232, 99] on p at bounding box center [236, 95] width 187 height 7
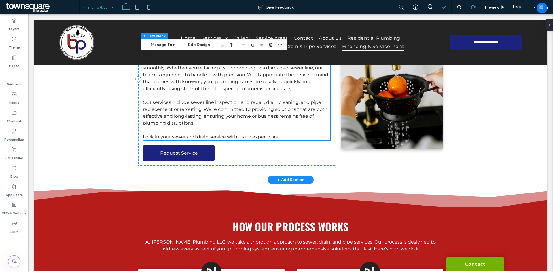
click at [232, 102] on div "In Tulsa, Burton Plumbing LLC offers comprehensive sewer, drain, and pipe servi…" at bounding box center [236, 96] width 187 height 90
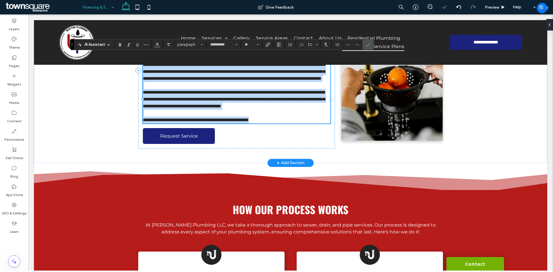
paste div
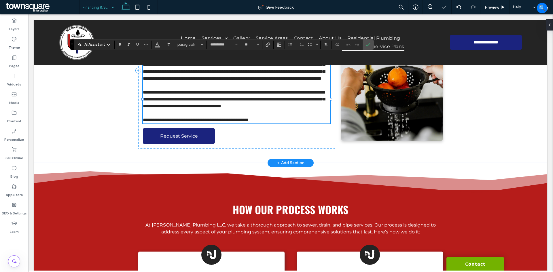
type input "**"
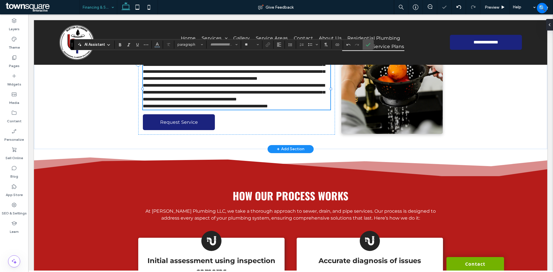
type input "**********"
type input "**"
click at [289, 82] on p "**********" at bounding box center [236, 68] width 187 height 28
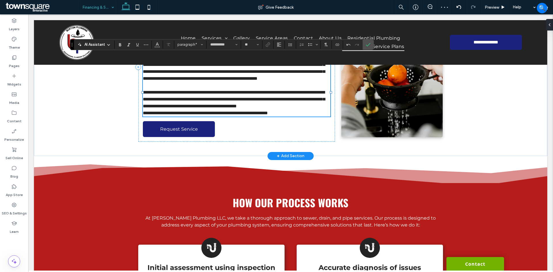
click at [221, 110] on p "**********" at bounding box center [236, 99] width 187 height 21
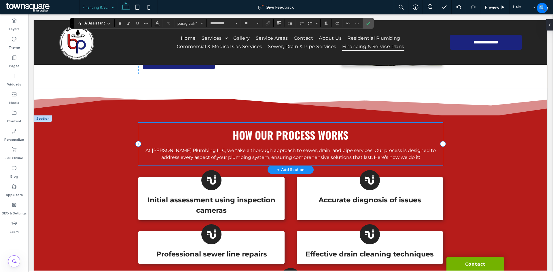
scroll to position [173, 0]
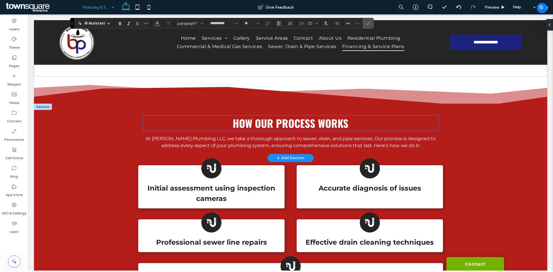
click at [255, 131] on span "How Our Process Works" at bounding box center [291, 122] width 116 height 15
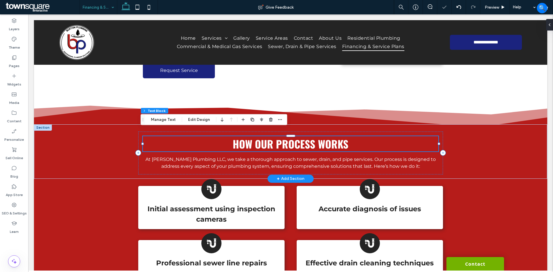
click at [255, 142] on span "How Our Process Works" at bounding box center [291, 143] width 116 height 15
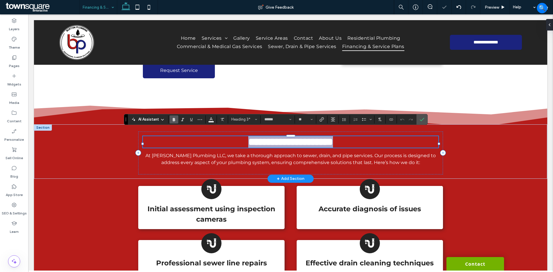
paste div
type input "**"
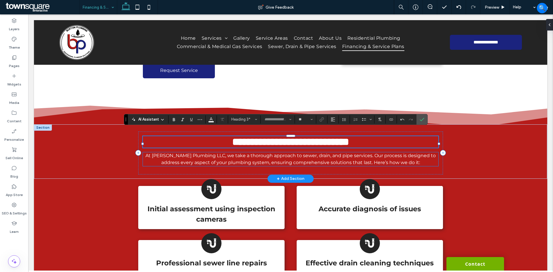
click at [282, 158] on span "At Burton Plumbing LLC, we take a thorough approach to sewer, drain, and pipe s…" at bounding box center [290, 159] width 290 height 12
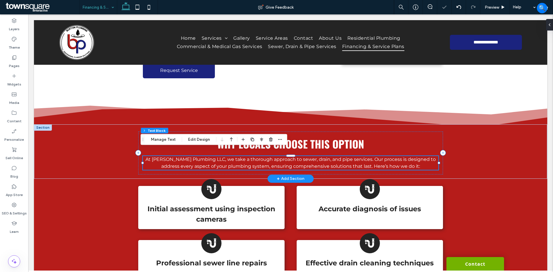
click at [282, 158] on span "At Burton Plumbing LLC, we take a thorough approach to sewer, drain, and pipe s…" at bounding box center [290, 163] width 290 height 12
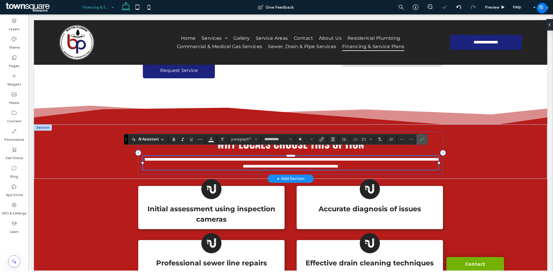
paste div
type input "**"
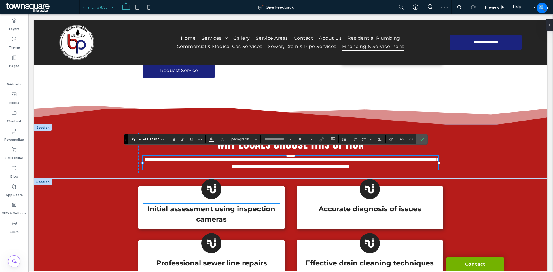
click at [185, 214] on p "Initial assessment using inspection cameras" at bounding box center [211, 214] width 137 height 21
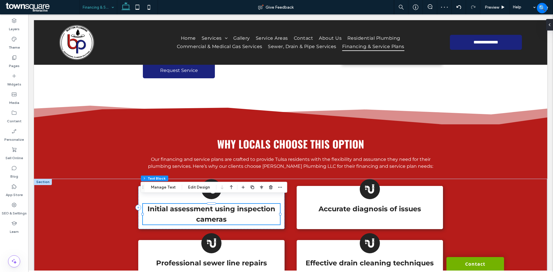
click at [185, 214] on p "Initial assessment using inspection cameras" at bounding box center [211, 214] width 137 height 21
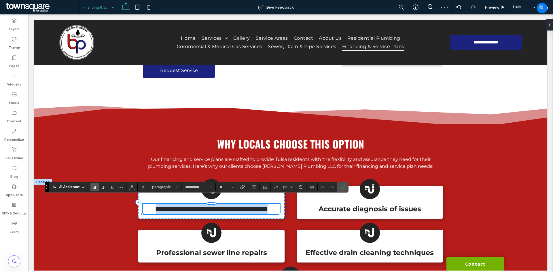
paste div
type input "**"
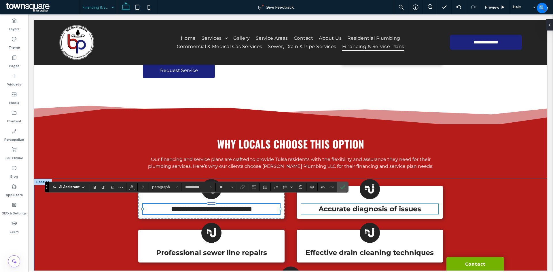
click at [340, 205] on strong "Accurate diagnosis of issues" at bounding box center [369, 209] width 103 height 8
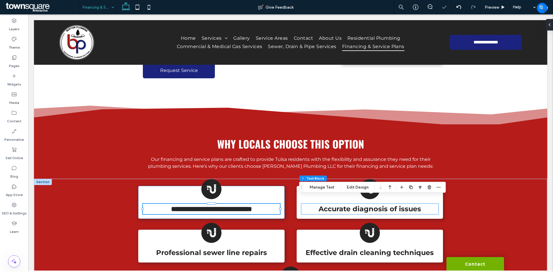
click at [340, 204] on div "Accurate diagnosis of issues" at bounding box center [369, 209] width 137 height 10
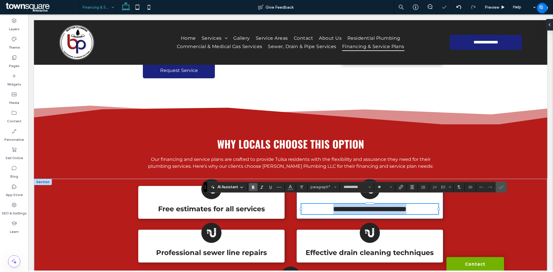
paste div
type input "**"
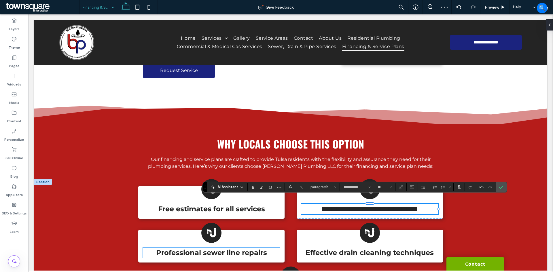
click at [185, 249] on strong "Professional sewer line repairs" at bounding box center [211, 252] width 111 height 8
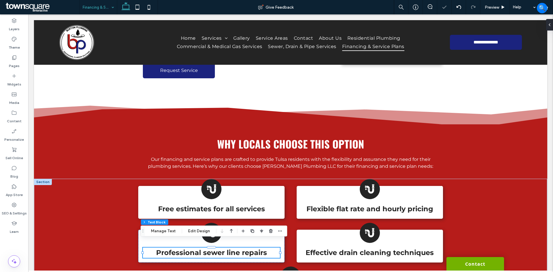
click at [185, 249] on strong "Professional sewer line repairs" at bounding box center [211, 252] width 111 height 8
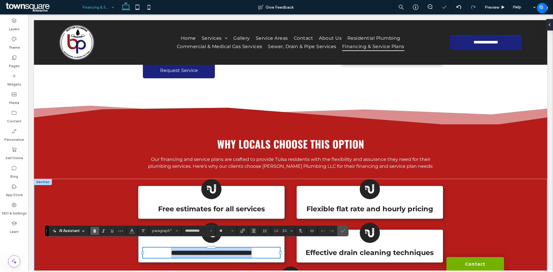
paste div
type input "**"
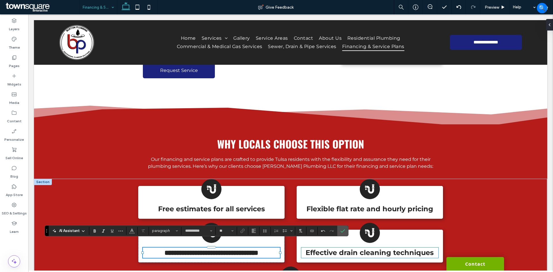
click at [407, 248] on strong "Effective drain cleaning techniques" at bounding box center [369, 252] width 128 height 8
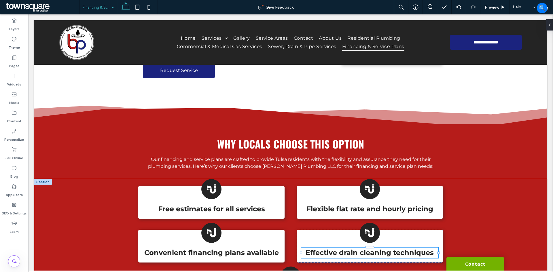
click at [407, 248] on div "Effective drain cleaning techniques" at bounding box center [369, 253] width 137 height 10
type input "**********"
type input "**"
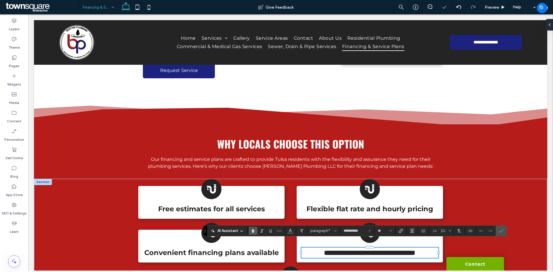
paste div
type input "**"
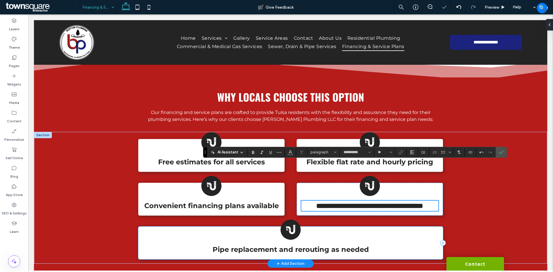
scroll to position [259, 0]
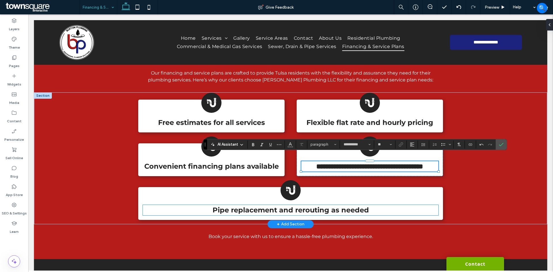
click at [308, 210] on strong "Pipe replacement and rerouting as needed" at bounding box center [290, 210] width 156 height 8
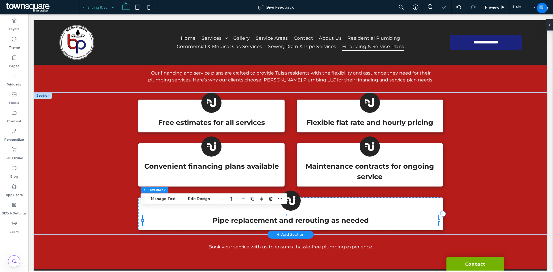
click at [307, 216] on strong "Pipe replacement and rerouting as needed" at bounding box center [290, 220] width 156 height 8
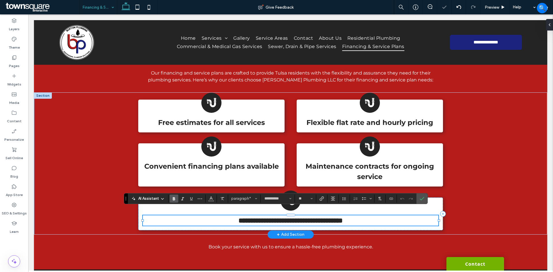
paste div
type input "**"
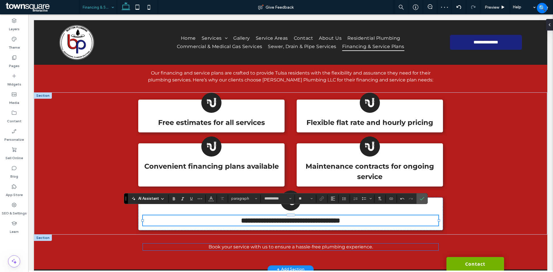
click at [255, 244] on span "Book your service with us to ensure a hassle-free plumbing experience." at bounding box center [290, 246] width 164 height 5
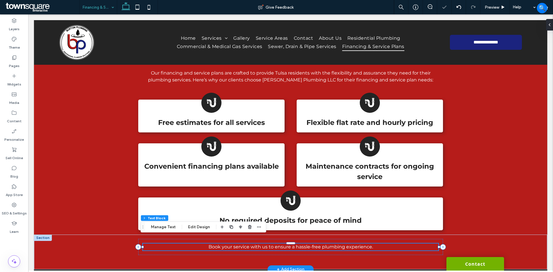
click at [255, 244] on span "Book your service with us to ensure a hassle-free plumbing experience." at bounding box center [290, 246] width 164 height 5
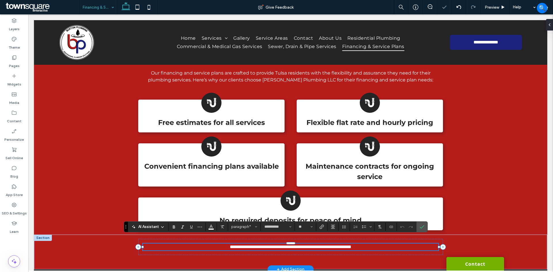
paste div
type input "**"
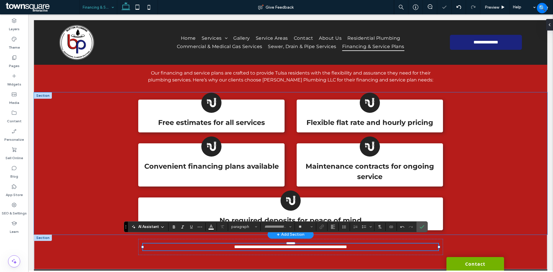
click at [113, 183] on div "Free estimates for all services Flexible flat rate and hourly pricing Convenien…" at bounding box center [290, 163] width 513 height 142
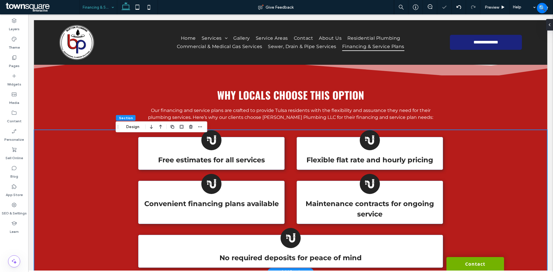
scroll to position [202, 0]
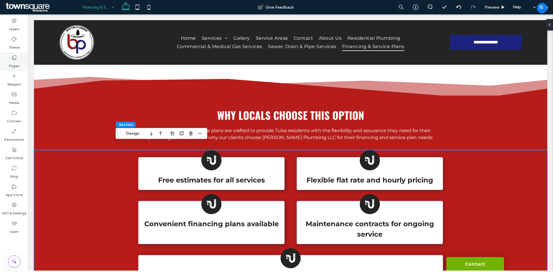
drag, startPoint x: 18, startPoint y: 58, endPoint x: 10, endPoint y: 60, distance: 8.7
click at [18, 57] on div "Pages" at bounding box center [14, 61] width 28 height 18
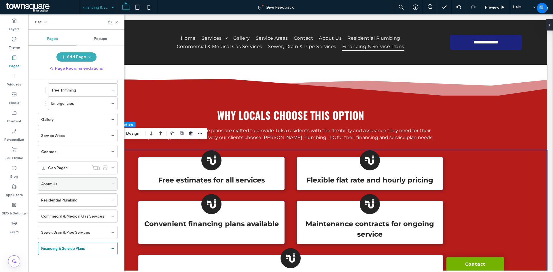
scroll to position [63, 0]
click at [112, 183] on icon at bounding box center [112, 184] width 4 height 4
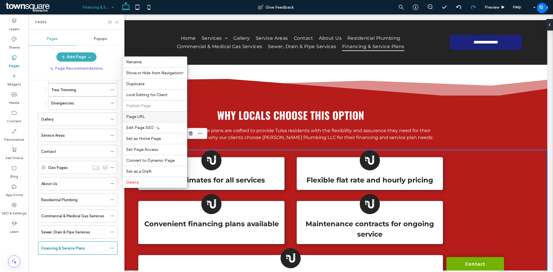
click at [145, 114] on label "Page URL" at bounding box center [154, 116] width 57 height 5
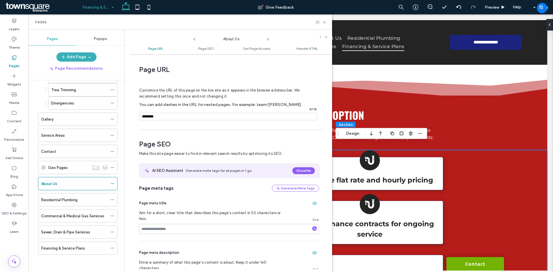
scroll to position [3, 0]
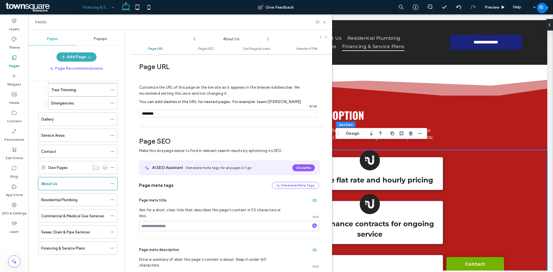
click at [269, 39] on use at bounding box center [267, 39] width 1 height 2
click at [166, 114] on input "notEmpty" at bounding box center [228, 113] width 178 height 7
type input "**********"
click at [268, 39] on use at bounding box center [267, 39] width 1 height 2
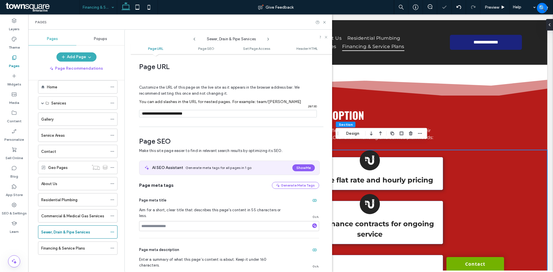
scroll to position [10, 0]
click at [167, 114] on input "notEmpty" at bounding box center [228, 113] width 178 height 7
click at [154, 114] on input "notEmpty" at bounding box center [228, 113] width 178 height 7
type input "**********"
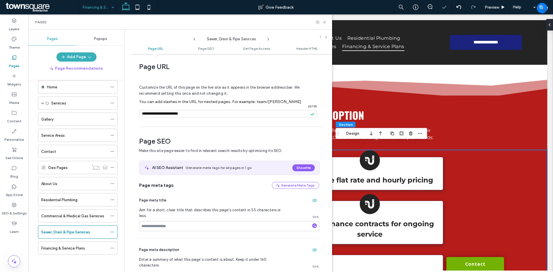
click at [268, 39] on use at bounding box center [267, 39] width 1 height 2
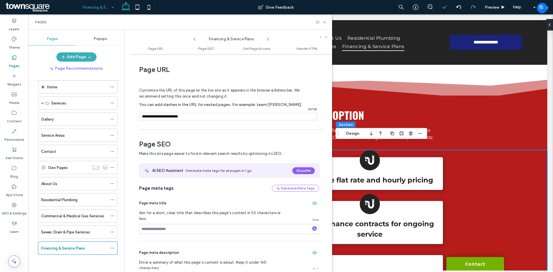
scroll to position [3, 0]
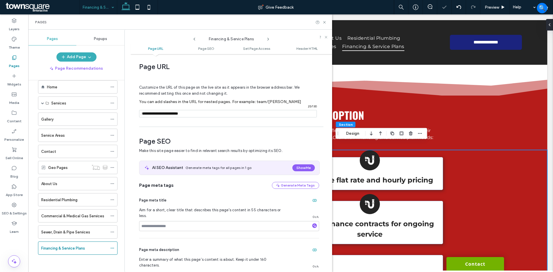
click at [162, 114] on input "notEmpty" at bounding box center [228, 113] width 178 height 7
type input "**********"
click at [268, 39] on icon at bounding box center [268, 39] width 5 height 5
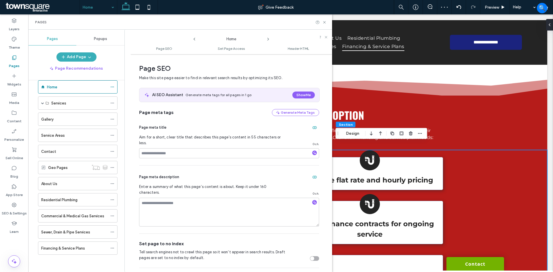
click at [194, 39] on div at bounding box center [276, 136] width 553 height 272
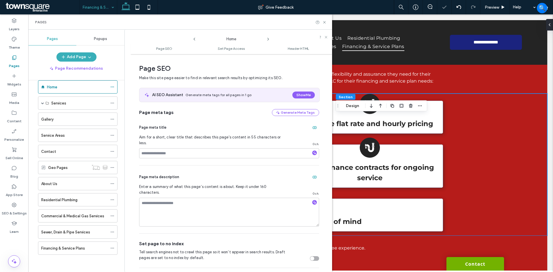
click at [194, 39] on icon at bounding box center [194, 39] width 5 height 5
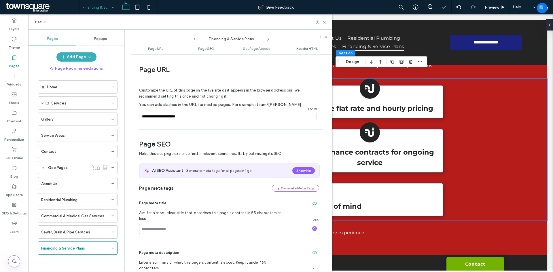
scroll to position [3, 0]
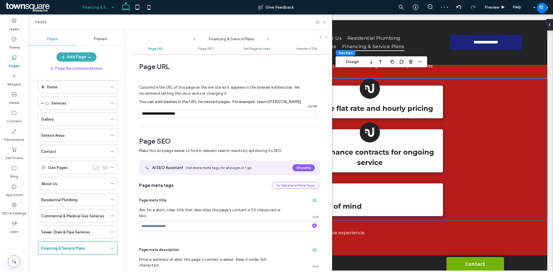
click at [194, 39] on icon at bounding box center [194, 39] width 5 height 5
click at [195, 40] on use at bounding box center [194, 39] width 2 height 3
click at [194, 39] on icon at bounding box center [194, 39] width 5 height 5
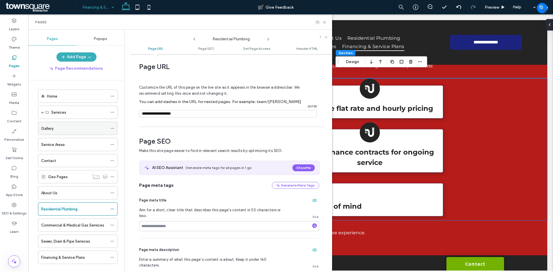
scroll to position [0, 0]
click at [42, 114] on span at bounding box center [42, 113] width 3 height 13
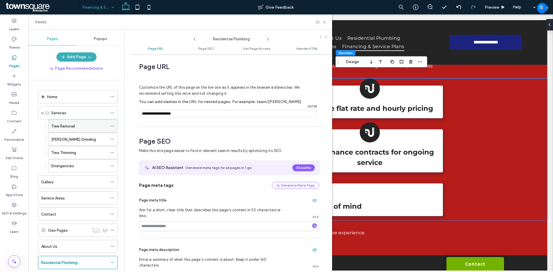
click at [112, 126] on icon at bounding box center [112, 126] width 4 height 4
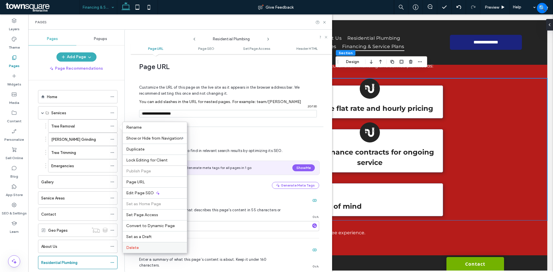
click at [133, 246] on span "Delete" at bounding box center [132, 247] width 13 height 5
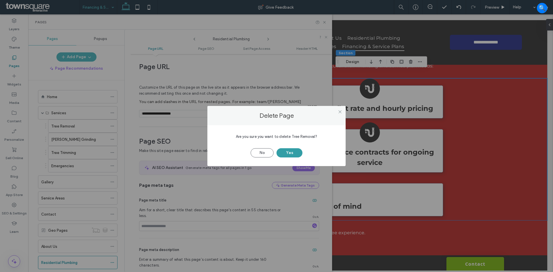
click at [291, 151] on button "Yes" at bounding box center [289, 152] width 26 height 9
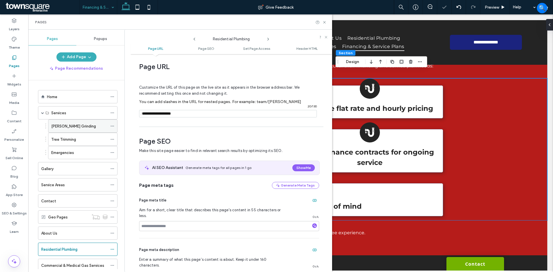
click at [113, 125] on icon at bounding box center [112, 126] width 4 height 4
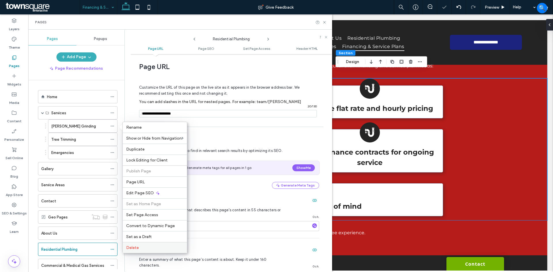
click at [156, 246] on label "Delete" at bounding box center [154, 247] width 57 height 5
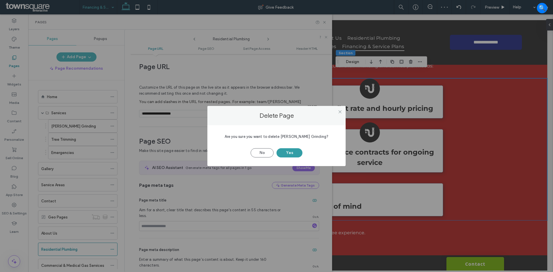
click at [295, 155] on button "Yes" at bounding box center [289, 152] width 26 height 9
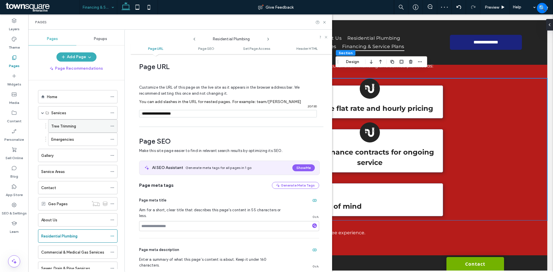
click at [111, 125] on icon at bounding box center [112, 126] width 4 height 4
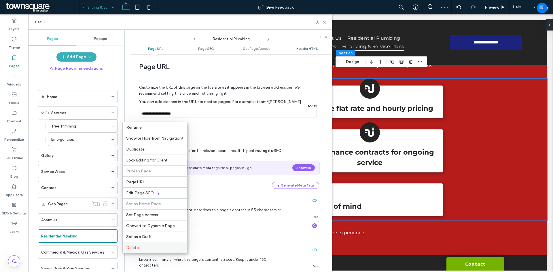
click at [132, 248] on span "Delete" at bounding box center [132, 247] width 13 height 5
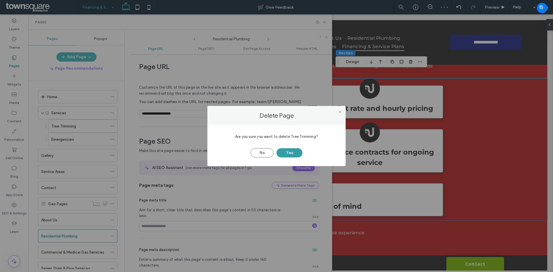
click at [282, 153] on button "Yes" at bounding box center [289, 152] width 26 height 9
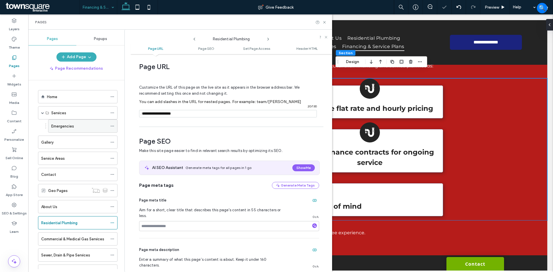
click at [113, 126] on icon at bounding box center [112, 126] width 4 height 4
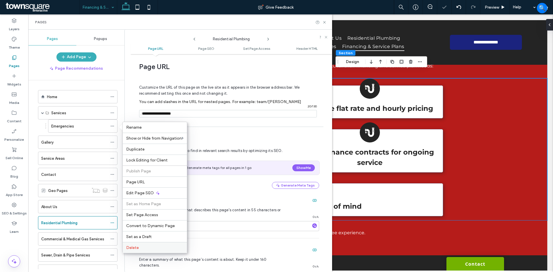
click at [141, 248] on label "Delete" at bounding box center [154, 247] width 57 height 5
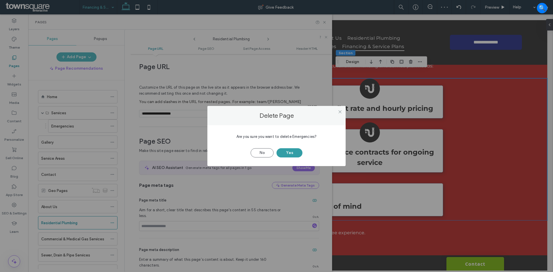
click at [287, 151] on button "Yes" at bounding box center [289, 152] width 26 height 9
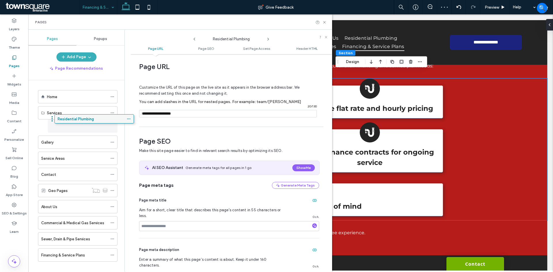
drag, startPoint x: 67, startPoint y: 209, endPoint x: 83, endPoint y: 120, distance: 90.2
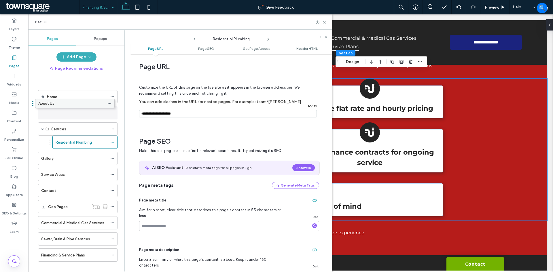
drag, startPoint x: 64, startPoint y: 208, endPoint x: 61, endPoint y: 107, distance: 101.4
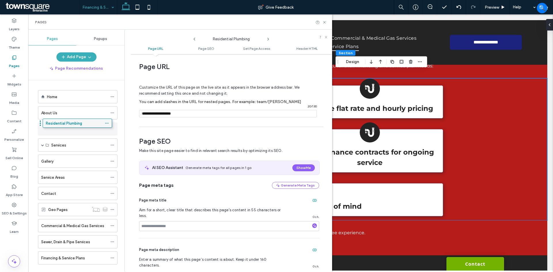
drag, startPoint x: 66, startPoint y: 142, endPoint x: 60, endPoint y: 121, distance: 21.5
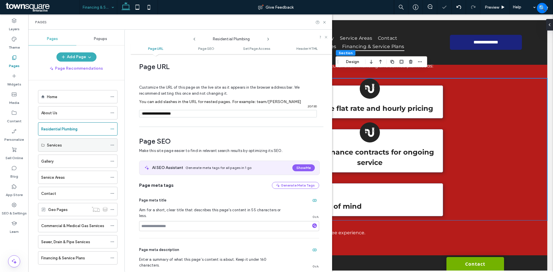
click at [112, 144] on icon at bounding box center [112, 145] width 4 height 4
click at [113, 162] on icon at bounding box center [112, 161] width 4 height 4
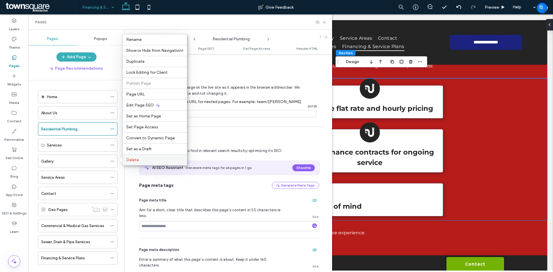
click at [135, 156] on div "Delete" at bounding box center [155, 159] width 64 height 11
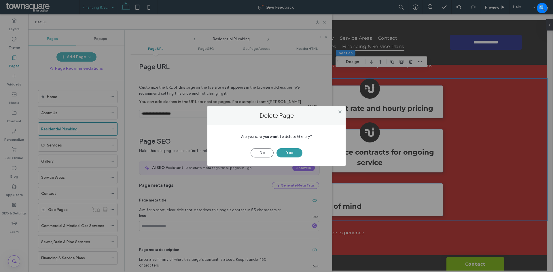
click at [284, 151] on button "Yes" at bounding box center [289, 152] width 26 height 9
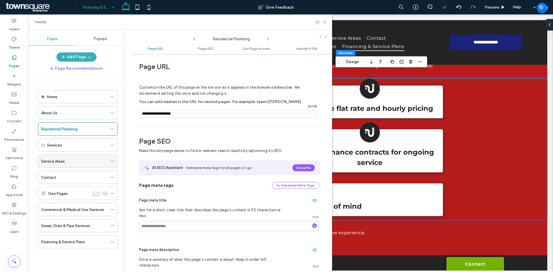
click at [114, 161] on use at bounding box center [112, 161] width 3 height 1
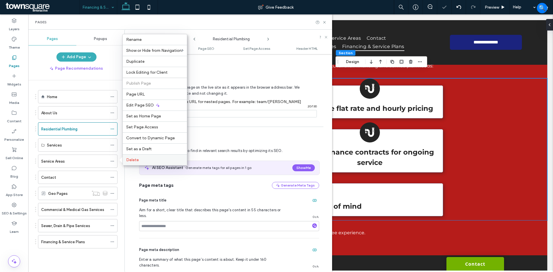
click at [157, 160] on label "Delete" at bounding box center [154, 159] width 57 height 5
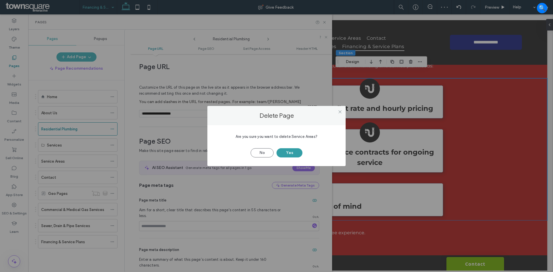
click at [293, 153] on button "Yes" at bounding box center [289, 152] width 26 height 9
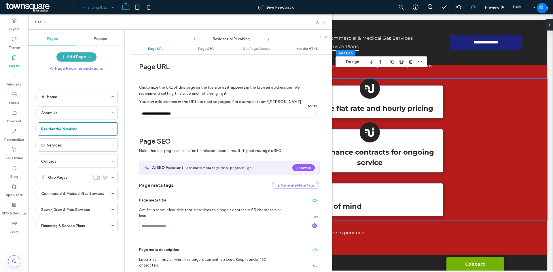
click at [324, 21] on icon at bounding box center [324, 22] width 4 height 4
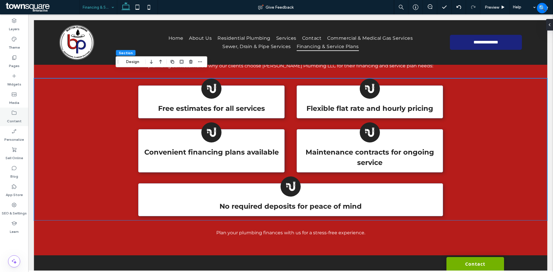
click at [16, 117] on label "Content" at bounding box center [14, 120] width 15 height 8
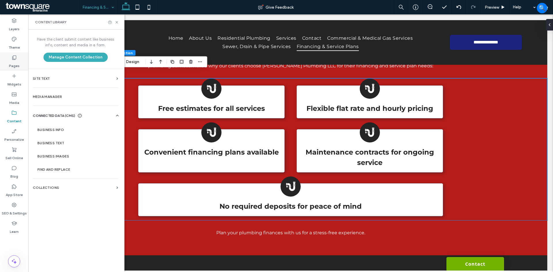
click at [14, 57] on icon at bounding box center [14, 58] width 6 height 6
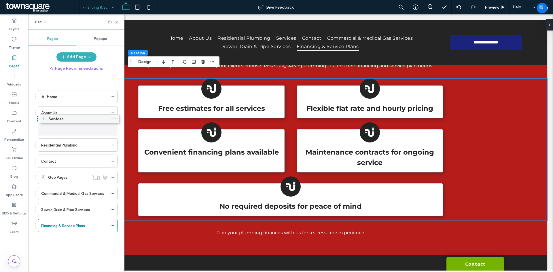
drag, startPoint x: 52, startPoint y: 141, endPoint x: 54, endPoint y: 116, distance: 24.2
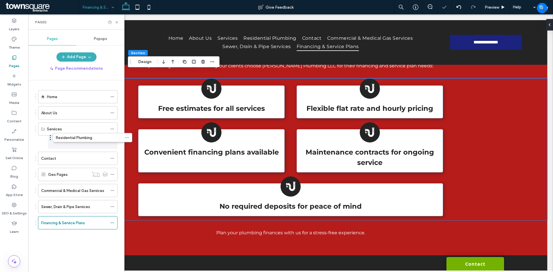
drag, startPoint x: 56, startPoint y: 142, endPoint x: 59, endPoint y: 156, distance: 14.2
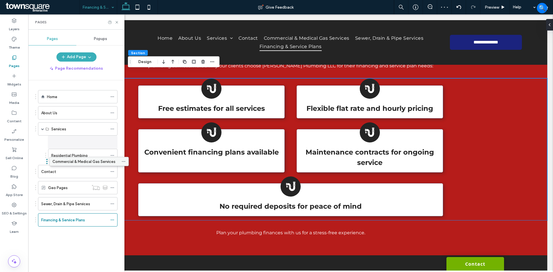
drag, startPoint x: 54, startPoint y: 191, endPoint x: 66, endPoint y: 164, distance: 29.3
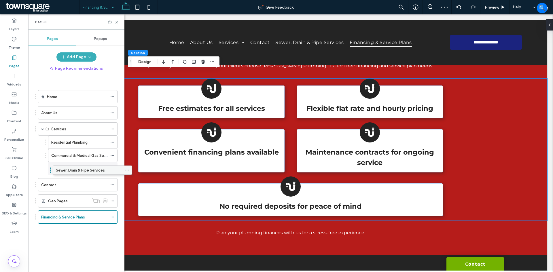
drag, startPoint x: 54, startPoint y: 202, endPoint x: 69, endPoint y: 170, distance: 35.2
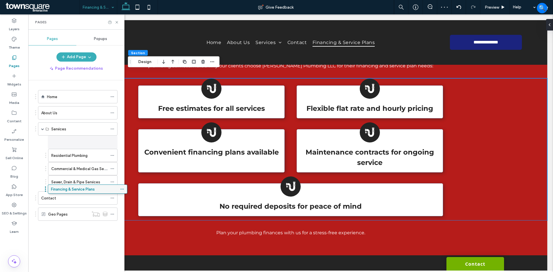
drag, startPoint x: 59, startPoint y: 217, endPoint x: 69, endPoint y: 191, distance: 27.7
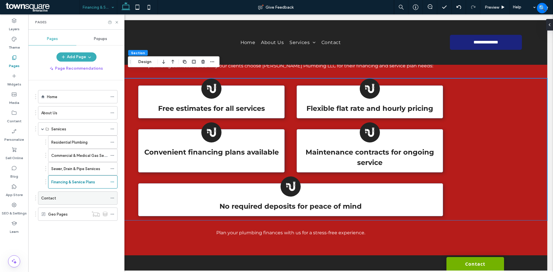
click at [112, 198] on icon at bounding box center [112, 198] width 4 height 4
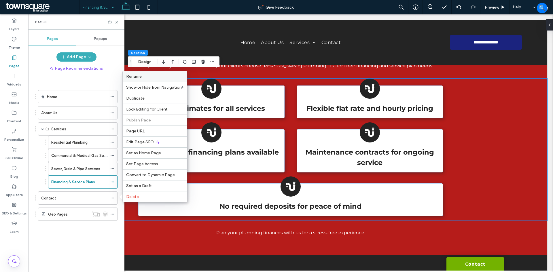
click at [145, 75] on label "Rename" at bounding box center [154, 76] width 57 height 5
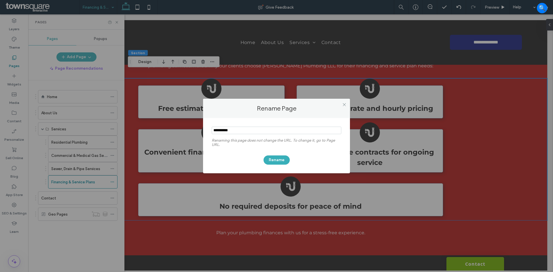
type input "**********"
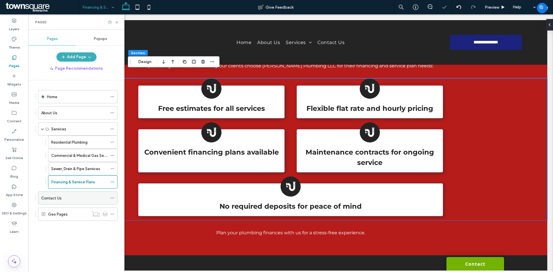
click at [112, 197] on icon at bounding box center [112, 198] width 4 height 4
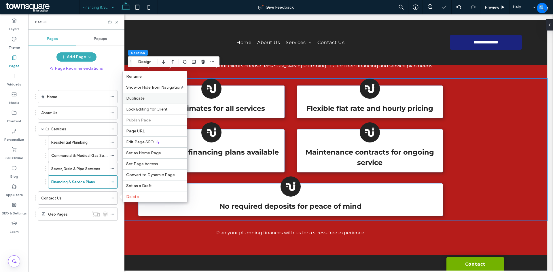
click at [144, 95] on div "Duplicate" at bounding box center [155, 98] width 64 height 11
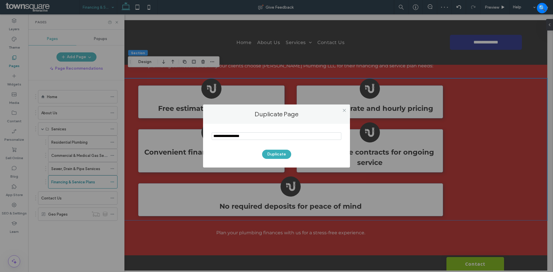
drag, startPoint x: 253, startPoint y: 136, endPoint x: 228, endPoint y: 135, distance: 25.1
click at [228, 135] on input "notEmpty" at bounding box center [277, 135] width 130 height 7
click at [229, 135] on input "notEmpty" at bounding box center [277, 135] width 130 height 7
drag, startPoint x: 227, startPoint y: 137, endPoint x: 212, endPoint y: 136, distance: 15.3
click at [212, 136] on input "notEmpty" at bounding box center [277, 135] width 130 height 7
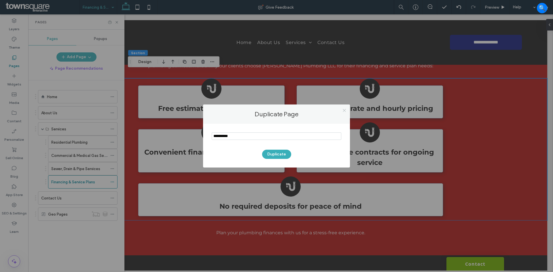
type input "**********"
click at [343, 110] on icon at bounding box center [344, 110] width 4 height 4
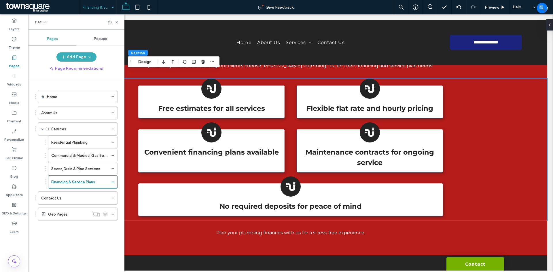
drag, startPoint x: 111, startPoint y: 198, endPoint x: 118, endPoint y: 193, distance: 7.5
click at [112, 198] on icon at bounding box center [112, 198] width 4 height 4
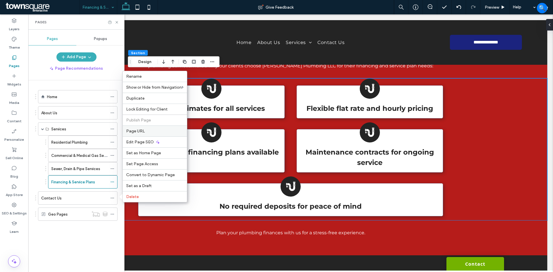
click at [157, 132] on label "Page URL" at bounding box center [154, 131] width 57 height 5
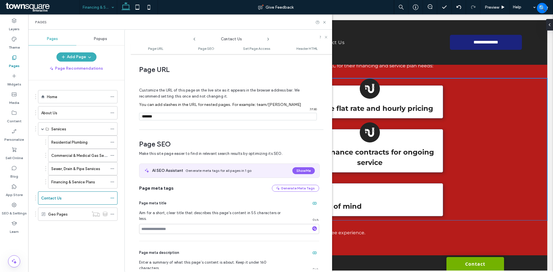
scroll to position [3, 0]
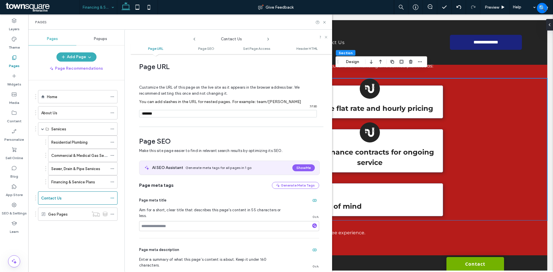
click at [189, 115] on input "notEmpty" at bounding box center [228, 113] width 178 height 7
type input "**********"
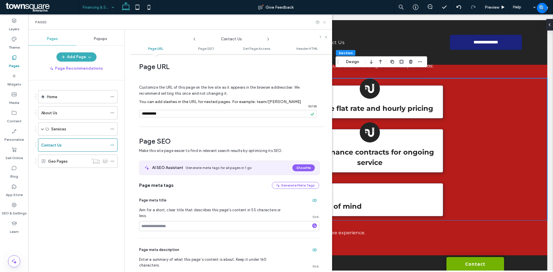
drag, startPoint x: 324, startPoint y: 21, endPoint x: 295, endPoint y: 6, distance: 33.5
click at [324, 21] on icon at bounding box center [324, 22] width 4 height 4
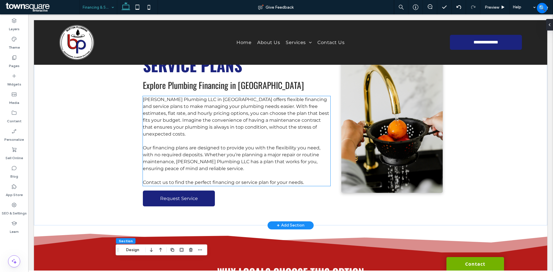
scroll to position [0, 0]
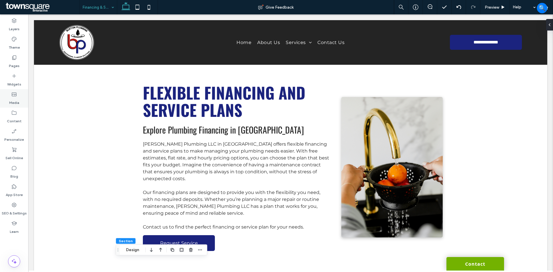
click at [17, 100] on label "Media" at bounding box center [14, 101] width 10 height 8
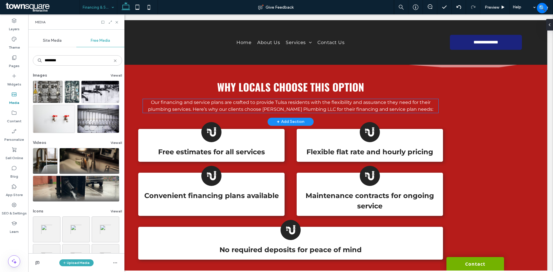
scroll to position [230, 0]
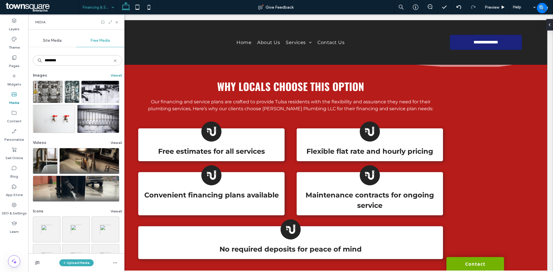
click at [111, 73] on button "View all" at bounding box center [117, 75] width 12 height 7
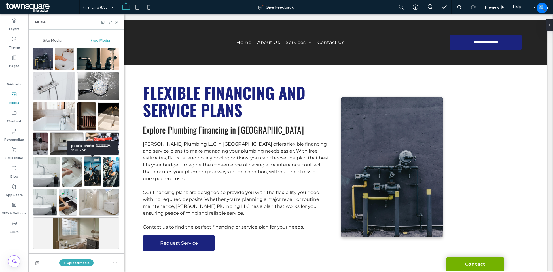
scroll to position [98, 0]
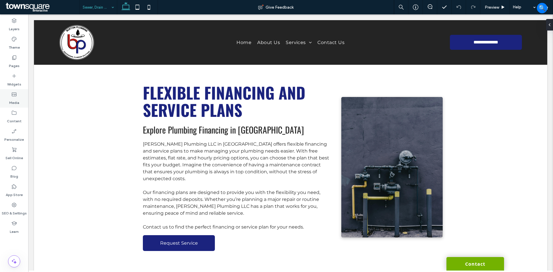
click at [19, 98] on label "Media" at bounding box center [14, 101] width 10 height 8
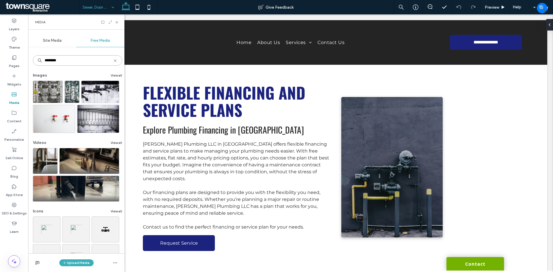
click at [64, 60] on input "********" at bounding box center [77, 60] width 89 height 10
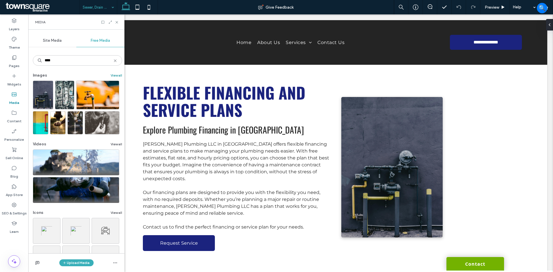
click at [112, 75] on button "View all" at bounding box center [117, 75] width 12 height 7
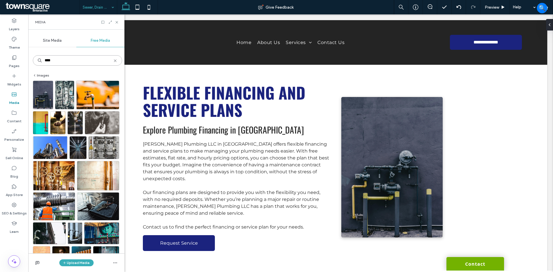
click at [62, 57] on input "****" at bounding box center [77, 60] width 89 height 10
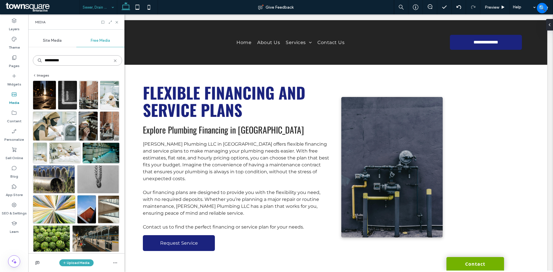
click at [57, 59] on input "**********" at bounding box center [77, 60] width 89 height 10
click at [59, 62] on input "**********" at bounding box center [77, 60] width 89 height 10
type input "**********"
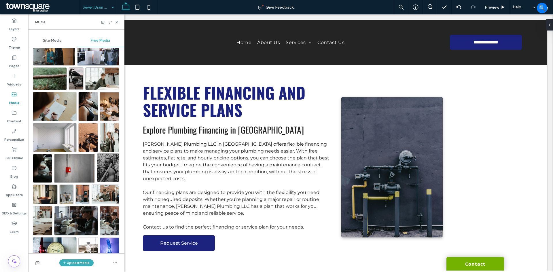
scroll to position [719, 0]
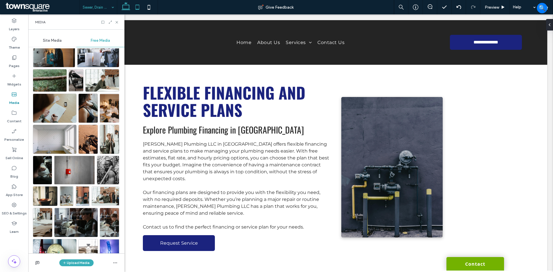
click at [138, 9] on icon at bounding box center [138, 7] width 12 height 12
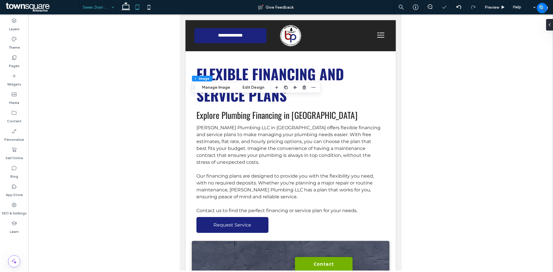
type input "*"
click at [243, 85] on button "Edit Design" at bounding box center [253, 87] width 29 height 7
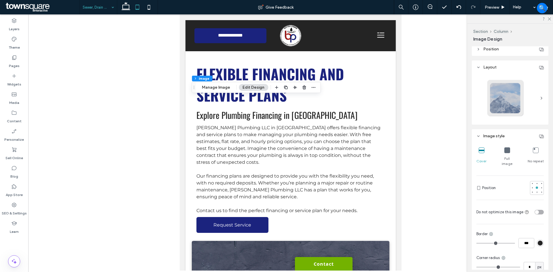
scroll to position [144, 0]
click at [536, 189] on div at bounding box center [537, 190] width 2 height 2
click at [536, 184] on div at bounding box center [537, 185] width 2 height 2
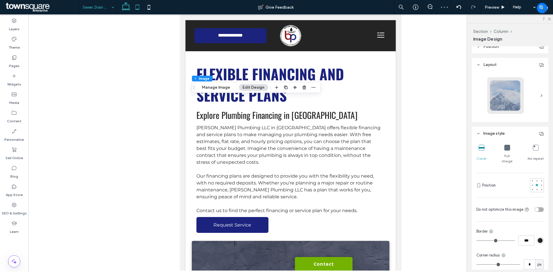
click at [130, 7] on icon at bounding box center [126, 7] width 12 height 12
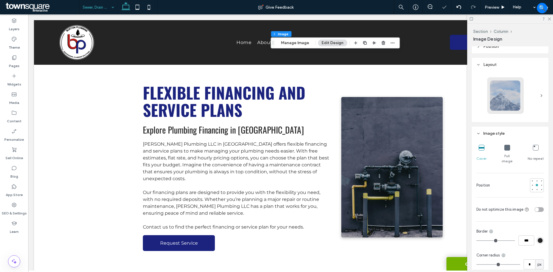
type input "***"
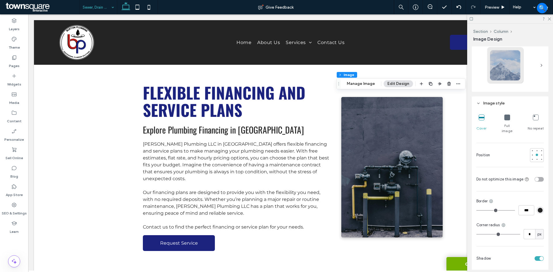
scroll to position [141, 0]
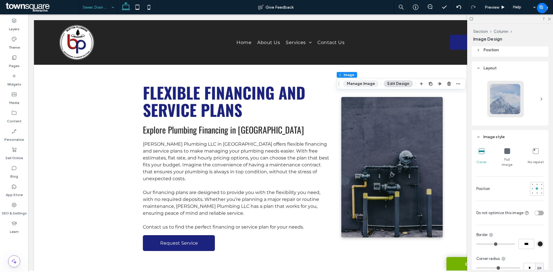
click at [365, 87] on button "Manage Image" at bounding box center [361, 83] width 36 height 7
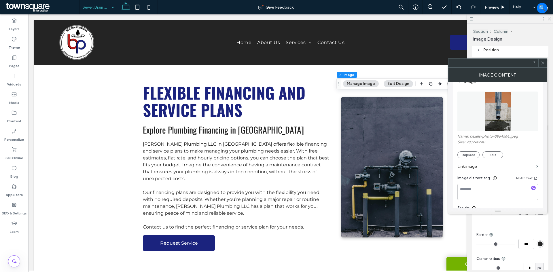
scroll to position [86, 0]
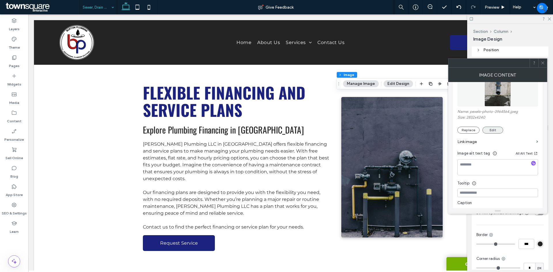
click at [496, 130] on button "Edit" at bounding box center [492, 130] width 21 height 7
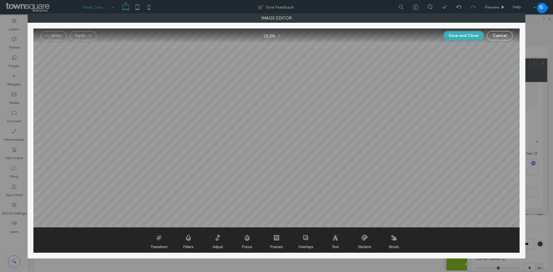
drag, startPoint x: 159, startPoint y: 239, endPoint x: 175, endPoint y: 223, distance: 23.4
click at [159, 239] on span "Transform" at bounding box center [159, 240] width 29 height 25
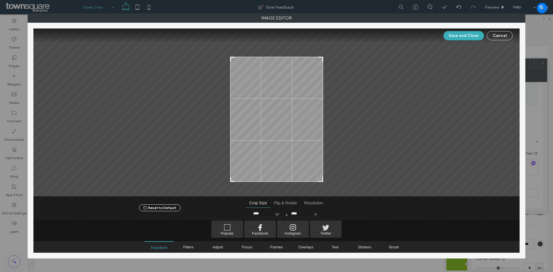
type input "****"
drag, startPoint x: 322, startPoint y: 44, endPoint x: 323, endPoint y: 58, distance: 14.5
click at [323, 58] on div at bounding box center [276, 113] width 486 height 168
click at [467, 37] on button "Save and Close" at bounding box center [463, 35] width 40 height 9
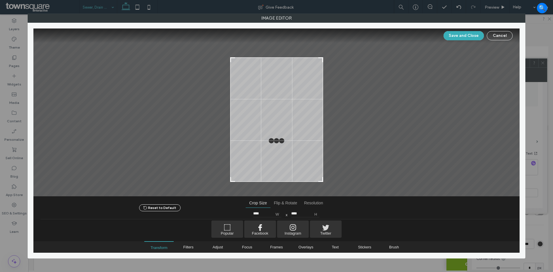
drag, startPoint x: 465, startPoint y: 33, endPoint x: 303, endPoint y: 148, distance: 198.6
click at [465, 33] on button "Save and Close" at bounding box center [463, 35] width 40 height 9
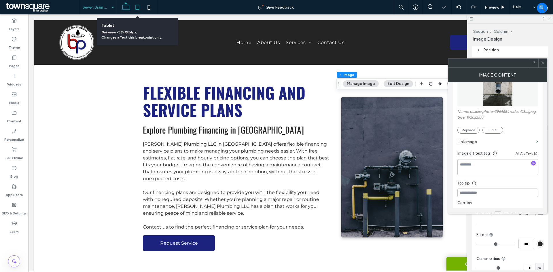
click at [136, 8] on icon at bounding box center [138, 7] width 12 height 12
type input "***"
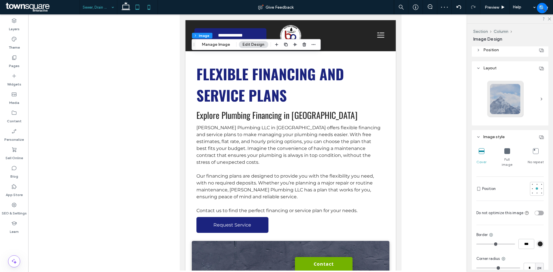
click at [145, 6] on icon at bounding box center [149, 7] width 12 height 12
type input "***"
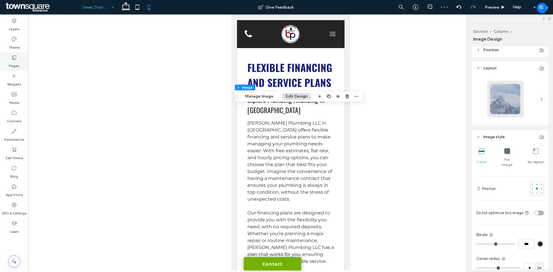
click at [15, 66] on label "Pages" at bounding box center [14, 64] width 11 height 8
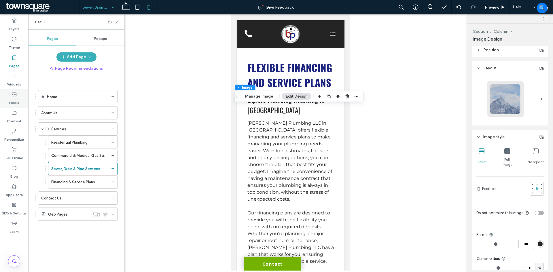
click at [21, 97] on div "Media" at bounding box center [14, 98] width 28 height 18
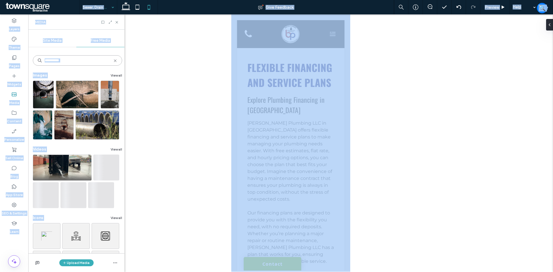
click at [69, 61] on input "**********" at bounding box center [77, 60] width 89 height 10
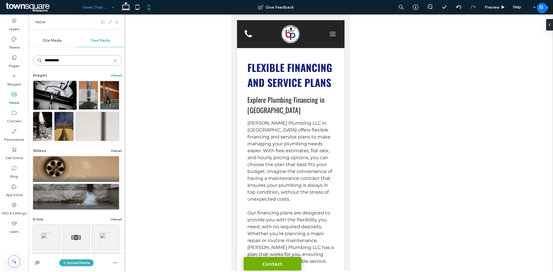
type input "**********"
click at [115, 74] on button "View all" at bounding box center [117, 75] width 12 height 7
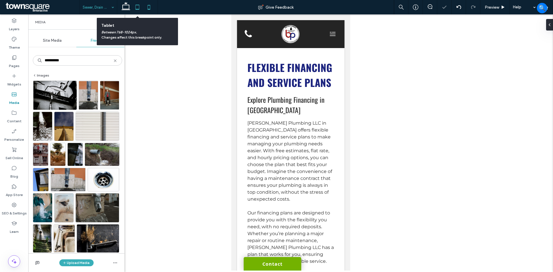
click at [138, 5] on icon at bounding box center [138, 7] width 12 height 12
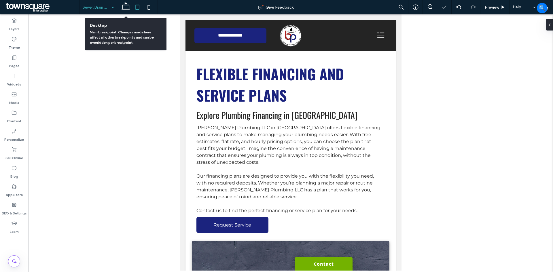
drag, startPoint x: 125, startPoint y: 4, endPoint x: 99, endPoint y: 8, distance: 26.8
click at [115, 10] on div "Sewer, Drain & Pipe Services Give Feedback Preview Help" at bounding box center [315, 7] width 473 height 14
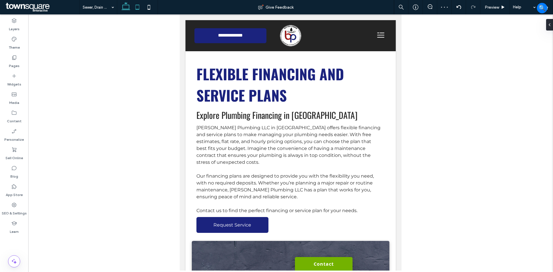
click at [124, 7] on icon at bounding box center [126, 7] width 12 height 12
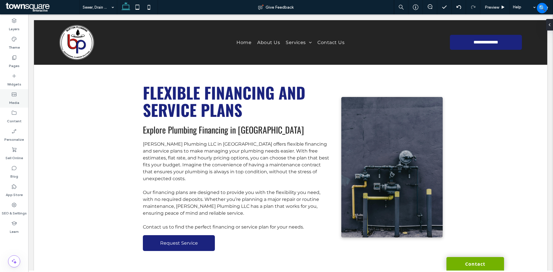
click at [7, 97] on div "Media" at bounding box center [14, 98] width 28 height 18
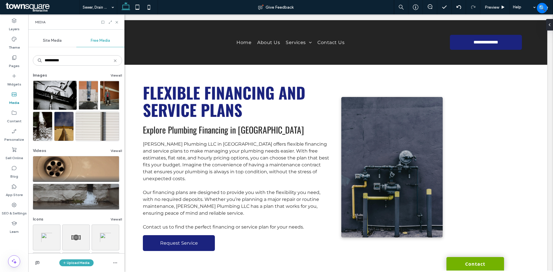
click at [111, 79] on div "Images View all" at bounding box center [77, 77] width 89 height 8
click at [112, 78] on button "View all" at bounding box center [117, 75] width 12 height 7
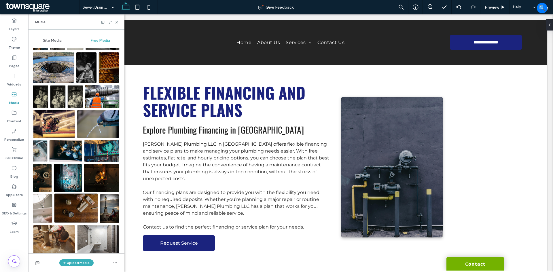
scroll to position [259, 0]
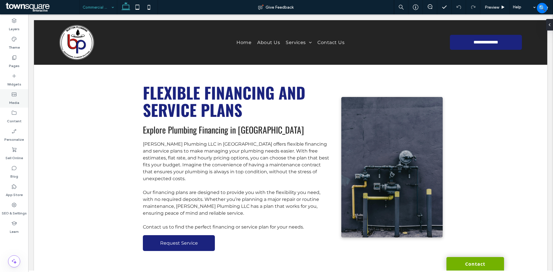
click at [14, 100] on label "Media" at bounding box center [14, 101] width 10 height 8
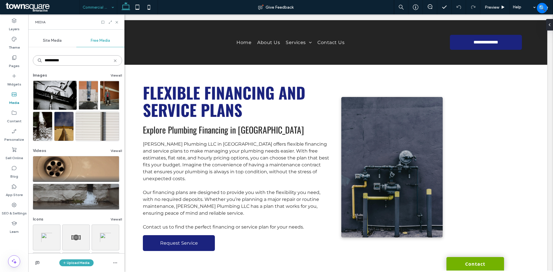
click at [79, 58] on input "**********" at bounding box center [77, 60] width 89 height 10
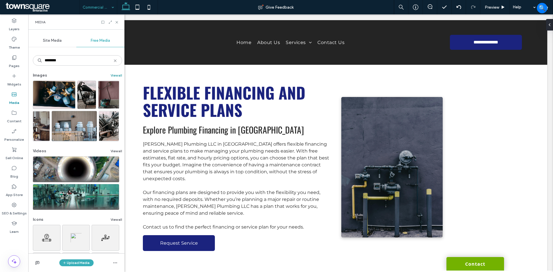
click at [112, 75] on button "View all" at bounding box center [117, 75] width 12 height 7
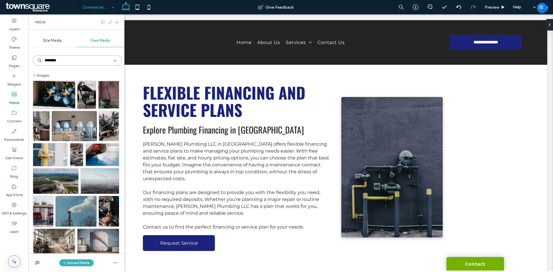
click at [45, 61] on input "********" at bounding box center [77, 60] width 89 height 10
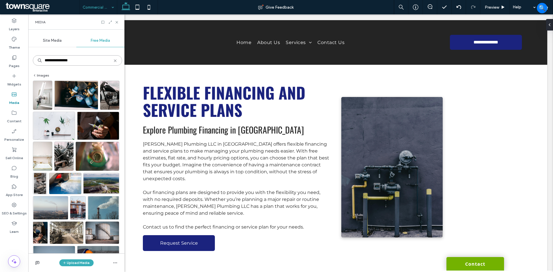
click at [62, 60] on input "**********" at bounding box center [77, 60] width 89 height 10
type input "**********"
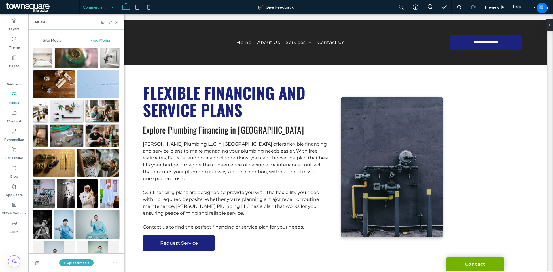
scroll to position [86, 0]
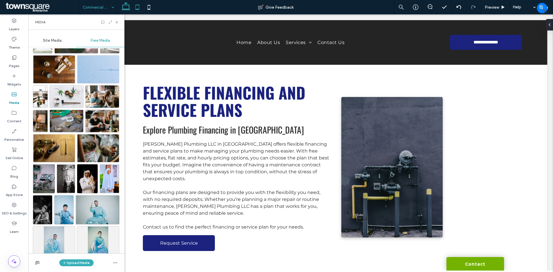
click at [136, 7] on icon at bounding box center [138, 7] width 12 height 12
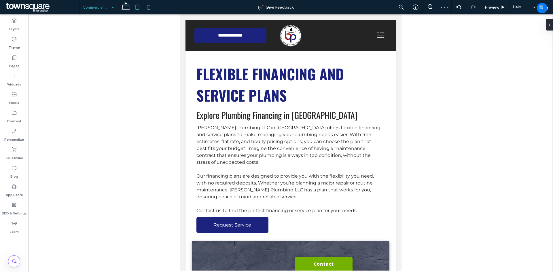
click at [146, 8] on icon at bounding box center [149, 7] width 12 height 12
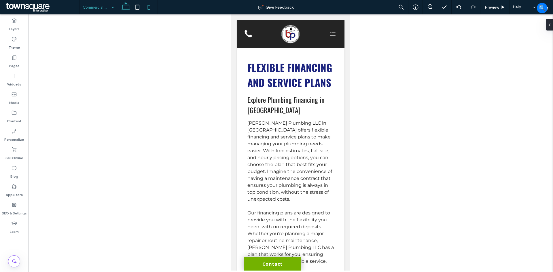
click at [128, 6] on icon at bounding box center [126, 7] width 12 height 12
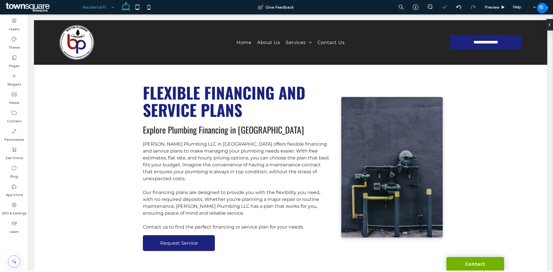
click at [100, 8] on input at bounding box center [97, 7] width 29 height 14
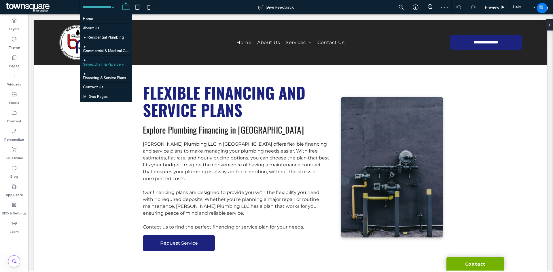
click at [104, 10] on input at bounding box center [97, 7] width 29 height 14
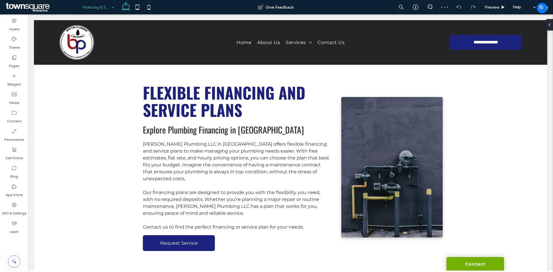
click at [98, 5] on input at bounding box center [97, 7] width 29 height 14
click at [18, 98] on label "Media" at bounding box center [14, 101] width 10 height 8
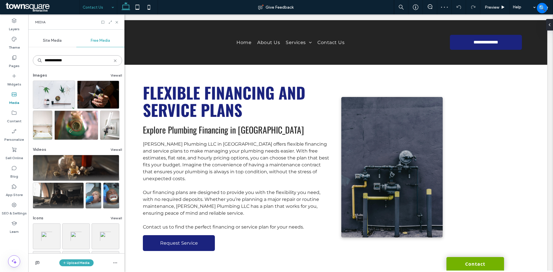
drag, startPoint x: 76, startPoint y: 62, endPoint x: 45, endPoint y: 64, distance: 30.9
click at [45, 64] on input "**********" at bounding box center [77, 60] width 89 height 10
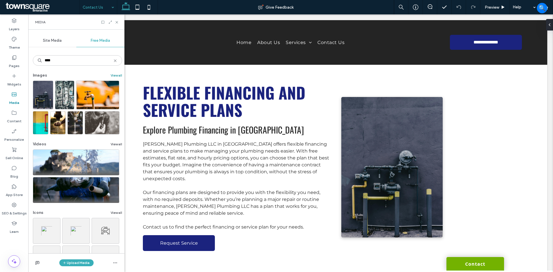
click at [116, 75] on button "View all" at bounding box center [117, 75] width 12 height 7
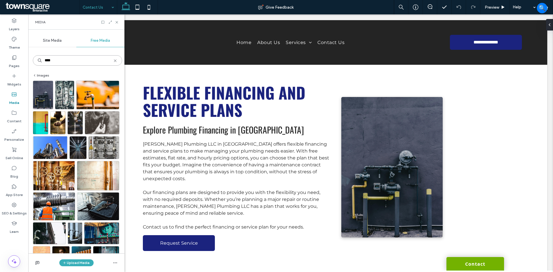
click at [44, 62] on input "****" at bounding box center [77, 60] width 89 height 10
type input "**********"
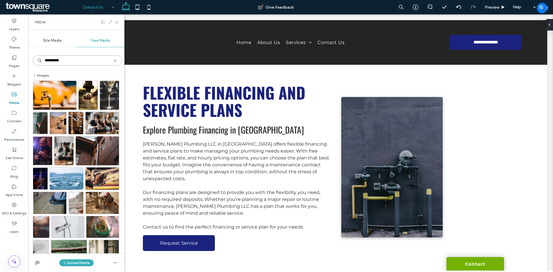
click at [57, 61] on input "**********" at bounding box center [77, 60] width 89 height 10
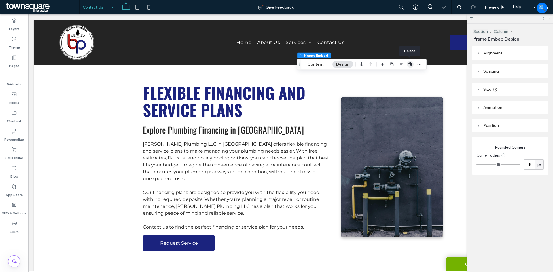
click at [409, 63] on icon "button" at bounding box center [410, 64] width 5 height 5
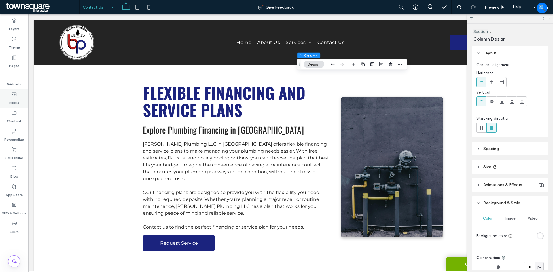
drag, startPoint x: 19, startPoint y: 98, endPoint x: 16, endPoint y: 95, distance: 4.2
click at [18, 98] on label "Media" at bounding box center [14, 101] width 10 height 8
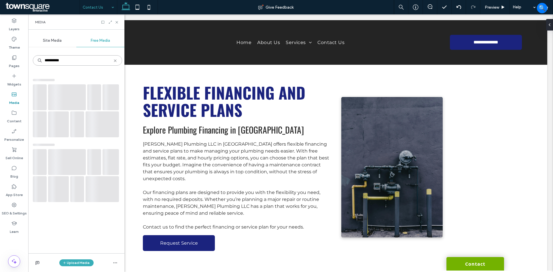
click at [54, 62] on input "**********" at bounding box center [77, 60] width 89 height 10
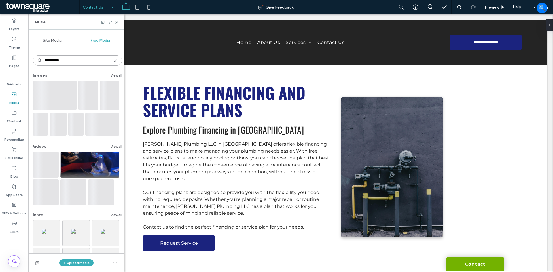
click at [54, 62] on input "**********" at bounding box center [77, 60] width 89 height 10
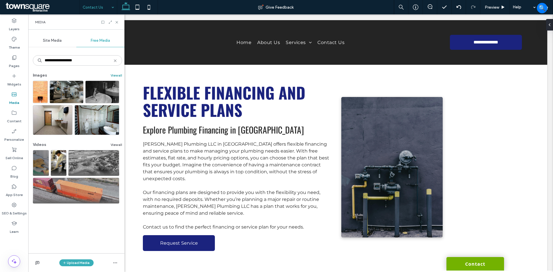
click at [111, 73] on button "View all" at bounding box center [117, 75] width 12 height 7
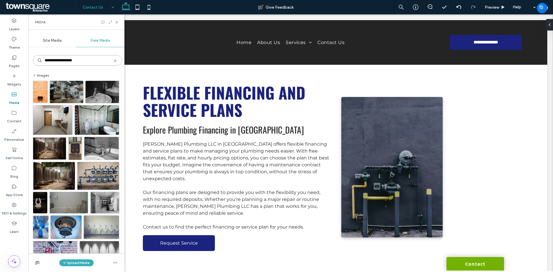
click at [56, 59] on input "**********" at bounding box center [77, 60] width 89 height 10
click at [55, 58] on input "**********" at bounding box center [77, 60] width 89 height 10
drag, startPoint x: 67, startPoint y: 60, endPoint x: 63, endPoint y: 60, distance: 4.3
click at [63, 60] on input "**********" at bounding box center [77, 60] width 89 height 10
click at [65, 60] on input "**********" at bounding box center [77, 60] width 89 height 10
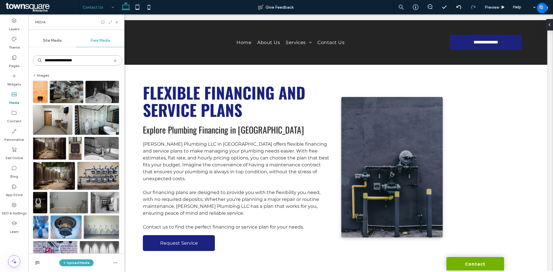
drag, startPoint x: 66, startPoint y: 60, endPoint x: 37, endPoint y: 64, distance: 29.3
click at [37, 64] on input "**********" at bounding box center [77, 60] width 89 height 10
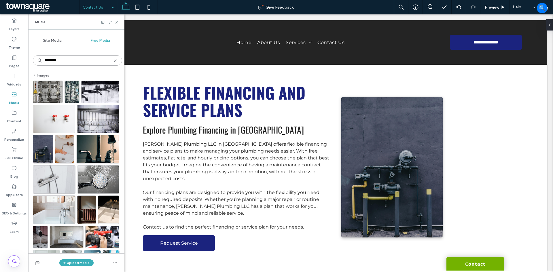
click at [63, 61] on input "********" at bounding box center [77, 60] width 89 height 10
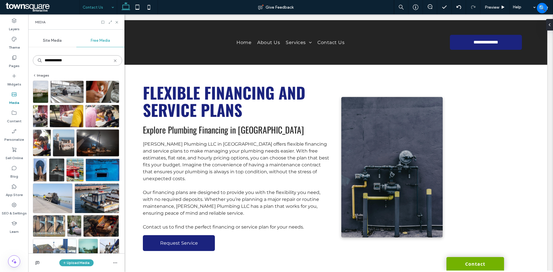
click at [48, 60] on input "**********" at bounding box center [77, 60] width 89 height 10
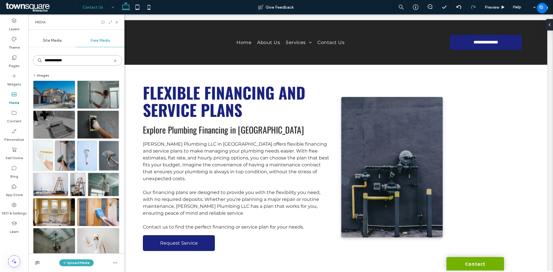
click at [52, 60] on input "**********" at bounding box center [77, 60] width 89 height 10
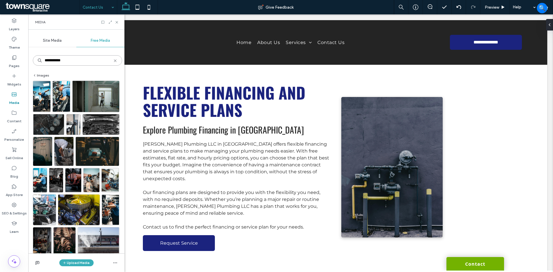
click at [64, 64] on input "**********" at bounding box center [77, 60] width 89 height 10
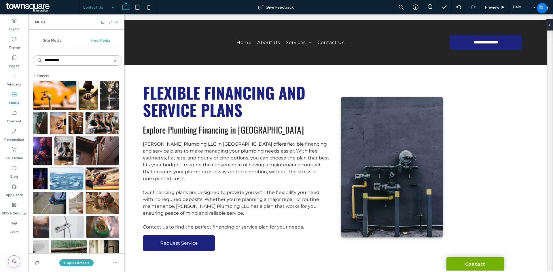
click at [53, 62] on input "**********" at bounding box center [77, 60] width 89 height 10
drag, startPoint x: 53, startPoint y: 62, endPoint x: 65, endPoint y: 59, distance: 12.6
click at [53, 62] on input "**********" at bounding box center [77, 60] width 89 height 10
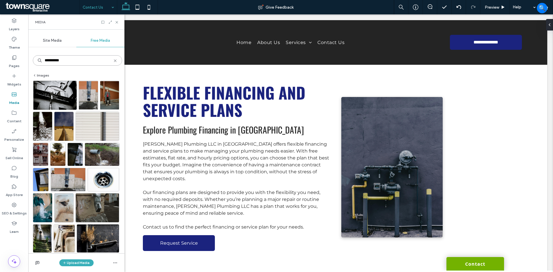
click at [77, 59] on input "**********" at bounding box center [77, 60] width 89 height 10
drag, startPoint x: 50, startPoint y: 61, endPoint x: 46, endPoint y: 62, distance: 3.4
click at [46, 62] on input "**********" at bounding box center [77, 60] width 89 height 10
drag, startPoint x: 54, startPoint y: 60, endPoint x: 39, endPoint y: 61, distance: 14.7
click at [39, 61] on div "**********" at bounding box center [77, 60] width 89 height 15
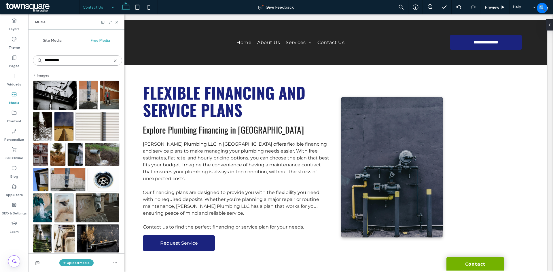
type input "**********"
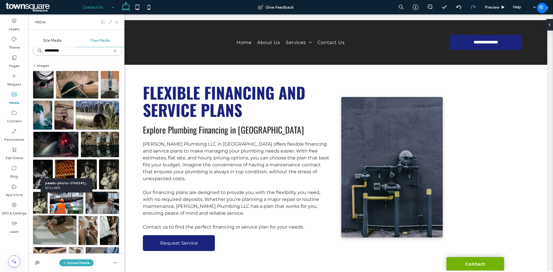
scroll to position [58, 0]
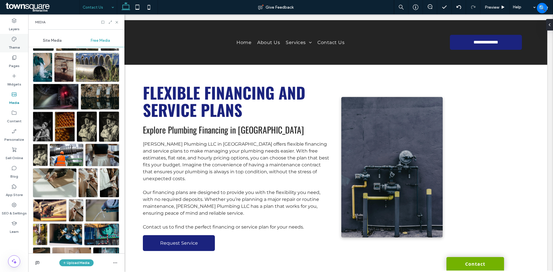
click at [9, 41] on div "Theme" at bounding box center [14, 43] width 28 height 18
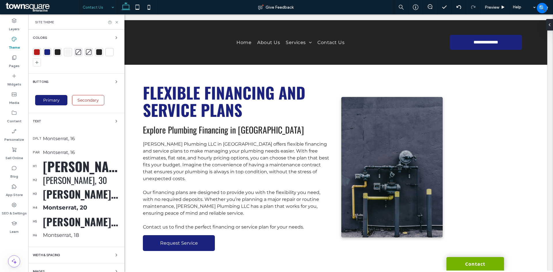
click at [35, 51] on div at bounding box center [37, 52] width 6 height 6
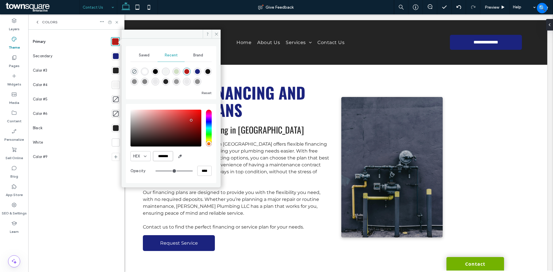
click at [164, 155] on input "*******" at bounding box center [163, 156] width 20 height 10
click at [217, 33] on icon at bounding box center [216, 34] width 4 height 4
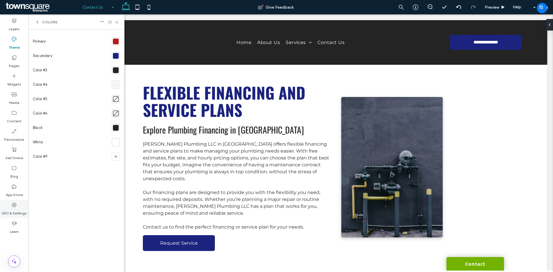
click at [14, 209] on label "SEO & Settings" at bounding box center [14, 212] width 25 height 8
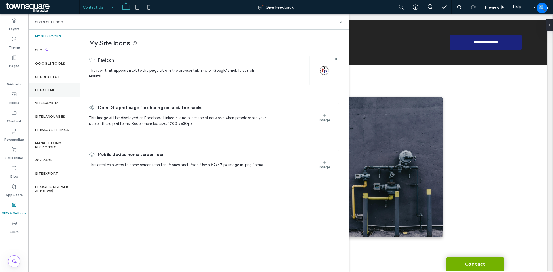
drag, startPoint x: 54, startPoint y: 90, endPoint x: 49, endPoint y: 90, distance: 4.9
click at [54, 90] on label "Head HTML" at bounding box center [45, 90] width 20 height 4
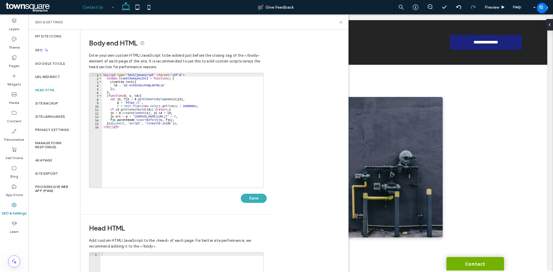
click at [136, 116] on div "< script type = 'text/javascript' charset = 'utf-8' > window . liveSiteAsyncIni…" at bounding box center [182, 134] width 161 height 122
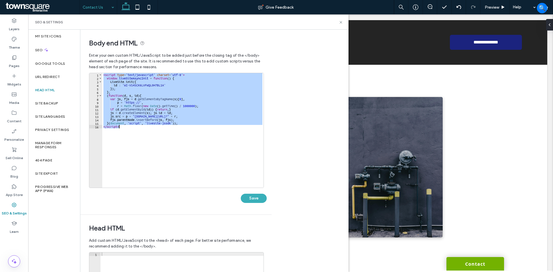
paste textarea "Cursor at row 16"
type textarea "*********"
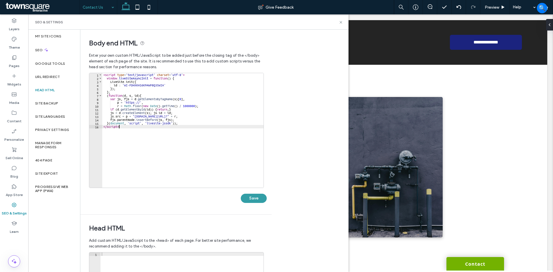
drag, startPoint x: 260, startPoint y: 197, endPoint x: 263, endPoint y: 200, distance: 3.9
click at [260, 197] on button "Save" at bounding box center [254, 198] width 26 height 9
click at [342, 22] on icon at bounding box center [341, 22] width 4 height 4
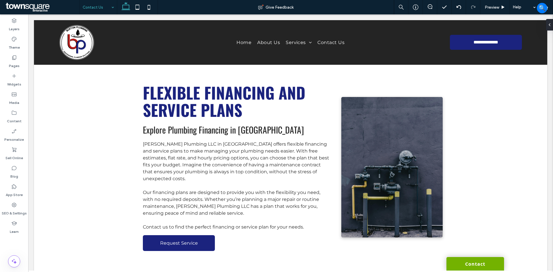
click at [121, 10] on icon at bounding box center [126, 7] width 12 height 12
click at [19, 96] on div "Media" at bounding box center [14, 98] width 28 height 18
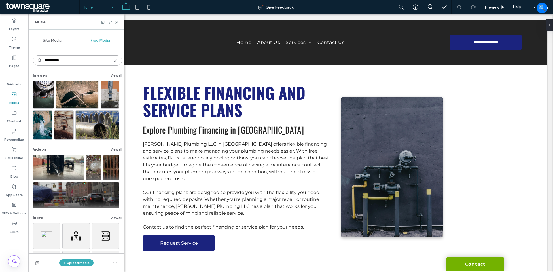
click at [68, 63] on input "**********" at bounding box center [77, 60] width 89 height 10
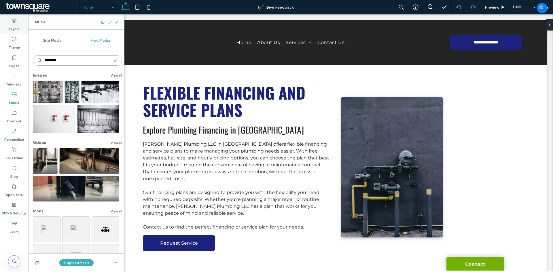
type input "********"
drag, startPoint x: 17, startPoint y: 117, endPoint x: 20, endPoint y: 117, distance: 3.2
click at [17, 118] on label "Content" at bounding box center [14, 120] width 15 height 8
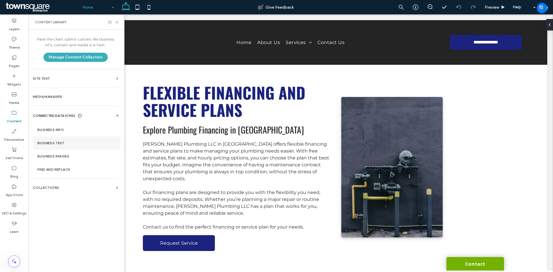
click at [75, 137] on section "Business Text" at bounding box center [77, 142] width 88 height 13
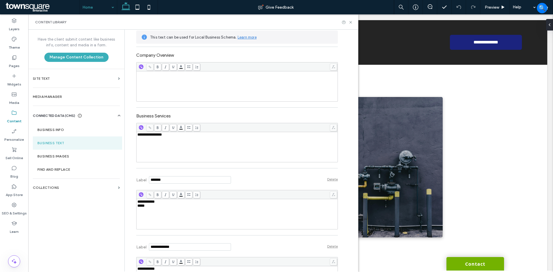
scroll to position [115, 0]
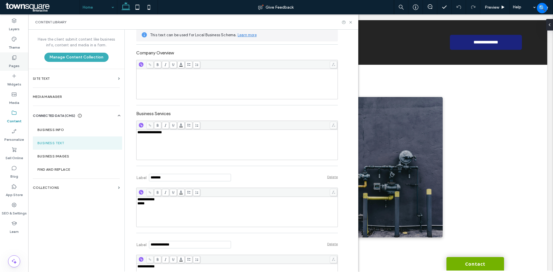
click at [17, 63] on label "Pages" at bounding box center [14, 64] width 11 height 8
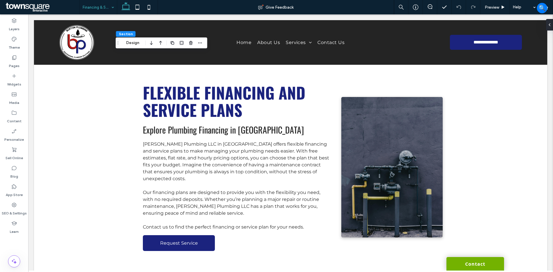
drag, startPoint x: 103, startPoint y: 6, endPoint x: 96, endPoint y: 3, distance: 7.2
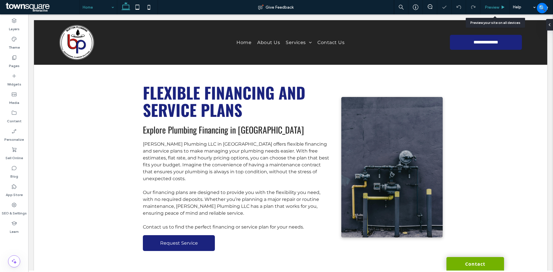
drag, startPoint x: 494, startPoint y: 4, endPoint x: 488, endPoint y: 5, distance: 6.2
click at [493, 4] on div "Preview" at bounding box center [494, 7] width 29 height 14
click at [497, 5] on span "Preview" at bounding box center [492, 7] width 14 height 5
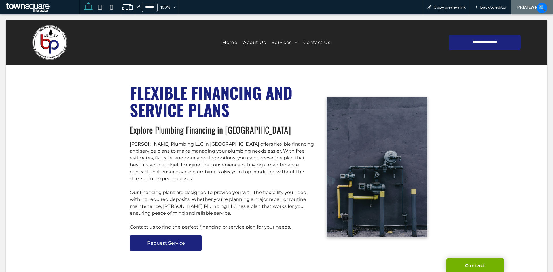
click at [491, 7] on span "Back to editor" at bounding box center [493, 7] width 26 height 5
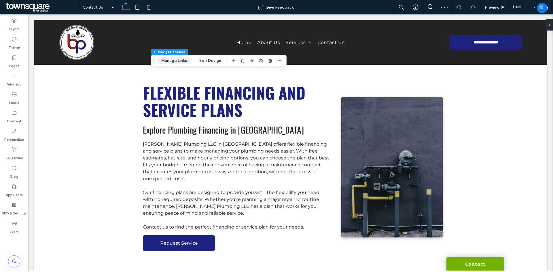
click at [165, 60] on button "Manage Links" at bounding box center [173, 60] width 33 height 7
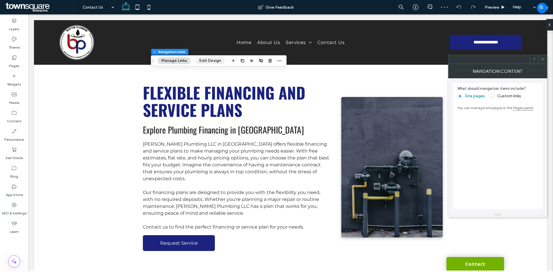
click at [203, 61] on button "Edit Design" at bounding box center [210, 60] width 29 height 7
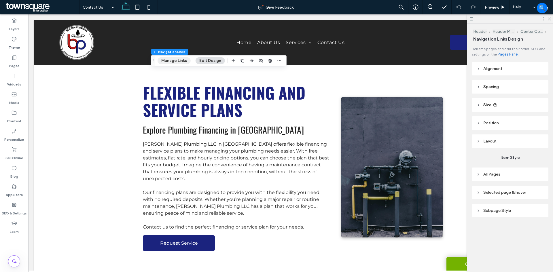
click at [171, 60] on button "Manage Links" at bounding box center [173, 60] width 33 height 7
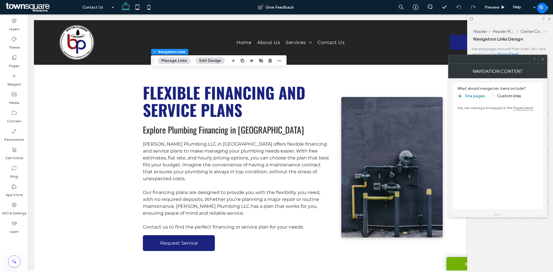
click at [180, 59] on button "Manage Links" at bounding box center [173, 60] width 33 height 7
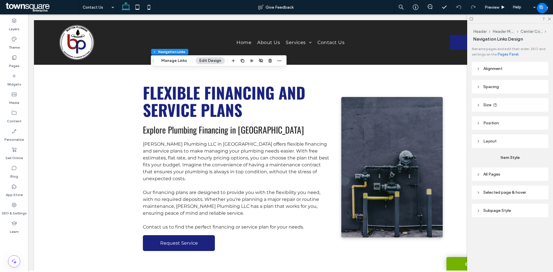
click at [500, 209] on span "Subpage Style" at bounding box center [497, 210] width 28 height 5
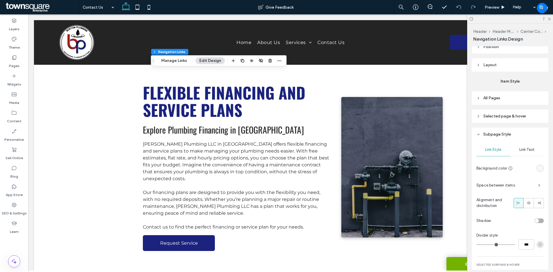
scroll to position [119, 0]
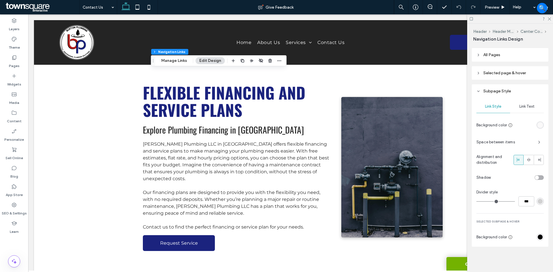
click at [526, 107] on span "Link Text" at bounding box center [526, 106] width 15 height 5
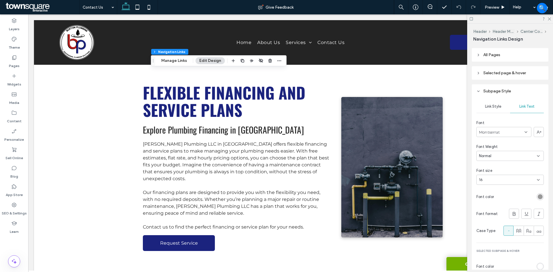
click at [537, 199] on div "rgb(153, 153, 153)" at bounding box center [539, 196] width 7 height 7
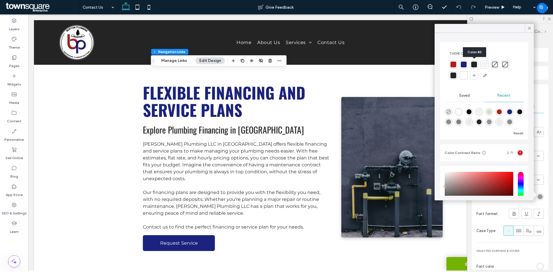
drag, startPoint x: 474, startPoint y: 65, endPoint x: 471, endPoint y: 67, distance: 3.1
click at [474, 65] on div at bounding box center [474, 65] width 6 height 6
click at [531, 256] on div "Link Style Link Text Font Montserrat Font Weight Normal Font size 16 Font color…" at bounding box center [510, 195] width 77 height 195
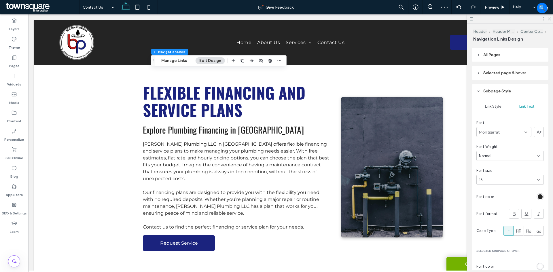
click at [538, 268] on div "rgb(255, 255, 255)" at bounding box center [540, 266] width 5 height 5
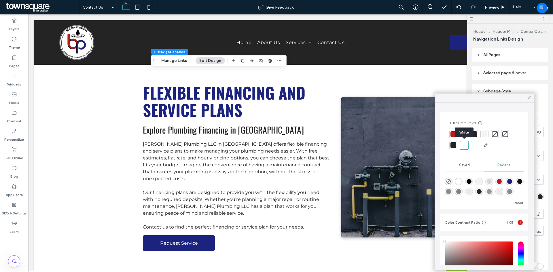
click at [463, 145] on div at bounding box center [464, 145] width 7 height 7
click at [542, 191] on div "Link Style Link Text Font Montserrat Font Weight Normal Font size 16 Font color…" at bounding box center [510, 195] width 77 height 195
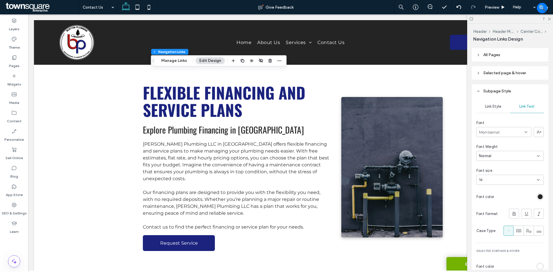
click at [496, 106] on span "Link Style" at bounding box center [493, 106] width 16 height 5
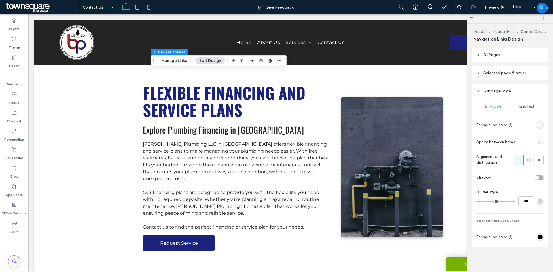
click at [538, 237] on div "rgb(0, 0, 0)" at bounding box center [540, 237] width 5 height 5
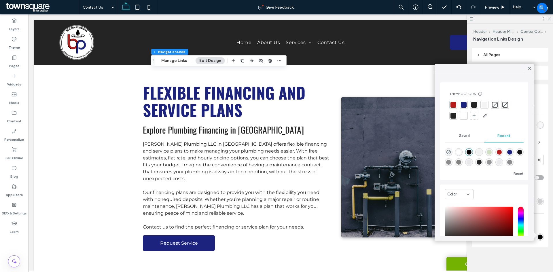
click at [464, 105] on div at bounding box center [464, 105] width 6 height 6
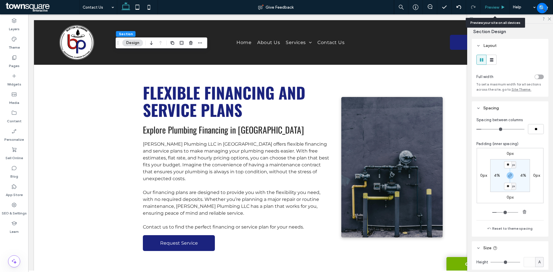
click at [489, 7] on span "Preview" at bounding box center [492, 7] width 14 height 5
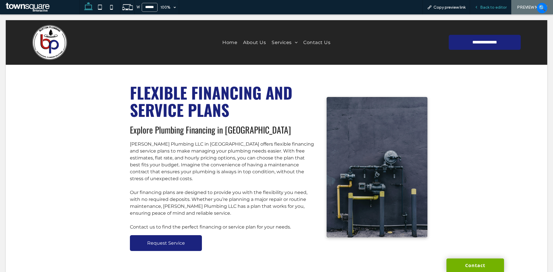
click at [493, 8] on span "Back to editor" at bounding box center [493, 7] width 26 height 5
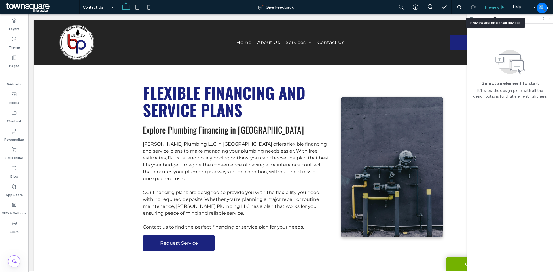
click at [494, 7] on span "Preview" at bounding box center [492, 7] width 14 height 5
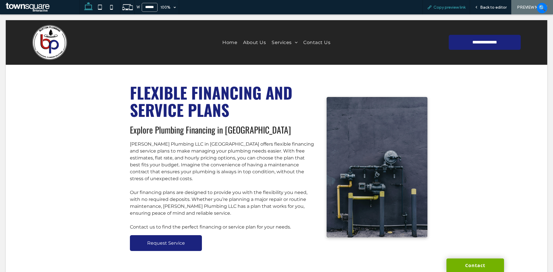
click at [444, 6] on span "Copy preview link" at bounding box center [449, 7] width 32 height 5
click at [489, 10] on div "Back to editor" at bounding box center [490, 7] width 41 height 14
click at [491, 5] on span "Back to editor" at bounding box center [493, 7] width 26 height 5
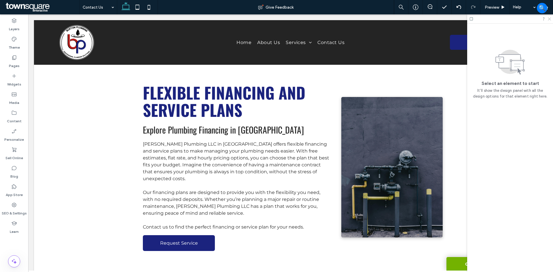
click at [548, 18] on icon at bounding box center [549, 19] width 4 height 4
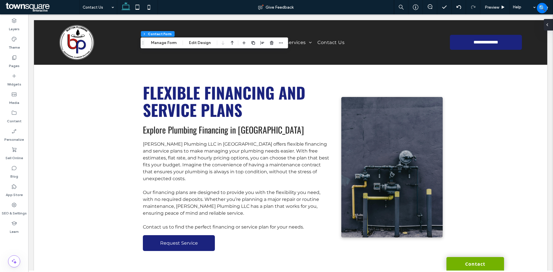
type input "*"
type input "***"
type input "*"
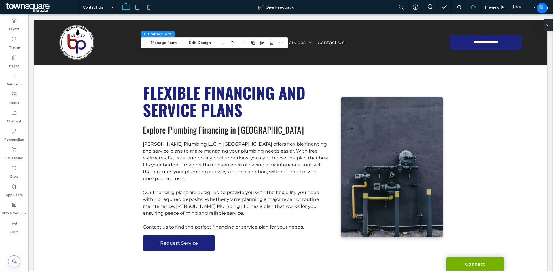
type input "***"
click at [201, 41] on button "Edit Design" at bounding box center [199, 42] width 29 height 7
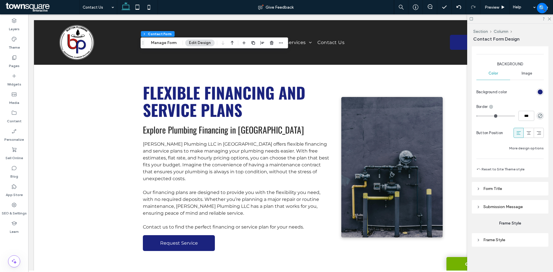
click at [513, 208] on span "Submission Message" at bounding box center [502, 206] width 39 height 5
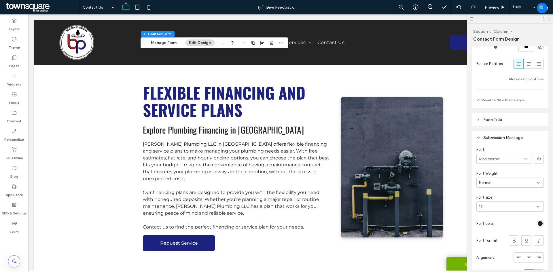
scroll to position [515, 0]
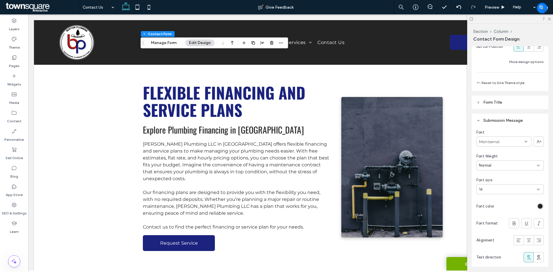
click at [538, 206] on div "rgb(36, 36, 36)" at bounding box center [540, 206] width 5 height 5
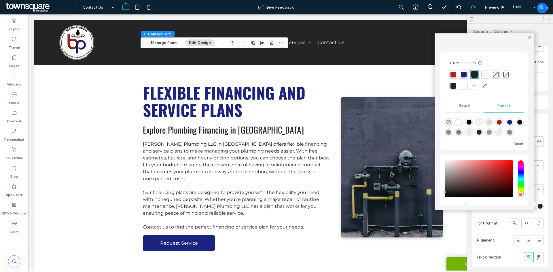
click at [462, 86] on div at bounding box center [464, 86] width 6 height 6
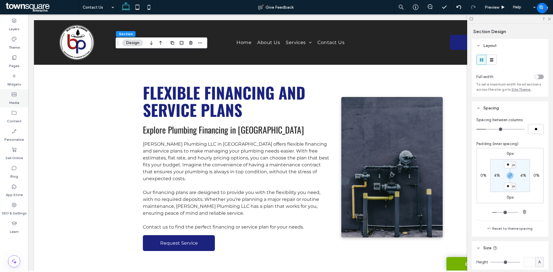
click at [16, 99] on label "Media" at bounding box center [14, 101] width 10 height 8
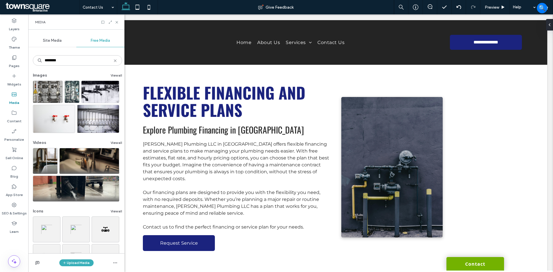
click at [113, 62] on icon at bounding box center [115, 60] width 5 height 5
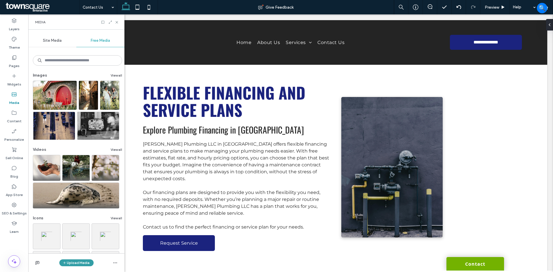
click at [78, 265] on button "Upload Media" at bounding box center [76, 262] width 34 height 7
click at [83, 223] on div "Images" at bounding box center [85, 227] width 51 height 11
click at [80, 227] on span "Images" at bounding box center [77, 227] width 13 height 6
click at [79, 226] on span "Images" at bounding box center [77, 227] width 13 height 6
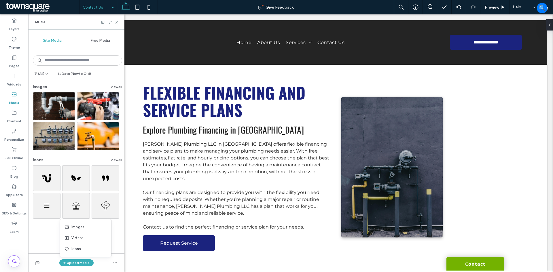
drag, startPoint x: 99, startPoint y: 10, endPoint x: 99, endPoint y: 14, distance: 3.5
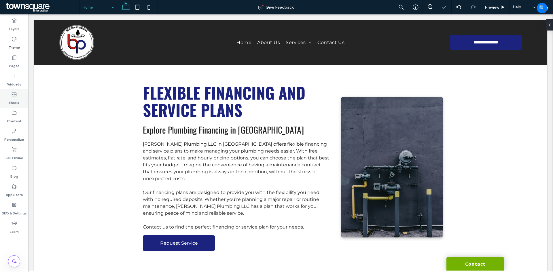
click at [18, 98] on label "Media" at bounding box center [14, 101] width 10 height 8
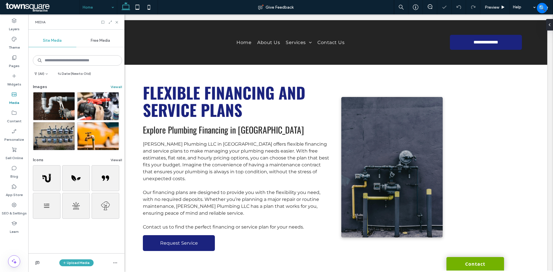
click at [115, 85] on button "View all" at bounding box center [117, 86] width 12 height 7
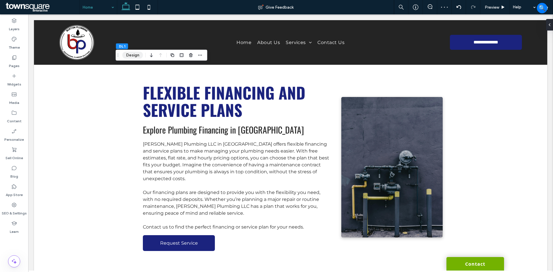
click at [129, 54] on button "Design" at bounding box center [132, 55] width 21 height 7
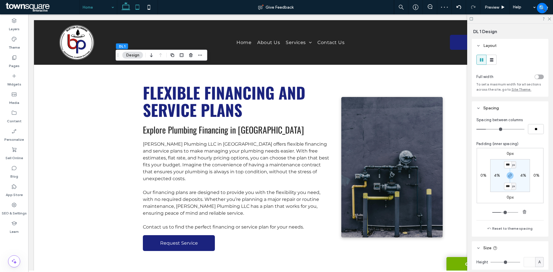
click at [138, 4] on icon at bounding box center [138, 7] width 12 height 12
type input "**"
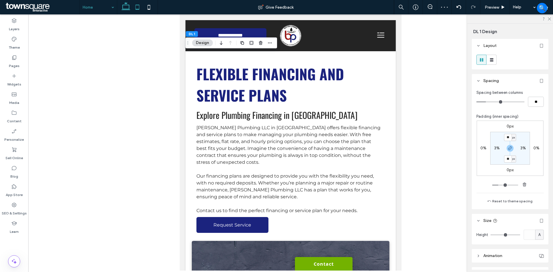
click at [128, 6] on icon at bounding box center [126, 7] width 12 height 12
type input "***"
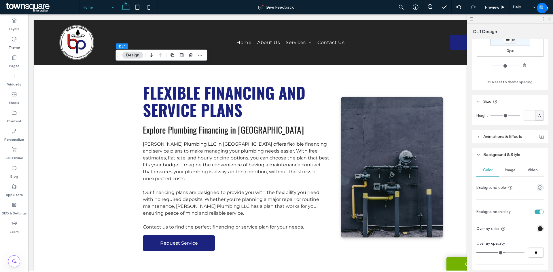
scroll to position [173, 0]
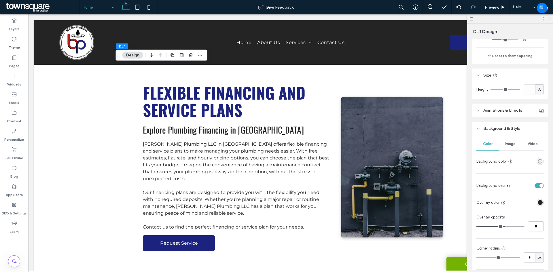
click at [509, 142] on span "Image" at bounding box center [510, 144] width 11 height 5
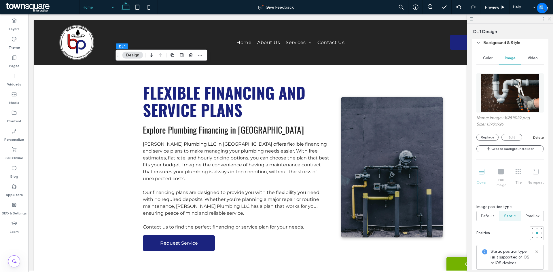
scroll to position [259, 0]
click at [511, 134] on button "Edit" at bounding box center [511, 136] width 21 height 7
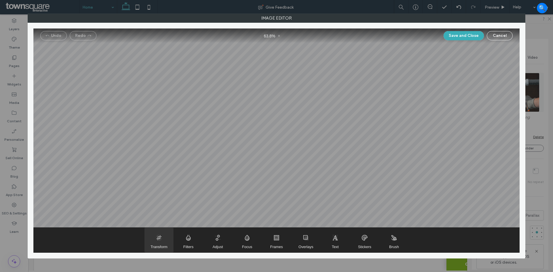
click at [162, 239] on span "Transform" at bounding box center [159, 240] width 29 height 25
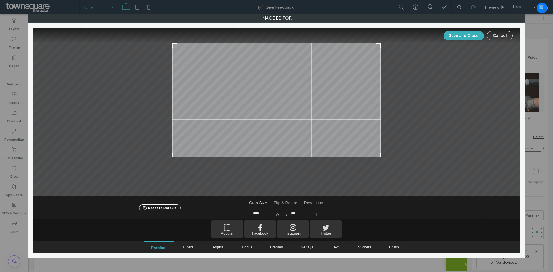
type input "***"
drag, startPoint x: 379, startPoint y: 179, endPoint x: 397, endPoint y: 154, distance: 31.2
click at [397, 154] on div at bounding box center [276, 113] width 486 height 168
click at [466, 31] on div "Save and Close Cancel" at bounding box center [276, 36] width 486 height 14
click at [471, 33] on button "Save and Close" at bounding box center [463, 35] width 40 height 9
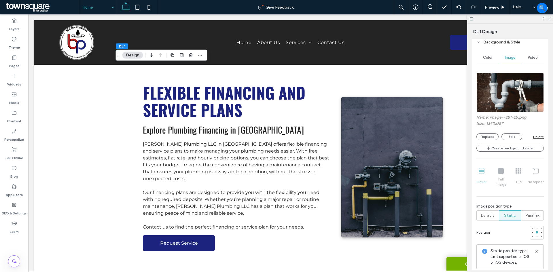
drag, startPoint x: 549, startPoint y: 20, endPoint x: 540, endPoint y: 26, distance: 11.1
click at [549, 20] on icon at bounding box center [549, 19] width 4 height 4
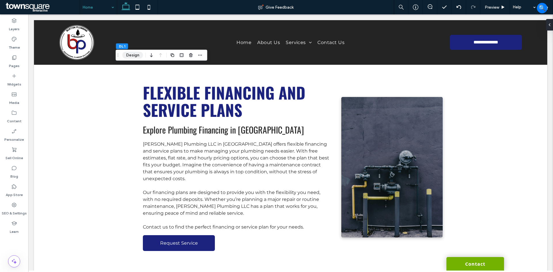
click at [138, 57] on button "Design" at bounding box center [132, 55] width 21 height 7
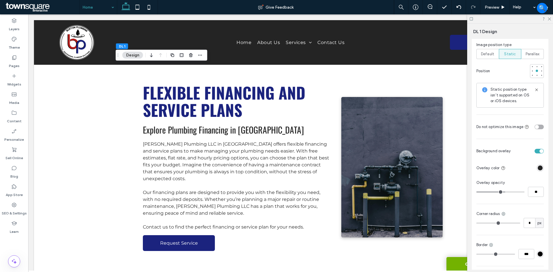
scroll to position [432, 0]
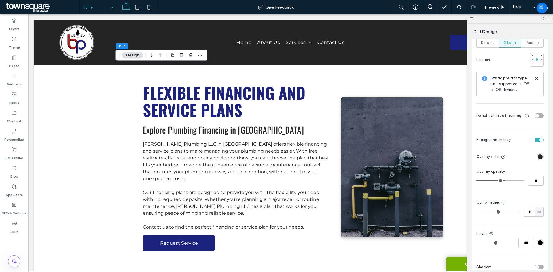
click at [535, 138] on div "toggle" at bounding box center [538, 140] width 9 height 5
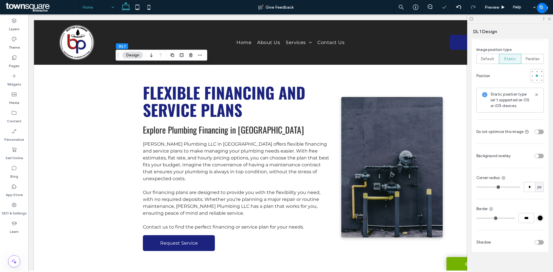
click at [536, 154] on div "toggle" at bounding box center [537, 156] width 4 height 4
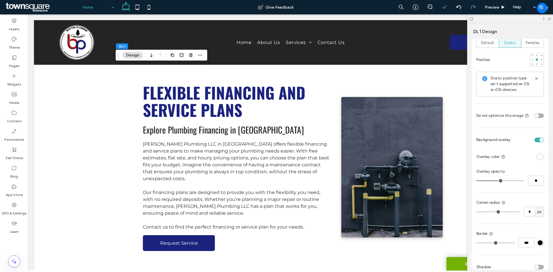
click at [538, 154] on div "rgba(255, 255, 255, 1)" at bounding box center [540, 156] width 5 height 5
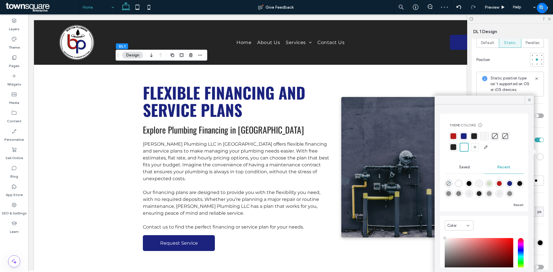
click at [453, 147] on div at bounding box center [453, 147] width 6 height 6
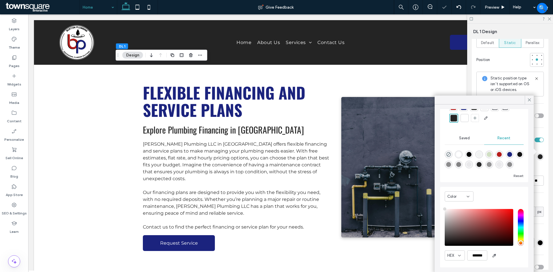
scroll to position [29, 0]
click at [481, 253] on input "*******" at bounding box center [477, 255] width 20 height 10
click at [482, 255] on input "*******" at bounding box center [477, 255] width 20 height 10
drag, startPoint x: 483, startPoint y: 254, endPoint x: 458, endPoint y: 255, distance: 25.6
click at [458, 255] on div "HEX *******" at bounding box center [484, 255] width 79 height 10
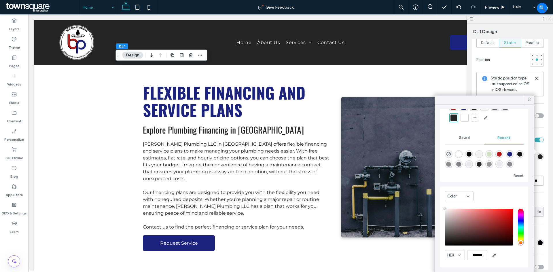
click at [539, 222] on div "Color Image Video Name: image--281-29.png Size: 1390x757 Replace Edit Delete Cr…" at bounding box center [510, 76] width 77 height 401
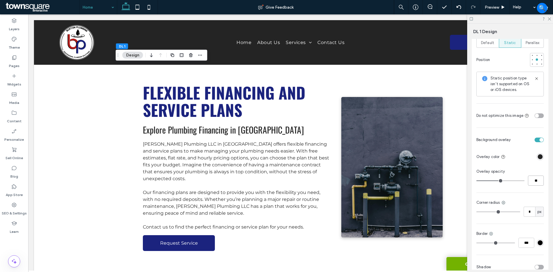
click at [536, 176] on input "**" at bounding box center [536, 181] width 16 height 10
type input "**"
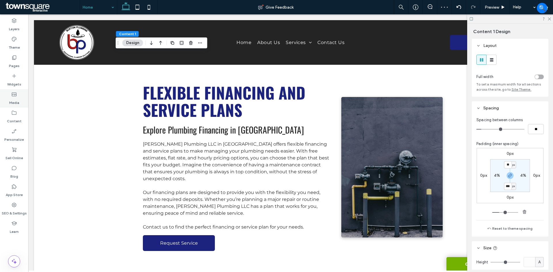
drag, startPoint x: 14, startPoint y: 94, endPoint x: 3, endPoint y: 94, distance: 11.8
click at [14, 94] on icon at bounding box center [14, 95] width 6 height 6
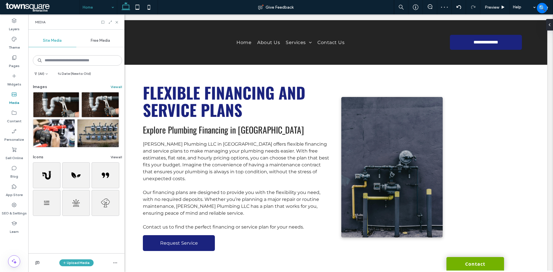
click at [111, 87] on button "View all" at bounding box center [117, 86] width 12 height 7
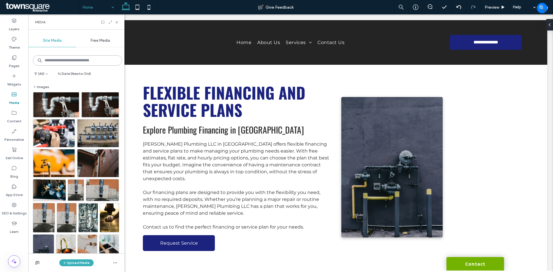
click at [75, 61] on input at bounding box center [77, 60] width 89 height 10
type input "********"
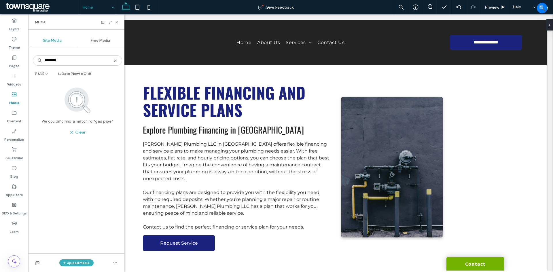
click at [99, 40] on span "Free Media" at bounding box center [100, 40] width 19 height 5
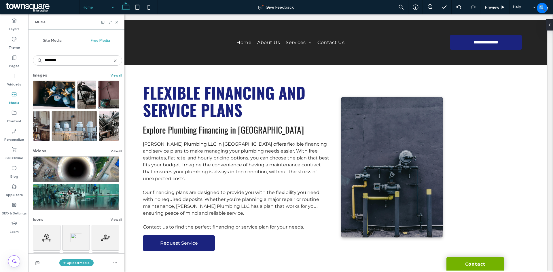
click at [111, 77] on button "View all" at bounding box center [117, 75] width 12 height 7
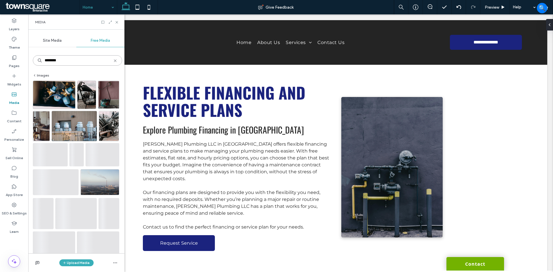
drag, startPoint x: 45, startPoint y: 62, endPoint x: 49, endPoint y: 60, distance: 5.0
click at [45, 61] on input "********" at bounding box center [77, 60] width 89 height 10
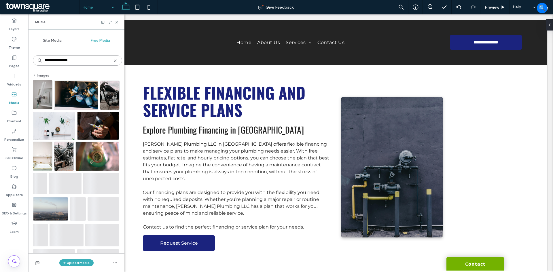
type input "**********"
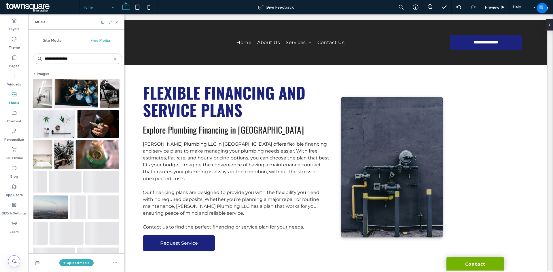
scroll to position [0, 0]
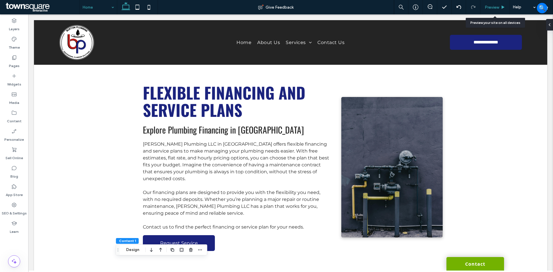
click at [493, 6] on span "Preview" at bounding box center [492, 7] width 14 height 5
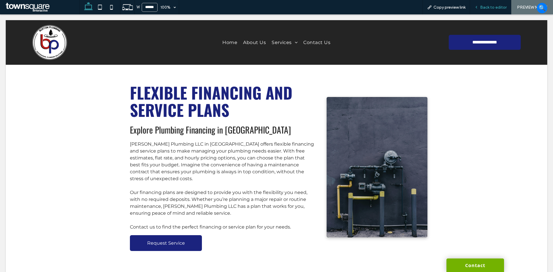
click at [493, 6] on span "Back to editor" at bounding box center [493, 7] width 26 height 5
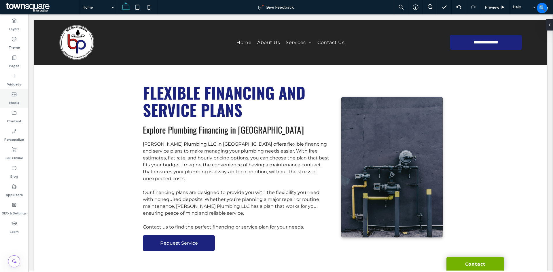
drag, startPoint x: 17, startPoint y: 97, endPoint x: 14, endPoint y: 95, distance: 3.6
click at [17, 97] on div "Media" at bounding box center [14, 98] width 28 height 18
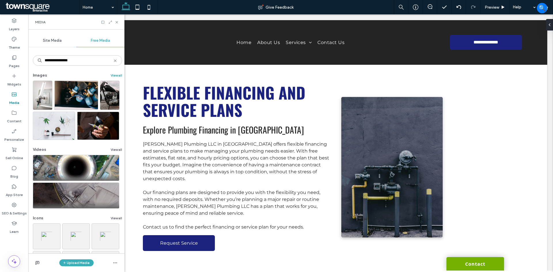
click at [111, 74] on button "View all" at bounding box center [117, 75] width 12 height 7
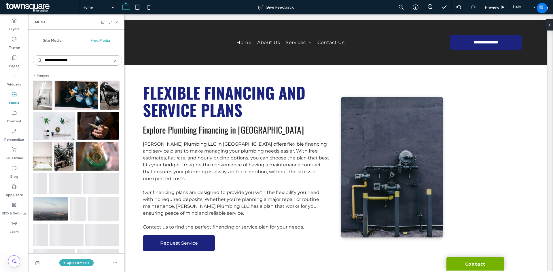
click at [62, 61] on input "**********" at bounding box center [77, 60] width 89 height 10
drag, startPoint x: 60, startPoint y: 61, endPoint x: 36, endPoint y: 62, distance: 24.5
click at [36, 62] on input "**********" at bounding box center [77, 60] width 89 height 10
click at [85, 64] on input "**********" at bounding box center [77, 60] width 89 height 10
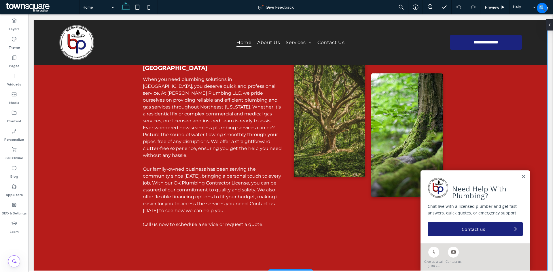
scroll to position [374, 0]
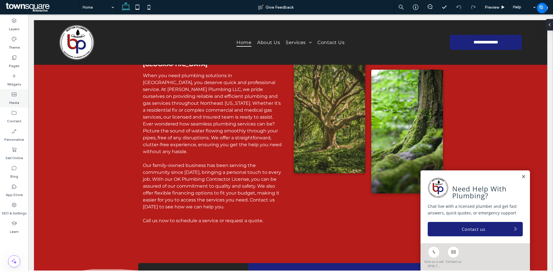
click at [15, 94] on use at bounding box center [14, 95] width 5 height 4
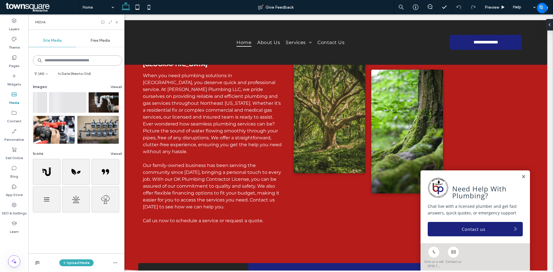
click at [82, 61] on input at bounding box center [77, 60] width 89 height 10
click at [112, 85] on button "View all" at bounding box center [117, 86] width 12 height 7
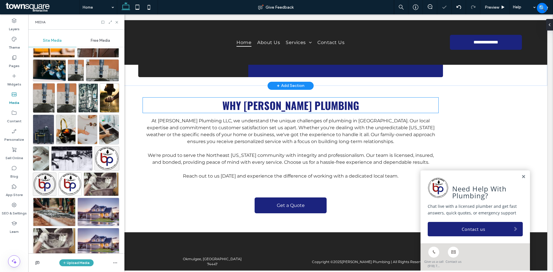
scroll to position [691, 0]
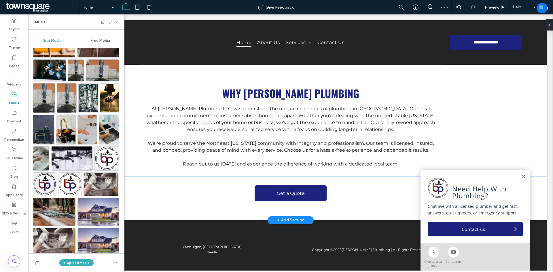
drag, startPoint x: 519, startPoint y: 178, endPoint x: 513, endPoint y: 180, distance: 6.4
click at [521, 178] on link at bounding box center [523, 176] width 4 height 5
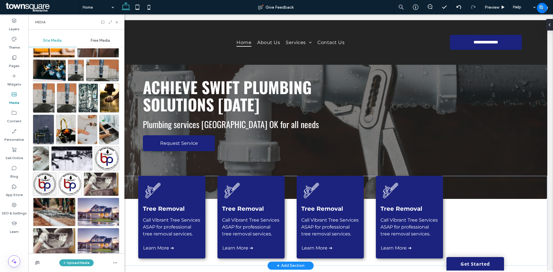
scroll to position [0, 0]
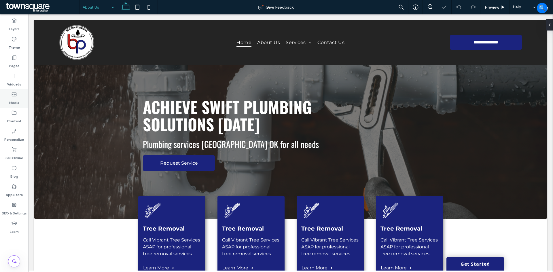
click at [14, 98] on label "Media" at bounding box center [14, 101] width 10 height 8
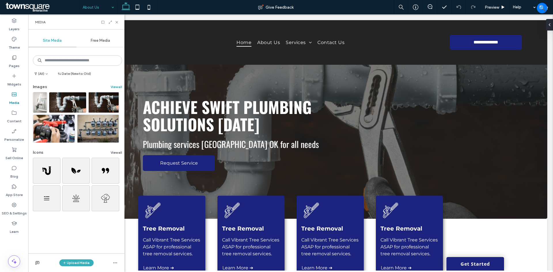
click at [114, 86] on button "View all" at bounding box center [117, 86] width 12 height 7
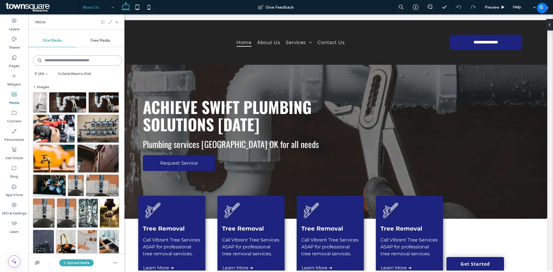
click at [66, 62] on input at bounding box center [77, 60] width 89 height 10
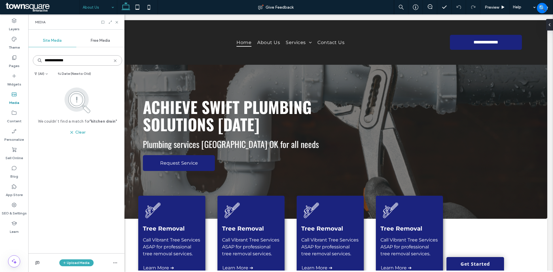
click at [60, 61] on input "**********" at bounding box center [77, 60] width 89 height 10
click at [57, 61] on input "**********" at bounding box center [77, 60] width 89 height 10
drag, startPoint x: 58, startPoint y: 60, endPoint x: 38, endPoint y: 58, distance: 20.6
click at [38, 58] on input "**********" at bounding box center [77, 60] width 89 height 10
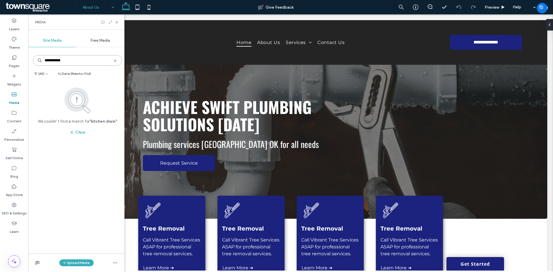
type input "**********"
click at [97, 41] on span "Free Media" at bounding box center [100, 40] width 19 height 5
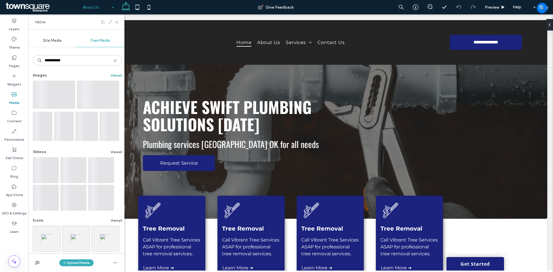
click at [113, 75] on button "View all" at bounding box center [117, 75] width 12 height 7
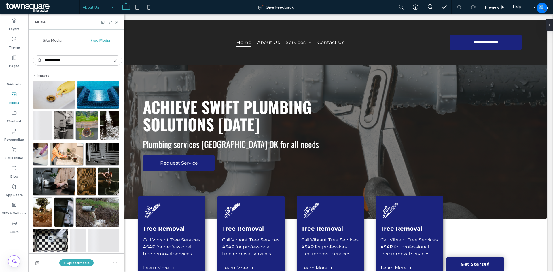
click at [113, 62] on icon at bounding box center [115, 60] width 5 height 5
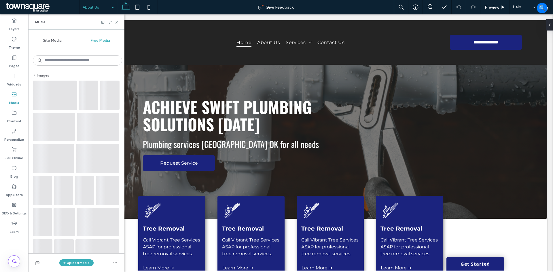
click at [55, 39] on span "Site Media" at bounding box center [52, 40] width 19 height 5
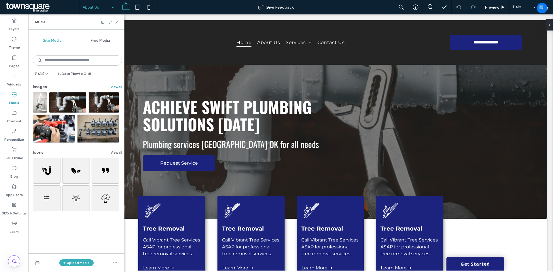
click at [115, 86] on button "View all" at bounding box center [117, 86] width 12 height 7
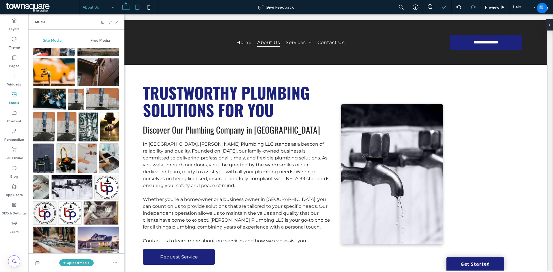
click at [140, 4] on icon at bounding box center [138, 7] width 12 height 12
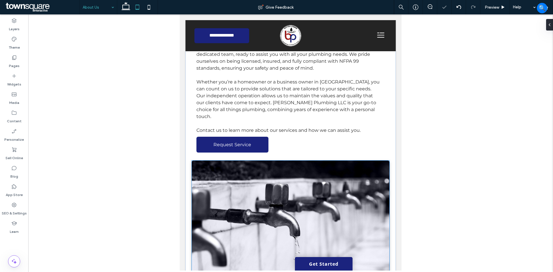
scroll to position [115, 0]
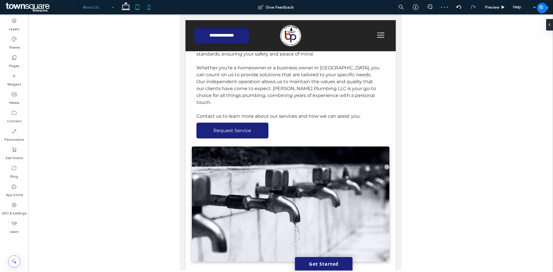
click at [148, 9] on use at bounding box center [149, 7] width 3 height 5
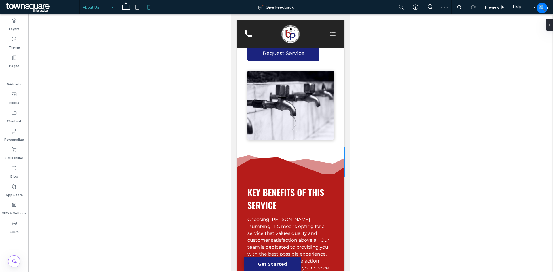
scroll to position [317, 0]
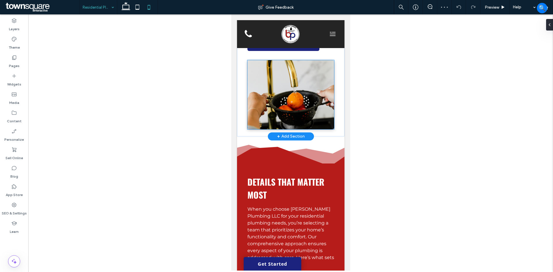
scroll to position [259, 0]
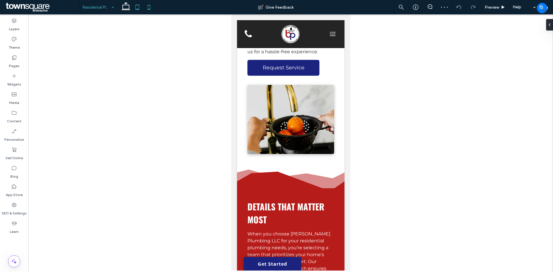
click at [138, 4] on icon at bounding box center [138, 7] width 12 height 12
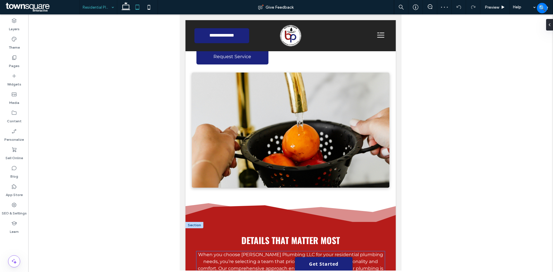
scroll to position [137, 0]
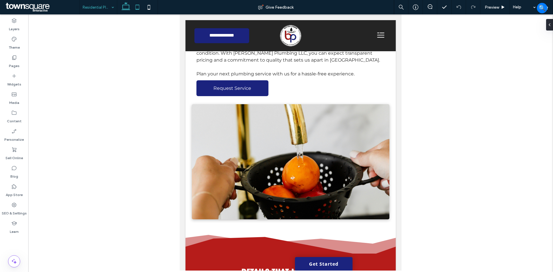
click at [125, 2] on icon at bounding box center [126, 7] width 12 height 12
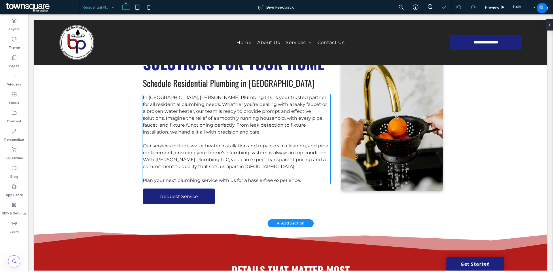
scroll to position [0, 0]
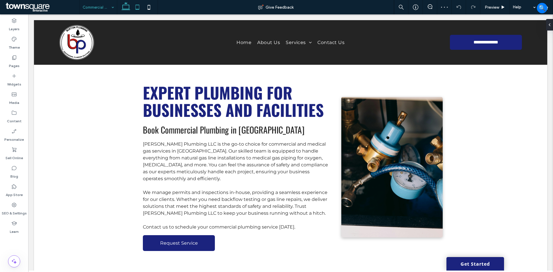
click at [136, 5] on use at bounding box center [138, 7] width 4 height 5
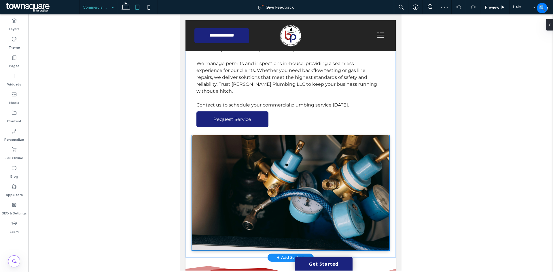
scroll to position [115, 0]
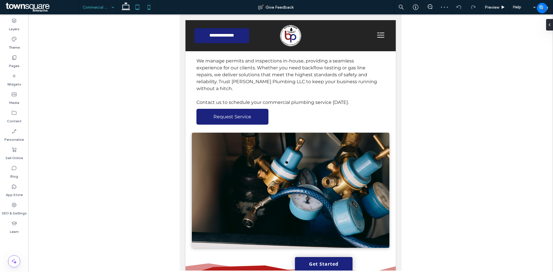
click at [148, 7] on use at bounding box center [149, 7] width 3 height 5
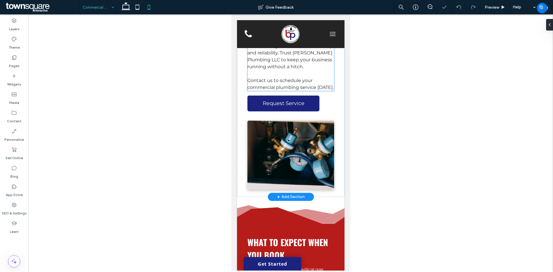
scroll to position [230, 0]
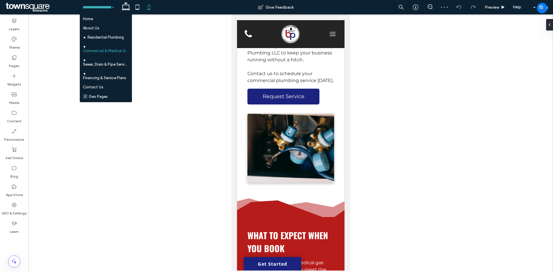
drag, startPoint x: 100, startPoint y: 8, endPoint x: 107, endPoint y: 13, distance: 8.1
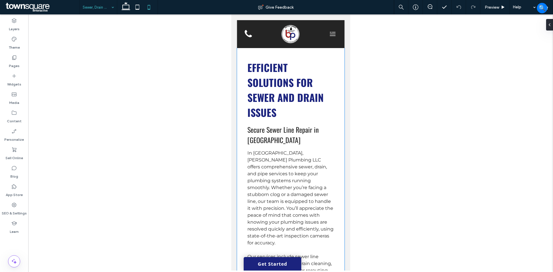
scroll to position [202, 0]
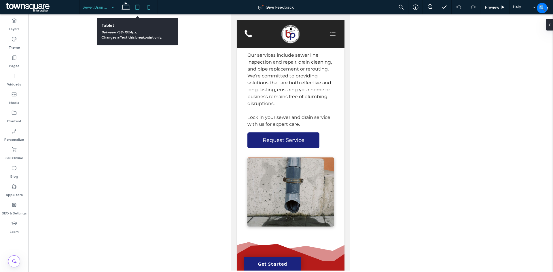
click at [139, 8] on use at bounding box center [138, 7] width 4 height 5
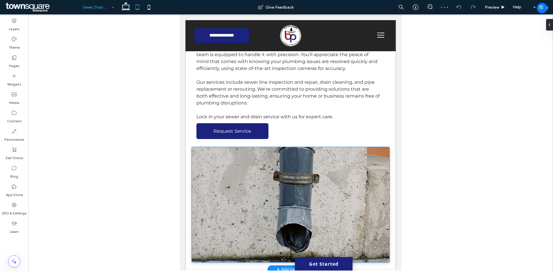
scroll to position [139, 0]
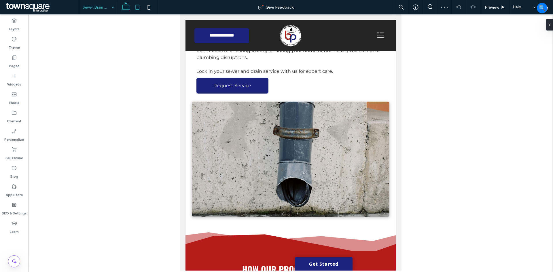
click at [126, 6] on icon at bounding box center [126, 7] width 12 height 12
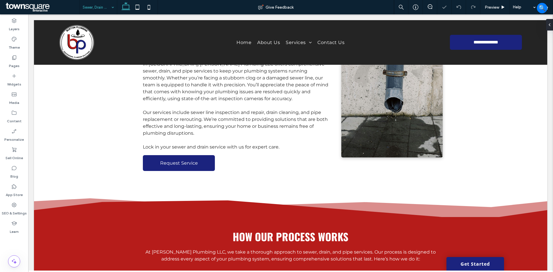
scroll to position [61, 0]
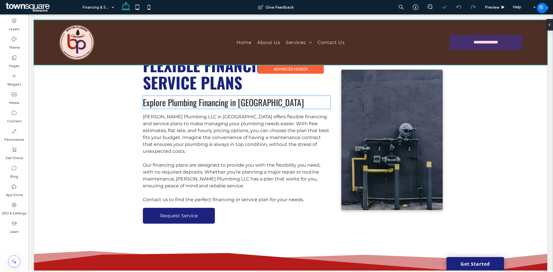
scroll to position [29, 0]
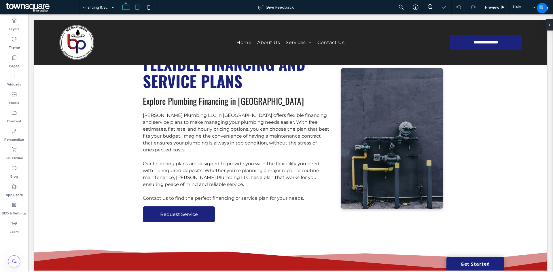
click at [141, 10] on icon at bounding box center [138, 7] width 12 height 12
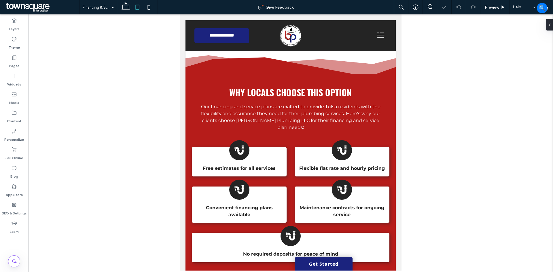
scroll to position [346, 0]
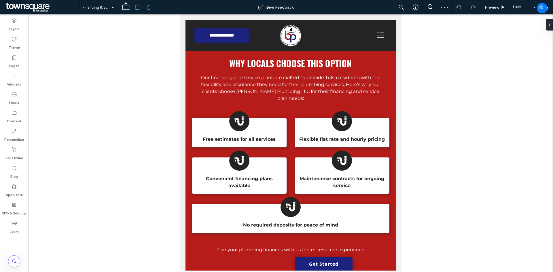
click at [147, 9] on icon at bounding box center [149, 7] width 12 height 12
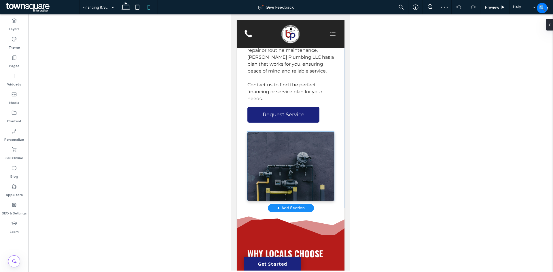
scroll to position [200, 0]
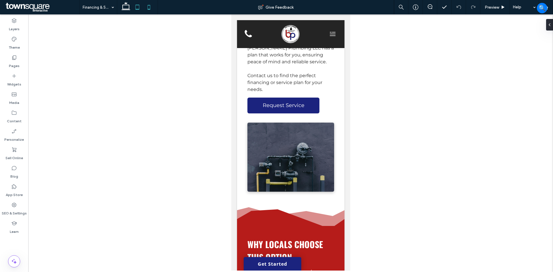
click at [138, 7] on icon at bounding box center [138, 7] width 12 height 12
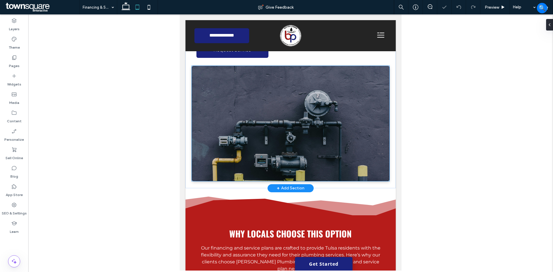
scroll to position [139, 0]
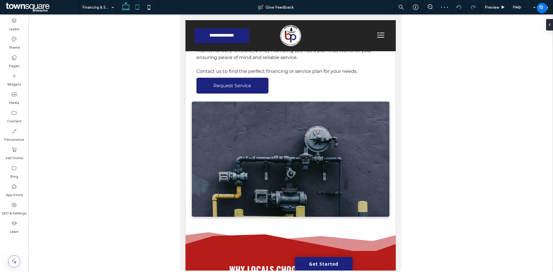
drag, startPoint x: 124, startPoint y: 5, endPoint x: 111, endPoint y: 12, distance: 14.7
click at [124, 5] on icon at bounding box center [126, 7] width 12 height 12
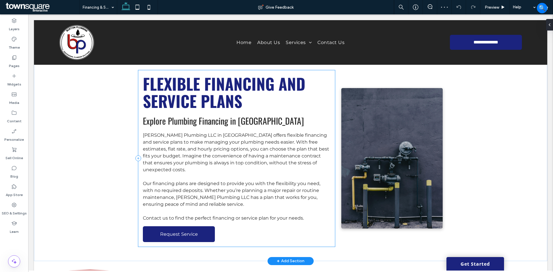
scroll to position [0, 0]
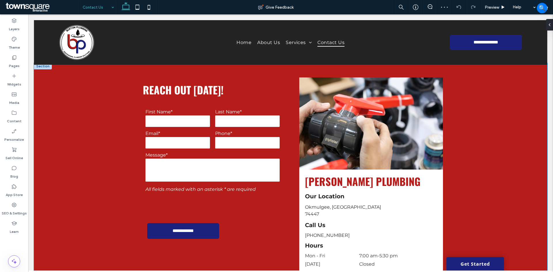
scroll to position [173, 0]
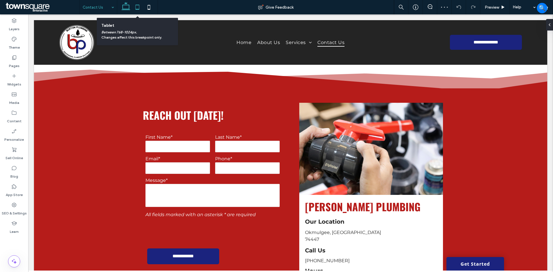
click at [137, 10] on icon at bounding box center [138, 7] width 12 height 12
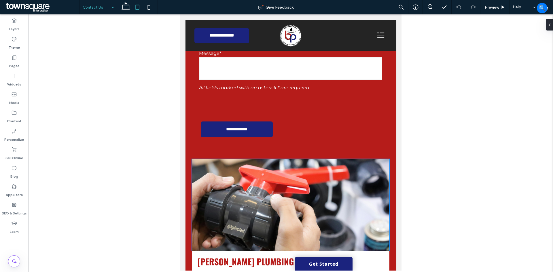
scroll to position [346, 0]
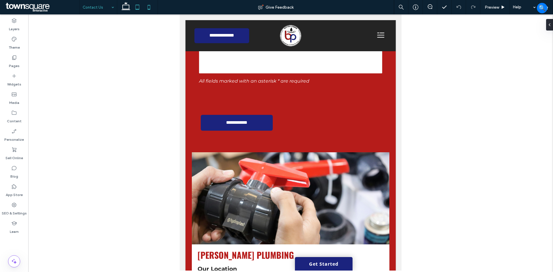
click at [151, 8] on icon at bounding box center [149, 7] width 12 height 12
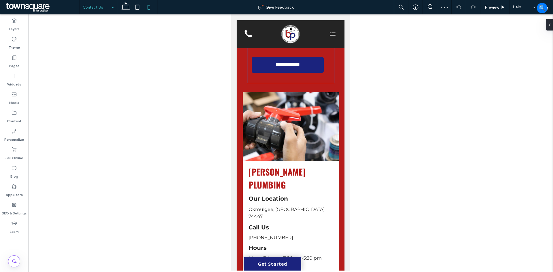
scroll to position [461, 0]
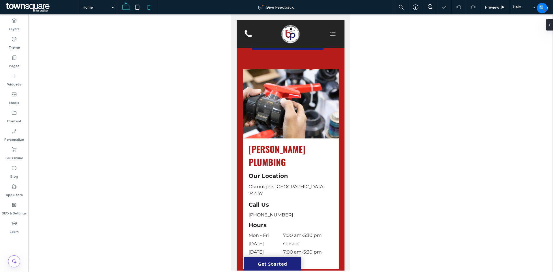
click at [128, 8] on icon at bounding box center [126, 7] width 12 height 12
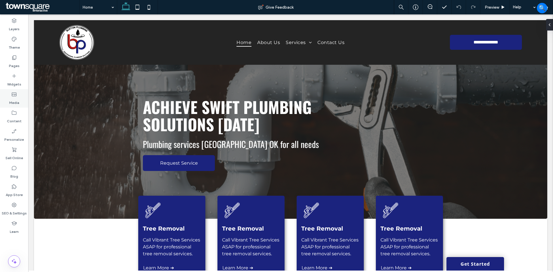
click at [16, 95] on icon at bounding box center [14, 95] width 6 height 6
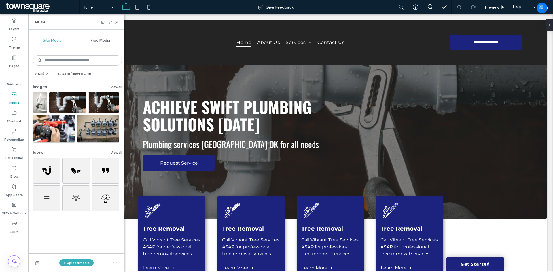
click at [176, 229] on span "Tree Removal" at bounding box center [164, 228] width 42 height 7
click at [176, 229] on div "Tree Removal" at bounding box center [172, 228] width 58 height 7
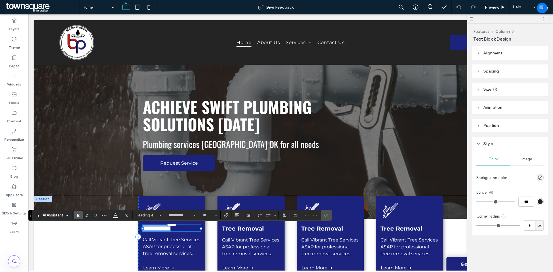
click at [170, 229] on span "**********" at bounding box center [157, 228] width 28 height 6
paste div
type input "**"
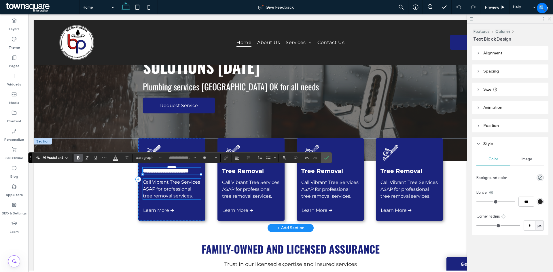
click at [181, 193] on span "Call Vibrant Tree Services ASAP for professional tree removal services." at bounding box center [171, 188] width 57 height 19
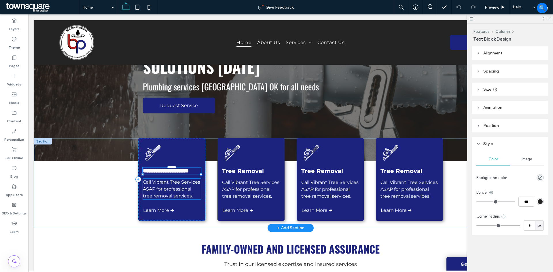
click at [181, 193] on div "Call Vibrant Tree Services ASAP for professional tree removal services." at bounding box center [172, 189] width 58 height 21
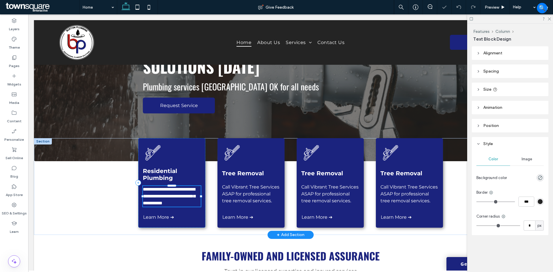
type input "**********"
type input "**"
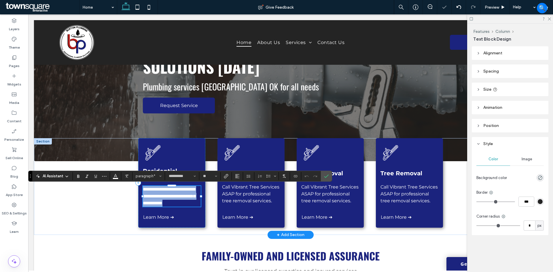
paste div
type input "**"
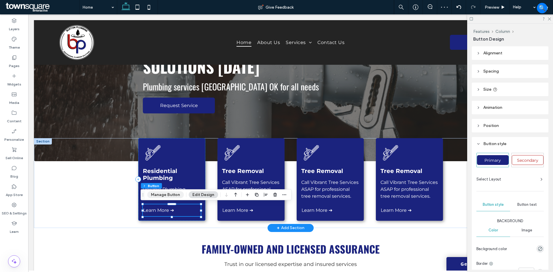
click at [160, 193] on button "Manage Button" at bounding box center [165, 194] width 37 height 7
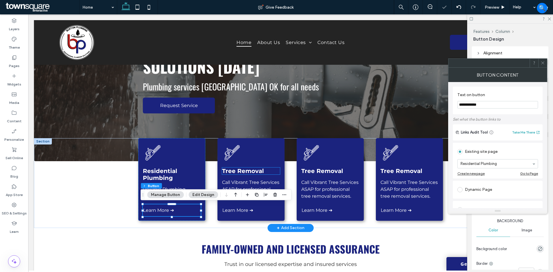
click at [243, 170] on span "Tree Removal" at bounding box center [243, 171] width 42 height 7
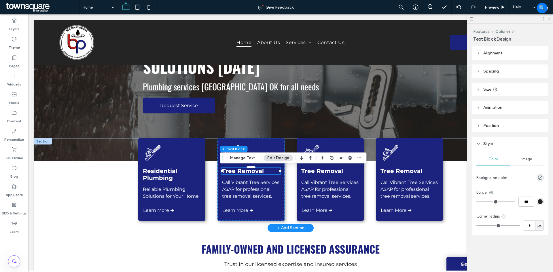
click at [247, 172] on span "Tree Removal" at bounding box center [243, 171] width 42 height 7
click at [247, 172] on span "**********" at bounding box center [236, 171] width 28 height 6
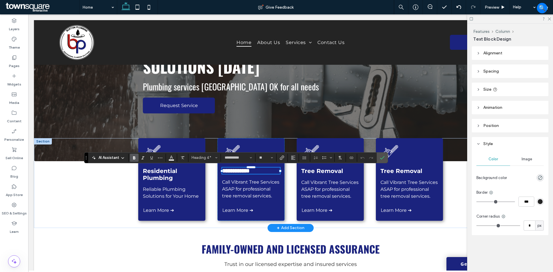
paste div
type input "**"
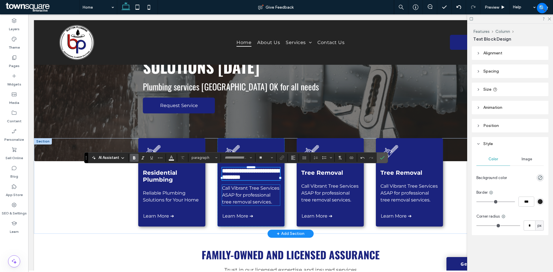
click at [250, 205] on span "Call Vibrant Tree Services ASAP for professional tree removal services." at bounding box center [250, 194] width 57 height 19
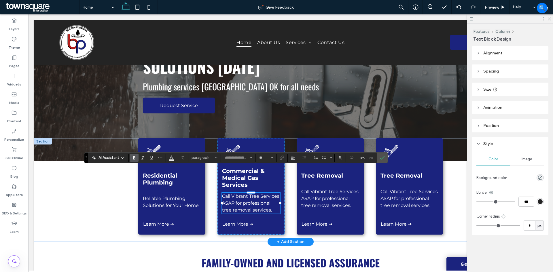
click at [250, 207] on span "Call Vibrant Tree Services ASAP for professional tree removal services." at bounding box center [250, 202] width 57 height 19
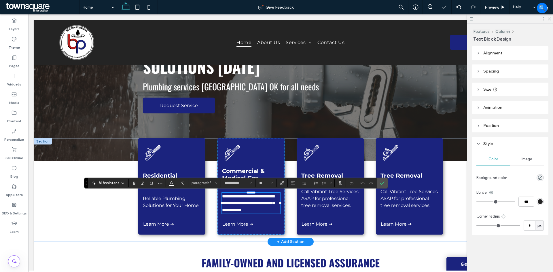
paste div
type input "**"
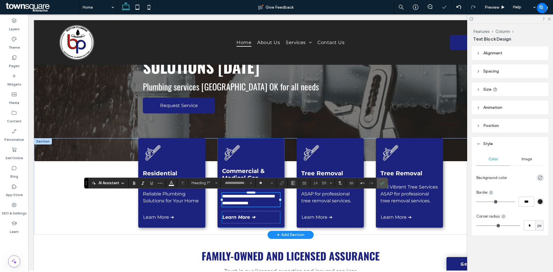
click at [230, 219] on span "Learn More ➔" at bounding box center [238, 217] width 33 height 5
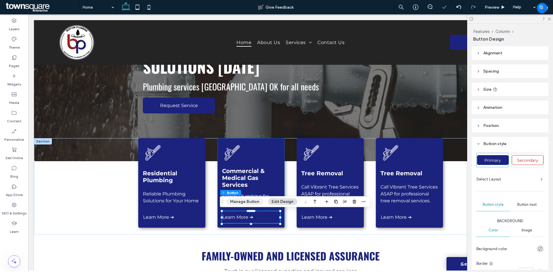
click at [239, 200] on button "Manage Button" at bounding box center [244, 201] width 37 height 7
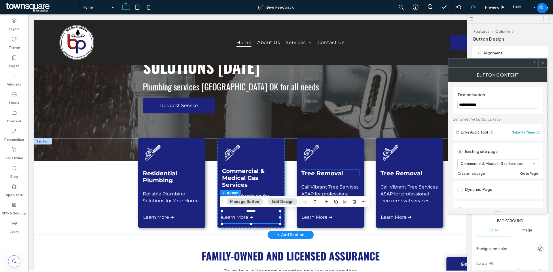
click at [329, 173] on span "Tree Removal" at bounding box center [322, 173] width 42 height 7
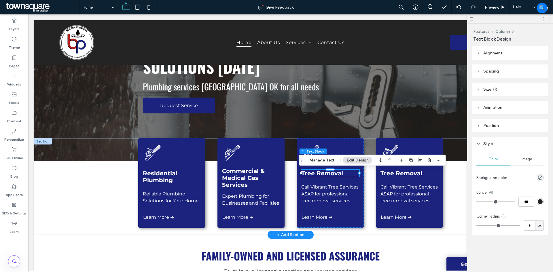
scroll to position [7, 0]
click at [329, 173] on span "Tree Removal" at bounding box center [322, 173] width 42 height 7
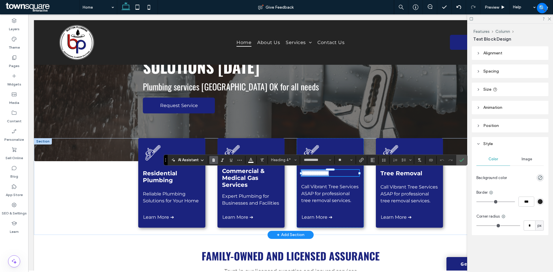
paste div
type input "**"
click at [322, 200] on p "Call Vibrant Tree Services ASAP for professional tree removal services." at bounding box center [330, 195] width 58 height 21
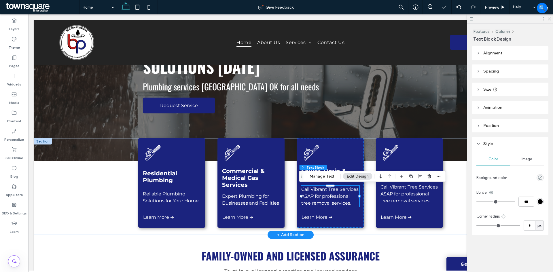
click at [322, 200] on p "Call Vibrant Tree Services ASAP for professional tree removal services." at bounding box center [330, 196] width 58 height 21
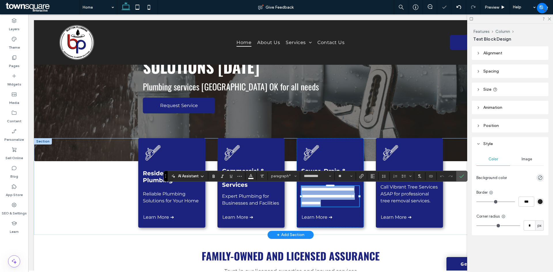
paste div
type input "**"
click at [318, 219] on span "Learn More ➔" at bounding box center [317, 217] width 33 height 5
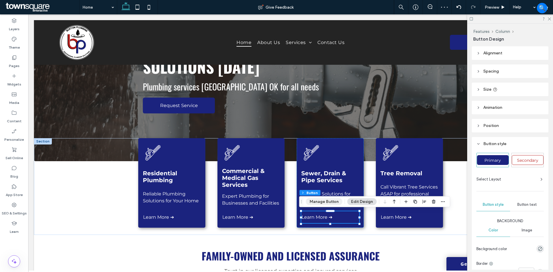
drag, startPoint x: 315, startPoint y: 201, endPoint x: 310, endPoint y: 204, distance: 6.7
click at [316, 201] on button "Manage Button" at bounding box center [324, 201] width 37 height 7
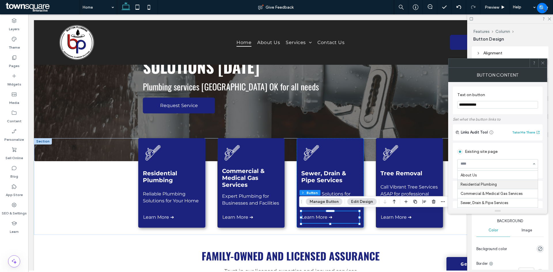
scroll to position [7, 0]
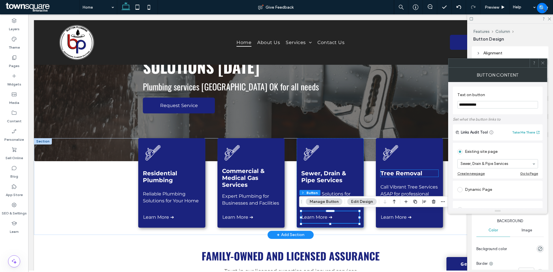
click at [391, 176] on span "Tree Removal" at bounding box center [401, 173] width 42 height 7
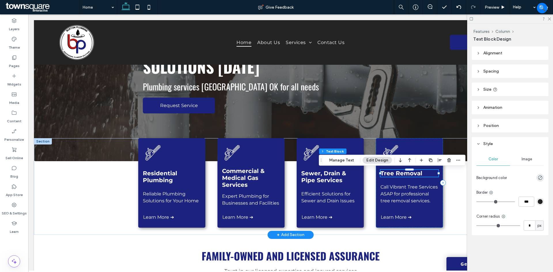
click at [391, 176] on div "Tree Removal" at bounding box center [409, 173] width 58 height 7
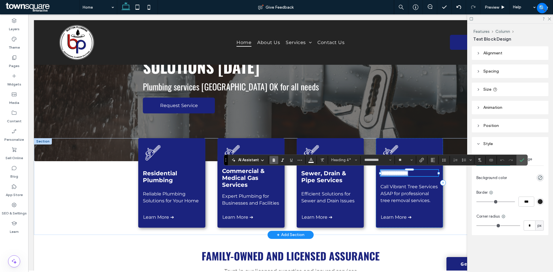
paste div
type input "**"
click at [405, 203] on span "Call Vibrant Tree Services ASAP for professional tree removal services." at bounding box center [408, 193] width 57 height 19
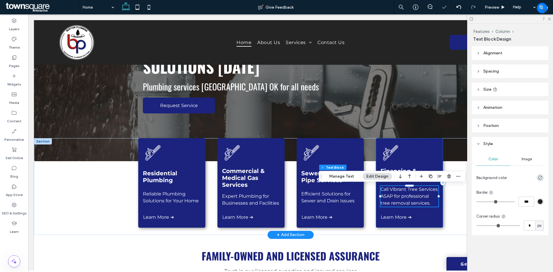
click at [405, 205] on span "Call Vibrant Tree Services ASAP for professional tree removal services." at bounding box center [408, 196] width 57 height 19
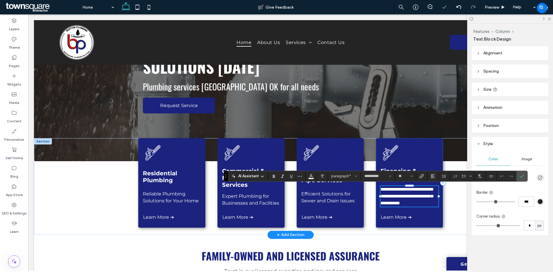
paste div
type input "**"
click at [397, 217] on span "Learn More ➔" at bounding box center [397, 217] width 33 height 5
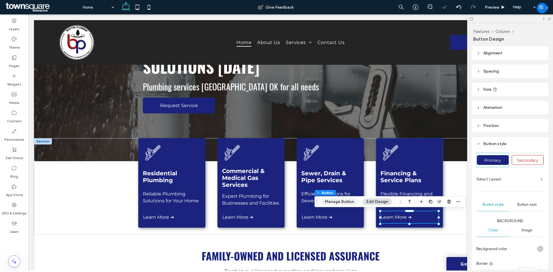
drag, startPoint x: 332, startPoint y: 199, endPoint x: 333, endPoint y: 202, distance: 3.6
click at [333, 199] on button "Manage Button" at bounding box center [339, 201] width 37 height 7
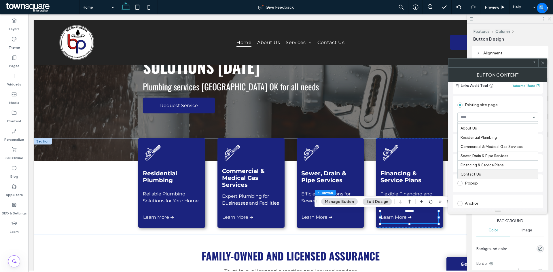
scroll to position [58, 0]
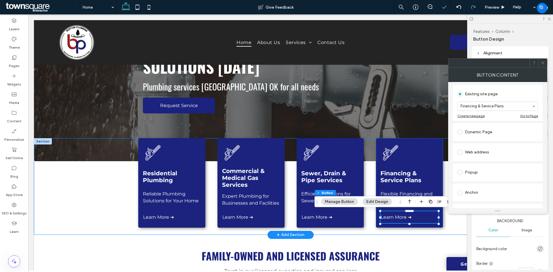
click at [109, 209] on div "Residential Plumbing Reliable Plumbing Solutions for Your Home Learn More ➔ Com…" at bounding box center [290, 186] width 513 height 97
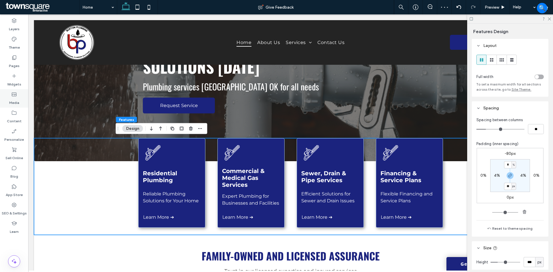
click at [14, 99] on label "Media" at bounding box center [14, 101] width 10 height 8
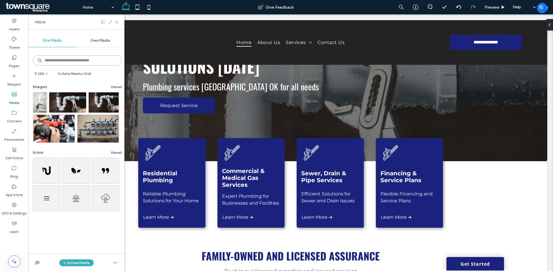
click at [59, 60] on input at bounding box center [77, 60] width 89 height 10
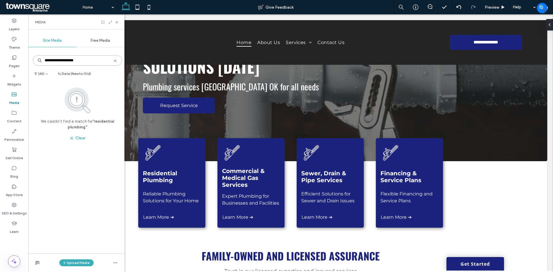
type input "**********"
click at [99, 41] on span "Free Media" at bounding box center [100, 40] width 19 height 5
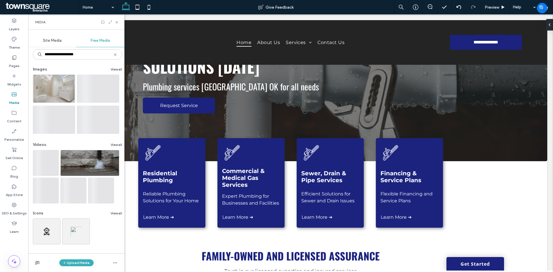
scroll to position [6, 0]
click at [113, 211] on button "View all" at bounding box center [117, 213] width 12 height 7
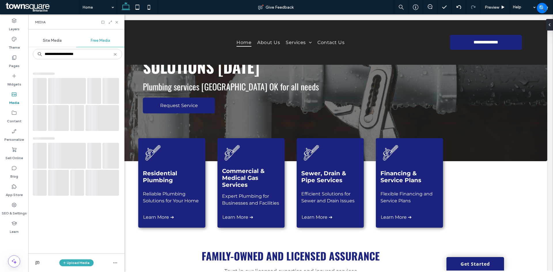
scroll to position [0, 0]
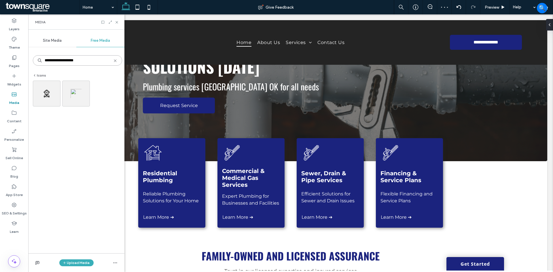
drag, startPoint x: 63, startPoint y: 60, endPoint x: 46, endPoint y: 60, distance: 16.7
click at [46, 60] on input "**********" at bounding box center [77, 60] width 89 height 10
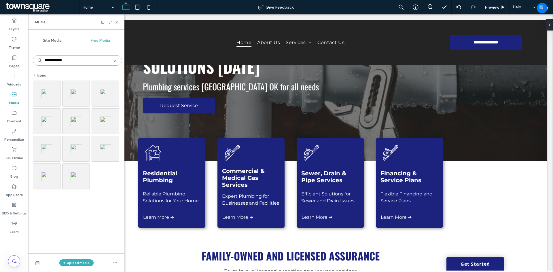
click at [51, 60] on input "**********" at bounding box center [77, 60] width 89 height 10
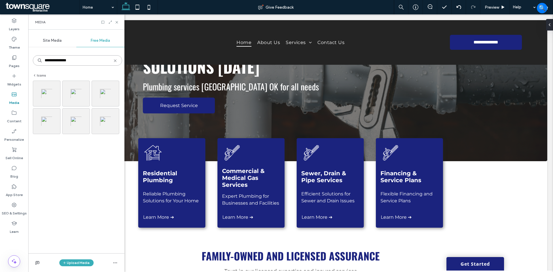
click at [70, 63] on input "**********" at bounding box center [77, 60] width 89 height 10
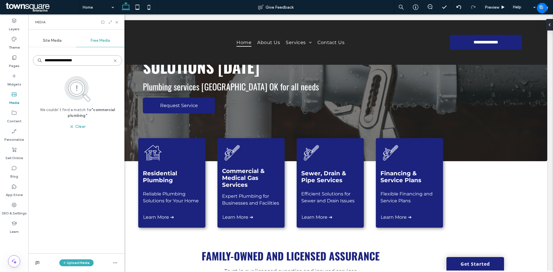
click at [73, 60] on input "**********" at bounding box center [77, 60] width 89 height 10
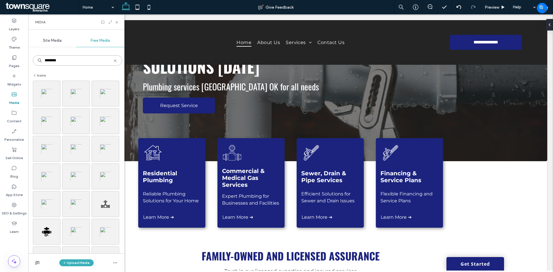
click at [68, 61] on input "********" at bounding box center [77, 60] width 89 height 10
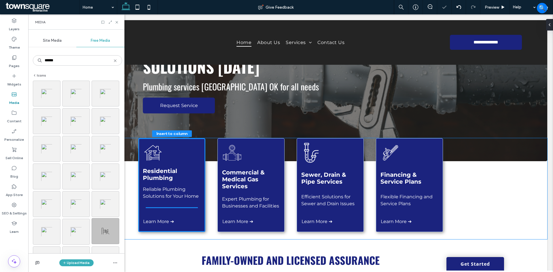
scroll to position [62, 0]
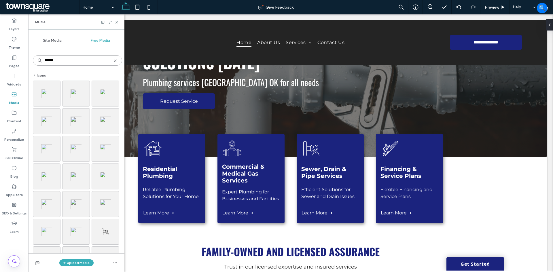
click at [64, 65] on input "*****" at bounding box center [77, 60] width 89 height 10
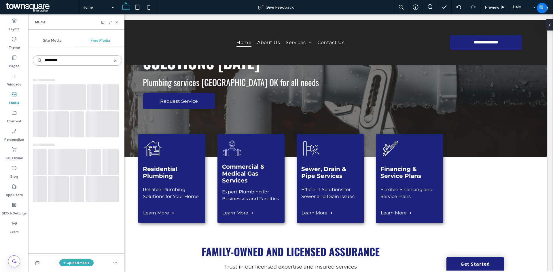
type input "**********"
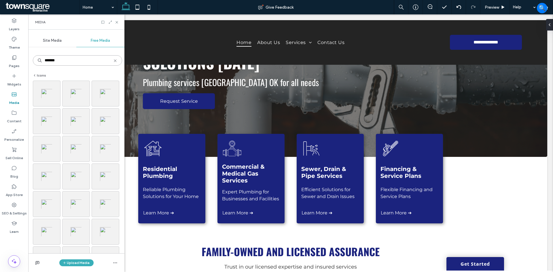
type input "*******"
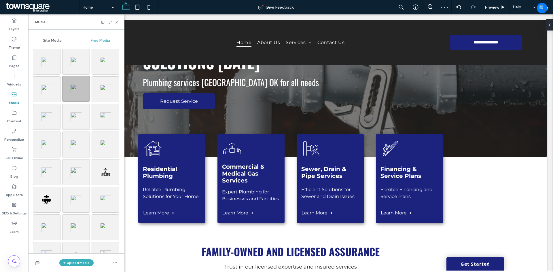
scroll to position [0, 0]
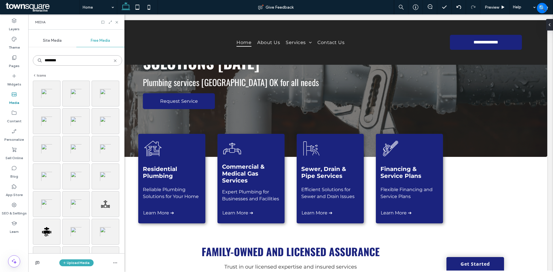
click at [72, 59] on input "********" at bounding box center [77, 60] width 89 height 10
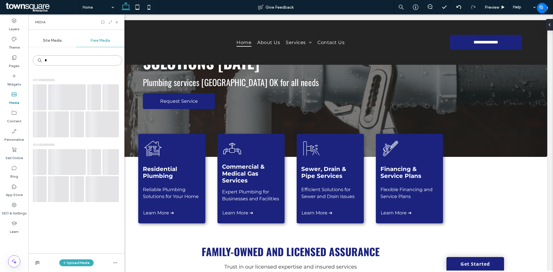
type input "*"
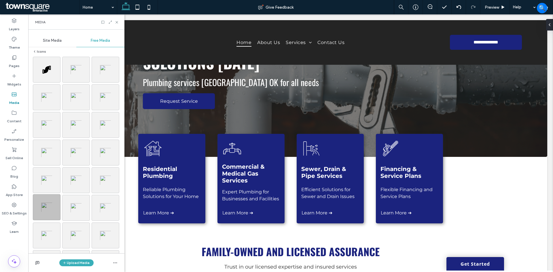
scroll to position [29, 0]
type input "****"
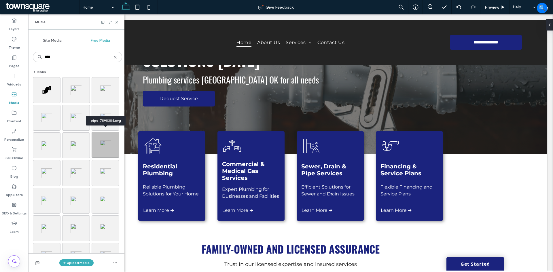
scroll to position [0, 0]
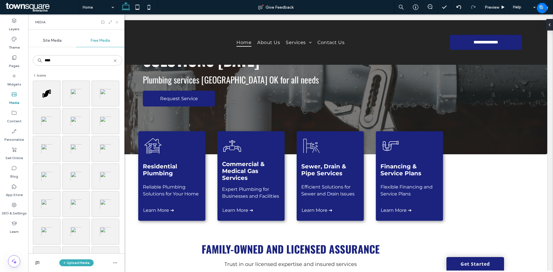
click at [116, 20] on icon at bounding box center [117, 22] width 4 height 4
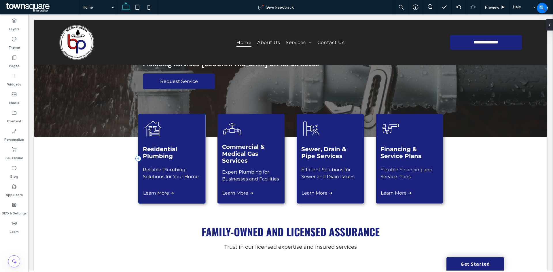
scroll to position [93, 0]
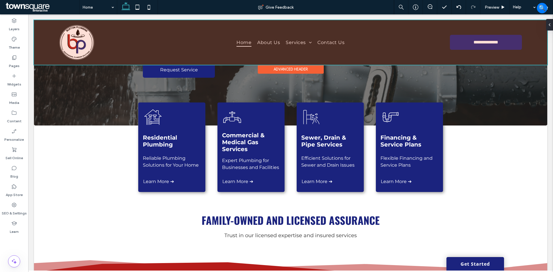
click at [77, 36] on div at bounding box center [290, 42] width 513 height 45
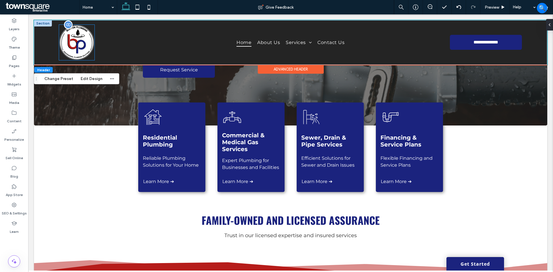
click at [80, 50] on img at bounding box center [76, 42] width 35 height 35
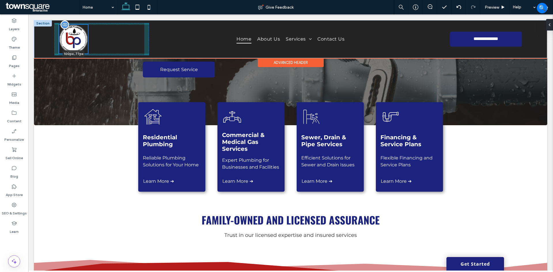
scroll to position [87, 0]
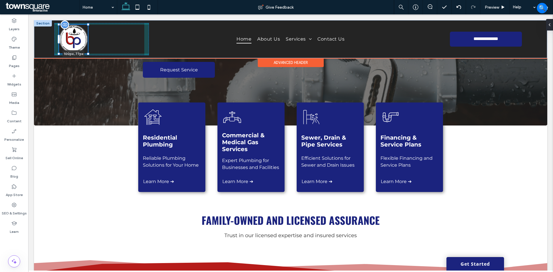
drag, startPoint x: 94, startPoint y: 59, endPoint x: 88, endPoint y: 52, distance: 9.4
click at [59, 25] on div at bounding box center [59, 25] width 0 height 0
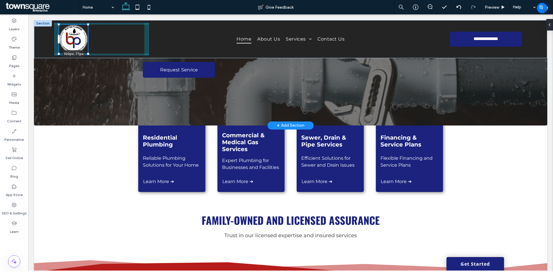
type input "***"
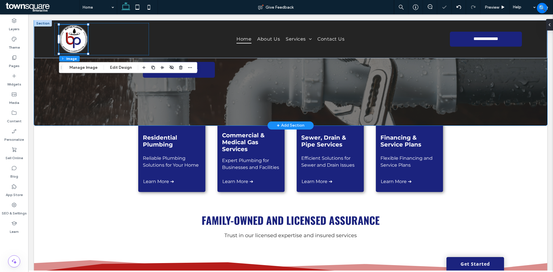
click at [89, 101] on div "Achieve Swift Plumbing Solutions Today Plumbing services Tulsa OK for all needs…" at bounding box center [290, 48] width 513 height 154
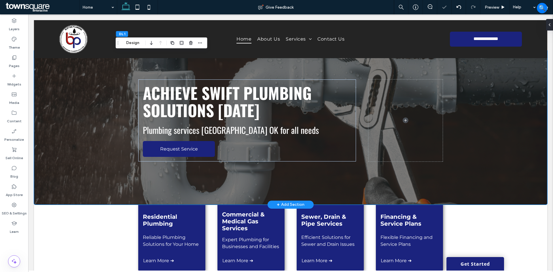
scroll to position [0, 0]
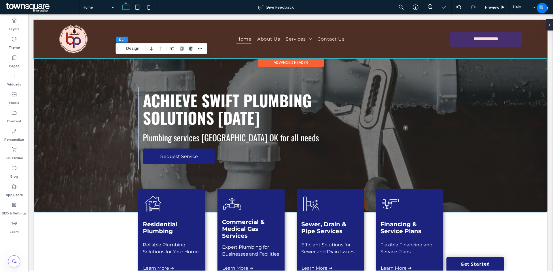
click at [80, 44] on div at bounding box center [290, 39] width 513 height 38
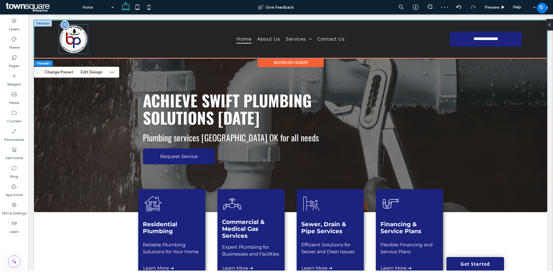
click at [79, 43] on img at bounding box center [73, 39] width 29 height 29
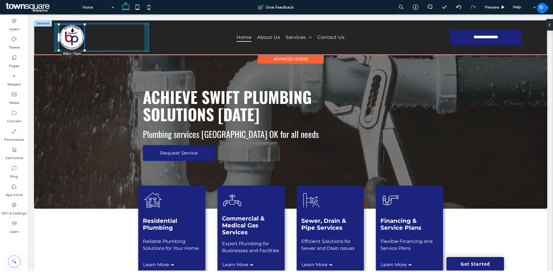
drag, startPoint x: 88, startPoint y: 53, endPoint x: 84, endPoint y: 50, distance: 5.0
click at [84, 50] on div at bounding box center [84, 50] width 2 height 2
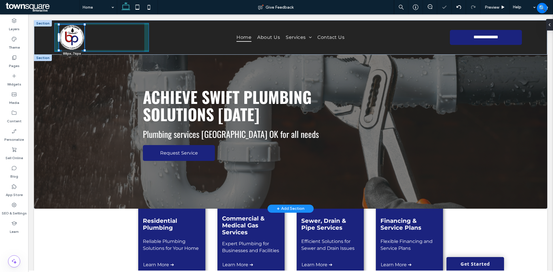
type input "**"
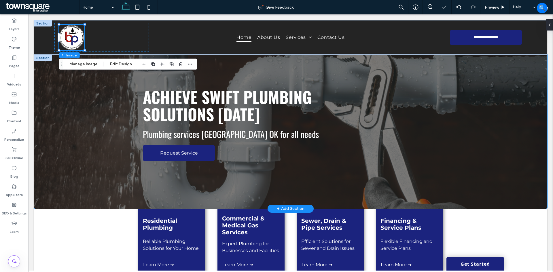
drag, startPoint x: 86, startPoint y: 92, endPoint x: 82, endPoint y: 92, distance: 4.0
click at [86, 92] on div "Achieve Swift Plumbing Solutions Today Plumbing services Tulsa OK for all needs…" at bounding box center [290, 132] width 513 height 154
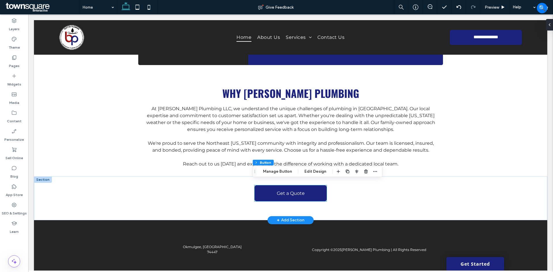
scroll to position [672, 0]
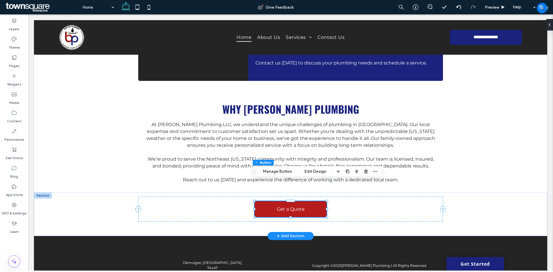
click at [288, 201] on link "Get a Quote" at bounding box center [291, 209] width 72 height 16
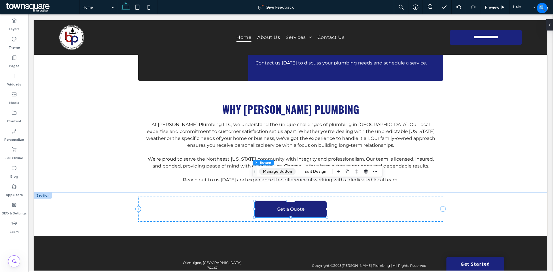
click at [276, 172] on button "Manage Button" at bounding box center [277, 171] width 37 height 7
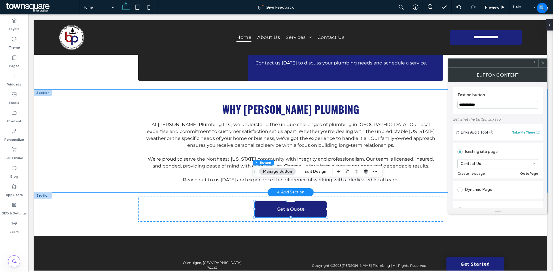
click at [92, 96] on div "Why Burton Plumbing At Burton Plumbing LLC, we understand the unique challenges…" at bounding box center [290, 141] width 513 height 103
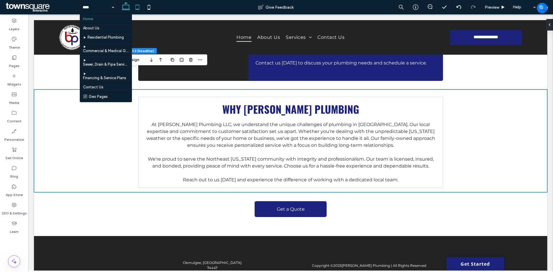
click at [135, 5] on icon at bounding box center [138, 7] width 12 height 12
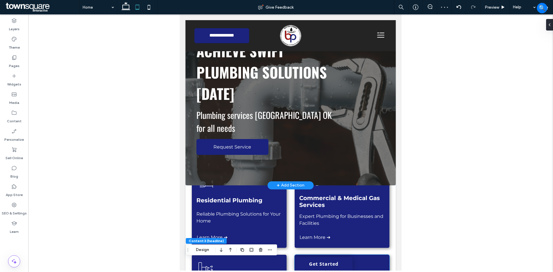
scroll to position [0, 0]
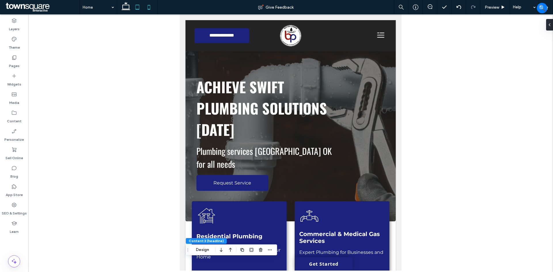
click at [150, 7] on icon at bounding box center [149, 7] width 12 height 12
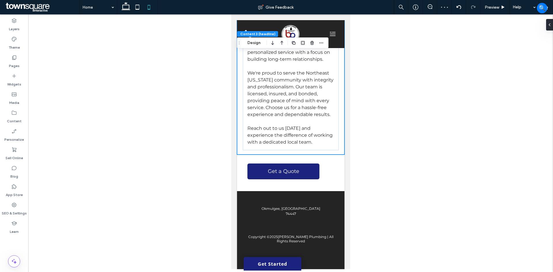
scroll to position [1299, 0]
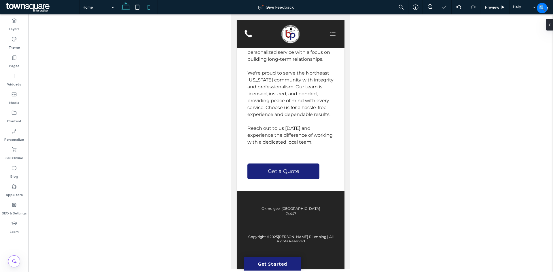
click at [121, 9] on icon at bounding box center [126, 7] width 12 height 12
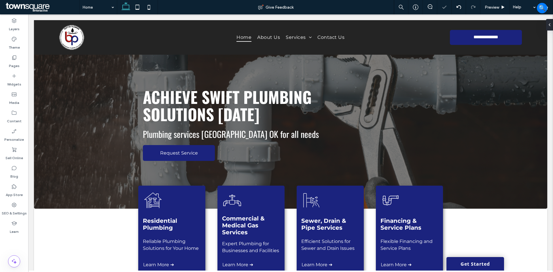
scroll to position [650, 0]
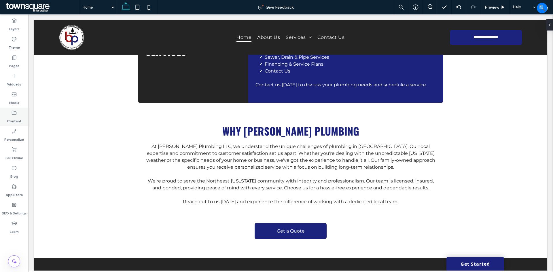
drag, startPoint x: 15, startPoint y: 116, endPoint x: 16, endPoint y: 113, distance: 2.9
click at [16, 116] on label "Content" at bounding box center [14, 120] width 15 height 8
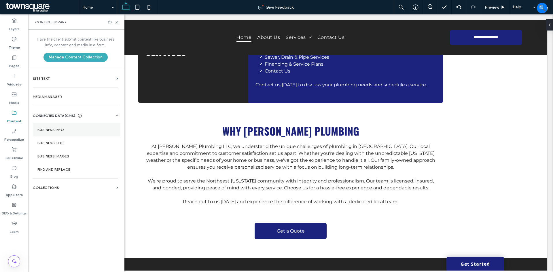
click at [68, 130] on label "Business Info" at bounding box center [76, 130] width 78 height 4
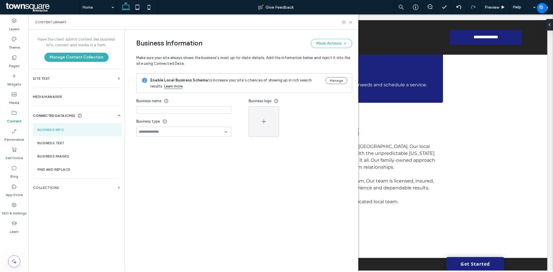
type input "**********"
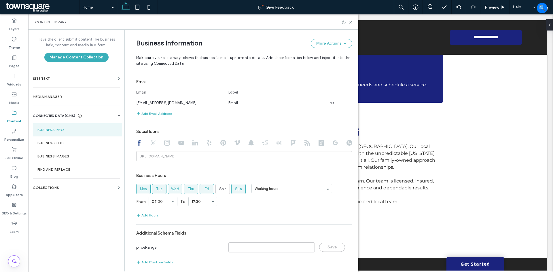
scroll to position [221, 0]
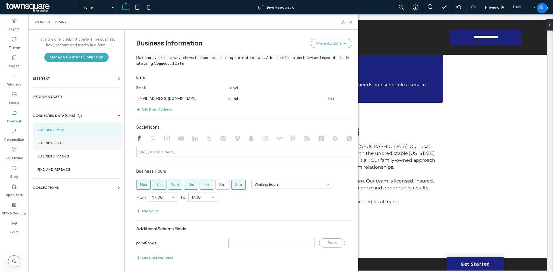
drag, startPoint x: 63, startPoint y: 140, endPoint x: 51, endPoint y: 141, distance: 12.7
click at [63, 140] on section "Business Text" at bounding box center [77, 142] width 89 height 13
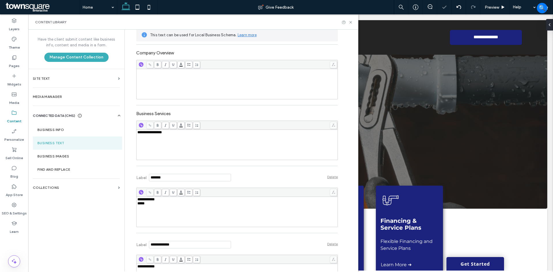
scroll to position [0, 0]
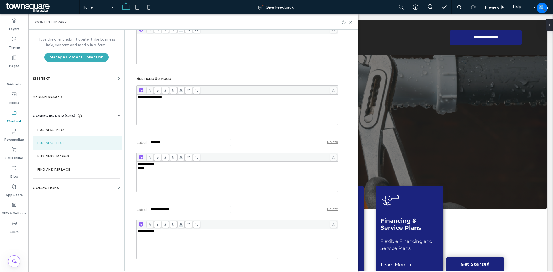
scroll to position [162, 0]
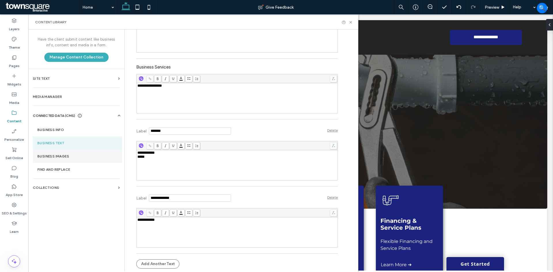
click at [80, 158] on label "Business Images" at bounding box center [77, 156] width 80 height 4
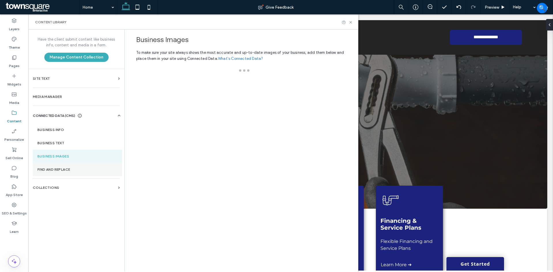
scroll to position [0, 0]
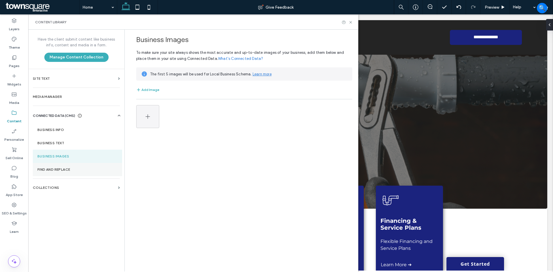
click at [72, 169] on label "Find and Replace" at bounding box center [77, 170] width 80 height 4
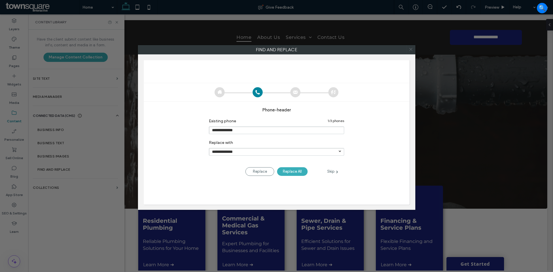
click at [412, 50] on icon at bounding box center [411, 49] width 8 height 8
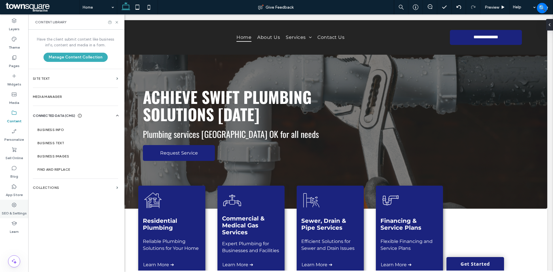
click at [12, 206] on icon at bounding box center [14, 205] width 6 height 6
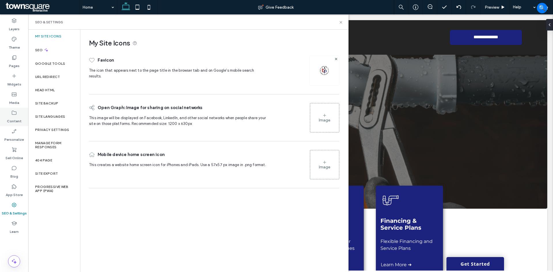
click at [19, 112] on div "Content" at bounding box center [14, 117] width 28 height 18
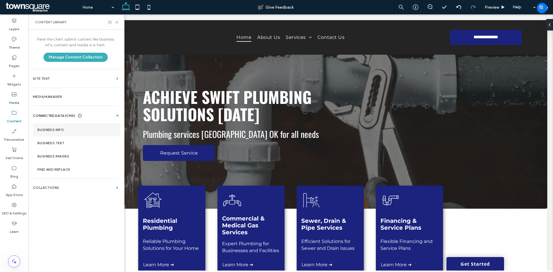
click at [70, 131] on label "Business Info" at bounding box center [76, 130] width 78 height 4
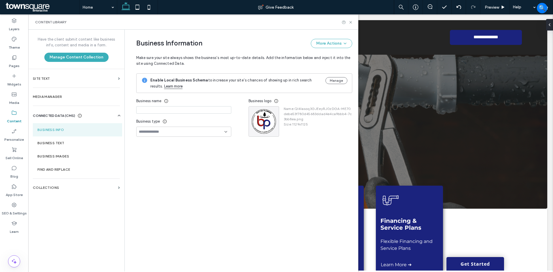
type input "**********"
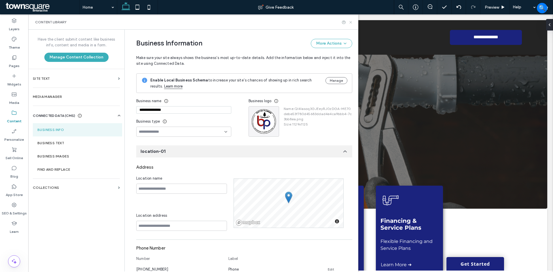
click at [351, 22] on icon at bounding box center [350, 22] width 4 height 4
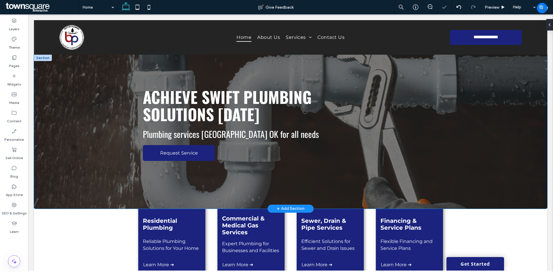
scroll to position [20, 0]
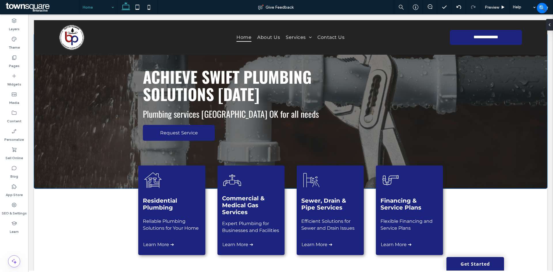
drag, startPoint x: 102, startPoint y: 9, endPoint x: 95, endPoint y: 9, distance: 6.6
click at [498, 6] on span "Preview" at bounding box center [492, 7] width 14 height 5
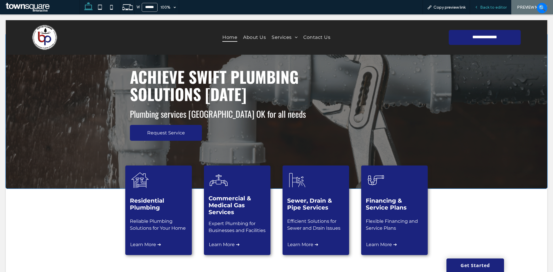
click at [491, 4] on div "Back to editor" at bounding box center [490, 7] width 41 height 14
click at [486, 7] on span "Back to editor" at bounding box center [493, 7] width 26 height 5
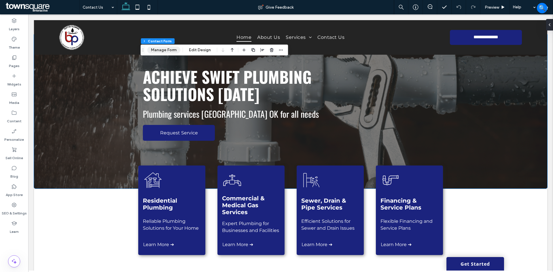
drag, startPoint x: 169, startPoint y: 53, endPoint x: 164, endPoint y: 53, distance: 4.9
click at [169, 53] on button "Manage Form" at bounding box center [163, 50] width 33 height 7
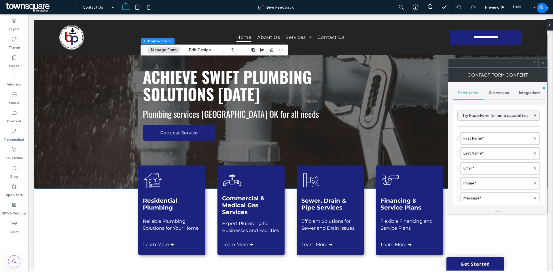
click at [494, 90] on div "Submission" at bounding box center [498, 93] width 31 height 13
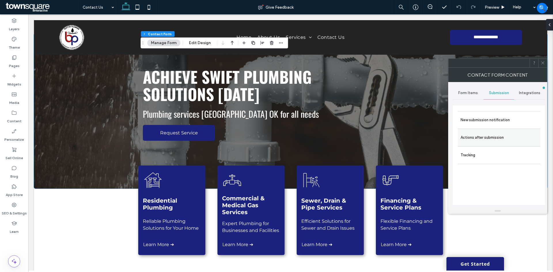
click at [500, 139] on label "Actions after submission" at bounding box center [498, 138] width 77 height 12
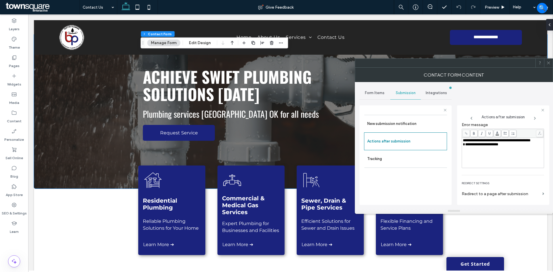
scroll to position [99, 0]
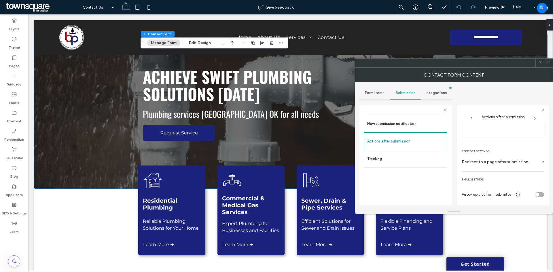
click at [546, 63] on div at bounding box center [548, 63] width 9 height 9
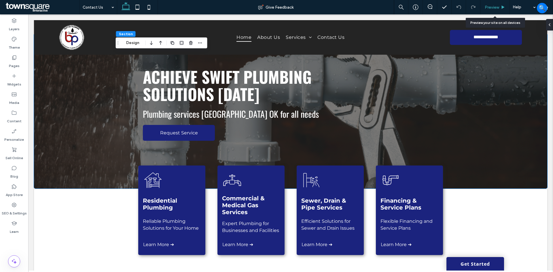
click at [491, 6] on span "Preview" at bounding box center [492, 7] width 14 height 5
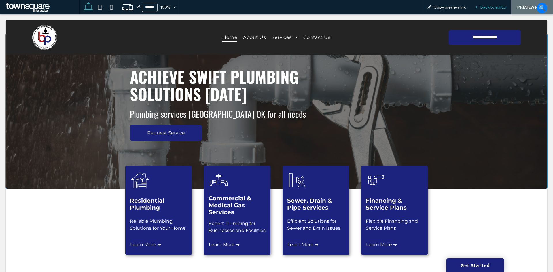
click at [491, 9] on span "Back to editor" at bounding box center [493, 7] width 26 height 5
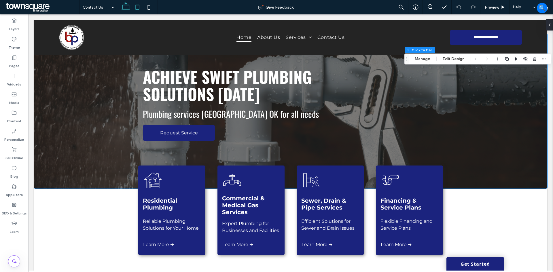
click at [138, 8] on icon at bounding box center [138, 7] width 12 height 12
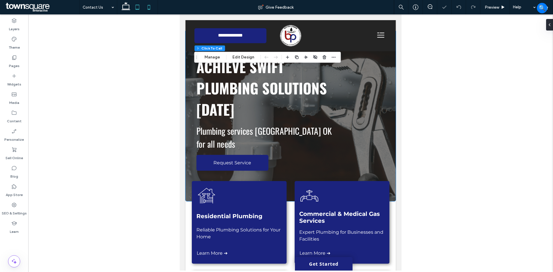
click at [150, 6] on icon at bounding box center [149, 7] width 12 height 12
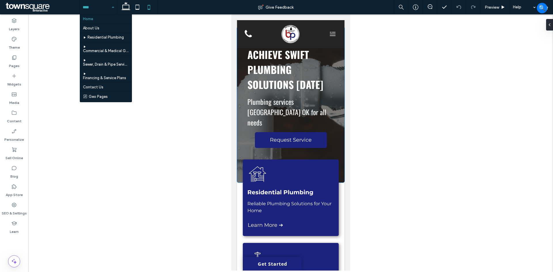
click at [95, 5] on input at bounding box center [97, 7] width 29 height 14
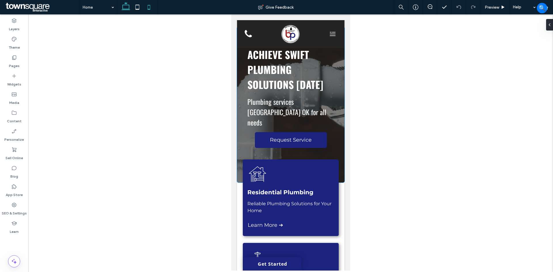
click at [129, 9] on icon at bounding box center [126, 7] width 12 height 12
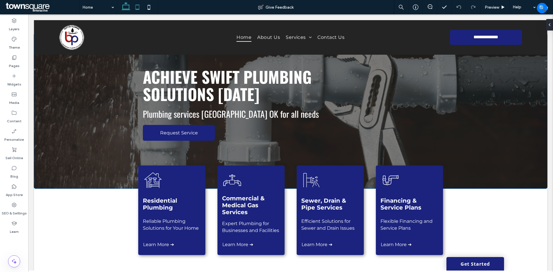
click at [135, 5] on icon at bounding box center [138, 7] width 12 height 12
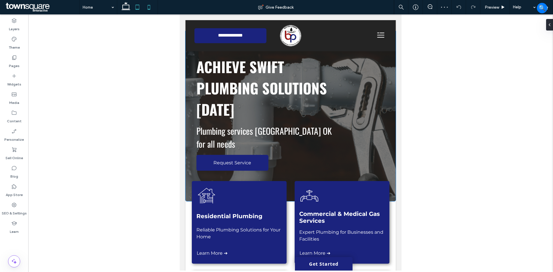
click at [149, 7] on icon at bounding box center [149, 7] width 12 height 12
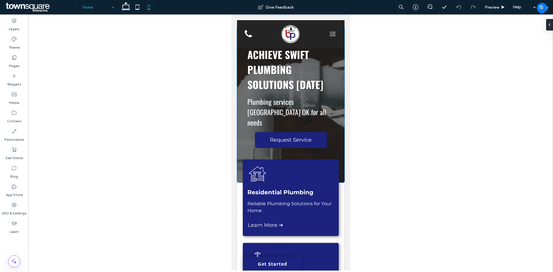
drag, startPoint x: 93, startPoint y: 7, endPoint x: 98, endPoint y: 14, distance: 8.5
click at [128, 9] on icon at bounding box center [126, 7] width 12 height 12
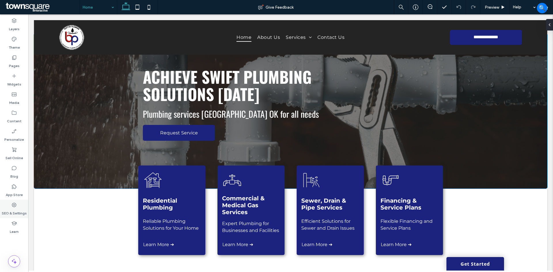
click at [12, 203] on icon at bounding box center [14, 205] width 6 height 6
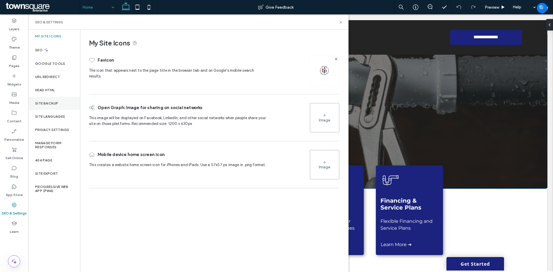
click at [51, 106] on div "Site Backup" at bounding box center [54, 103] width 52 height 13
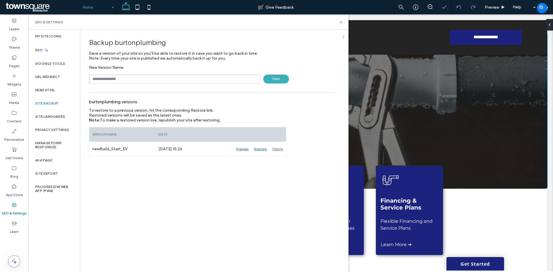
click at [141, 78] on input "text" at bounding box center [174, 79] width 171 height 9
type input "**********"
click at [275, 81] on span "Save" at bounding box center [276, 79] width 26 height 9
click at [340, 23] on icon at bounding box center [341, 22] width 4 height 4
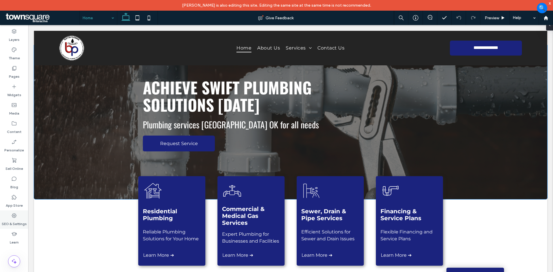
click at [13, 216] on icon at bounding box center [14, 216] width 6 height 6
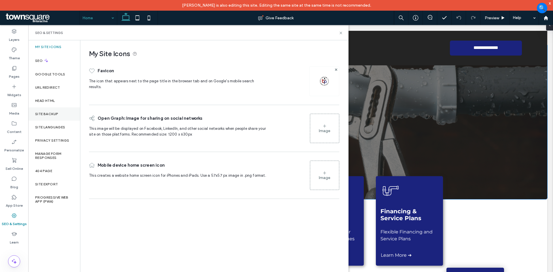
click at [57, 117] on div "Site Backup" at bounding box center [54, 113] width 52 height 13
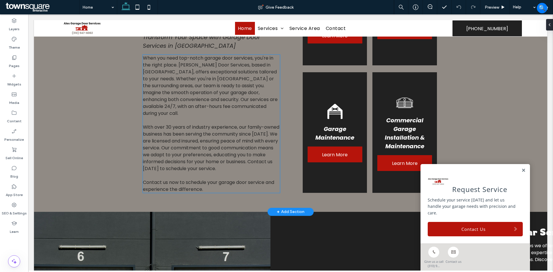
scroll to position [346, 0]
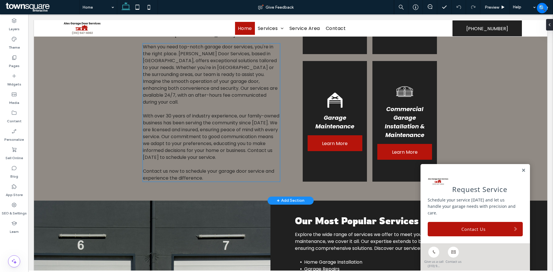
click at [197, 141] on span "With over 30 years of industry experience, our family-owned business has been s…" at bounding box center [211, 137] width 136 height 48
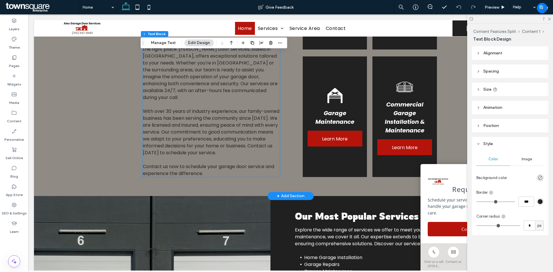
click at [197, 141] on div "When you need top-notch garage door services, you're in the right place. [PERSO…" at bounding box center [211, 108] width 137 height 138
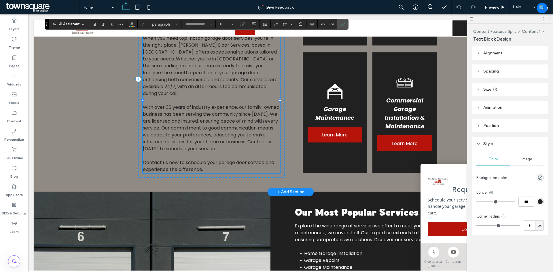
type input "*******"
type input "**"
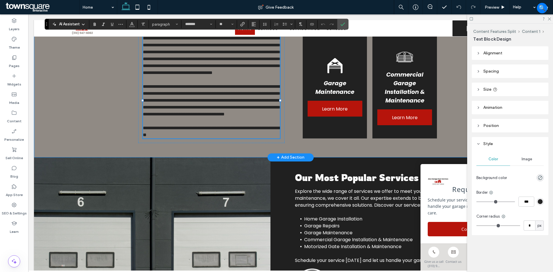
click at [92, 127] on div "**********" at bounding box center [290, 61] width 513 height 191
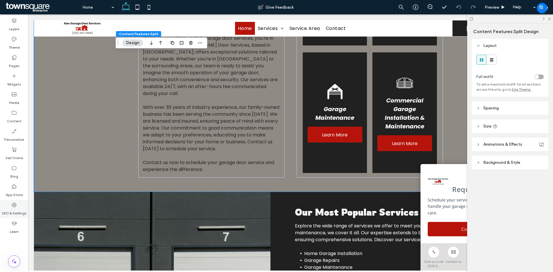
click at [14, 208] on label "SEO & Settings" at bounding box center [14, 212] width 25 height 8
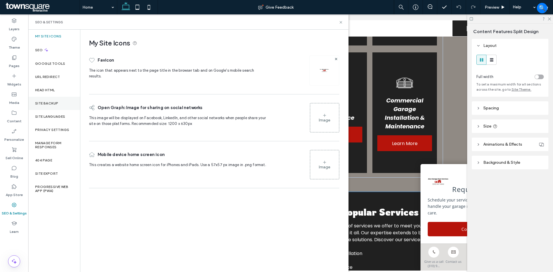
click at [55, 109] on div "Site Backup" at bounding box center [54, 103] width 52 height 13
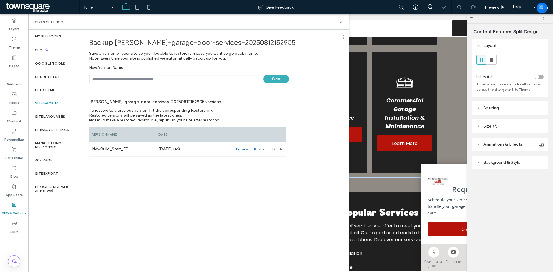
drag, startPoint x: 166, startPoint y: 80, endPoint x: 183, endPoint y: 84, distance: 16.7
click at [166, 80] on input "text" at bounding box center [174, 79] width 171 height 9
click at [154, 203] on div "Backup alex-garage-door-services-20250812152905 Save a version of your site so …" at bounding box center [211, 151] width 263 height 242
click at [137, 82] on input "text" at bounding box center [174, 79] width 171 height 9
click at [142, 190] on div "Backup alex-garage-door-services-20250812152905 Save a version of your site so …" at bounding box center [211, 151] width 263 height 242
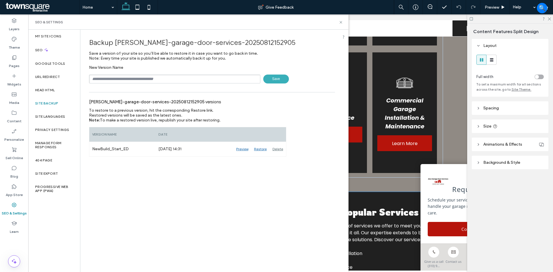
drag, startPoint x: 132, startPoint y: 77, endPoint x: 125, endPoint y: 76, distance: 7.0
click at [132, 77] on input "text" at bounding box center [174, 79] width 171 height 9
click at [95, 79] on input "**********" at bounding box center [174, 79] width 171 height 9
type input "**********"
click at [280, 82] on span "Save" at bounding box center [276, 79] width 26 height 9
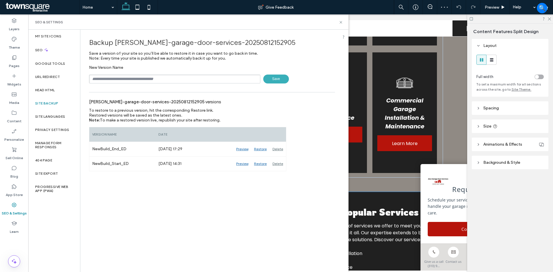
click at [166, 79] on input "text" at bounding box center [174, 79] width 171 height 9
click at [296, 51] on div "Backup alex-garage-door-services-20250812152905 Save a version of your site so …" at bounding box center [212, 59] width 246 height 50
click at [184, 77] on input "text" at bounding box center [174, 79] width 171 height 9
type input "**********"
click at [273, 79] on span "Save" at bounding box center [276, 79] width 26 height 9
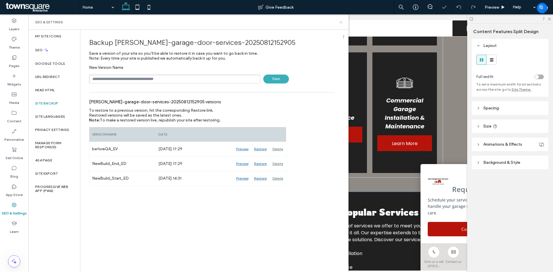
click at [340, 24] on icon at bounding box center [341, 22] width 4 height 4
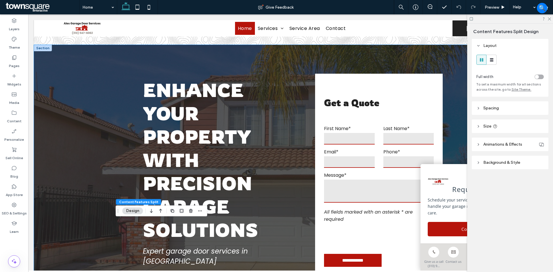
scroll to position [0, 0]
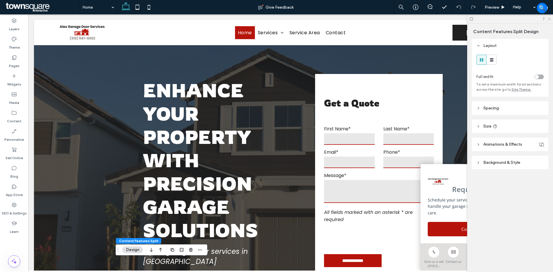
drag, startPoint x: 550, startPoint y: 19, endPoint x: 462, endPoint y: 106, distance: 123.8
click at [550, 19] on icon at bounding box center [549, 19] width 4 height 4
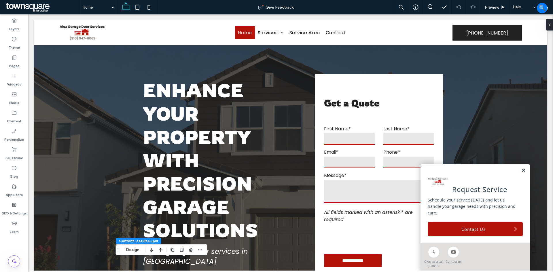
click at [521, 173] on link at bounding box center [523, 170] width 4 height 5
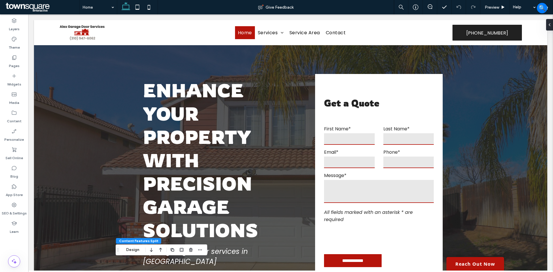
click at [476, 261] on link "Reach Out Now" at bounding box center [475, 264] width 58 height 14
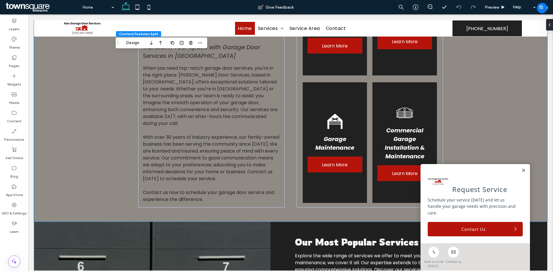
scroll to position [288, 0]
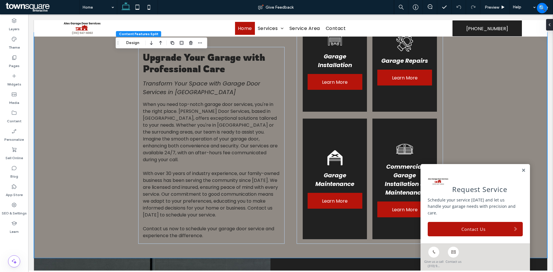
drag, startPoint x: 458, startPoint y: 231, endPoint x: 461, endPoint y: 232, distance: 3.6
click at [458, 231] on link "Contact Us" at bounding box center [475, 229] width 95 height 14
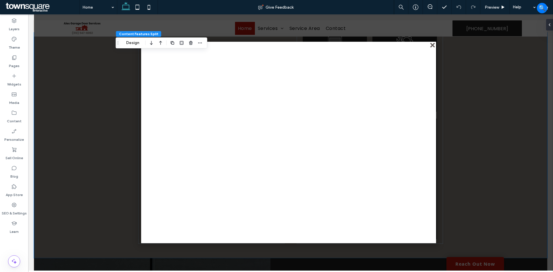
click at [432, 46] on div "close" at bounding box center [433, 45] width 4 height 4
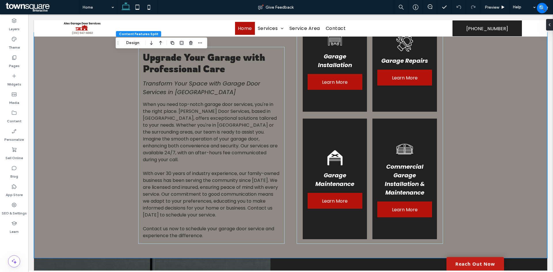
click at [472, 262] on link "Reach Out Now" at bounding box center [475, 264] width 58 height 14
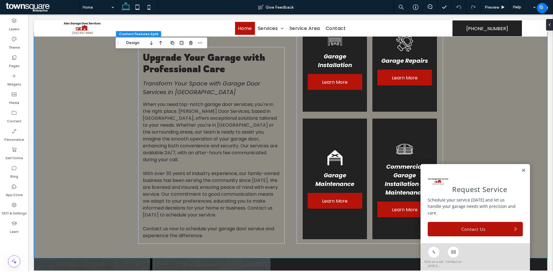
click at [453, 234] on link "Contact Us" at bounding box center [475, 229] width 95 height 14
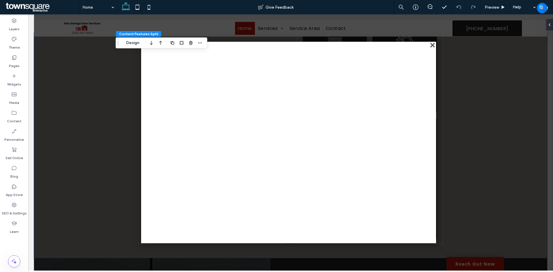
click at [432, 48] on div "close" at bounding box center [433, 45] width 4 height 4
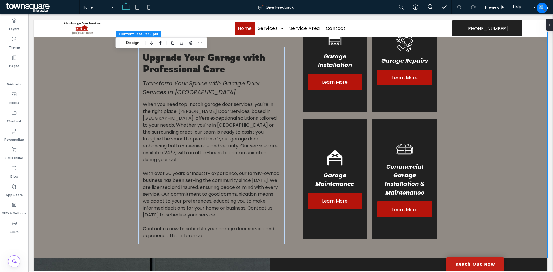
click at [463, 264] on link "Reach Out Now" at bounding box center [475, 264] width 58 height 14
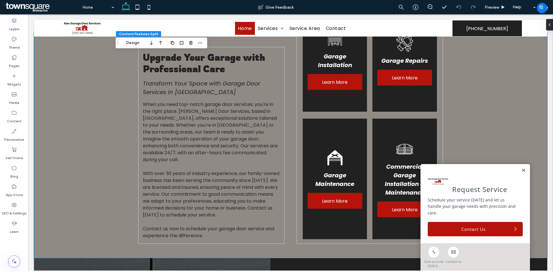
click at [516, 175] on div "Request Service Schedule your service [DATE] and let us handle your garage need…" at bounding box center [474, 203] width 109 height 79
click at [521, 173] on link at bounding box center [523, 170] width 4 height 5
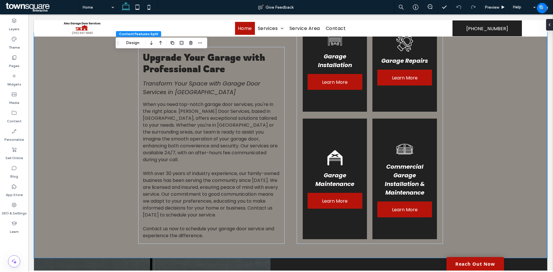
click at [137, 5] on icon at bounding box center [138, 7] width 12 height 12
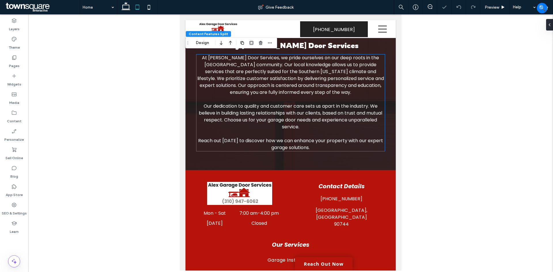
scroll to position [1113, 0]
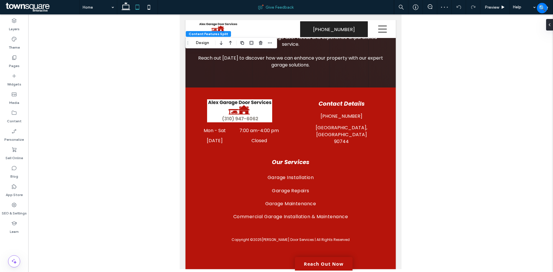
click at [150, 5] on use at bounding box center [149, 7] width 3 height 5
type input "**"
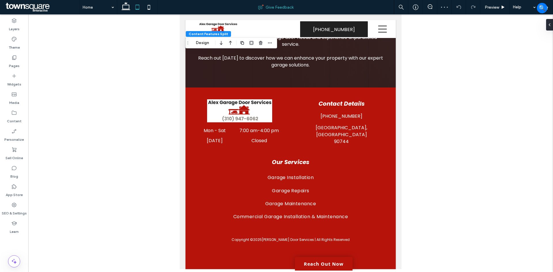
type input "****"
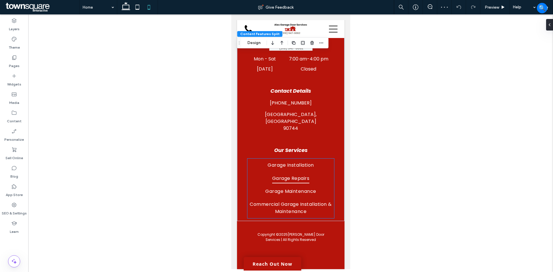
scroll to position [1645, 0]
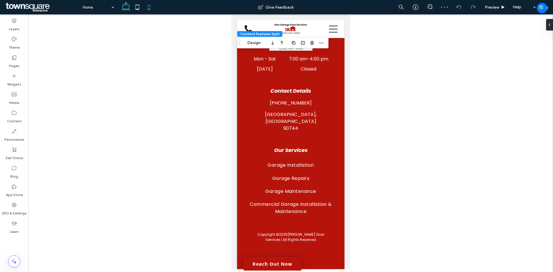
click at [130, 8] on icon at bounding box center [126, 7] width 12 height 12
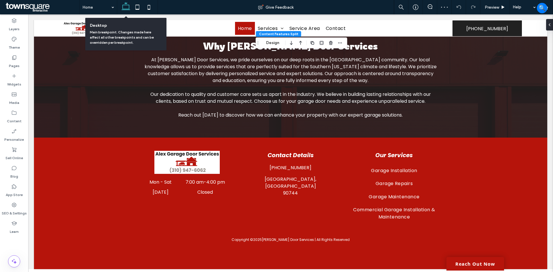
type input "**"
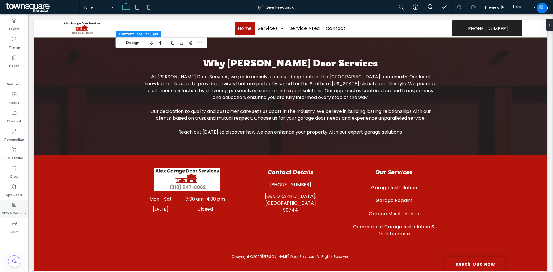
click at [17, 210] on label "SEO & Settings" at bounding box center [14, 212] width 25 height 8
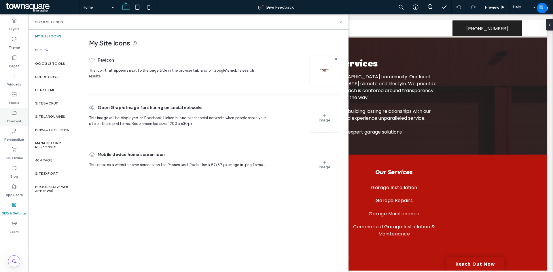
click at [8, 112] on div "Content" at bounding box center [14, 117] width 28 height 18
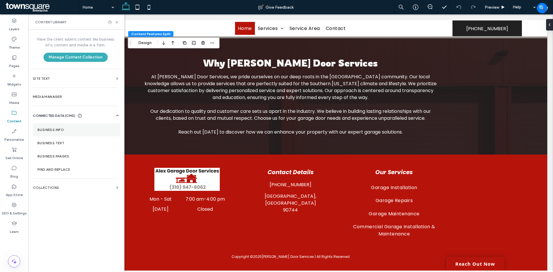
click at [60, 128] on label "Business Info" at bounding box center [76, 130] width 78 height 4
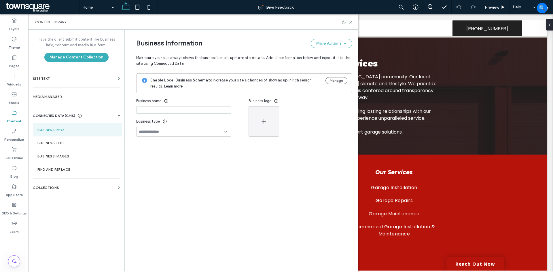
type input "**********"
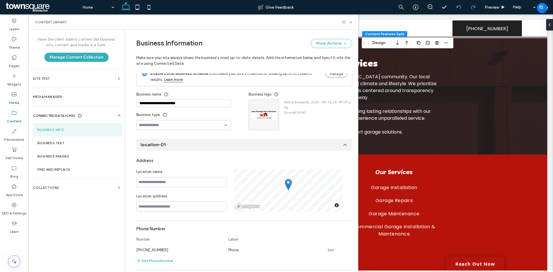
scroll to position [0, 0]
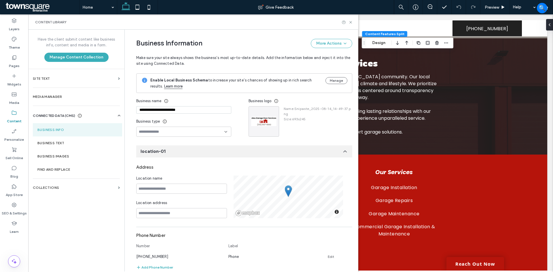
click at [185, 111] on input "**********" at bounding box center [183, 109] width 95 height 7
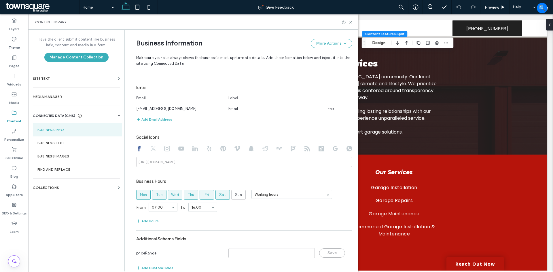
scroll to position [208, 0]
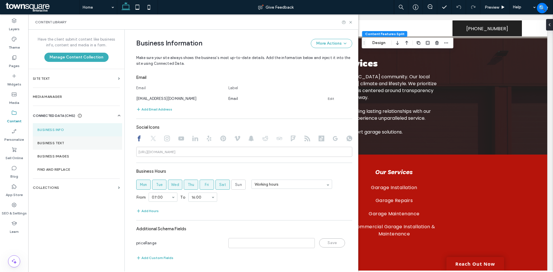
click at [84, 148] on section "Business Text" at bounding box center [77, 142] width 89 height 13
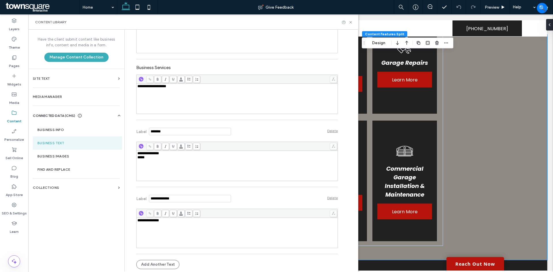
scroll to position [162, 0]
click at [350, 22] on use at bounding box center [350, 22] width 2 height 2
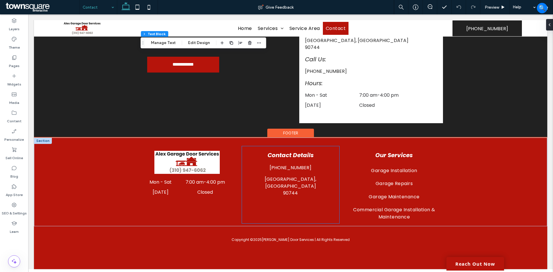
scroll to position [296, 0]
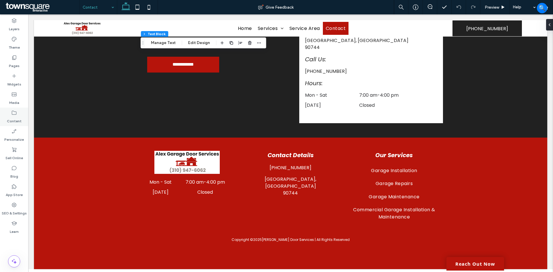
drag, startPoint x: 18, startPoint y: 114, endPoint x: 15, endPoint y: 117, distance: 3.9
click at [18, 114] on div "Content" at bounding box center [14, 117] width 28 height 18
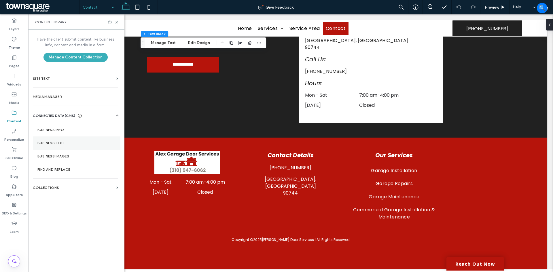
click at [49, 147] on section "Business Text" at bounding box center [77, 142] width 88 height 13
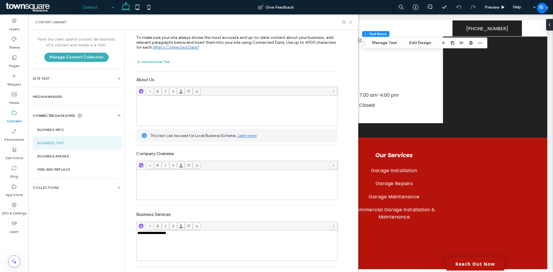
scroll to position [115, 0]
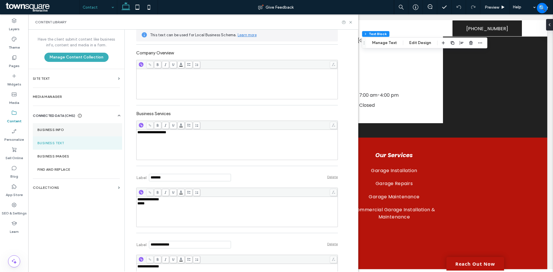
click at [70, 126] on section "Business Info" at bounding box center [77, 129] width 89 height 13
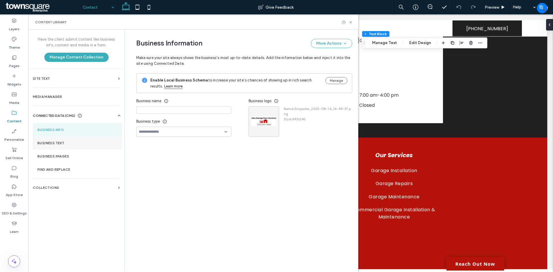
type input "**********"
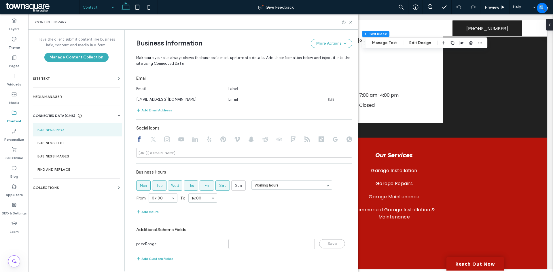
scroll to position [208, 0]
click at [351, 23] on use at bounding box center [350, 22] width 2 height 2
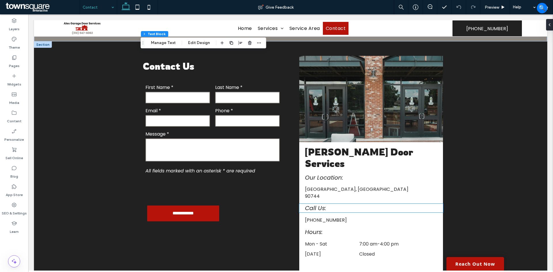
scroll to position [143, 0]
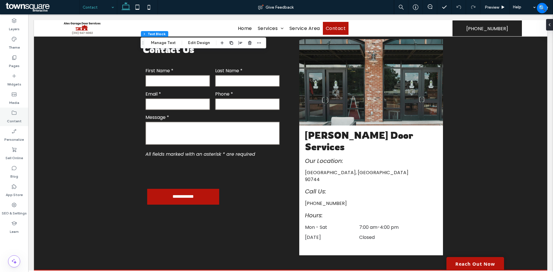
click at [15, 113] on icon at bounding box center [14, 113] width 6 height 6
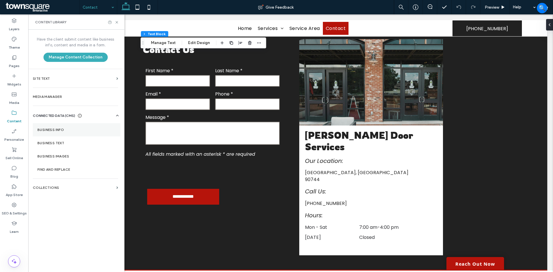
click at [86, 129] on label "Business Info" at bounding box center [76, 130] width 78 height 4
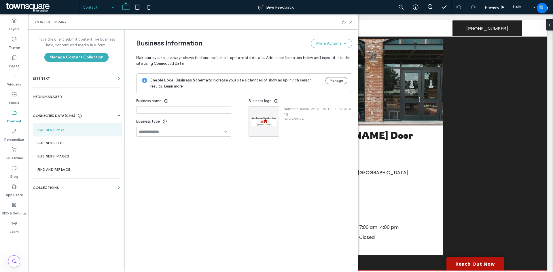
type input "**********"
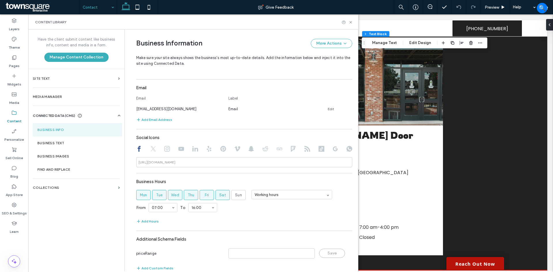
scroll to position [208, 0]
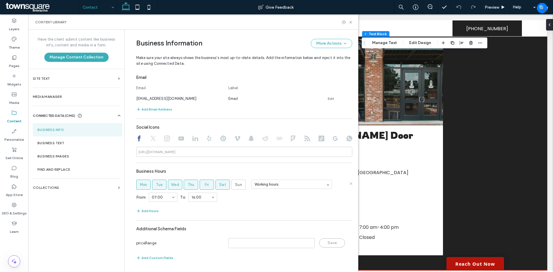
click at [196, 193] on div "16:00" at bounding box center [202, 197] width 29 height 9
click at [350, 21] on icon at bounding box center [350, 22] width 4 height 4
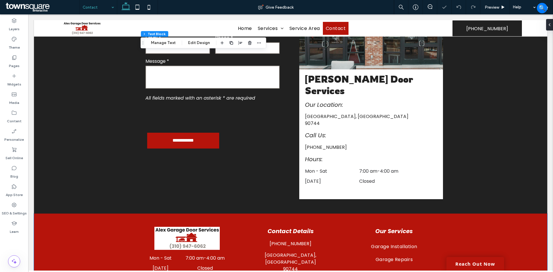
scroll to position [198, 0]
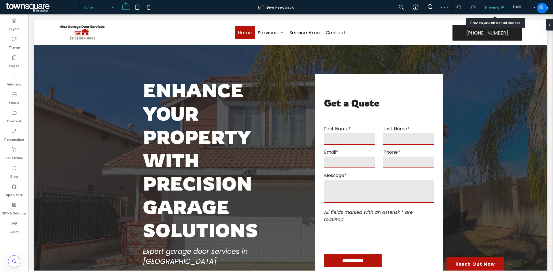
click at [495, 6] on span "Preview" at bounding box center [492, 7] width 14 height 5
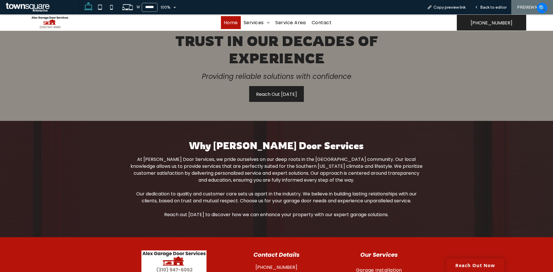
scroll to position [681, 0]
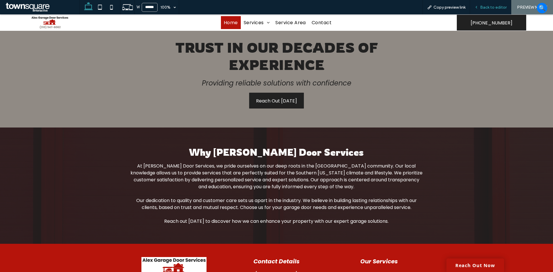
click at [486, 7] on span "Back to editor" at bounding box center [493, 7] width 26 height 5
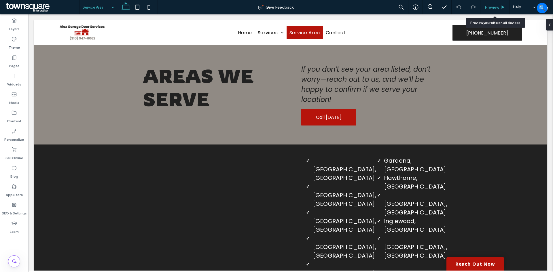
click at [499, 5] on span "Preview" at bounding box center [492, 7] width 14 height 5
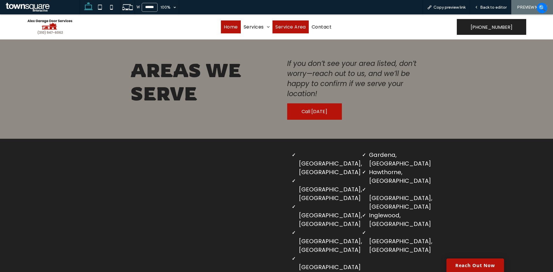
click at [229, 31] on link "Home" at bounding box center [231, 26] width 20 height 13
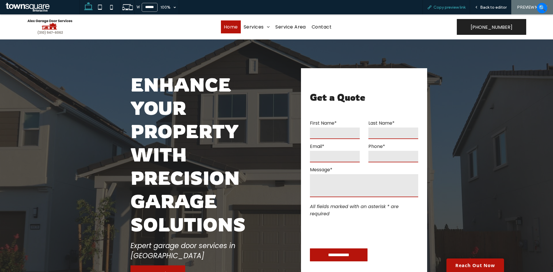
click at [450, 5] on span "Copy preview link" at bounding box center [449, 7] width 32 height 5
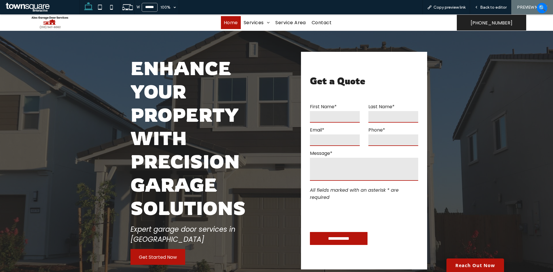
scroll to position [115, 0]
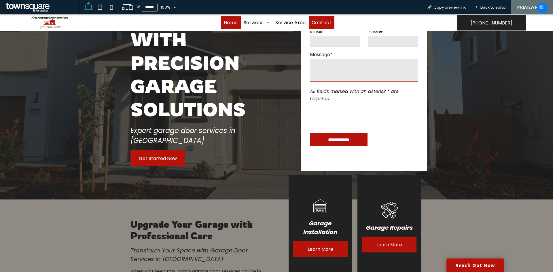
click at [315, 21] on span "Contact" at bounding box center [322, 22] width 20 height 7
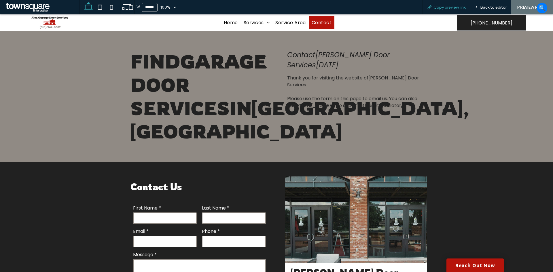
scroll to position [201, 0]
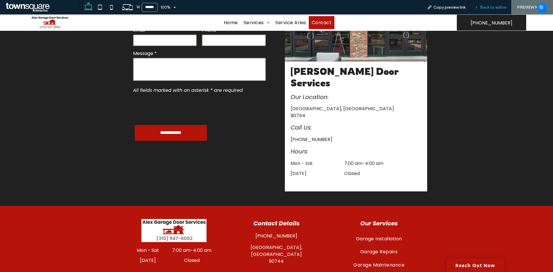
click at [481, 7] on span "Back to editor" at bounding box center [493, 7] width 26 height 5
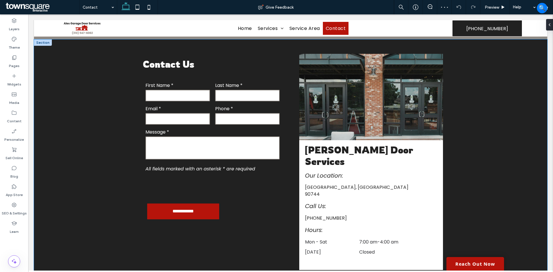
scroll to position [86, 0]
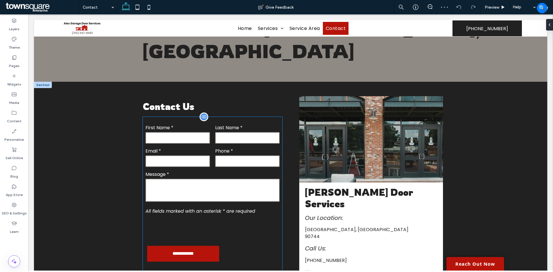
click at [182, 178] on label "Message *" at bounding box center [212, 174] width 134 height 7
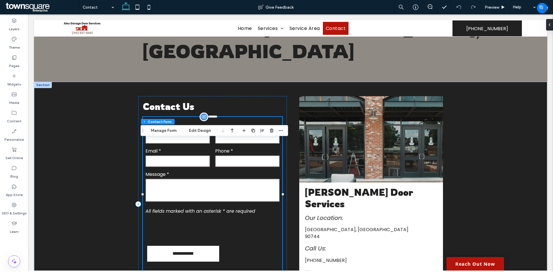
type input "*"
type input "***"
type input "*"
click at [192, 129] on button "Edit Design" at bounding box center [199, 130] width 29 height 7
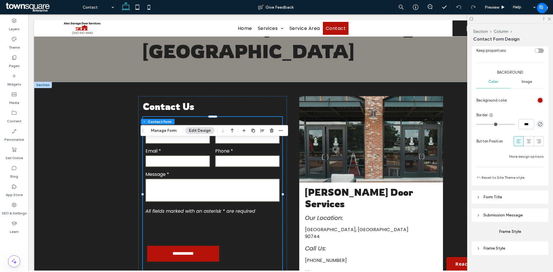
scroll to position [429, 0]
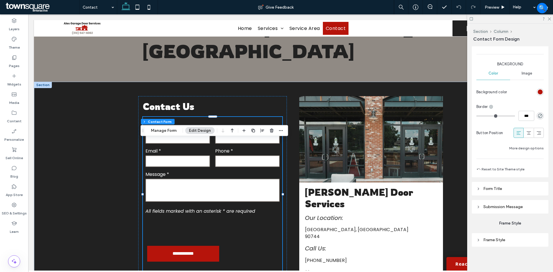
click at [513, 188] on header "Form Title" at bounding box center [510, 189] width 77 height 14
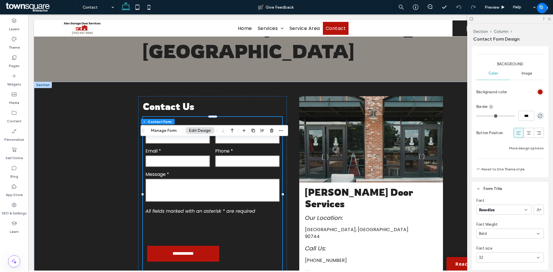
click at [515, 188] on header "Form Title" at bounding box center [510, 189] width 77 height 14
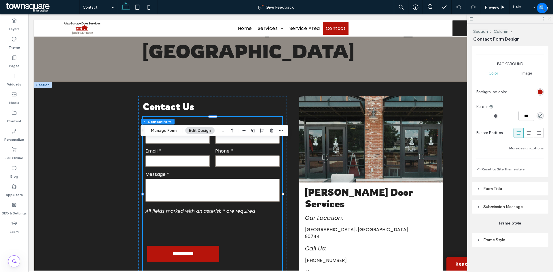
click at [513, 210] on header "Submission Message" at bounding box center [510, 207] width 77 height 14
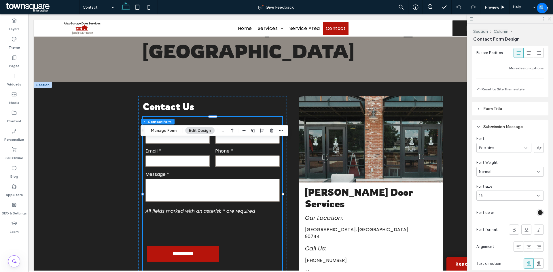
scroll to position [515, 0]
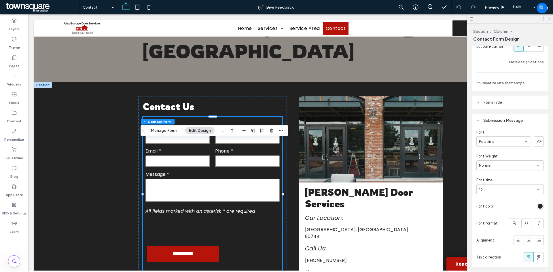
click at [538, 207] on div "rgb(36, 36, 36)" at bounding box center [540, 206] width 5 height 5
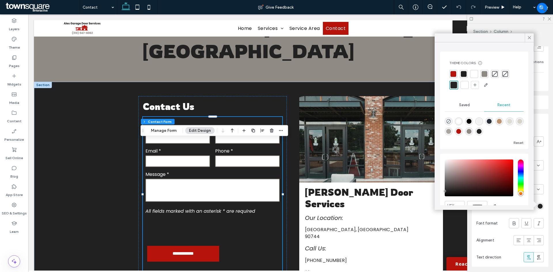
click at [466, 84] on div at bounding box center [465, 85] width 6 height 6
click at [112, 158] on div "**********" at bounding box center [290, 204] width 513 height 245
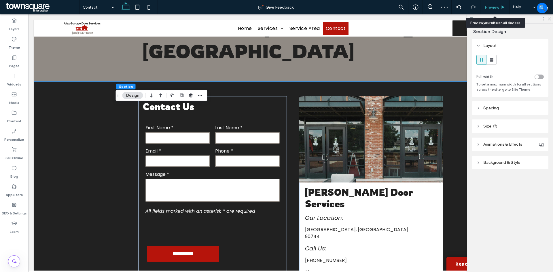
click at [495, 6] on span "Preview" at bounding box center [492, 7] width 14 height 5
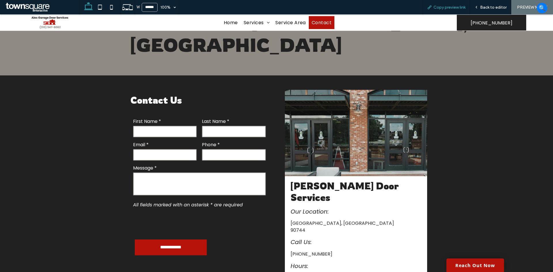
scroll to position [86, 0]
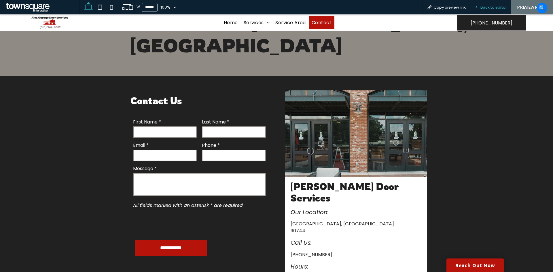
drag, startPoint x: 498, startPoint y: 6, endPoint x: 268, endPoint y: 128, distance: 260.9
click at [498, 6] on span "Back to editor" at bounding box center [493, 7] width 26 height 5
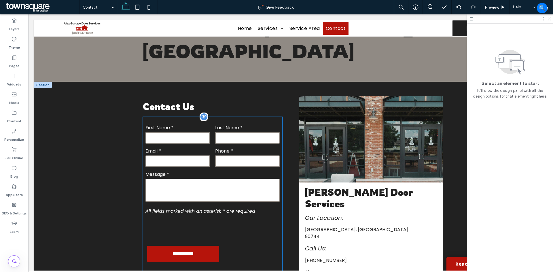
click at [229, 167] on input "tel" at bounding box center [247, 161] width 64 height 12
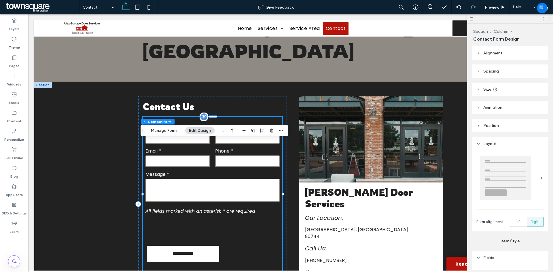
type input "*"
type input "***"
type input "*"
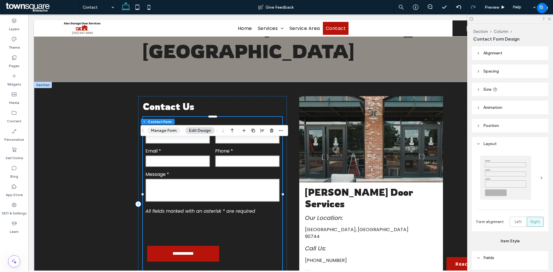
click at [165, 132] on button "Manage Form" at bounding box center [163, 130] width 33 height 7
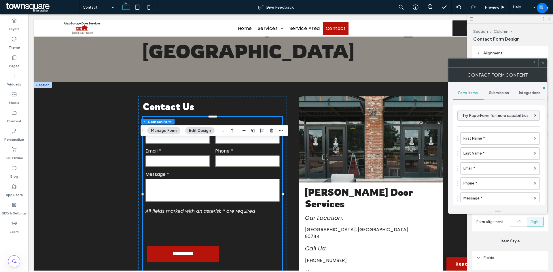
click at [498, 92] on span "Submission" at bounding box center [499, 93] width 20 height 5
click at [503, 141] on label "Actions after submission" at bounding box center [498, 138] width 77 height 12
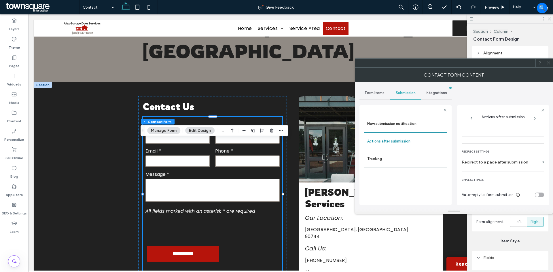
scroll to position [99, 0]
click at [548, 60] on span at bounding box center [548, 63] width 4 height 9
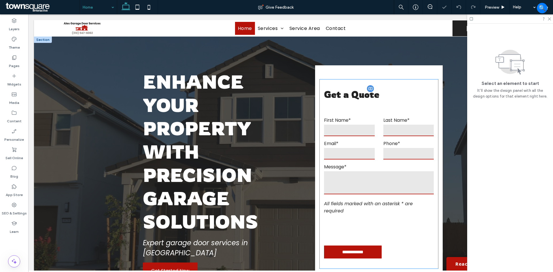
scroll to position [26, 0]
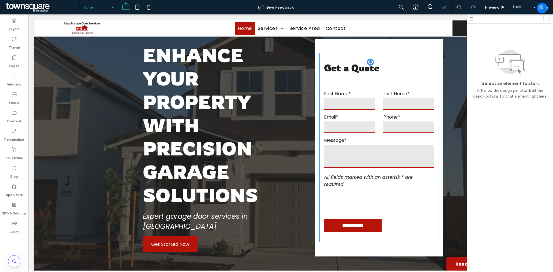
click at [387, 103] on input "text" at bounding box center [408, 104] width 50 height 12
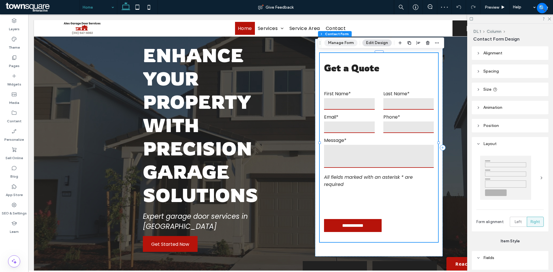
click at [337, 42] on button "Manage Form" at bounding box center [340, 42] width 33 height 7
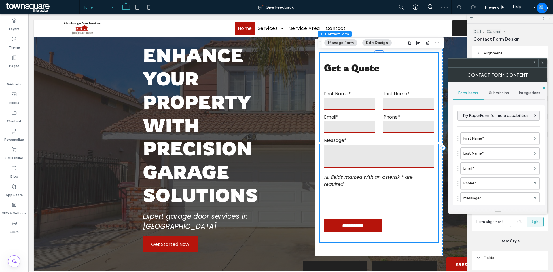
click at [505, 92] on span "Submission" at bounding box center [499, 93] width 20 height 5
click at [502, 134] on label "Actions after submission" at bounding box center [498, 138] width 77 height 12
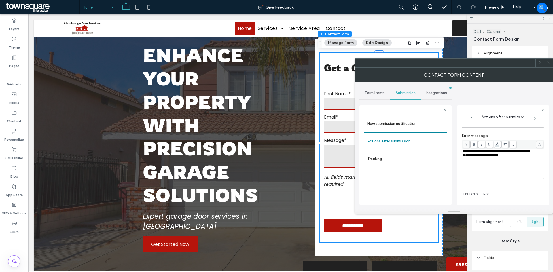
scroll to position [99, 0]
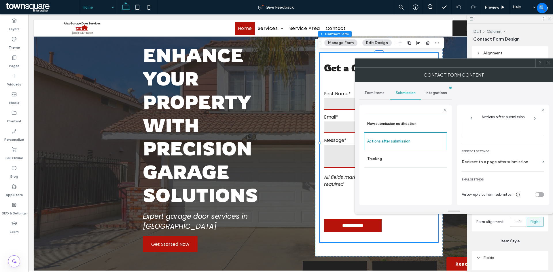
click at [549, 60] on span at bounding box center [548, 63] width 4 height 9
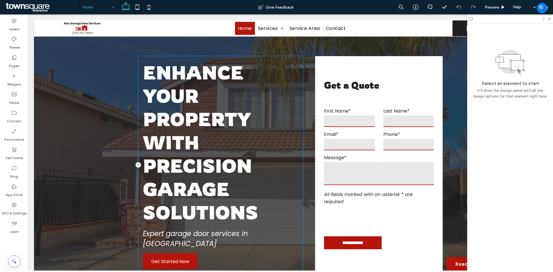
scroll to position [0, 0]
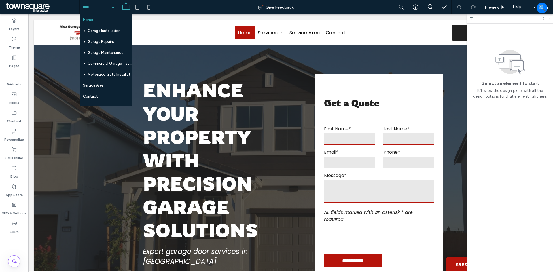
click at [88, 7] on input at bounding box center [97, 7] width 29 height 14
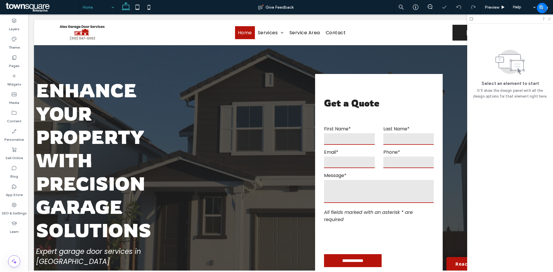
click at [548, 19] on icon at bounding box center [549, 19] width 4 height 4
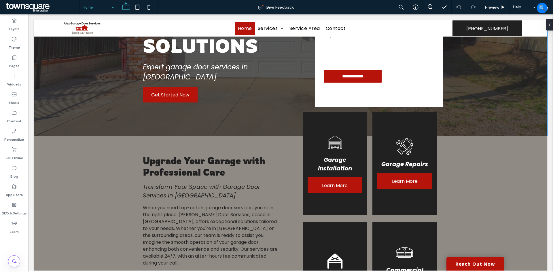
scroll to position [230, 0]
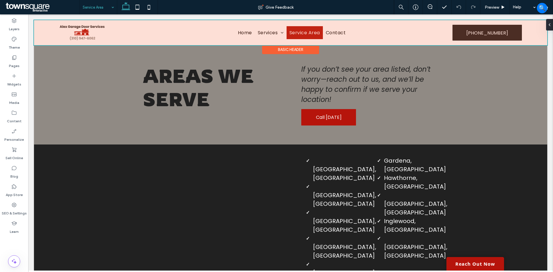
click at [331, 33] on div at bounding box center [290, 32] width 513 height 25
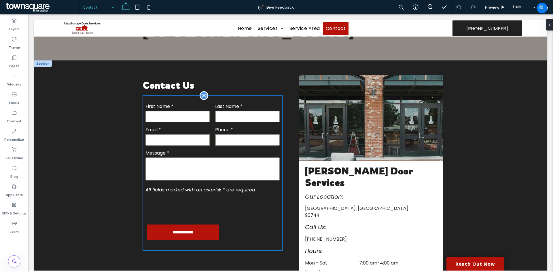
scroll to position [135, 0]
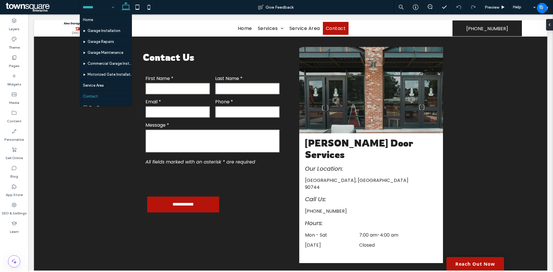
click at [92, 9] on input at bounding box center [97, 7] width 29 height 14
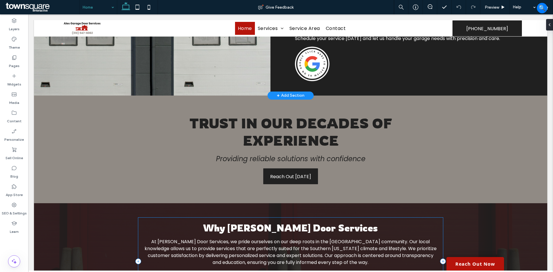
scroll to position [574, 0]
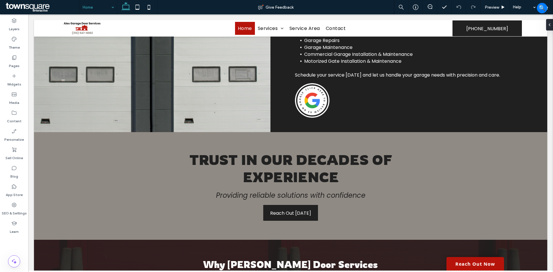
click at [99, 11] on input at bounding box center [97, 7] width 29 height 14
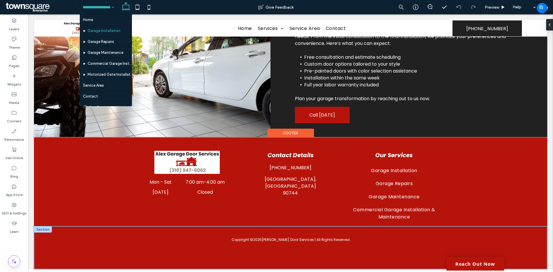
scroll to position [292, 0]
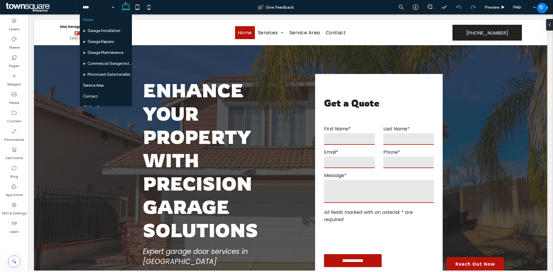
drag, startPoint x: 137, startPoint y: 6, endPoint x: 130, endPoint y: 7, distance: 7.0
click at [137, 6] on icon at bounding box center [138, 7] width 12 height 12
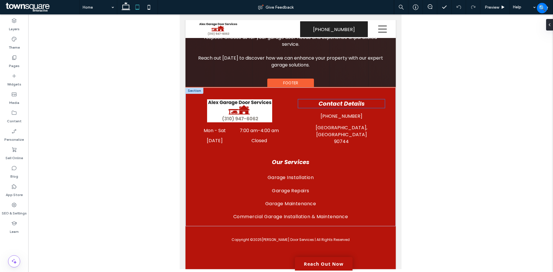
scroll to position [1122, 0]
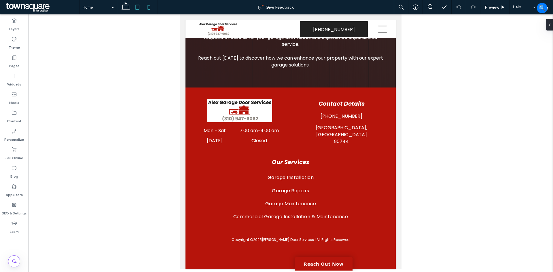
click at [148, 5] on use at bounding box center [149, 7] width 3 height 5
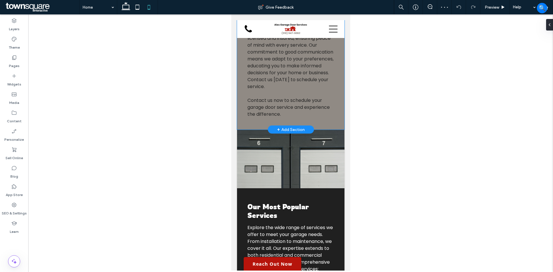
scroll to position [896, 0]
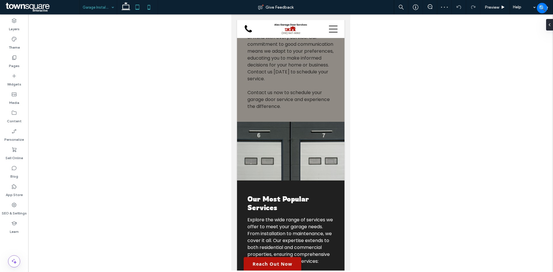
click at [138, 6] on icon at bounding box center [138, 7] width 12 height 12
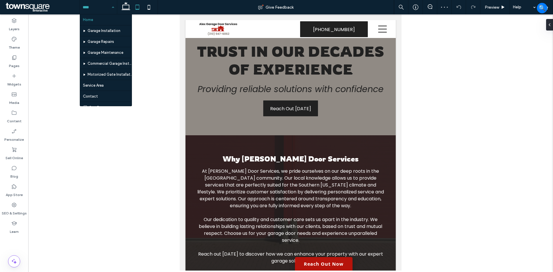
click at [100, 8] on input at bounding box center [97, 7] width 29 height 14
click at [90, 7] on input at bounding box center [97, 7] width 29 height 14
click at [93, 5] on input at bounding box center [97, 7] width 29 height 14
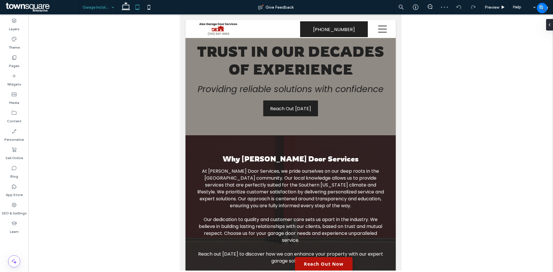
click at [117, 159] on div at bounding box center [290, 142] width 525 height 256
drag, startPoint x: 102, startPoint y: 5, endPoint x: 91, endPoint y: 6, distance: 11.3
click at [200, 112] on button "Design" at bounding box center [202, 114] width 21 height 7
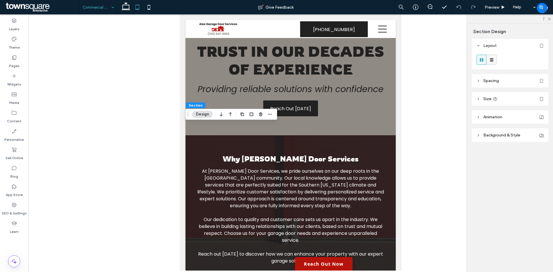
click at [489, 61] on icon at bounding box center [492, 60] width 6 height 6
click at [488, 78] on span "Spacing" at bounding box center [491, 80] width 16 height 5
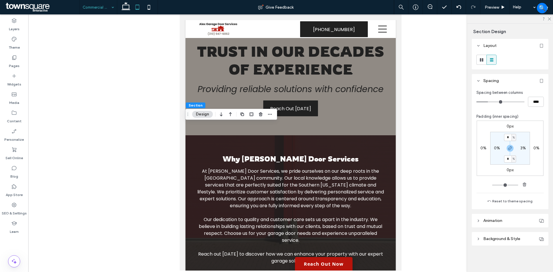
click at [522, 147] on label "3%" at bounding box center [522, 148] width 5 height 5
type input "*"
click at [521, 148] on input "*" at bounding box center [520, 148] width 7 height 7
type input "*"
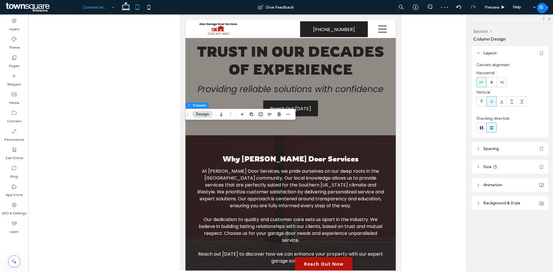
click at [498, 166] on header "Size" at bounding box center [510, 167] width 77 height 14
click at [528, 181] on input "**" at bounding box center [529, 181] width 12 height 10
type input "***"
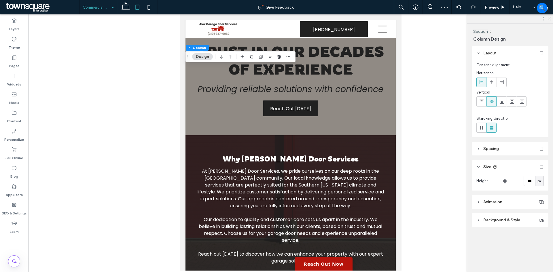
click at [409, 190] on div at bounding box center [290, 142] width 525 height 256
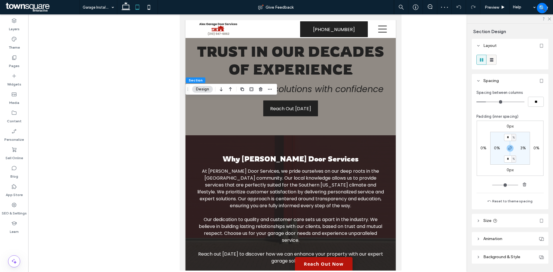
click at [492, 60] on use at bounding box center [491, 59] width 3 height 3
click at [523, 148] on label "3%" at bounding box center [522, 148] width 5 height 5
type input "*"
click at [525, 149] on div "%" at bounding box center [526, 148] width 5 height 7
click at [526, 140] on section "0% * % 0% * %" at bounding box center [510, 148] width 40 height 33
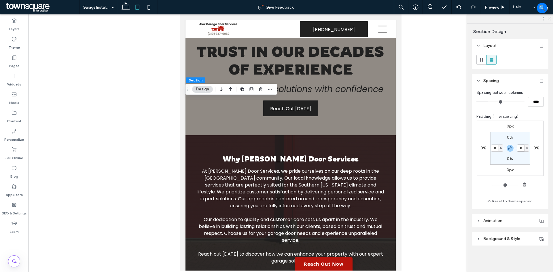
click at [521, 151] on input "*" at bounding box center [520, 148] width 7 height 7
type input "*"
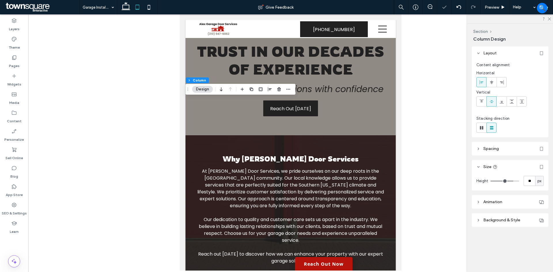
click at [514, 150] on header "Spacing" at bounding box center [510, 149] width 77 height 14
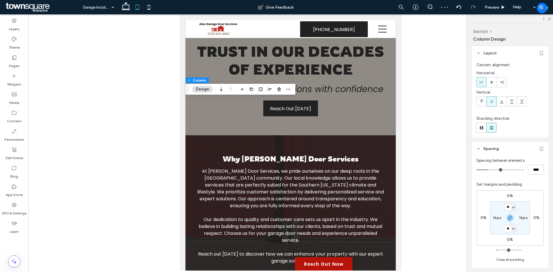
click at [514, 150] on header "Spacing" at bounding box center [510, 149] width 77 height 14
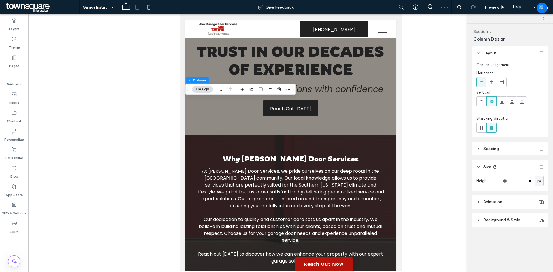
click at [529, 179] on input "**" at bounding box center [529, 181] width 12 height 10
type input "***"
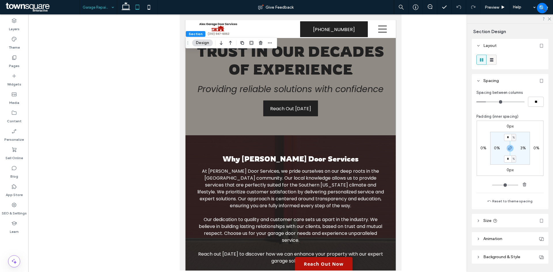
click at [494, 58] on icon at bounding box center [492, 60] width 6 height 6
click at [520, 147] on label "3%" at bounding box center [522, 148] width 5 height 5
type input "*"
click at [524, 147] on input "*" at bounding box center [520, 148] width 7 height 7
type input "*"
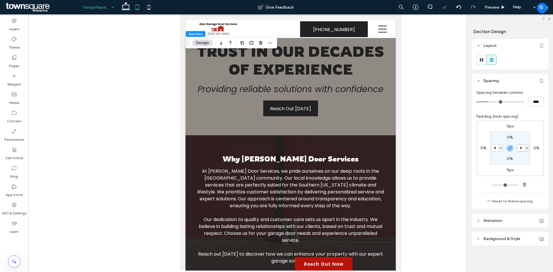
type input "*"
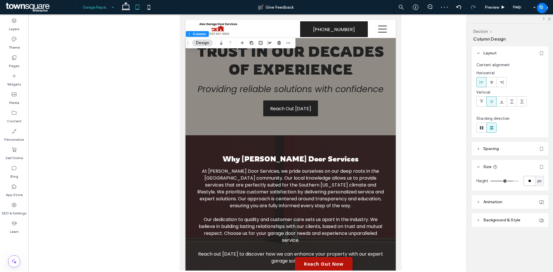
click at [530, 182] on input "**" at bounding box center [529, 181] width 12 height 10
type input "***"
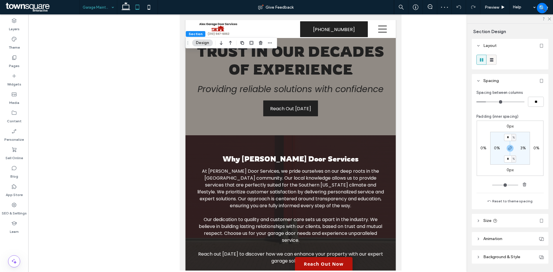
click at [494, 56] on span at bounding box center [492, 60] width 6 height 10
click at [521, 147] on label "3%" at bounding box center [522, 148] width 5 height 5
type input "*"
click at [521, 150] on input "*" at bounding box center [520, 148] width 7 height 7
type input "*"
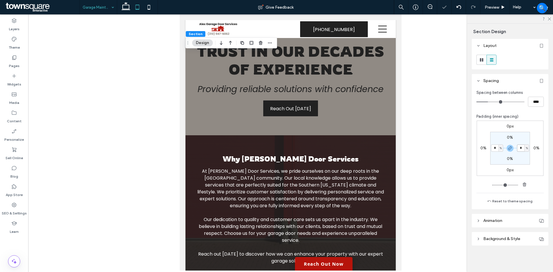
type input "*"
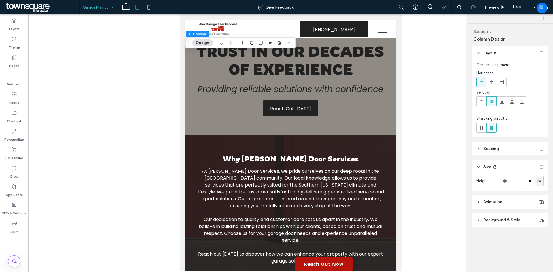
click at [531, 181] on input "**" at bounding box center [529, 181] width 12 height 10
paste input "*"
type input "***"
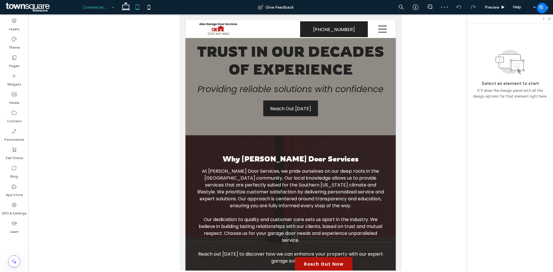
click at [98, 8] on input at bounding box center [97, 7] width 29 height 14
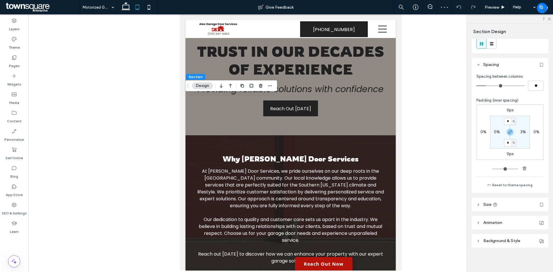
scroll to position [17, 0]
click at [520, 131] on label "3%" at bounding box center [522, 131] width 5 height 5
type input "*"
click at [518, 132] on input "*" at bounding box center [520, 131] width 7 height 7
type input "*"
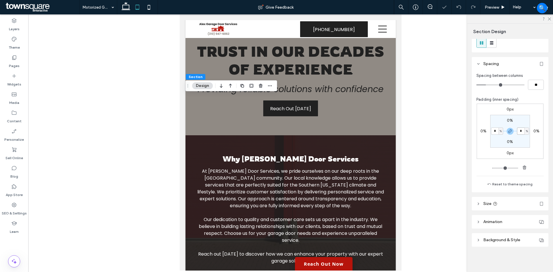
type input "*"
click at [493, 43] on use at bounding box center [491, 42] width 3 height 3
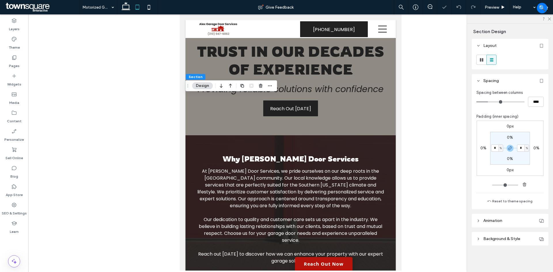
scroll to position [0, 0]
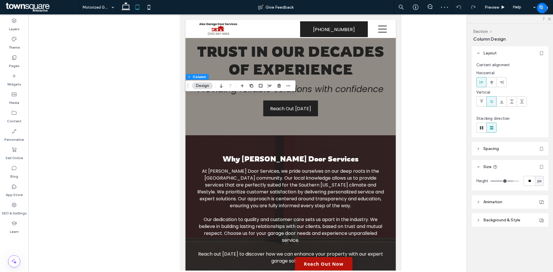
click at [509, 152] on header "Spacing" at bounding box center [510, 149] width 77 height 14
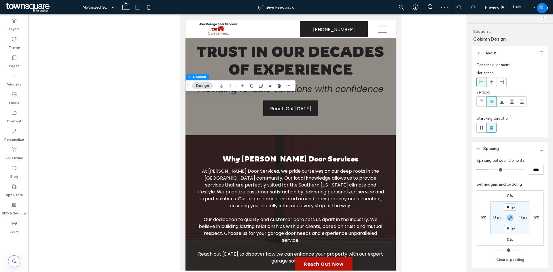
click at [500, 149] on header "Spacing" at bounding box center [510, 149] width 77 height 14
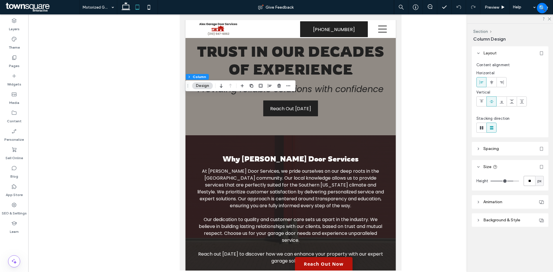
click at [527, 177] on input "**" at bounding box center [529, 181] width 12 height 10
paste input "*"
type input "***"
click at [146, 132] on div at bounding box center [290, 142] width 525 height 256
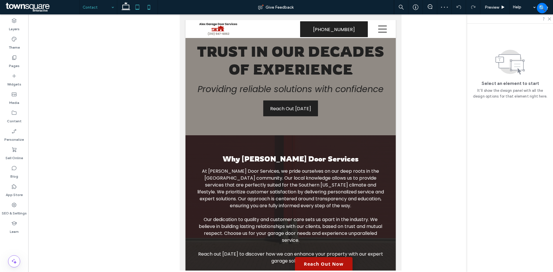
click at [147, 6] on icon at bounding box center [149, 7] width 12 height 12
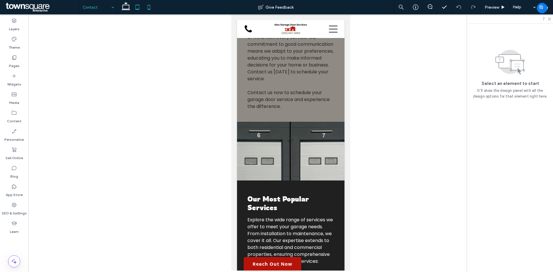
click at [136, 7] on icon at bounding box center [138, 7] width 12 height 12
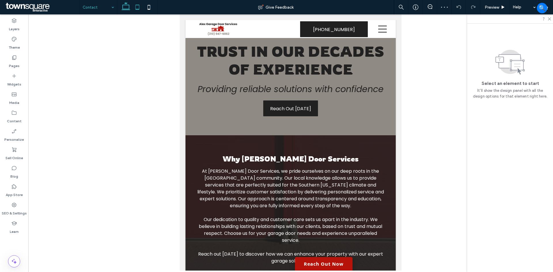
click at [123, 3] on icon at bounding box center [126, 7] width 12 height 12
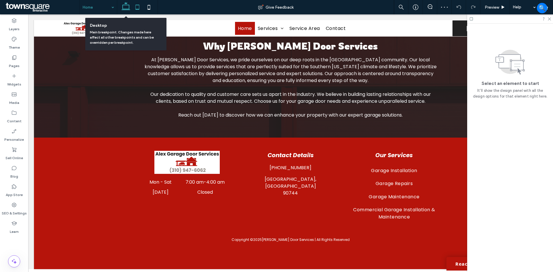
drag, startPoint x: 134, startPoint y: 7, endPoint x: 133, endPoint y: 11, distance: 4.1
click at [134, 7] on icon at bounding box center [138, 7] width 12 height 12
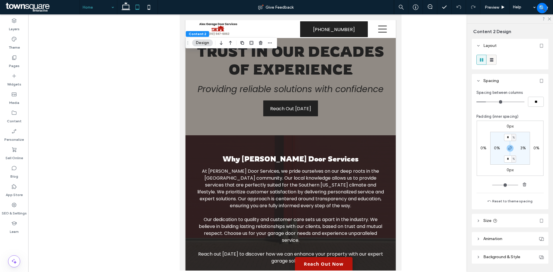
click at [491, 59] on use at bounding box center [491, 59] width 3 height 3
click at [523, 148] on label "3%" at bounding box center [522, 148] width 5 height 5
type input "*"
click at [523, 147] on input "*" at bounding box center [520, 148] width 7 height 7
type input "*"
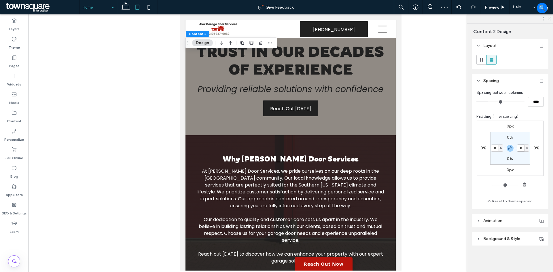
type input "*"
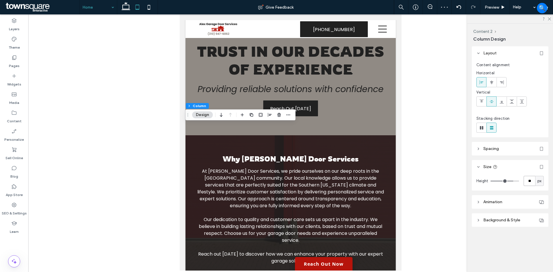
click at [528, 179] on input "**" at bounding box center [529, 181] width 12 height 10
type input "***"
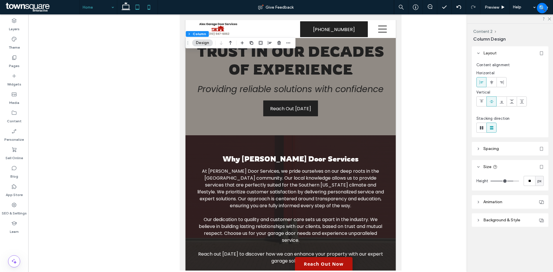
click at [148, 8] on icon at bounding box center [149, 7] width 12 height 12
type input "**"
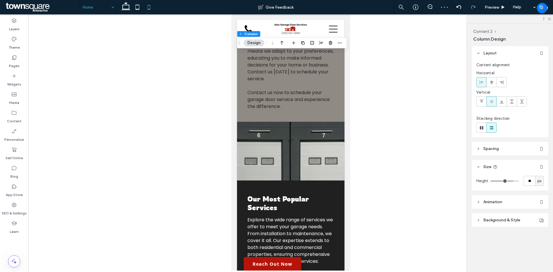
click at [123, 6] on icon at bounding box center [126, 7] width 12 height 12
type input "**"
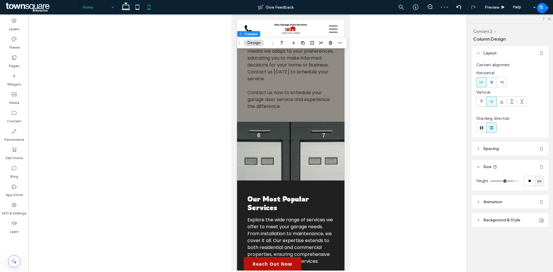
type input "***"
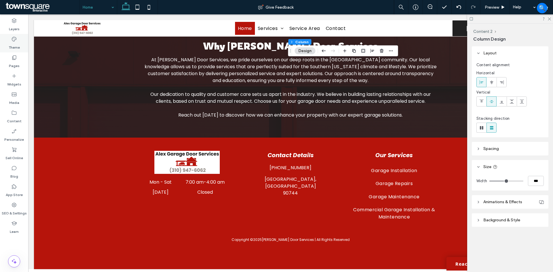
click at [12, 41] on icon at bounding box center [14, 39] width 6 height 6
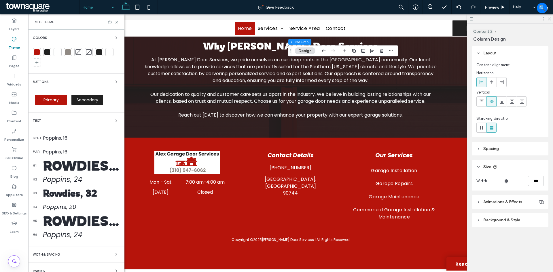
click at [38, 50] on div at bounding box center [37, 52] width 6 height 6
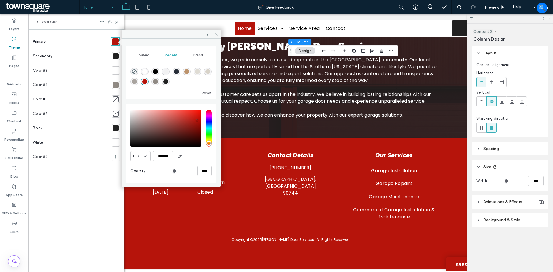
click at [115, 82] on div at bounding box center [116, 85] width 6 height 6
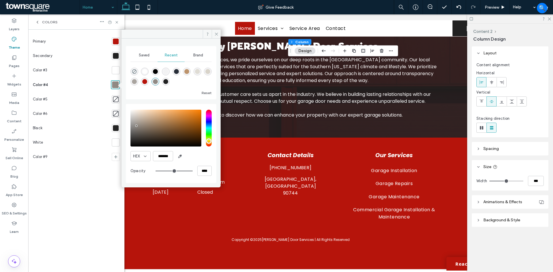
click at [117, 55] on div at bounding box center [116, 56] width 6 height 6
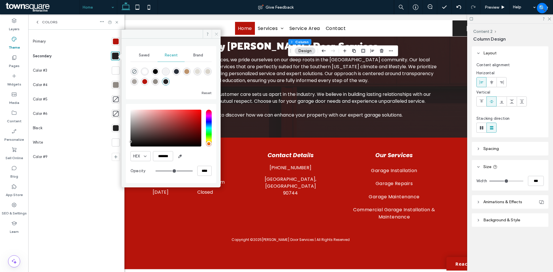
click at [215, 35] on icon at bounding box center [216, 34] width 4 height 4
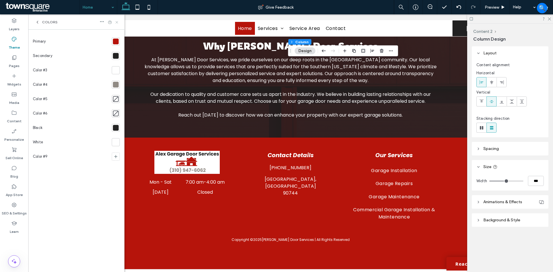
click at [117, 23] on icon at bounding box center [117, 22] width 4 height 4
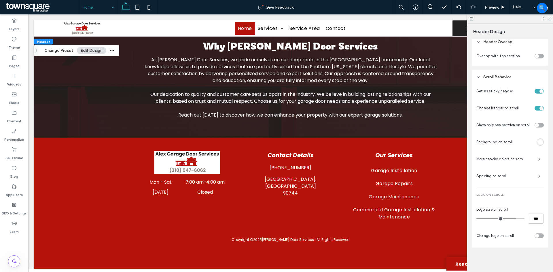
scroll to position [217, 0]
click at [15, 62] on label "Pages" at bounding box center [14, 64] width 11 height 8
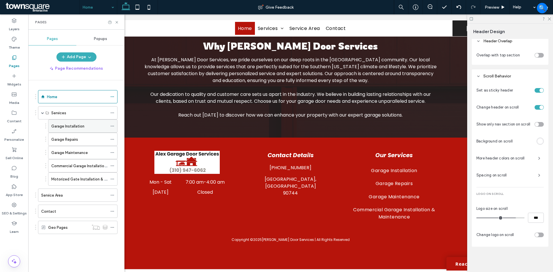
click at [111, 125] on icon at bounding box center [112, 126] width 4 height 4
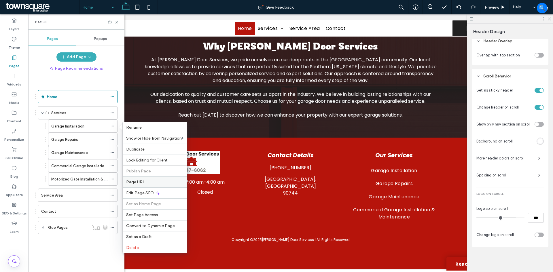
click at [143, 183] on span "Page URL" at bounding box center [135, 182] width 19 height 5
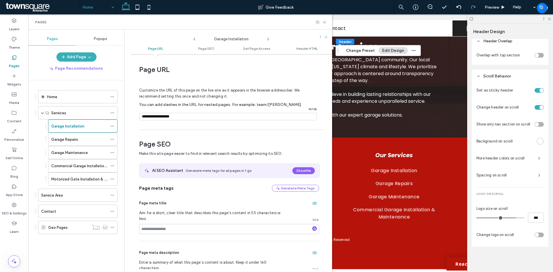
scroll to position [3, 0]
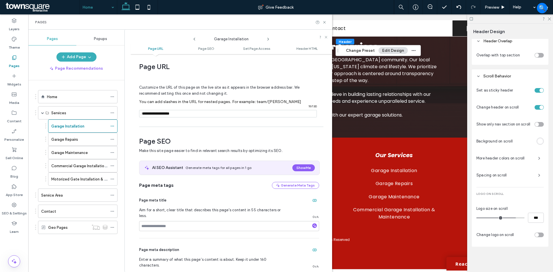
click at [267, 39] on icon at bounding box center [268, 39] width 5 height 5
click at [268, 40] on use at bounding box center [267, 39] width 1 height 2
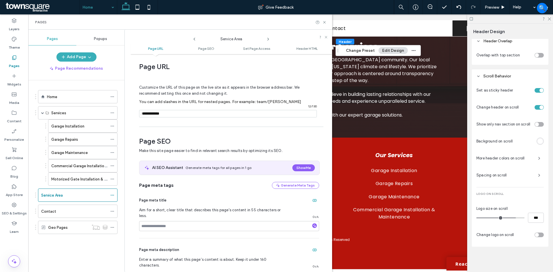
click at [268, 41] on div "Service Area" at bounding box center [231, 38] width 202 height 10
click at [268, 40] on use at bounding box center [267, 39] width 1 height 2
click at [325, 23] on icon at bounding box center [324, 22] width 4 height 4
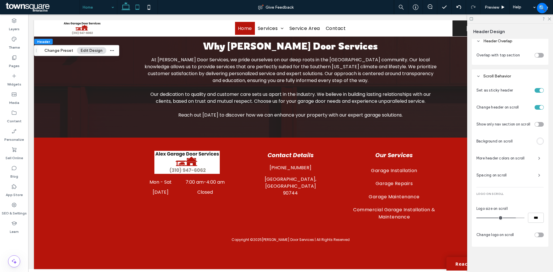
drag, startPoint x: 133, startPoint y: 7, endPoint x: 138, endPoint y: 13, distance: 7.7
click at [133, 7] on icon at bounding box center [138, 7] width 12 height 12
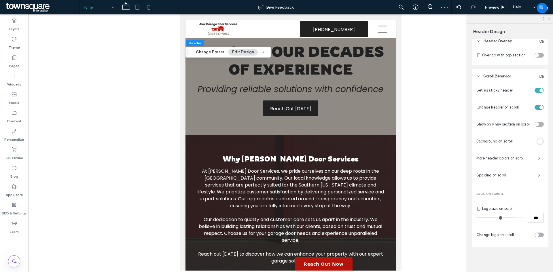
click at [149, 11] on icon at bounding box center [149, 7] width 12 height 12
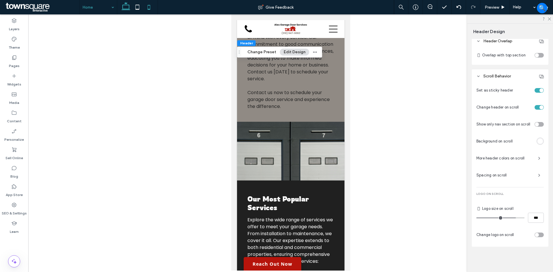
click at [127, 10] on icon at bounding box center [126, 7] width 12 height 12
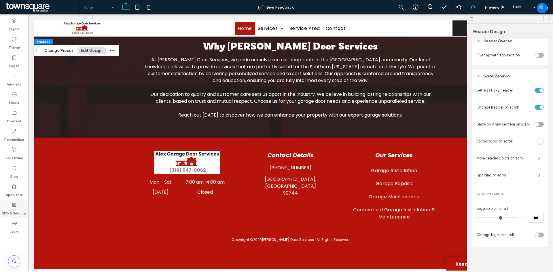
click at [14, 209] on label "SEO & Settings" at bounding box center [14, 212] width 25 height 8
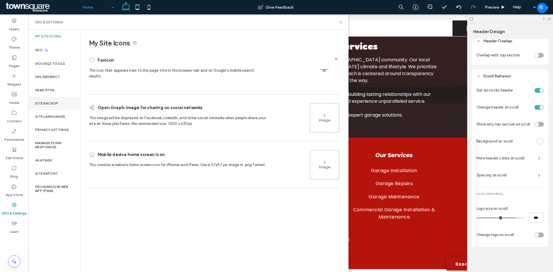
click at [51, 106] on div "Site Backup" at bounding box center [54, 103] width 52 height 13
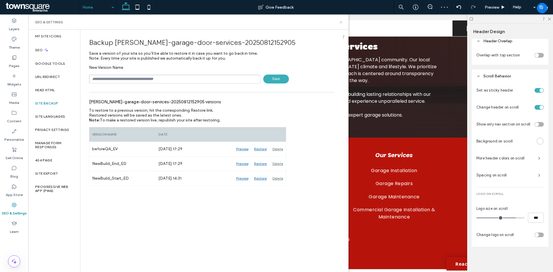
click at [340, 22] on icon at bounding box center [341, 22] width 4 height 4
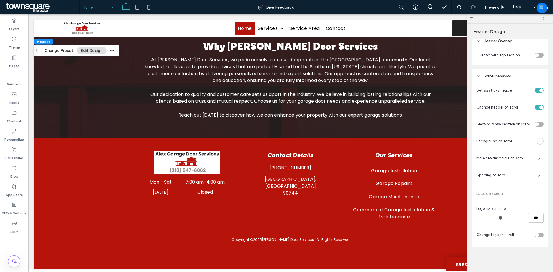
click at [129, 7] on use at bounding box center [126, 6] width 9 height 8
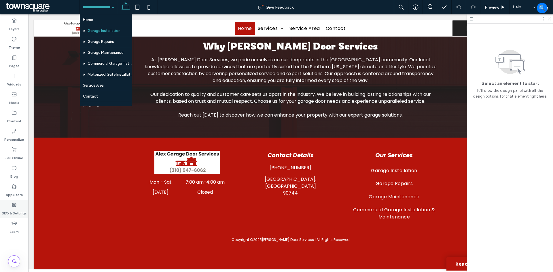
click at [14, 205] on icon at bounding box center [14, 205] width 6 height 6
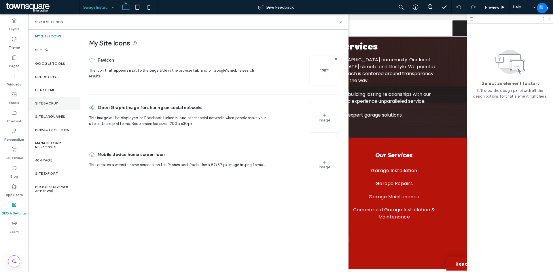
click at [56, 106] on div "Site Backup" at bounding box center [54, 103] width 52 height 13
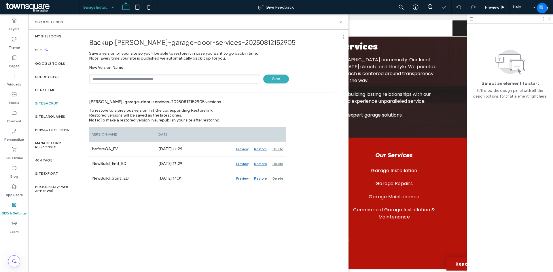
drag, startPoint x: 149, startPoint y: 79, endPoint x: 146, endPoint y: 82, distance: 4.5
click at [149, 79] on input "text" at bounding box center [174, 79] width 171 height 9
type input "**********"
click at [277, 78] on span "Save" at bounding box center [276, 79] width 26 height 9
click at [341, 23] on use at bounding box center [340, 22] width 2 height 2
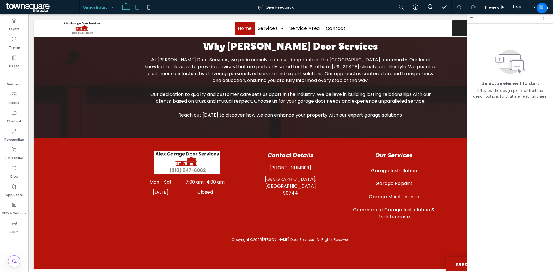
click at [138, 3] on icon at bounding box center [138, 7] width 12 height 12
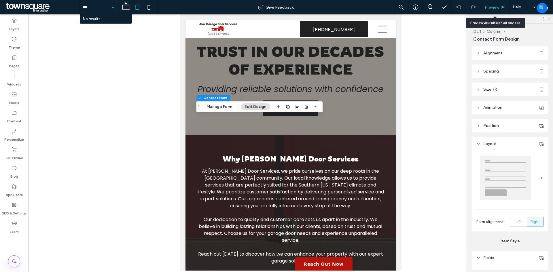
type input "***"
click at [488, 4] on div "Preview" at bounding box center [494, 7] width 29 height 14
click at [497, 7] on span "Preview" at bounding box center [492, 7] width 14 height 5
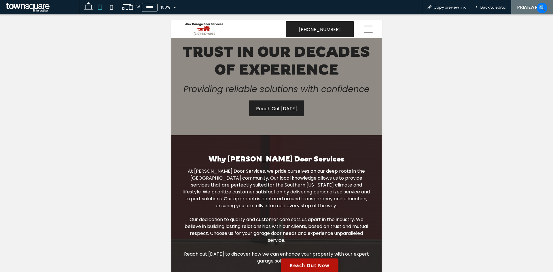
click at [133, 124] on div at bounding box center [276, 143] width 553 height 258
click at [493, 10] on div "Back to editor" at bounding box center [490, 7] width 41 height 14
click at [495, 6] on span "Back to editor" at bounding box center [493, 7] width 26 height 5
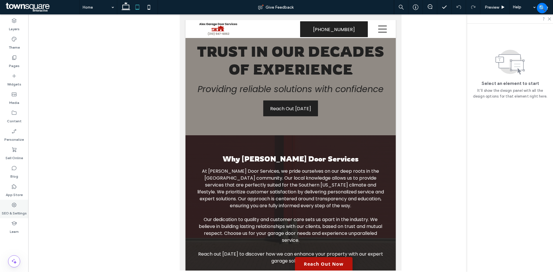
click at [16, 206] on use at bounding box center [14, 205] width 5 height 5
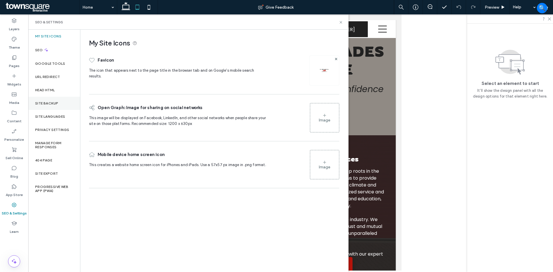
click at [51, 101] on label "Site Backup" at bounding box center [46, 103] width 23 height 4
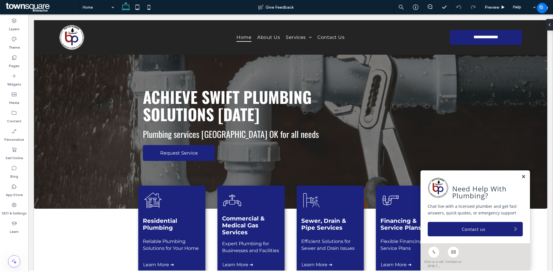
click at [521, 179] on link at bounding box center [523, 176] width 4 height 5
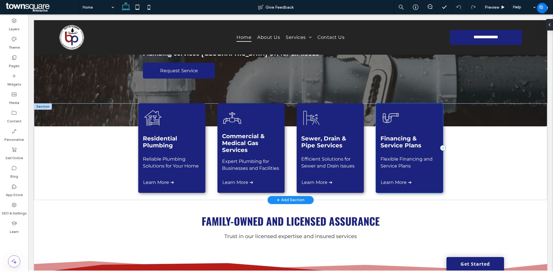
scroll to position [86, 0]
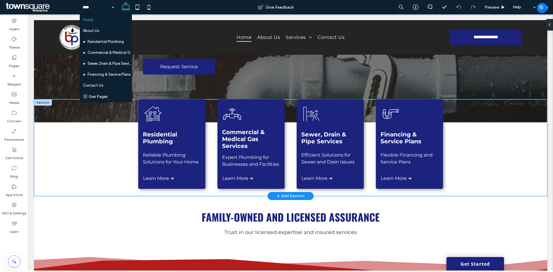
click at [93, 160] on div "Residential Plumbing Reliable Plumbing Solutions for Your Home Learn More ➔ Com…" at bounding box center [290, 147] width 513 height 97
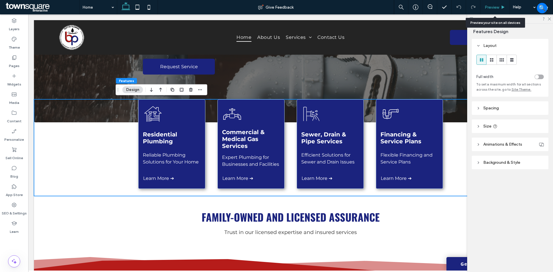
click at [492, 7] on span "Preview" at bounding box center [492, 7] width 14 height 5
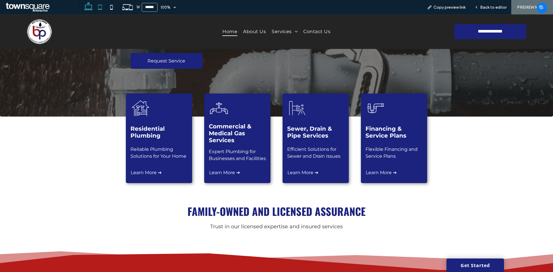
click at [102, 8] on icon at bounding box center [100, 7] width 12 height 12
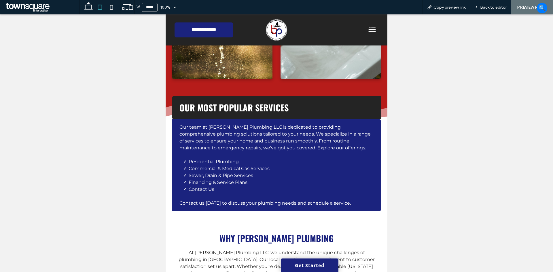
scroll to position [691, 0]
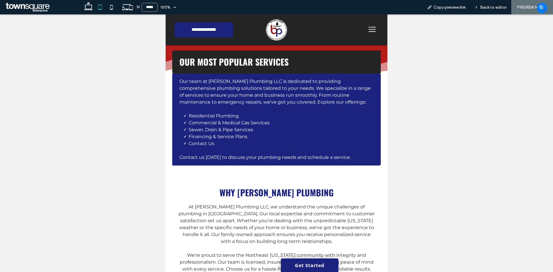
click at [371, 24] on icon at bounding box center [372, 29] width 12 height 12
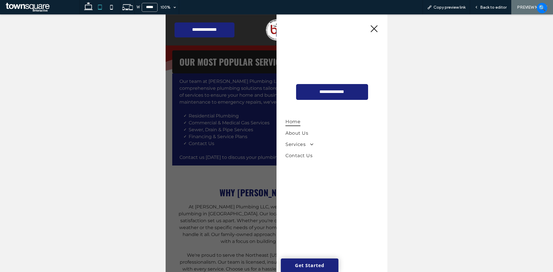
click at [378, 27] on div at bounding box center [332, 29] width 102 height 24
click at [376, 21] on div at bounding box center [332, 29] width 102 height 24
click at [374, 28] on icon at bounding box center [374, 28] width 9 height 9
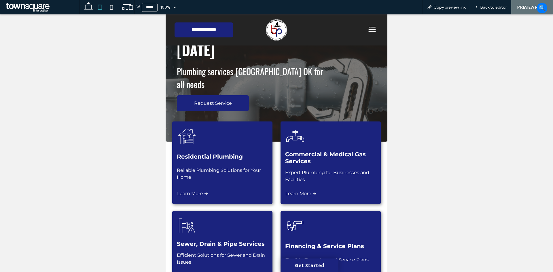
scroll to position [86, 0]
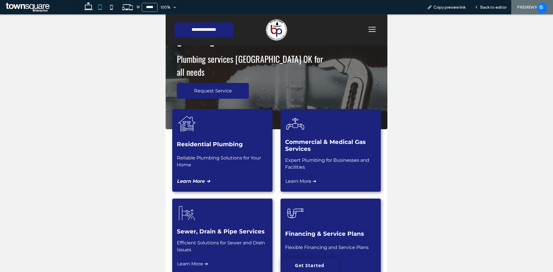
drag, startPoint x: 200, startPoint y: 167, endPoint x: 366, endPoint y: 182, distance: 166.2
click at [200, 179] on span "Learn More ➔" at bounding box center [193, 181] width 33 height 5
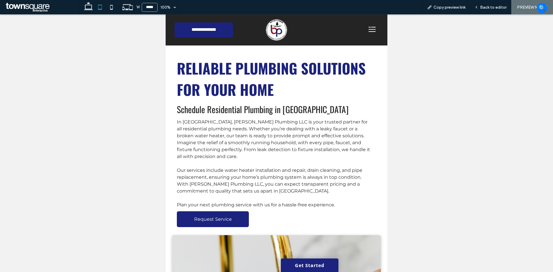
click at [370, 30] on icon at bounding box center [371, 29] width 7 height 1
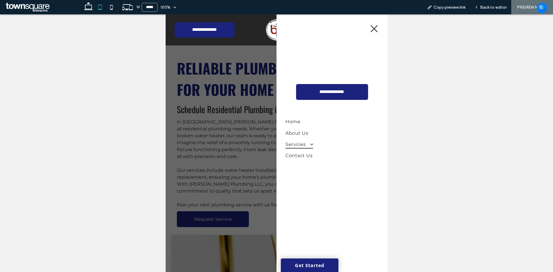
click at [299, 144] on span "Services" at bounding box center [298, 144] width 27 height 8
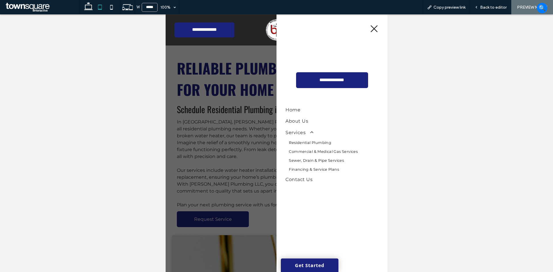
click at [305, 150] on span "Commercial & Medical Gas Services" at bounding box center [323, 151] width 69 height 4
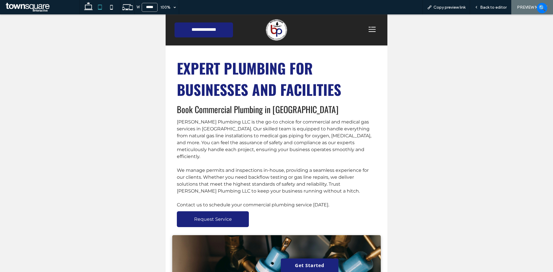
click at [366, 29] on icon at bounding box center [372, 29] width 12 height 12
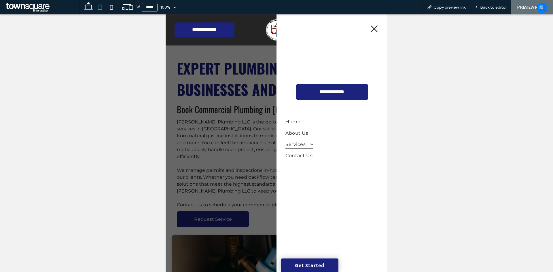
click at [301, 144] on span "Services" at bounding box center [298, 144] width 27 height 8
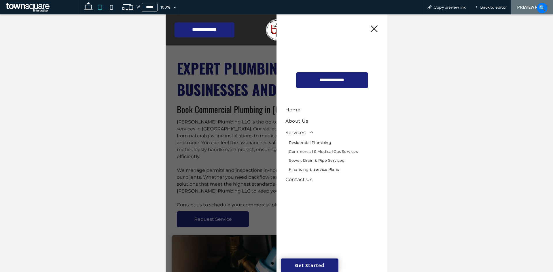
click at [303, 160] on span "Sewer, Drain & Pipe Services" at bounding box center [316, 160] width 55 height 4
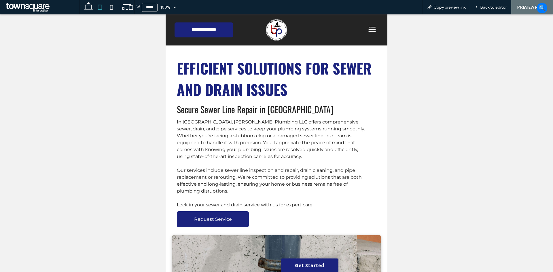
click at [371, 29] on icon at bounding box center [372, 29] width 12 height 12
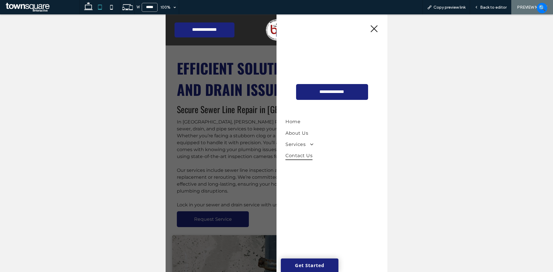
click at [307, 152] on span "Contact Us" at bounding box center [298, 155] width 27 height 8
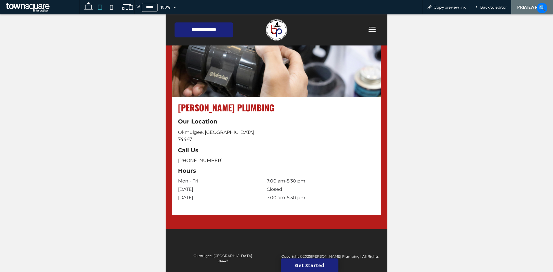
scroll to position [492, 0]
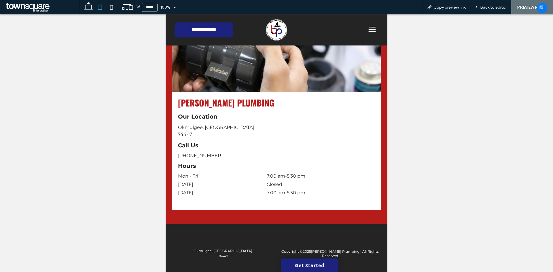
click at [369, 28] on icon at bounding box center [372, 29] width 12 height 12
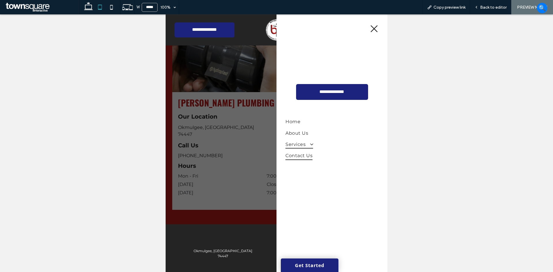
click at [299, 143] on span "Services" at bounding box center [298, 144] width 27 height 8
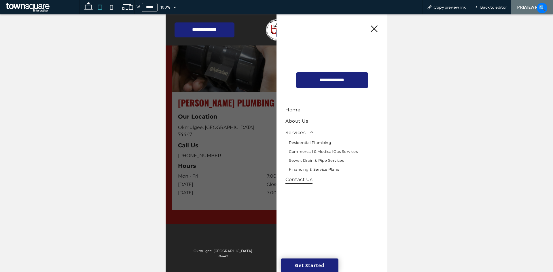
click at [298, 169] on span "Financing & Service Plans" at bounding box center [314, 169] width 50 height 4
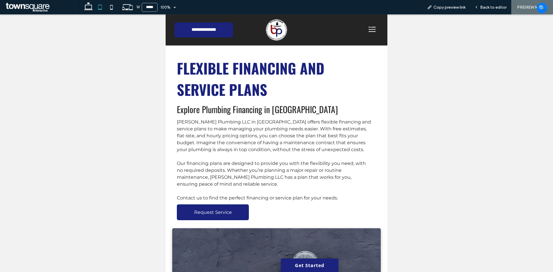
click at [371, 28] on icon at bounding box center [372, 29] width 12 height 12
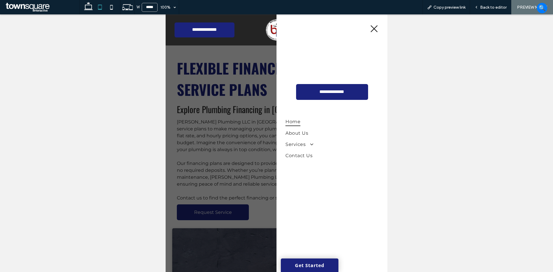
click at [288, 121] on span "Home" at bounding box center [292, 121] width 15 height 8
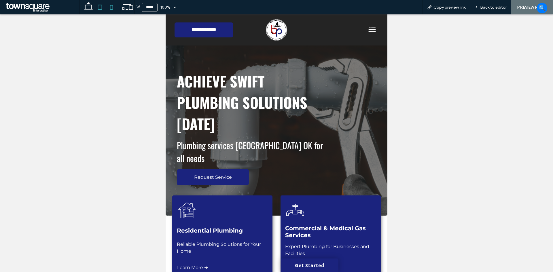
click at [113, 7] on use at bounding box center [111, 7] width 3 height 5
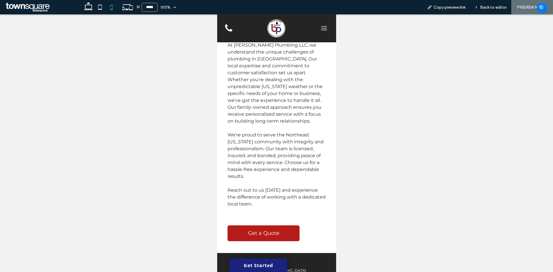
scroll to position [1159, 0]
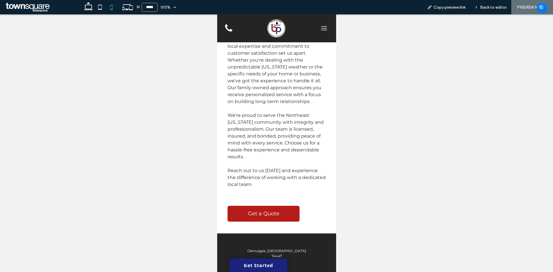
drag, startPoint x: 279, startPoint y: 203, endPoint x: 496, endPoint y: 219, distance: 217.4
click at [279, 206] on link "Get a Quote" at bounding box center [263, 214] width 72 height 16
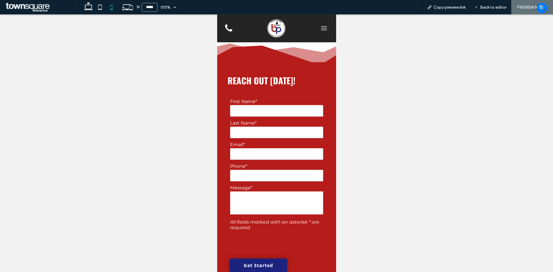
scroll to position [230, 0]
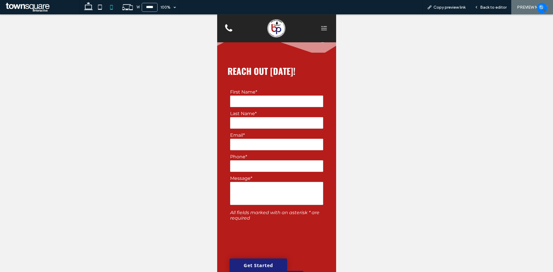
click at [271, 28] on img at bounding box center [276, 28] width 19 height 19
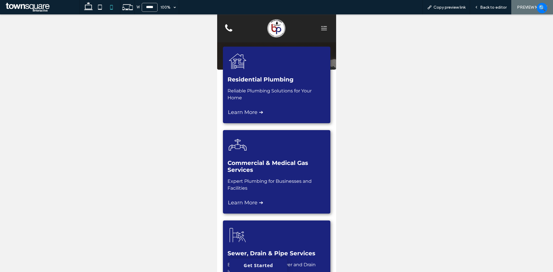
scroll to position [144, 0]
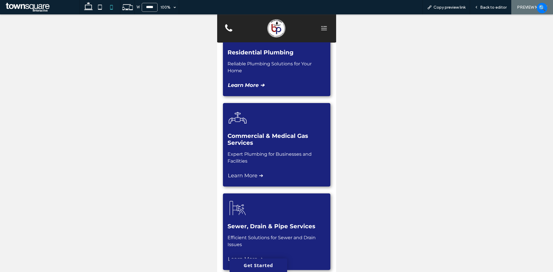
drag, startPoint x: 244, startPoint y: 86, endPoint x: 498, endPoint y: 102, distance: 254.7
click at [244, 86] on span "Learn More ➔" at bounding box center [245, 85] width 37 height 6
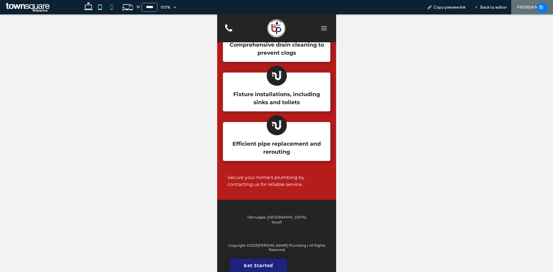
scroll to position [616, 0]
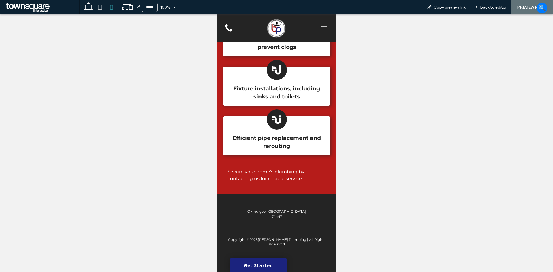
click at [321, 27] on icon at bounding box center [324, 28] width 10 height 10
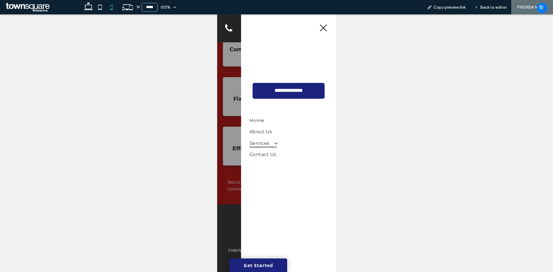
click at [262, 144] on span "Services" at bounding box center [262, 143] width 27 height 8
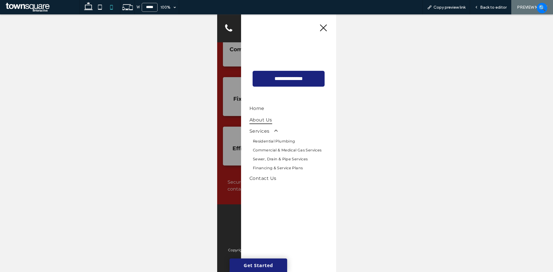
click at [265, 121] on span "About Us" at bounding box center [260, 120] width 23 height 8
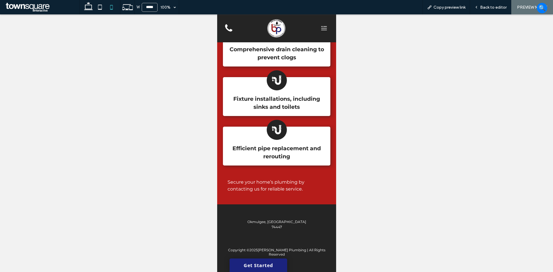
scroll to position [616, 0]
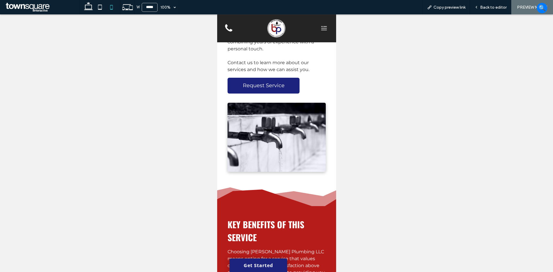
scroll to position [259, 0]
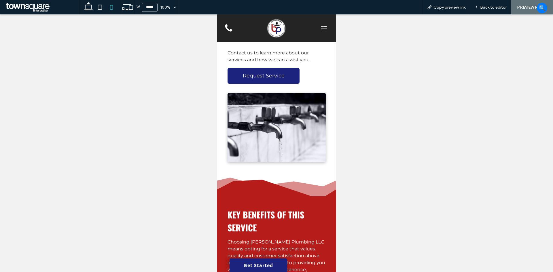
drag, startPoint x: 103, startPoint y: 5, endPoint x: 115, endPoint y: 16, distance: 16.1
click at [103, 5] on icon at bounding box center [100, 7] width 12 height 12
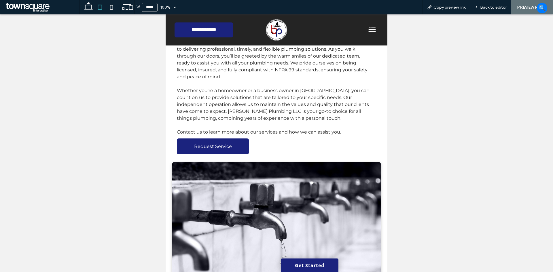
scroll to position [86, 0]
click at [114, 8] on icon at bounding box center [112, 7] width 12 height 12
type input "*****"
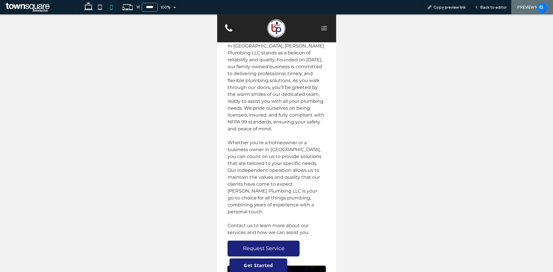
click at [321, 24] on icon at bounding box center [324, 28] width 10 height 10
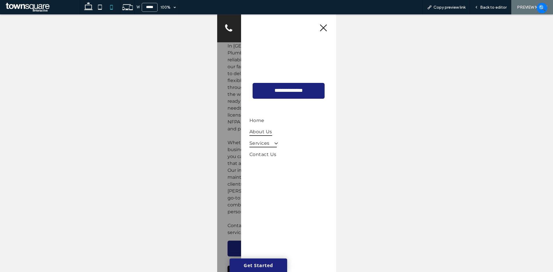
click at [255, 143] on span "Services" at bounding box center [262, 143] width 27 height 8
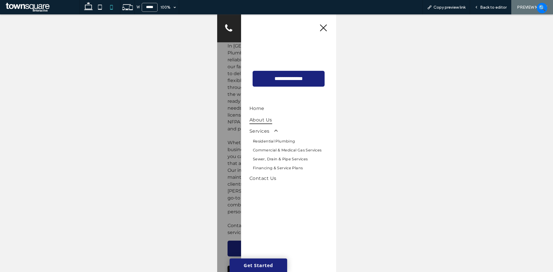
click at [262, 141] on span "Residential Plumbing" at bounding box center [274, 141] width 42 height 4
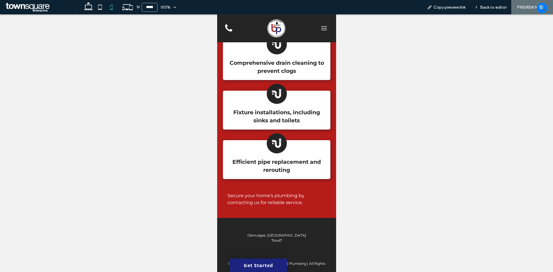
scroll to position [616, 0]
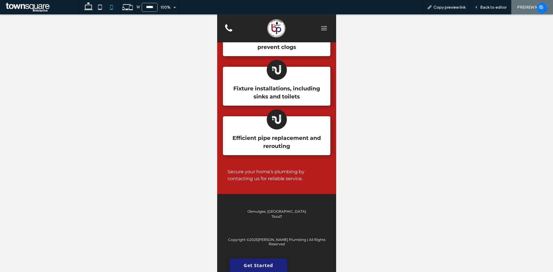
click at [319, 26] on icon at bounding box center [324, 28] width 10 height 10
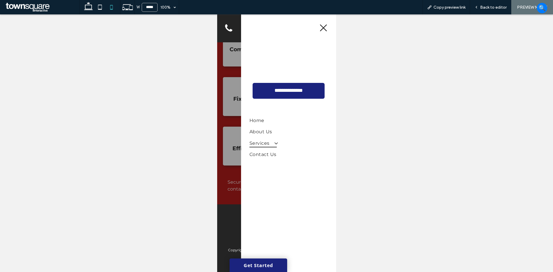
click at [272, 142] on span at bounding box center [273, 143] width 10 height 6
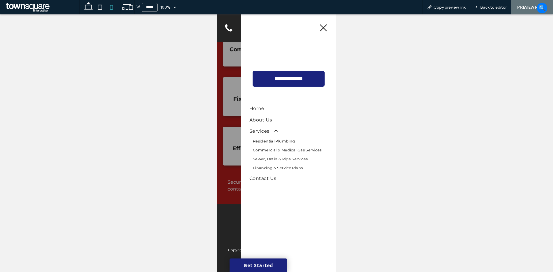
click at [270, 149] on span "Commercial & Medical Gas Services" at bounding box center [287, 150] width 69 height 4
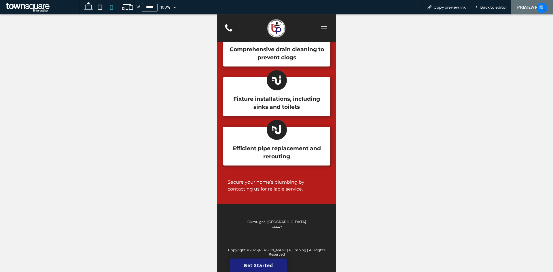
scroll to position [616, 0]
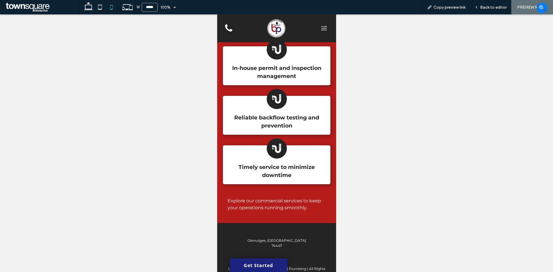
scroll to position [613, 0]
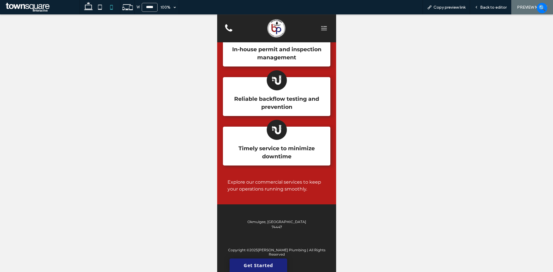
click at [319, 28] on icon at bounding box center [324, 28] width 10 height 10
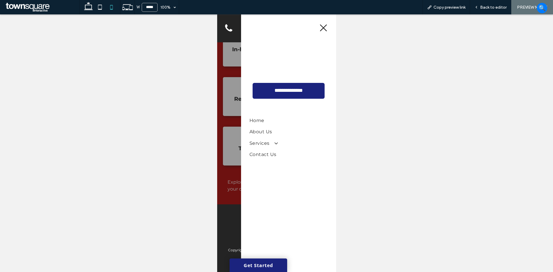
scroll to position [606, 0]
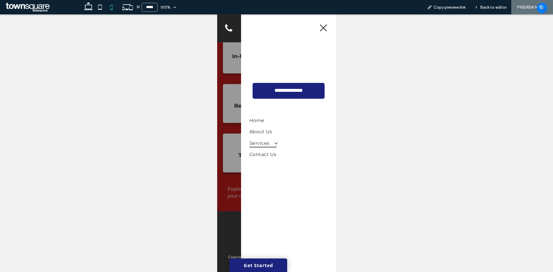
click at [272, 143] on span at bounding box center [273, 143] width 10 height 6
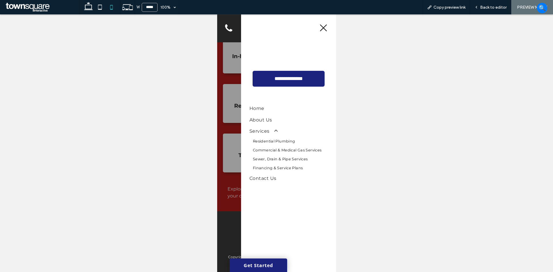
drag, startPoint x: 273, startPoint y: 159, endPoint x: 489, endPoint y: 174, distance: 217.0
click at [273, 159] on span "Sewer, Drain & Pipe Services" at bounding box center [280, 159] width 55 height 4
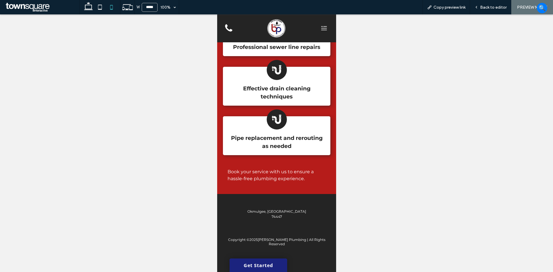
scroll to position [576, 0]
click at [320, 23] on div at bounding box center [318, 28] width 29 height 22
click at [319, 27] on icon at bounding box center [324, 28] width 10 height 10
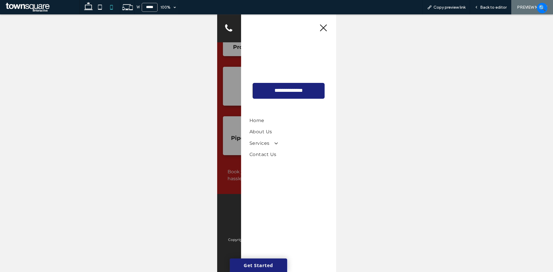
scroll to position [556, 0]
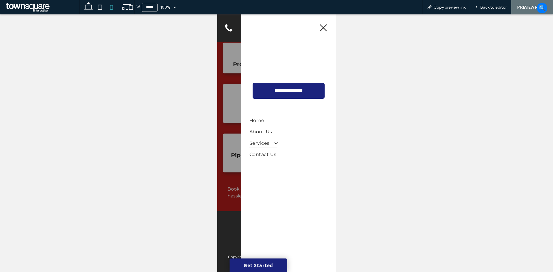
click at [265, 143] on span "Services" at bounding box center [262, 143] width 27 height 8
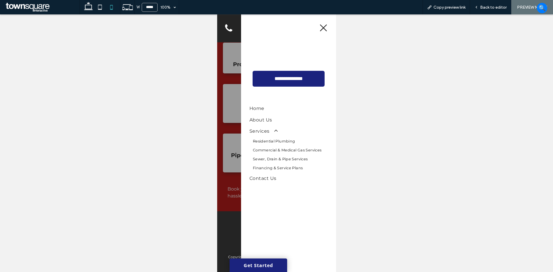
click at [264, 166] on link "Financing & Service Plans" at bounding box center [288, 168] width 78 height 9
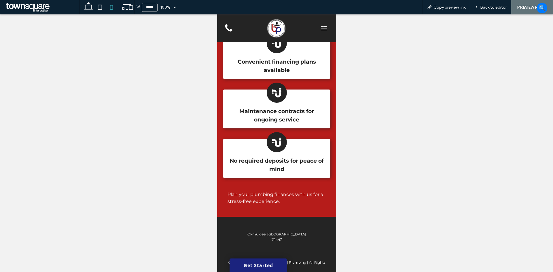
scroll to position [562, 0]
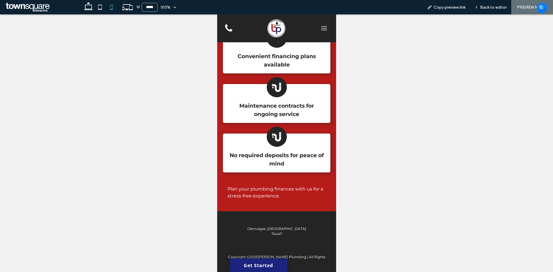
click at [321, 31] on icon at bounding box center [324, 28] width 10 height 10
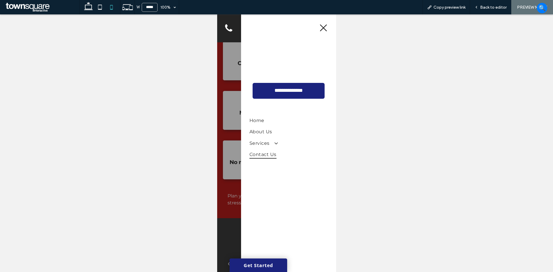
click at [263, 155] on span "Contact Us" at bounding box center [262, 154] width 27 height 8
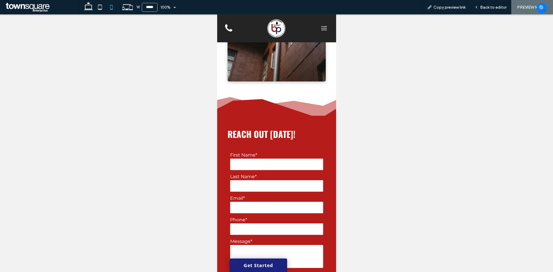
scroll to position [152, 0]
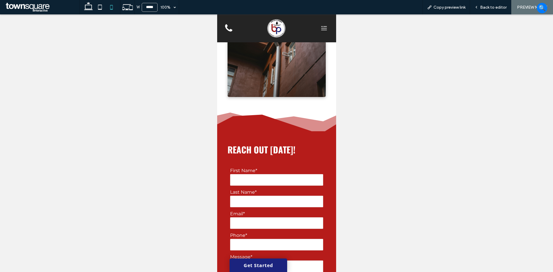
click at [267, 174] on input "text" at bounding box center [276, 180] width 93 height 12
type input "***"
click at [244, 196] on input "text" at bounding box center [276, 202] width 93 height 12
type input "******"
click at [245, 217] on input "email" at bounding box center [276, 223] width 93 height 12
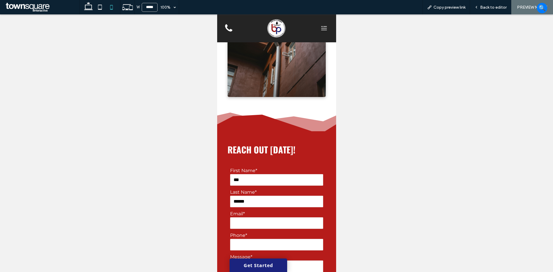
type input "**********"
click at [244, 239] on input "tel" at bounding box center [276, 245] width 93 height 12
type input "**********"
click at [245, 261] on textarea at bounding box center [276, 272] width 93 height 23
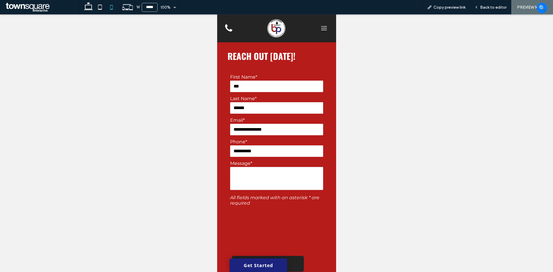
scroll to position [267, 0]
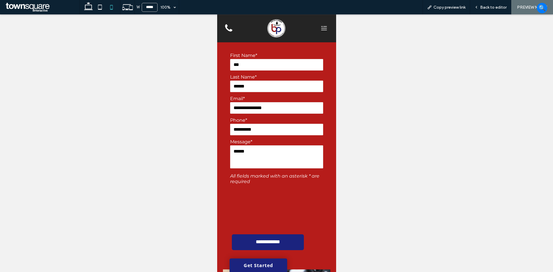
type textarea "******"
click at [272, 236] on input "**********" at bounding box center [268, 242] width 60 height 12
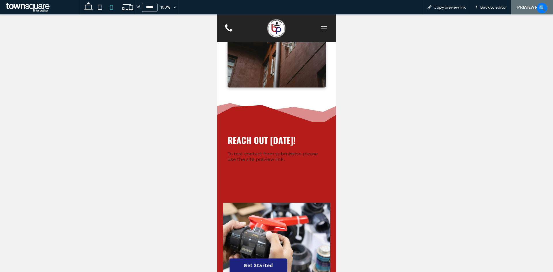
scroll to position [152, 0]
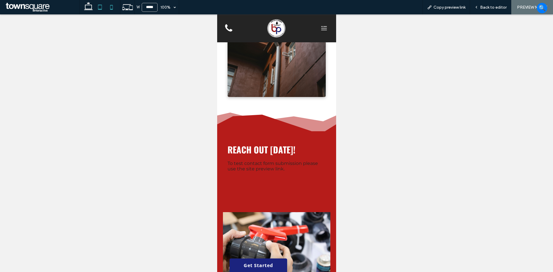
click at [95, 6] on icon at bounding box center [100, 7] width 12 height 12
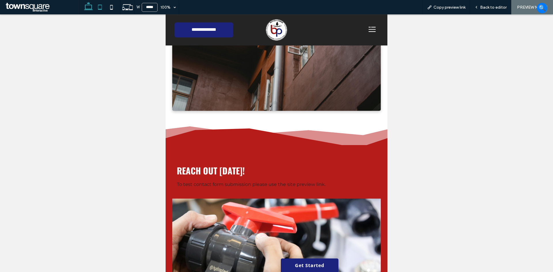
click at [86, 7] on icon at bounding box center [89, 7] width 12 height 12
type input "******"
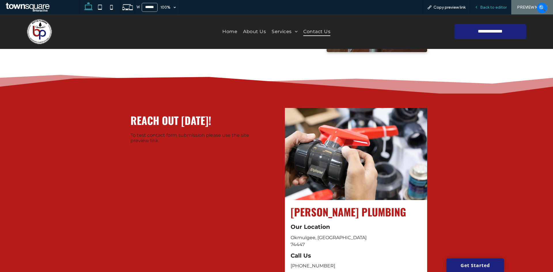
click at [497, 8] on span "Back to editor" at bounding box center [493, 7] width 26 height 5
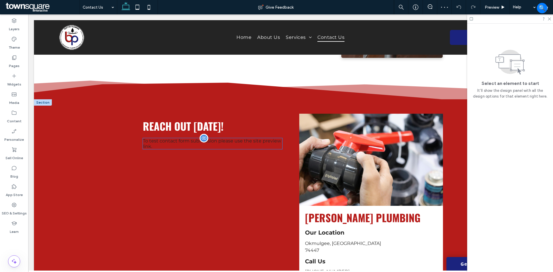
click at [205, 147] on div "**********" at bounding box center [212, 143] width 139 height 11
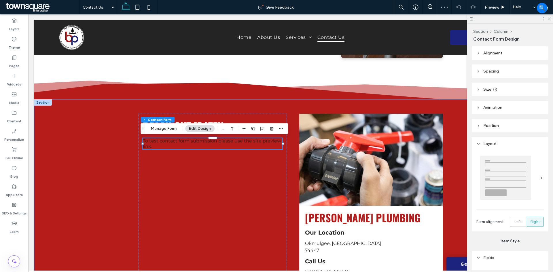
drag, startPoint x: 97, startPoint y: 157, endPoint x: 96, endPoint y: 152, distance: 4.4
click at [96, 157] on div "**********" at bounding box center [290, 219] width 513 height 241
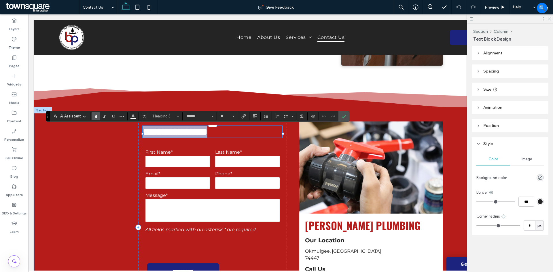
click at [168, 137] on span "**********" at bounding box center [175, 132] width 64 height 10
click at [132, 116] on icon "Color" at bounding box center [133, 115] width 5 height 5
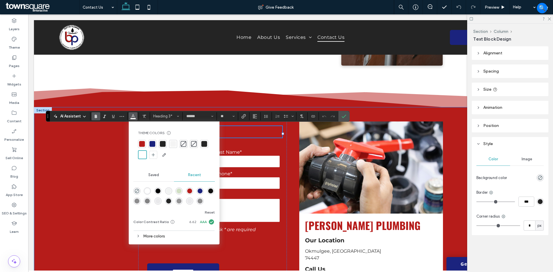
click at [106, 191] on div "**********" at bounding box center [290, 227] width 513 height 241
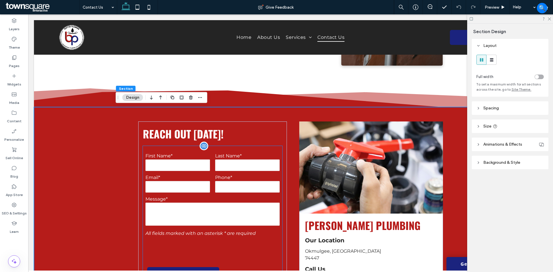
click at [161, 154] on label "First Name*" at bounding box center [177, 155] width 64 height 5
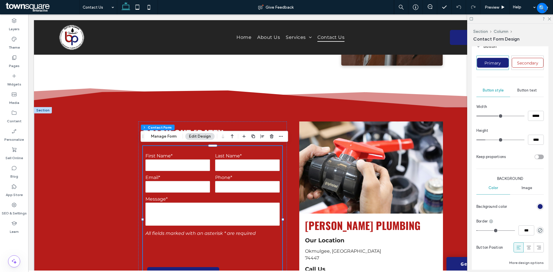
scroll to position [317, 0]
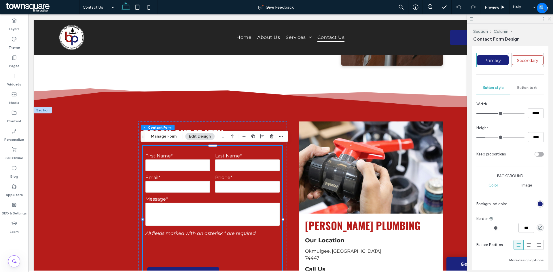
click at [525, 88] on span "Button text" at bounding box center [527, 88] width 20 height 5
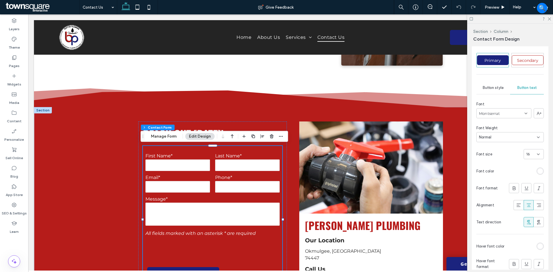
click at [522, 89] on span "Button text" at bounding box center [527, 88] width 20 height 5
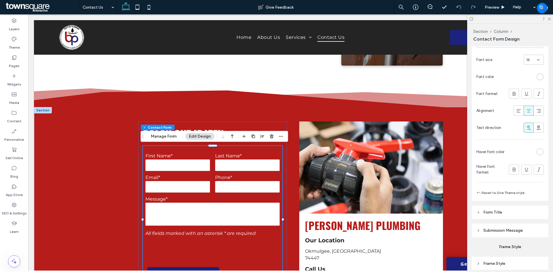
scroll to position [435, 0]
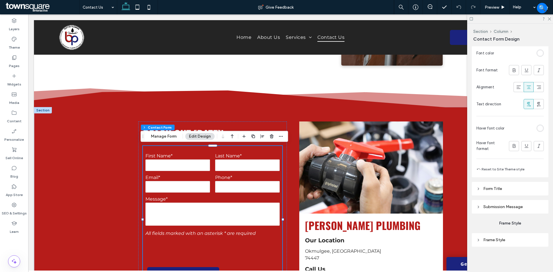
click at [511, 203] on header "Submission Message" at bounding box center [510, 207] width 77 height 14
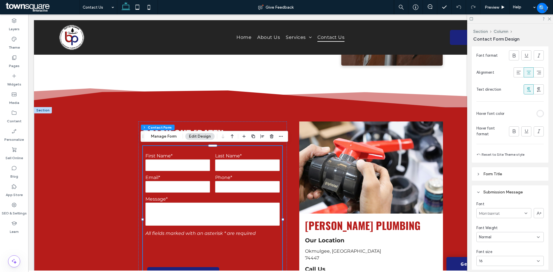
scroll to position [550, 0]
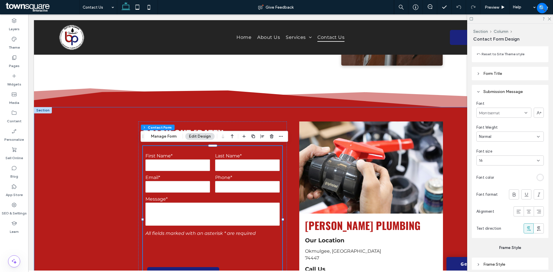
click at [74, 162] on div "**********" at bounding box center [290, 227] width 513 height 241
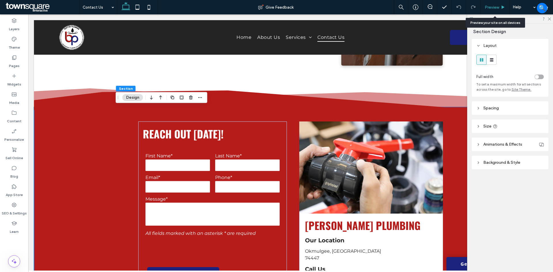
drag, startPoint x: 455, startPoint y: 1, endPoint x: 490, endPoint y: 6, distance: 34.6
click at [490, 6] on span "Preview" at bounding box center [492, 7] width 14 height 5
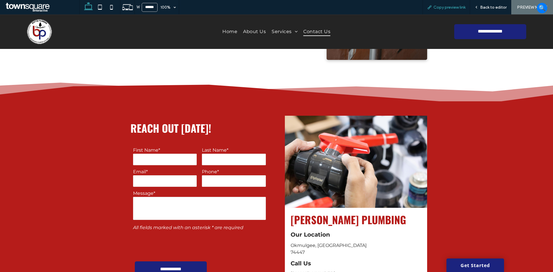
click at [447, 3] on div "Copy preview link" at bounding box center [446, 7] width 48 height 14
click at [447, 7] on span "Copy preview link" at bounding box center [449, 7] width 32 height 5
click at [226, 31] on span "Home" at bounding box center [229, 31] width 15 height 8
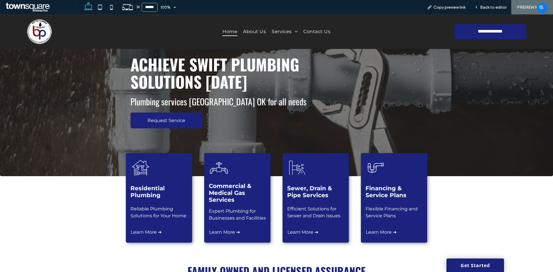
scroll to position [58, 0]
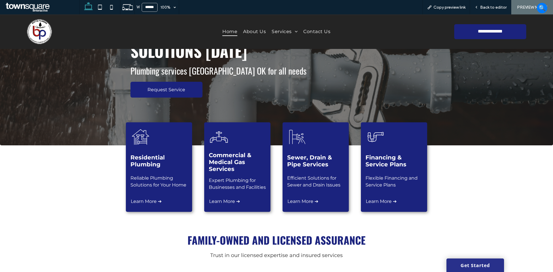
click at [477, 261] on link "Get Started" at bounding box center [475, 266] width 58 height 14
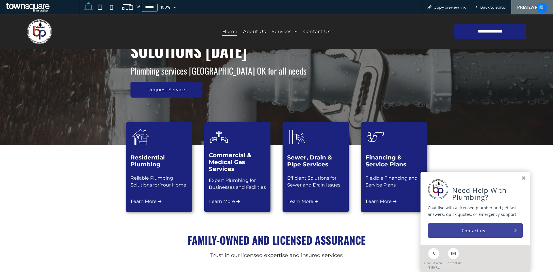
click at [467, 234] on link "Contact us" at bounding box center [475, 230] width 95 height 14
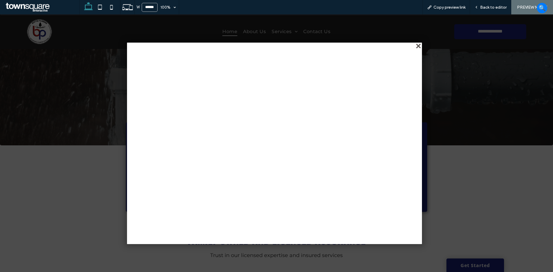
click at [417, 47] on div "close" at bounding box center [419, 46] width 4 height 4
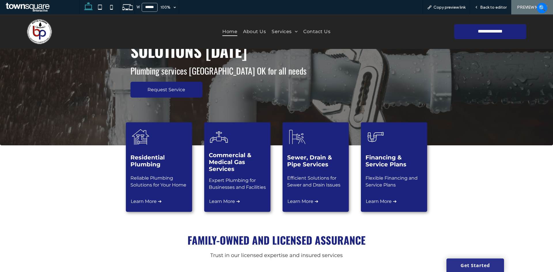
click at [460, 263] on link "Get Started" at bounding box center [475, 266] width 58 height 14
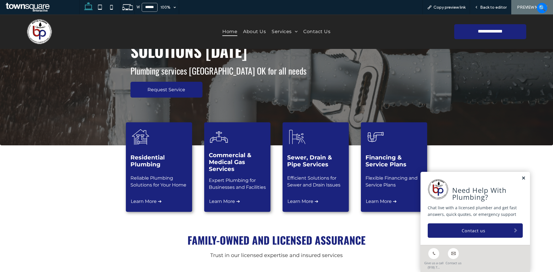
click at [521, 179] on link at bounding box center [523, 178] width 4 height 5
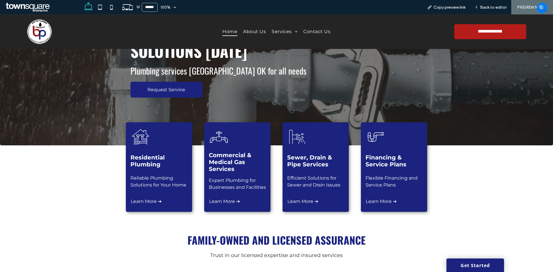
click at [481, 35] on link "**********" at bounding box center [490, 31] width 72 height 15
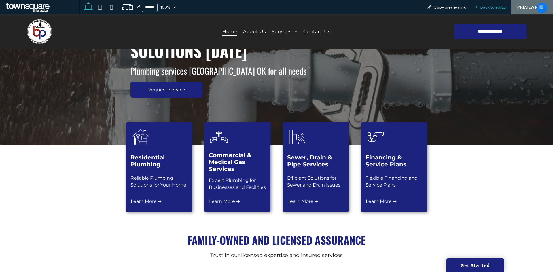
click at [491, 9] on span "Back to editor" at bounding box center [493, 7] width 26 height 5
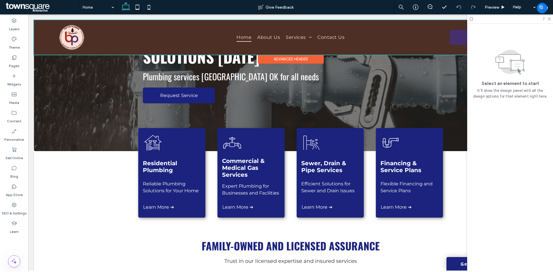
click at [453, 40] on div at bounding box center [290, 37] width 513 height 35
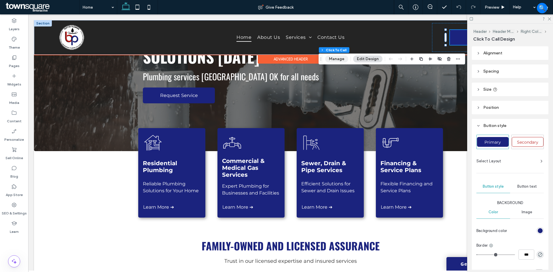
click at [329, 56] on button "Manage" at bounding box center [336, 59] width 23 height 7
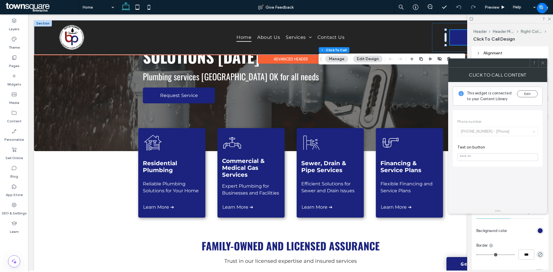
click at [341, 60] on button "Manage" at bounding box center [336, 59] width 23 height 7
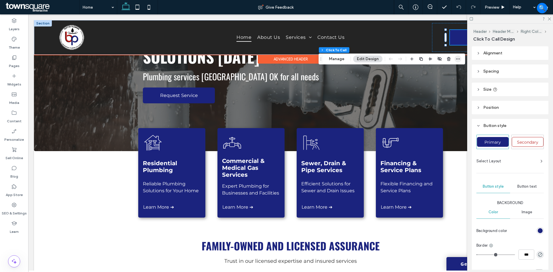
click at [457, 61] on icon "button" at bounding box center [457, 59] width 5 height 5
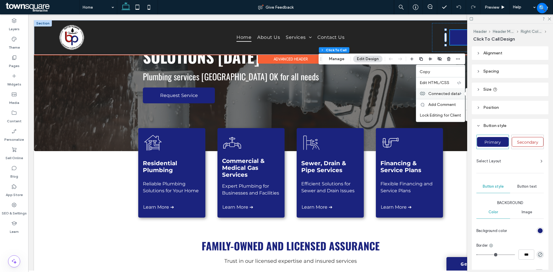
click at [444, 95] on span "Connected data" at bounding box center [443, 93] width 31 height 5
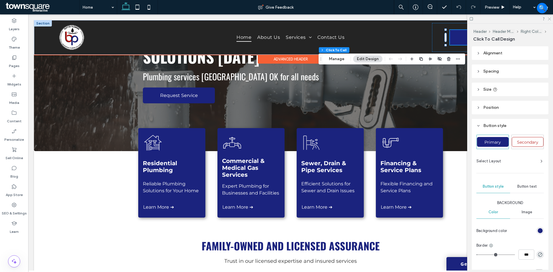
drag, startPoint x: 549, startPoint y: 20, endPoint x: 500, endPoint y: 24, distance: 49.1
click at [549, 20] on icon at bounding box center [549, 19] width 4 height 4
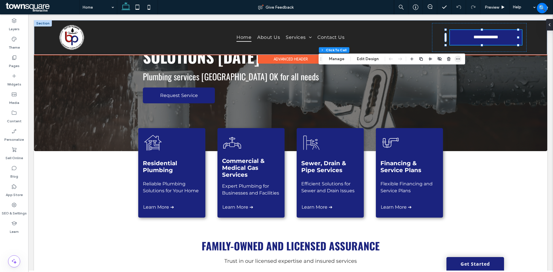
click at [458, 60] on icon "button" at bounding box center [457, 59] width 5 height 5
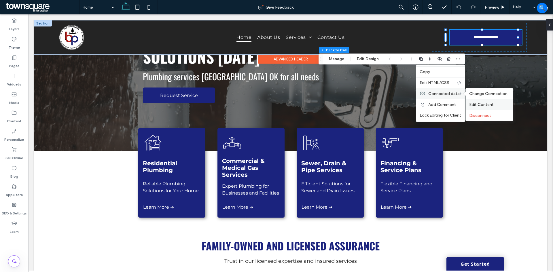
click at [472, 105] on span "Edit Content" at bounding box center [481, 104] width 24 height 5
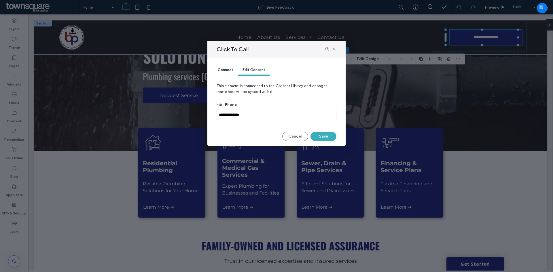
click at [228, 67] on div "Connect" at bounding box center [225, 70] width 25 height 12
click at [333, 49] on icon at bounding box center [334, 49] width 5 height 5
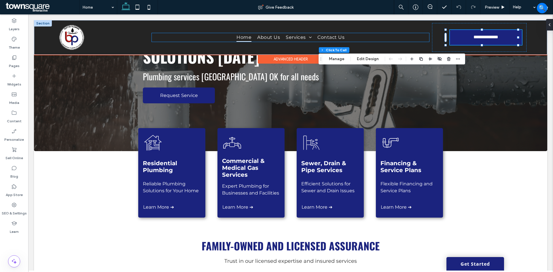
click at [396, 33] on ul "Home About Us Services Residential Plumbing Commercial & Medical Gas Services S…" at bounding box center [290, 37] width 277 height 8
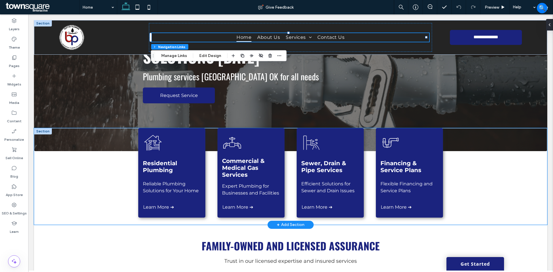
click at [109, 189] on div "Residential Plumbing Reliable Plumbing Solutions for Your Home Learn More ➔ Com…" at bounding box center [290, 176] width 513 height 97
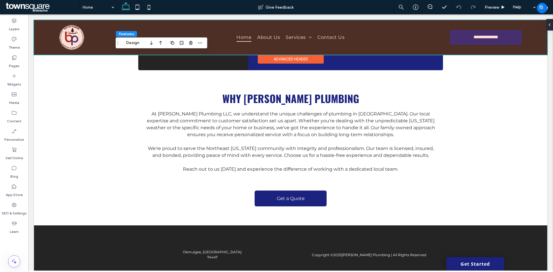
scroll to position [688, 0]
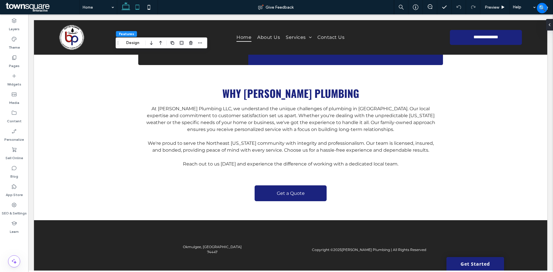
click at [141, 5] on icon at bounding box center [138, 7] width 12 height 12
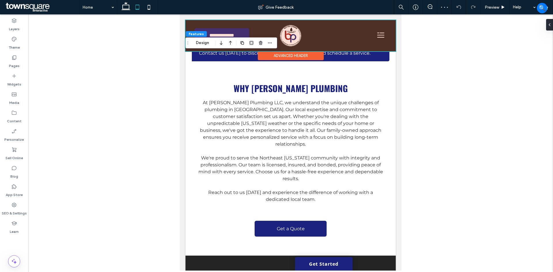
click at [220, 32] on div at bounding box center [290, 35] width 210 height 31
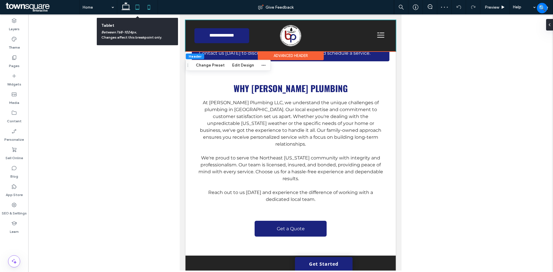
click at [152, 6] on icon at bounding box center [149, 7] width 12 height 12
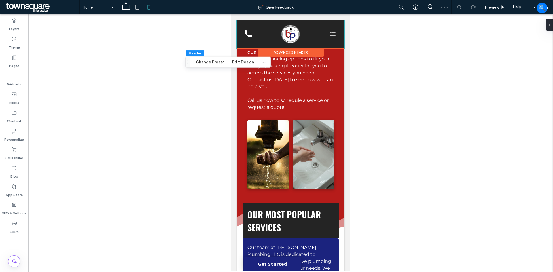
scroll to position [1161, 0]
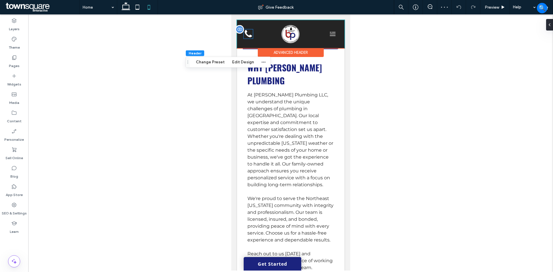
click at [247, 36] on icon at bounding box center [247, 33] width 7 height 7
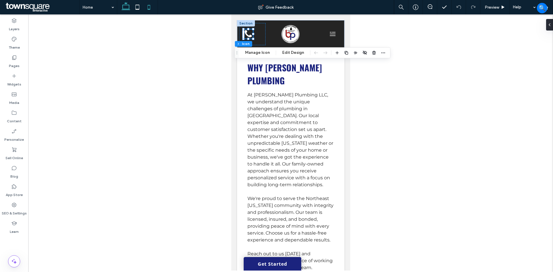
click at [125, 4] on use at bounding box center [126, 6] width 9 height 8
type input "**"
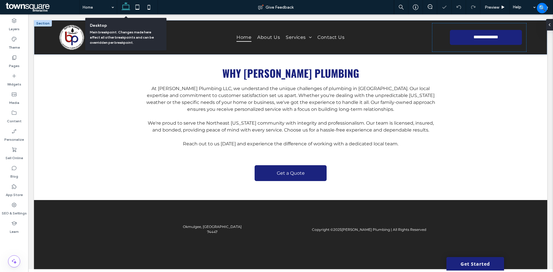
scroll to position [687, 0]
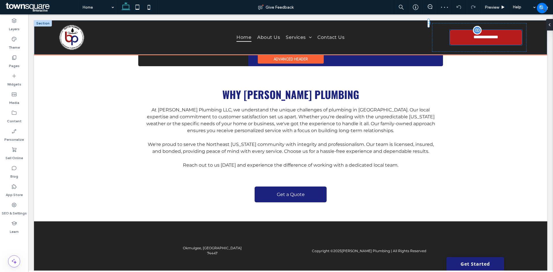
click at [470, 37] on span "**********" at bounding box center [486, 37] width 33 height 5
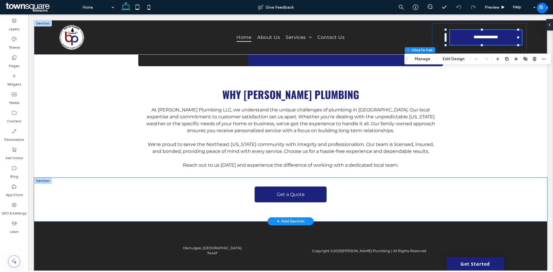
click at [138, 193] on div "Get a Quote" at bounding box center [291, 200] width 346 height 44
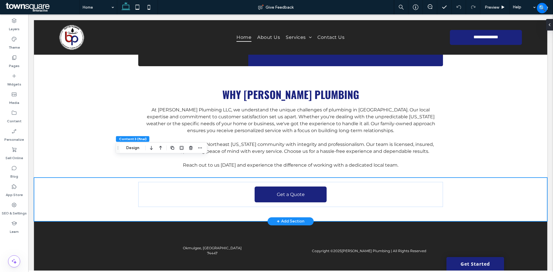
scroll to position [688, 0]
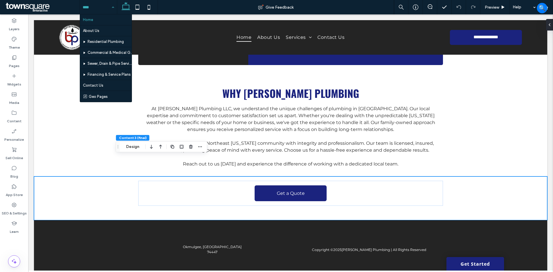
drag, startPoint x: 101, startPoint y: 86, endPoint x: 94, endPoint y: 86, distance: 6.6
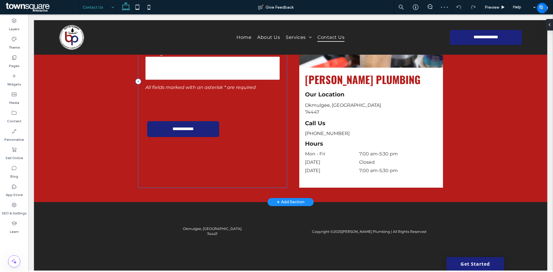
scroll to position [292, 0]
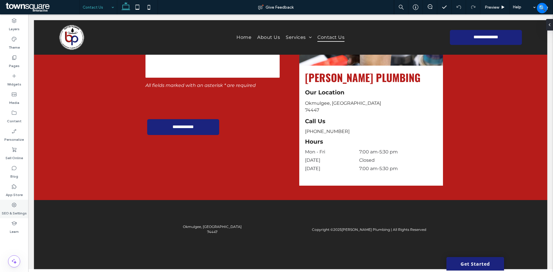
click at [10, 206] on div "SEO & Settings" at bounding box center [14, 209] width 28 height 18
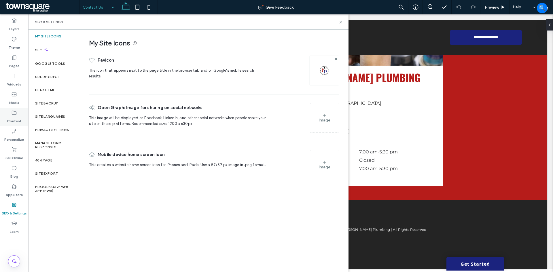
click at [12, 112] on use at bounding box center [14, 113] width 5 height 4
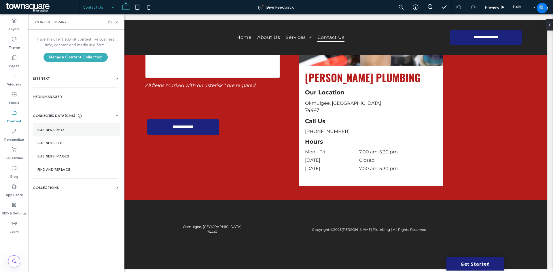
click at [57, 127] on section "Business Info" at bounding box center [77, 129] width 88 height 13
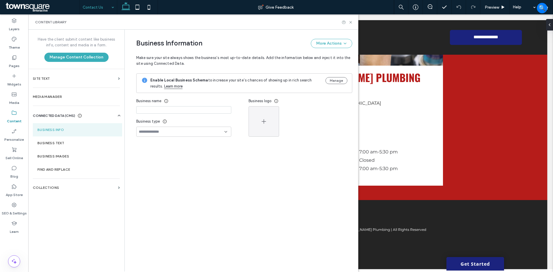
type input "**********"
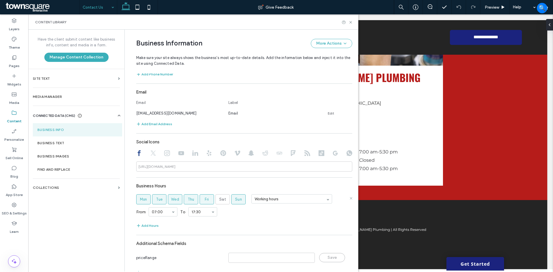
scroll to position [221, 0]
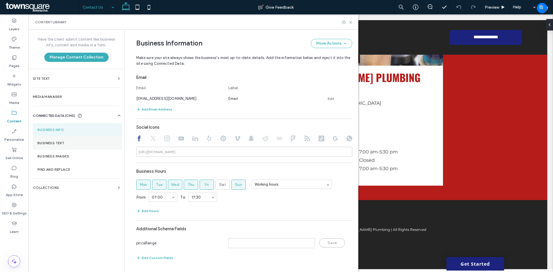
click at [67, 141] on section "Business Text" at bounding box center [77, 142] width 89 height 13
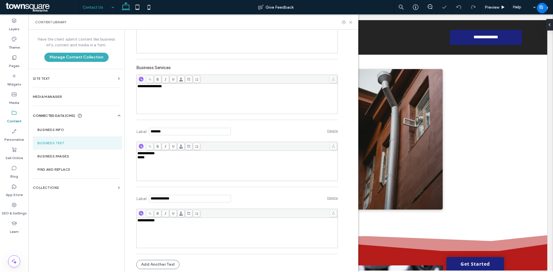
scroll to position [162, 0]
click at [350, 22] on icon at bounding box center [350, 22] width 4 height 4
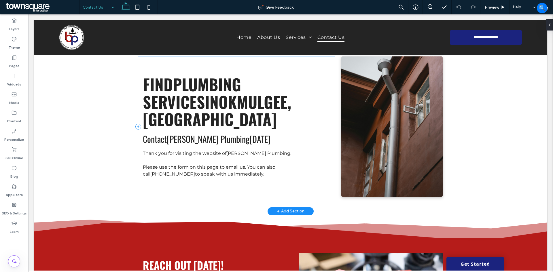
scroll to position [0, 0]
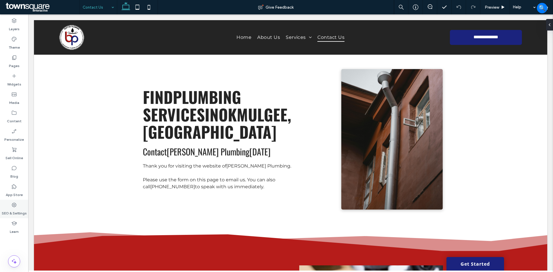
click at [18, 203] on div "SEO & Settings" at bounding box center [14, 209] width 28 height 18
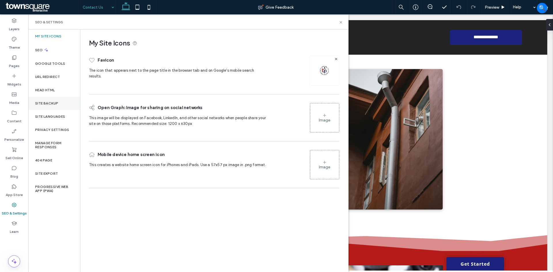
click at [51, 100] on div "Site Backup" at bounding box center [54, 103] width 52 height 13
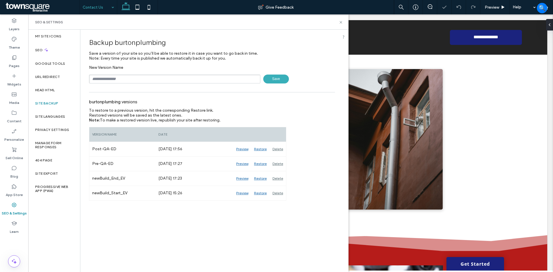
click at [136, 80] on input "text" at bounding box center [174, 79] width 171 height 9
type input "**********"
click at [276, 83] on span "Save" at bounding box center [276, 79] width 26 height 9
